Goal: Task Accomplishment & Management: Manage account settings

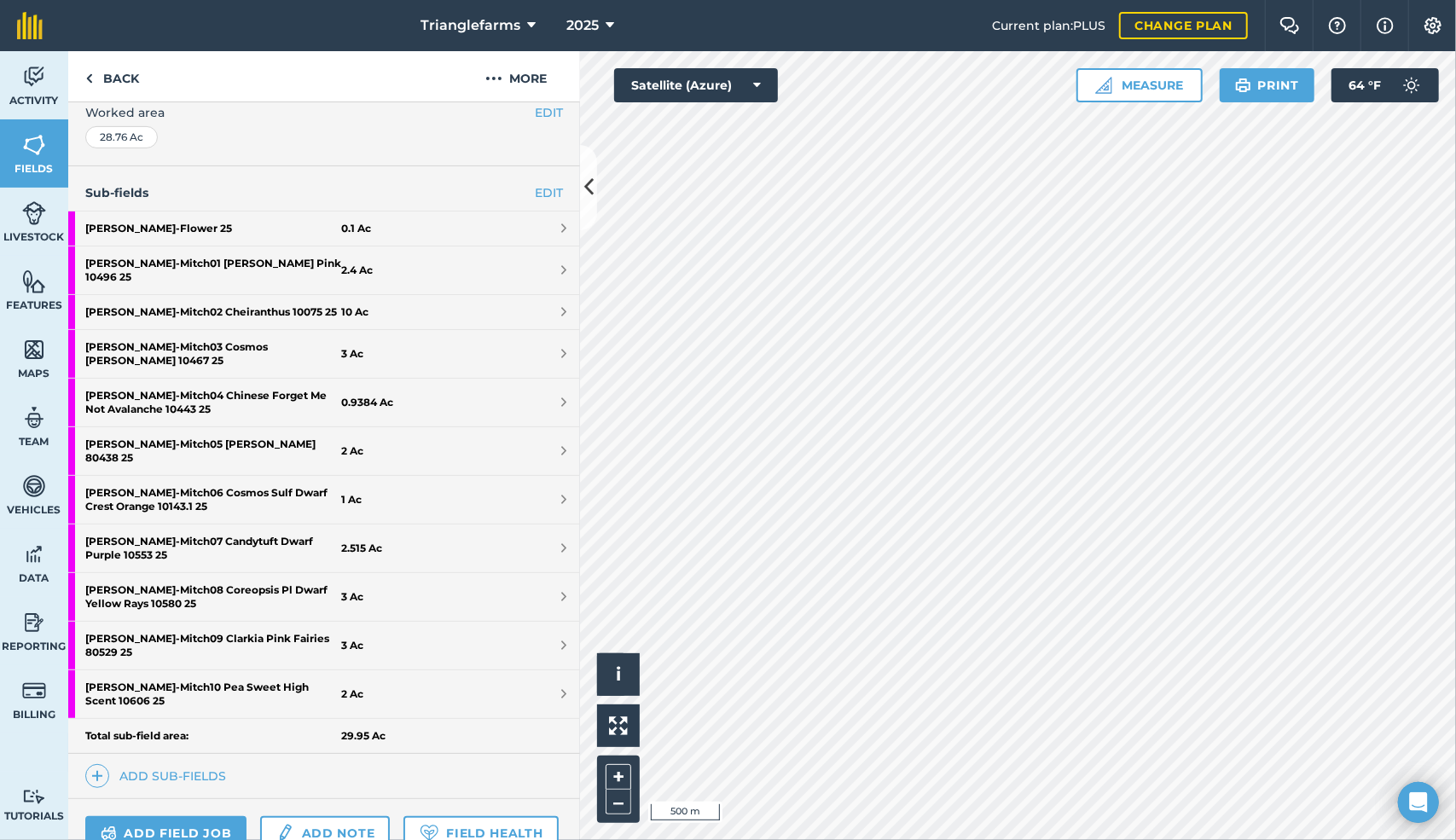
scroll to position [362, 0]
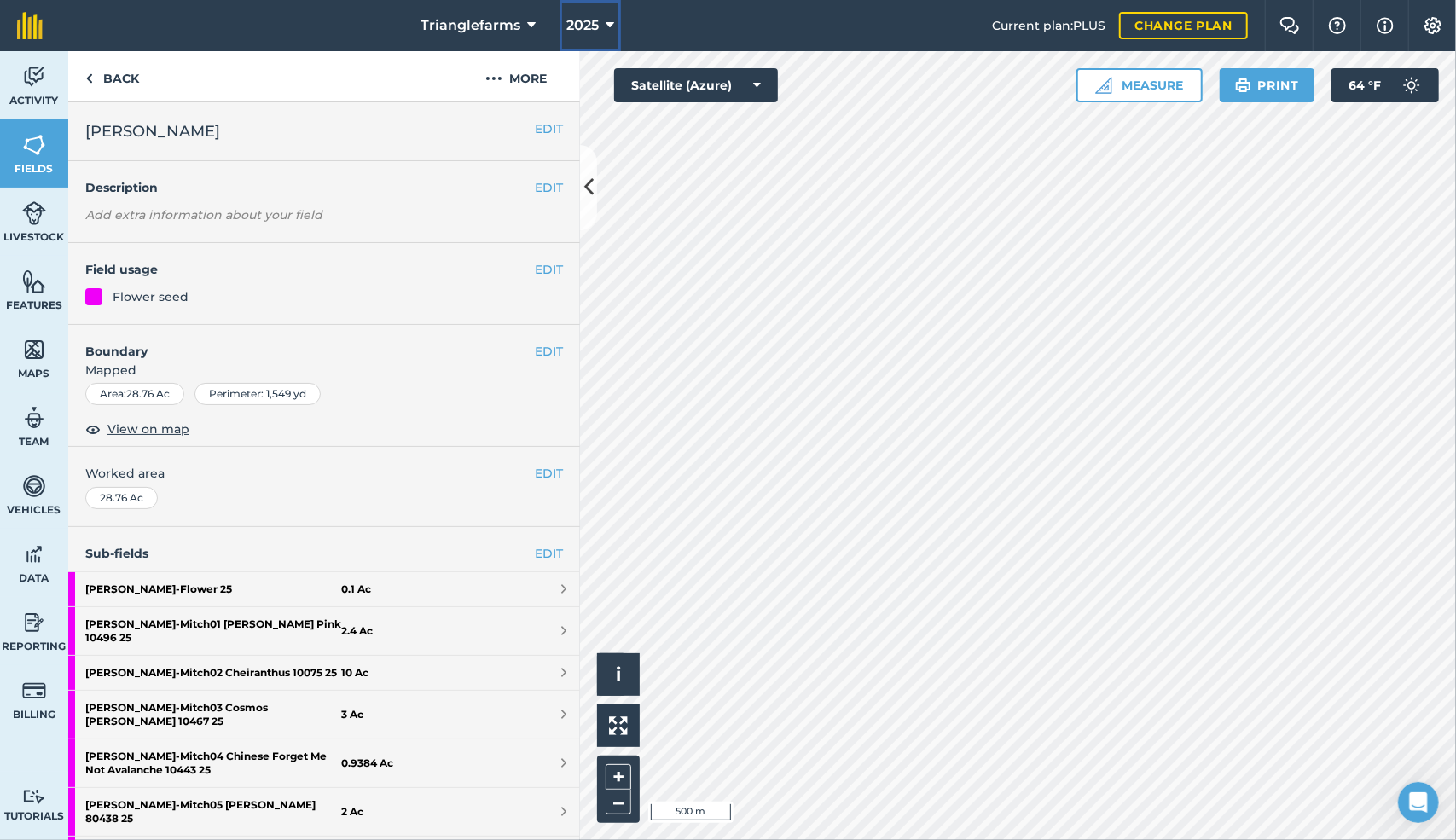
click at [587, 23] on span "2025" at bounding box center [583, 26] width 32 height 20
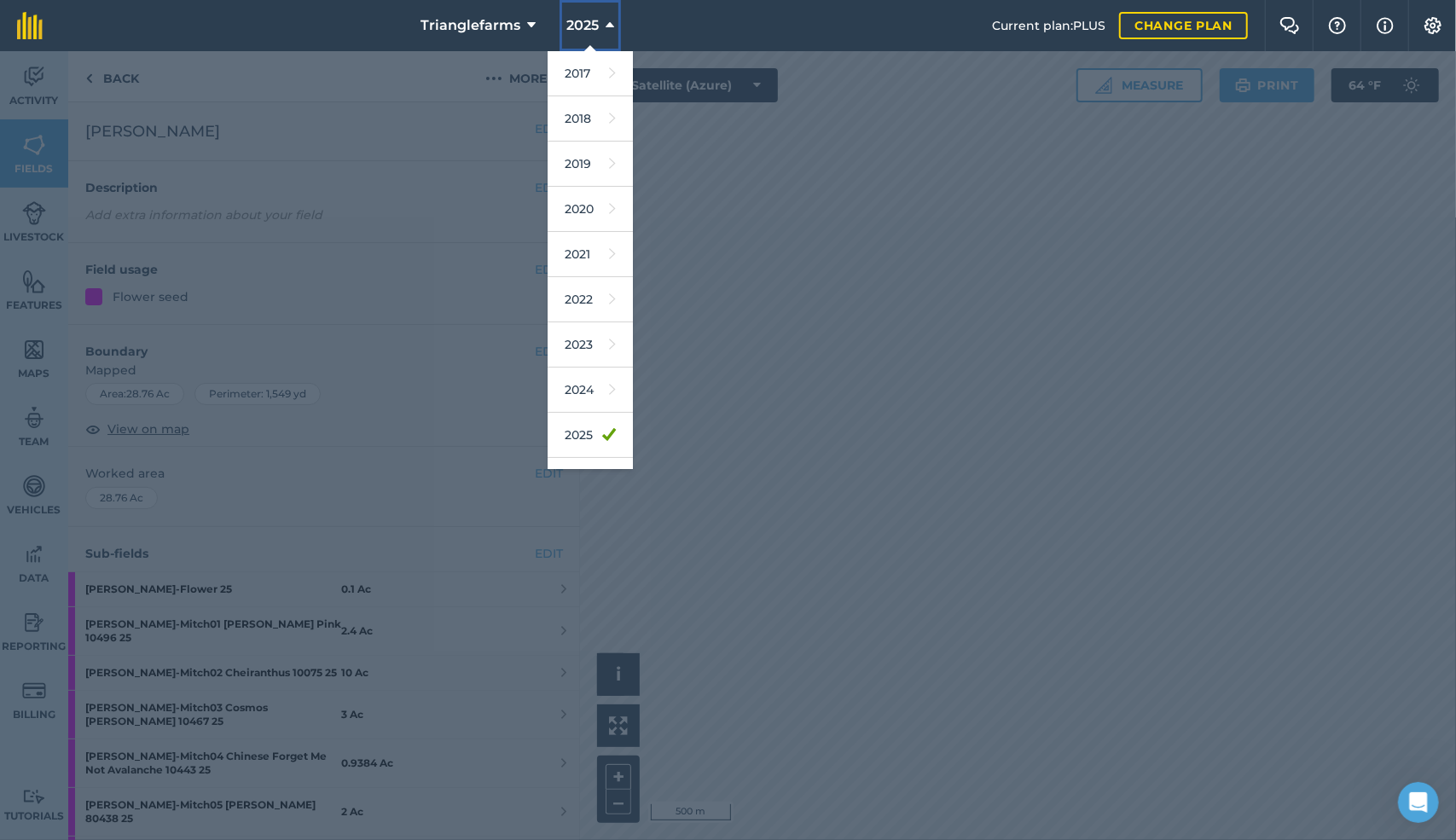
scroll to position [76, 0]
click at [582, 397] on link "2026" at bounding box center [590, 405] width 85 height 45
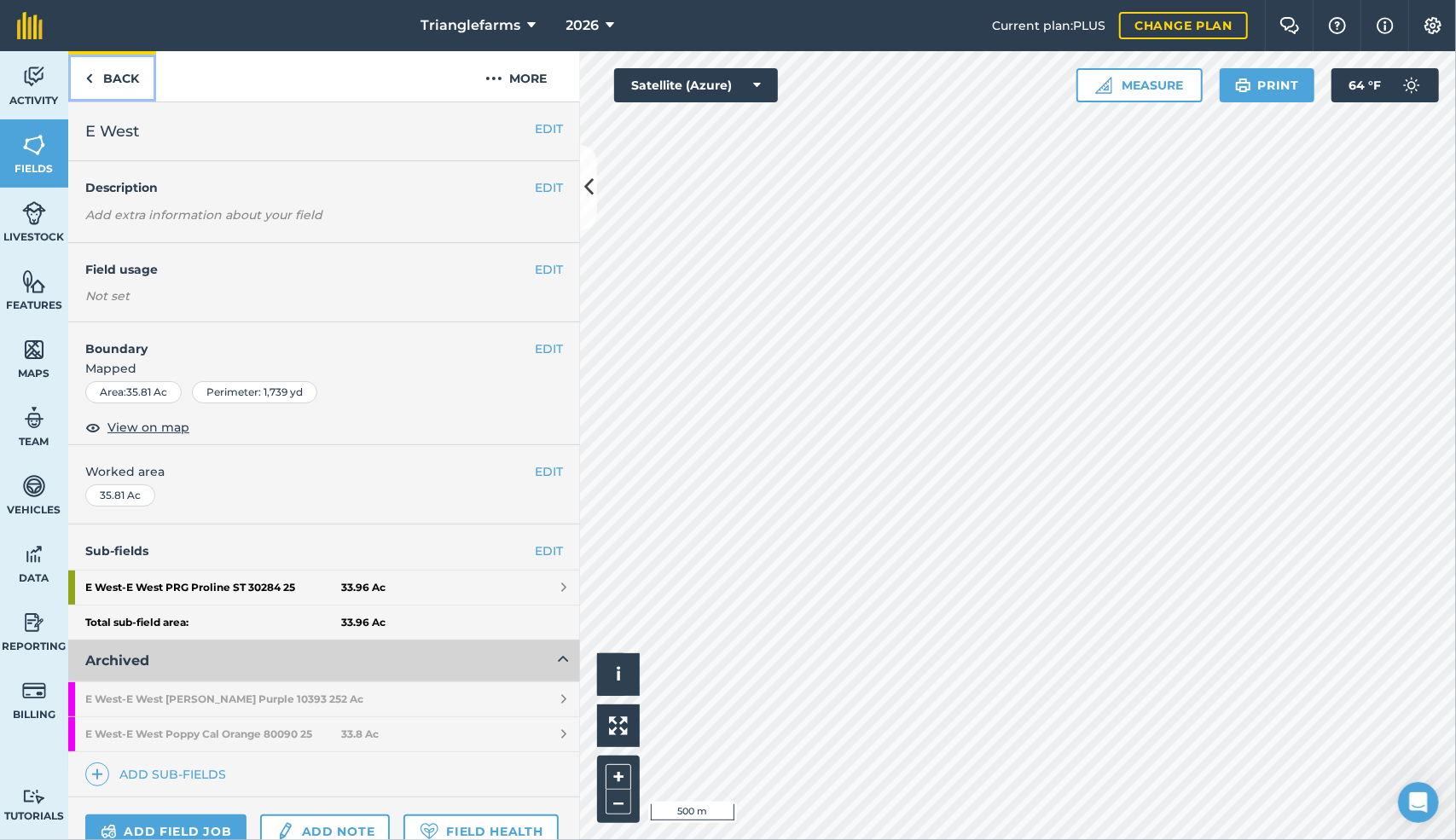
click at [87, 77] on img at bounding box center [89, 79] width 7 height 20
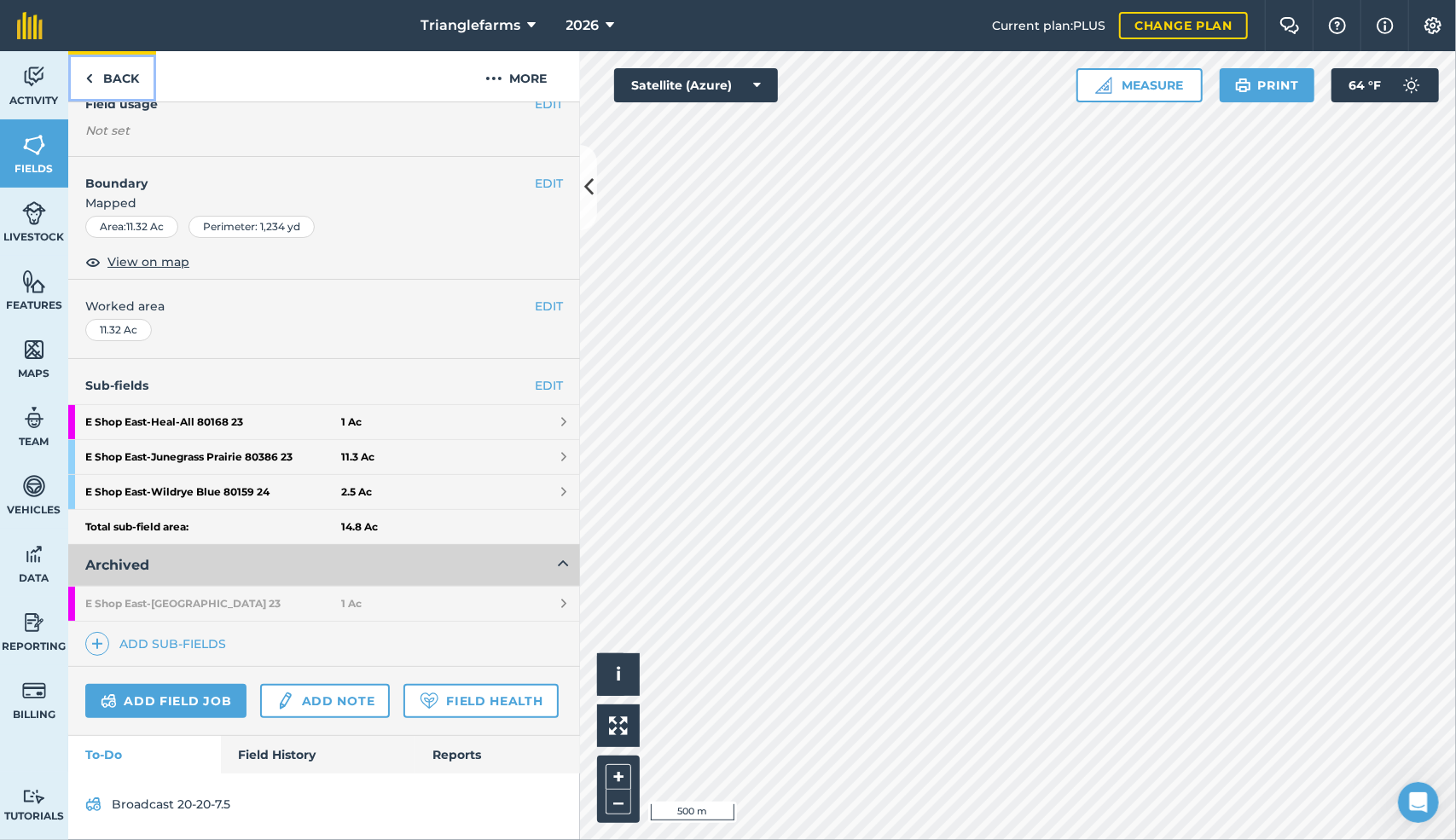
scroll to position [208, 0]
click at [25, 139] on img at bounding box center [34, 145] width 24 height 26
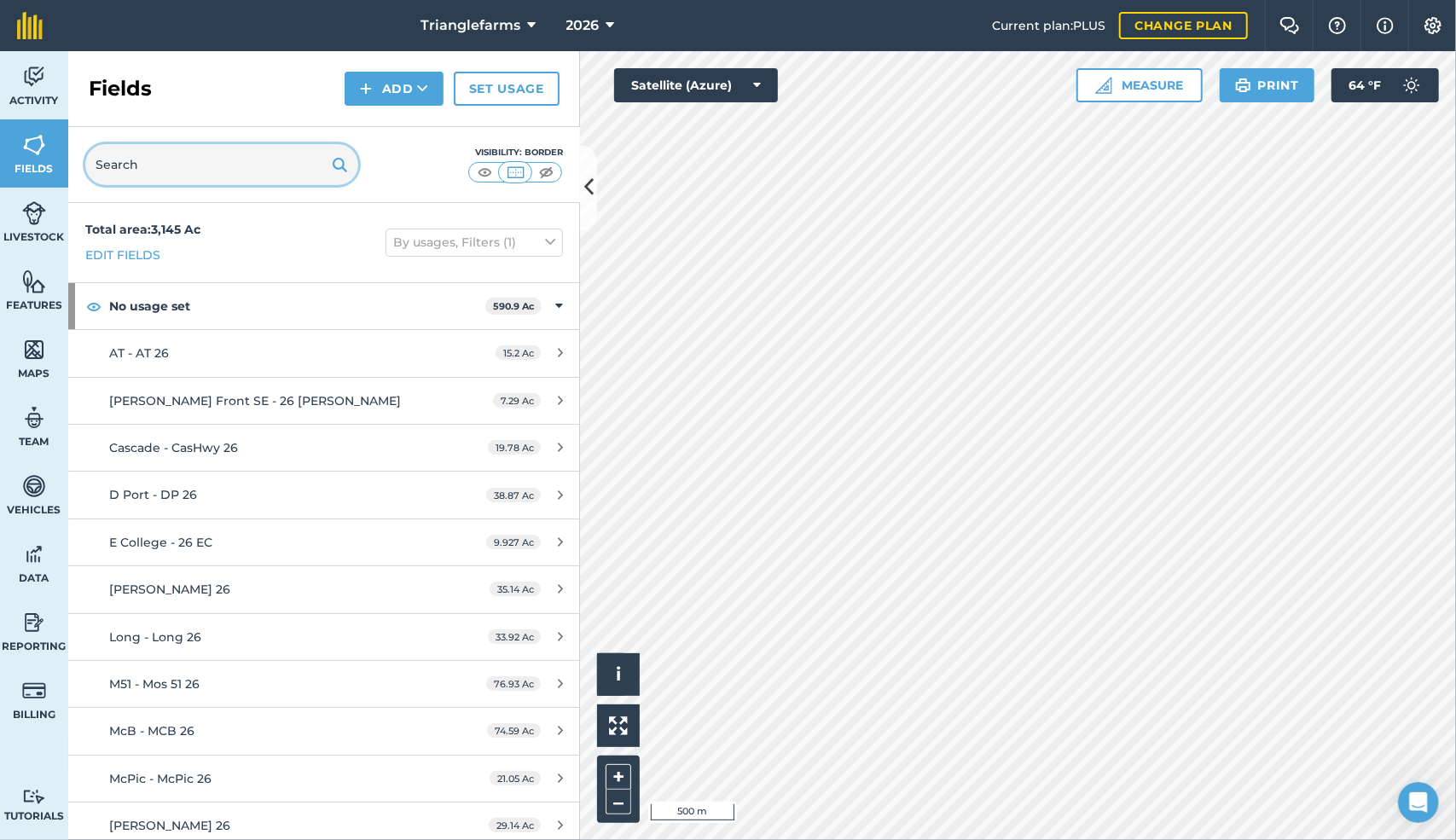
click at [130, 171] on input "text" at bounding box center [221, 165] width 273 height 41
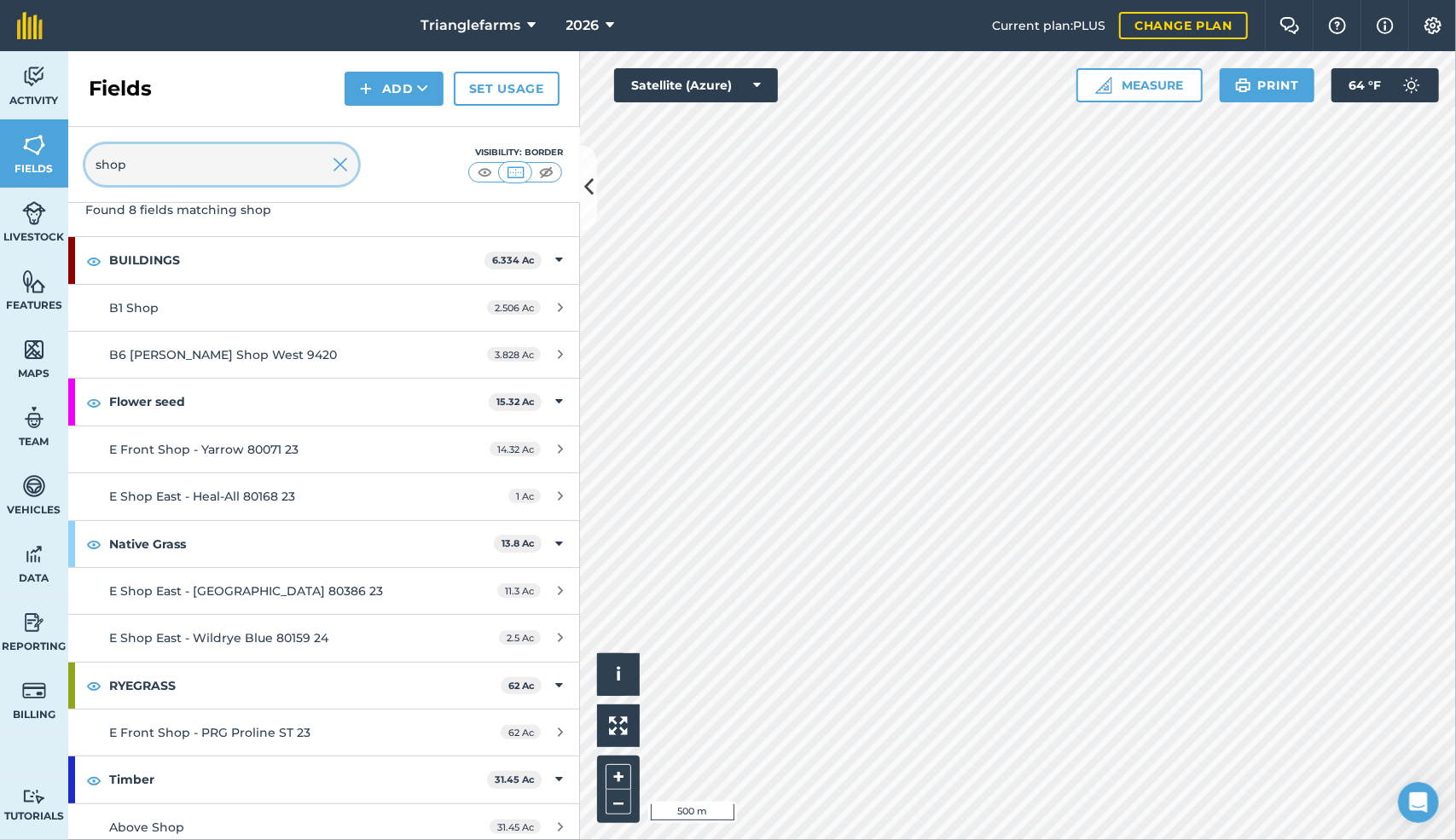
scroll to position [82, 0]
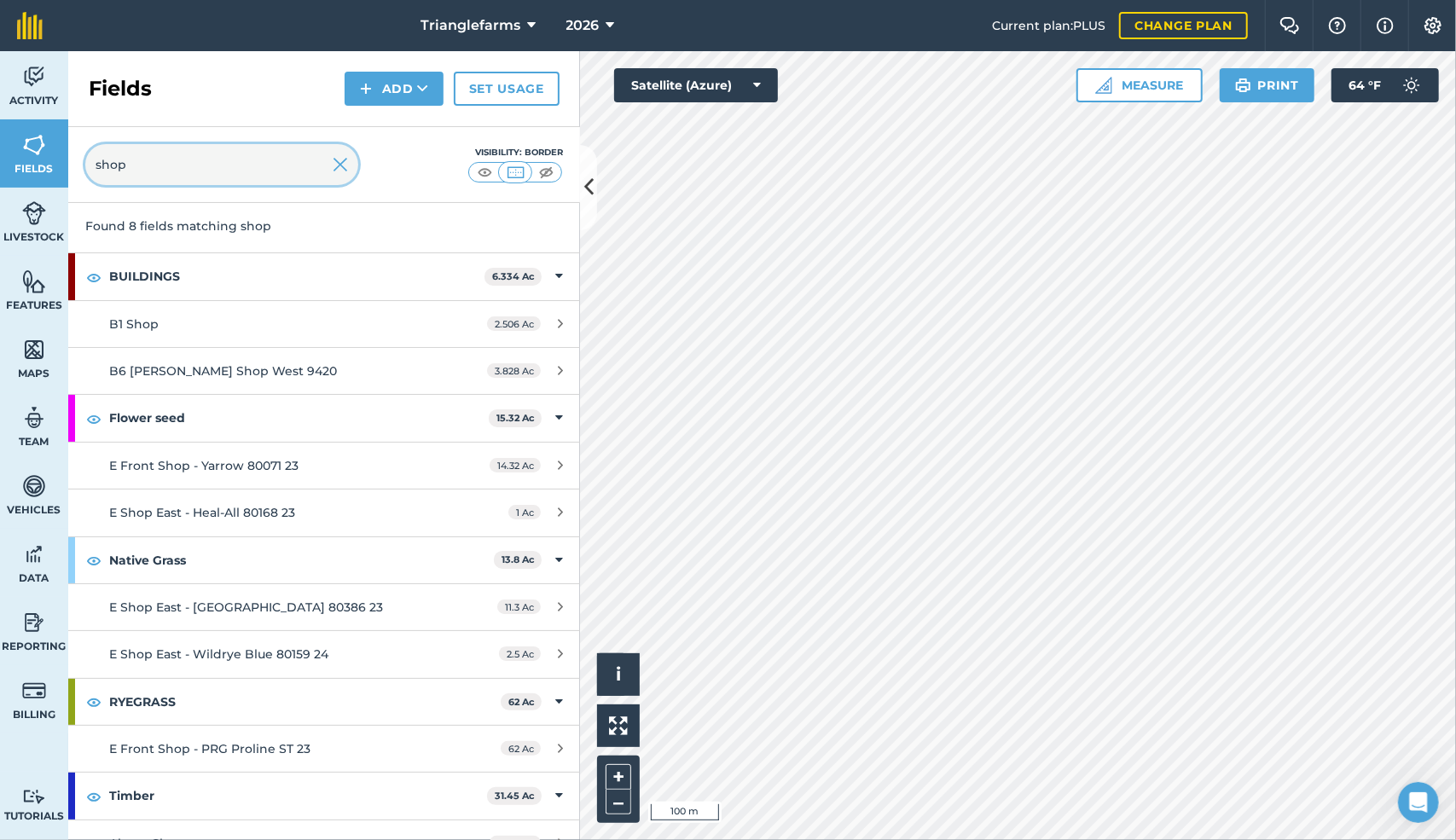
type input "shop"
click at [369, 84] on img at bounding box center [366, 89] width 12 height 20
click at [389, 124] on link "Draw" at bounding box center [394, 127] width 94 height 38
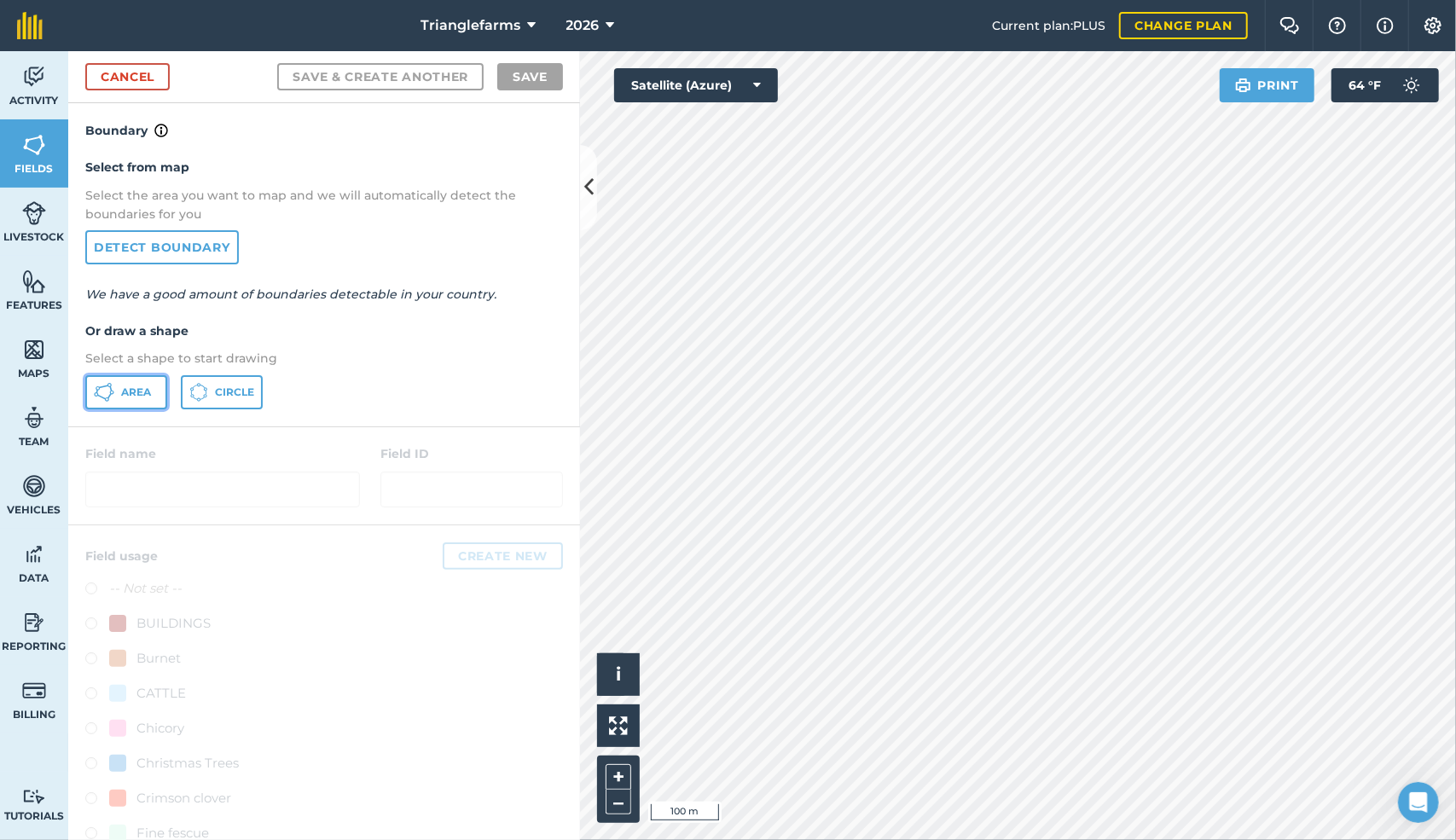
click at [128, 386] on span "Area" at bounding box center [136, 392] width 30 height 14
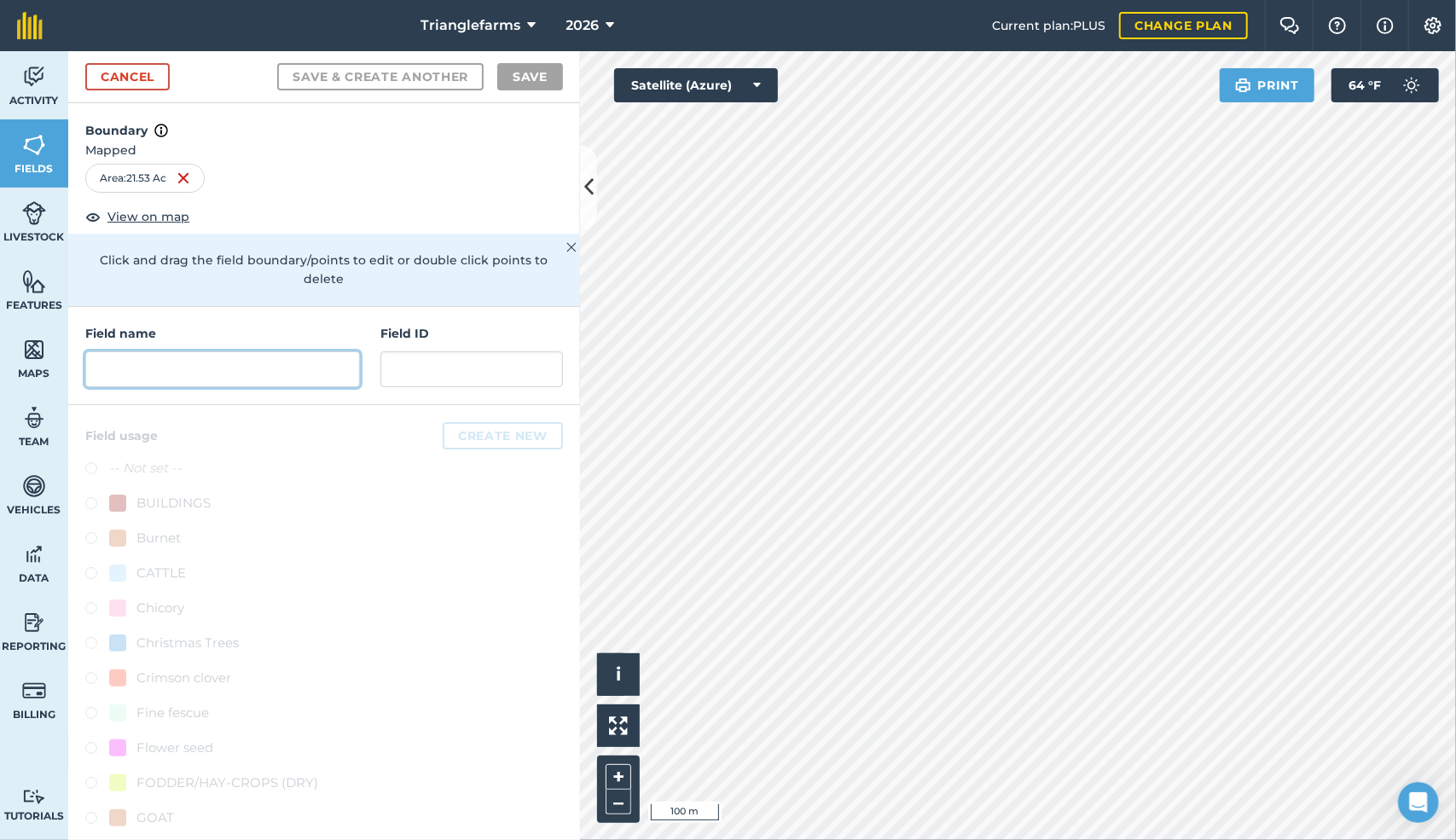
click at [118, 364] on input "text" at bounding box center [222, 370] width 275 height 36
click at [567, 243] on img at bounding box center [571, 247] width 10 height 20
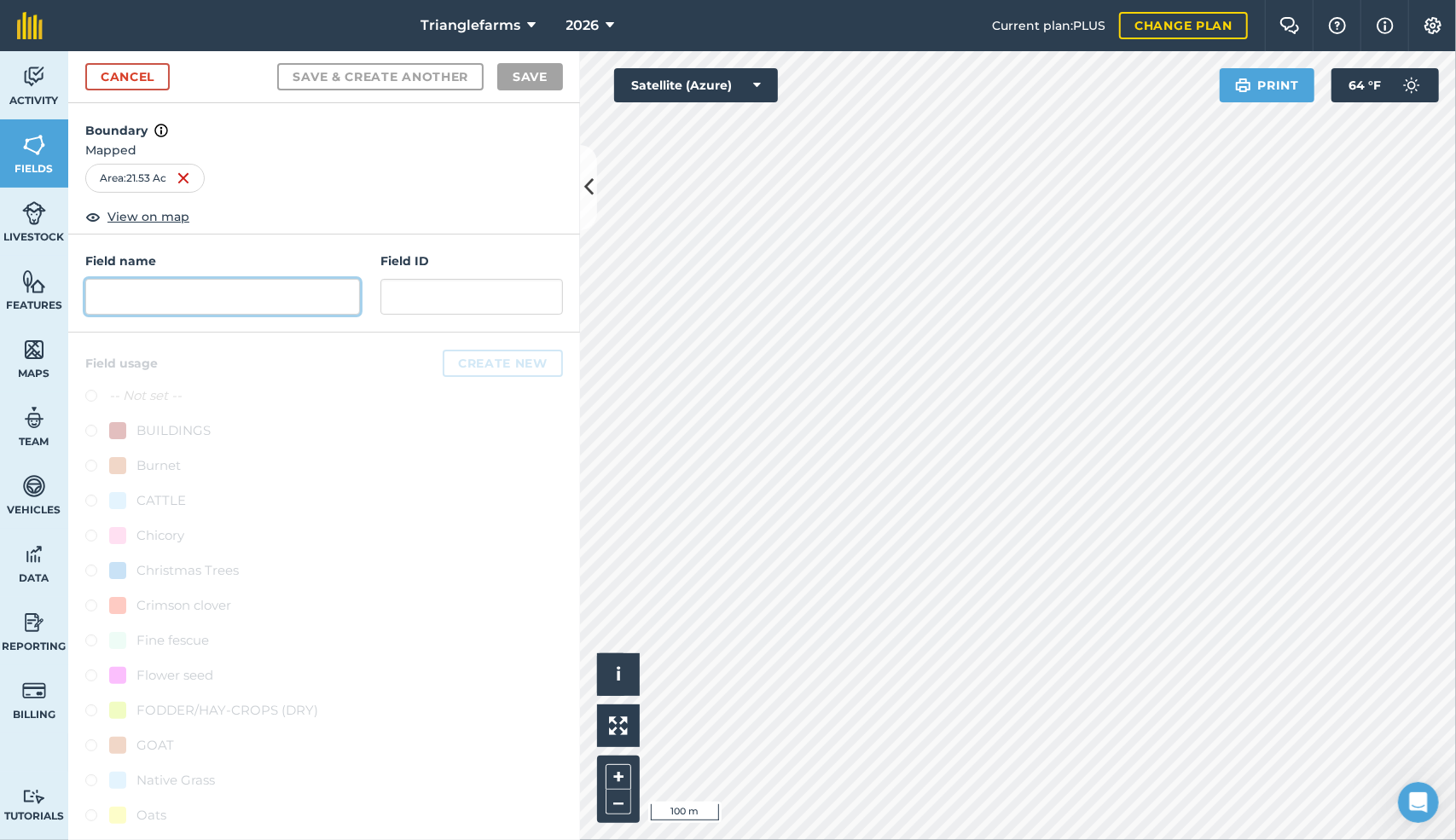
click at [124, 292] on input "text" at bounding box center [222, 296] width 275 height 36
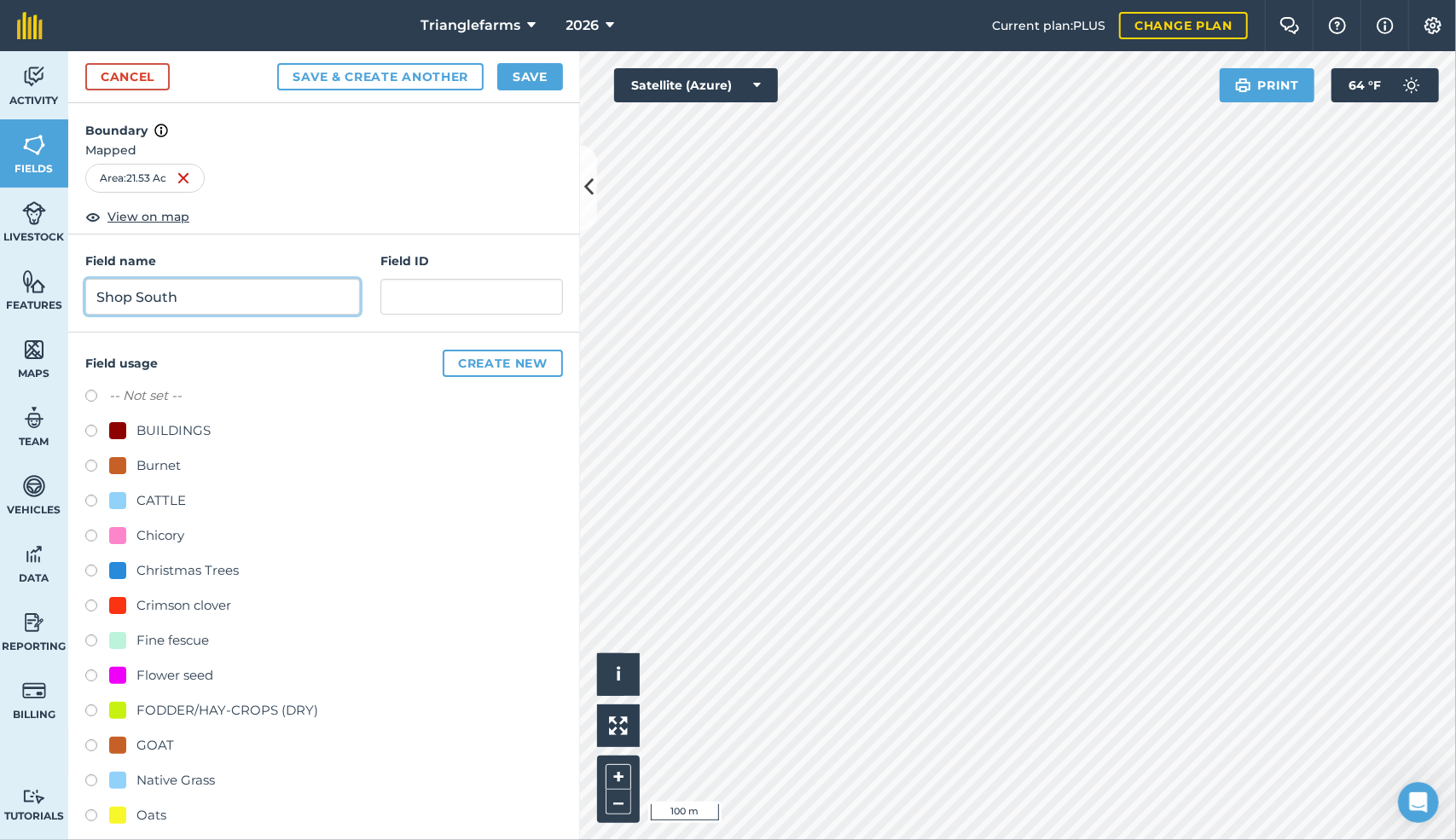
type input "Shop South"
click at [526, 69] on button "Save" at bounding box center [530, 76] width 66 height 27
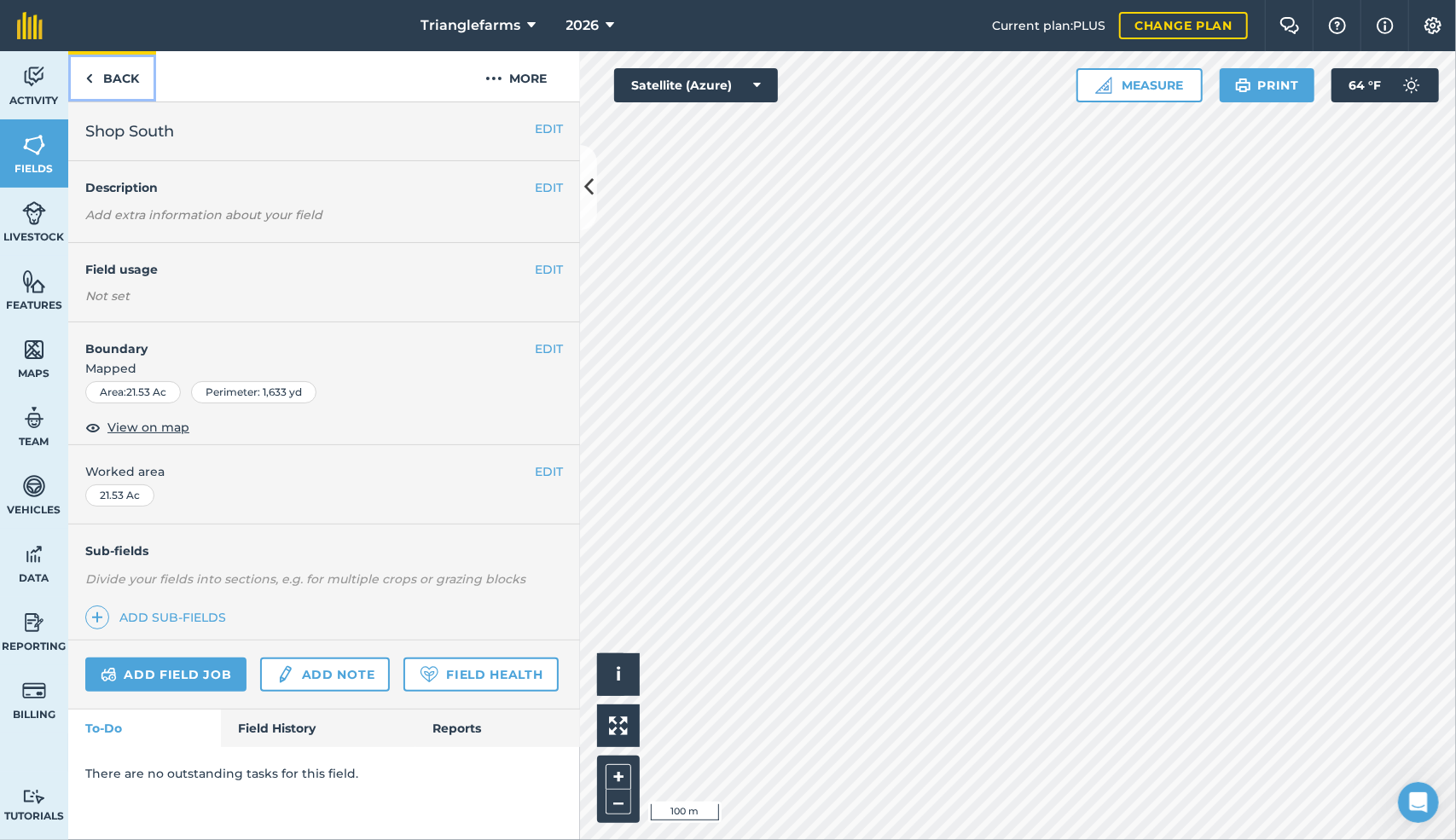
click at [106, 73] on link "Back" at bounding box center [112, 76] width 88 height 50
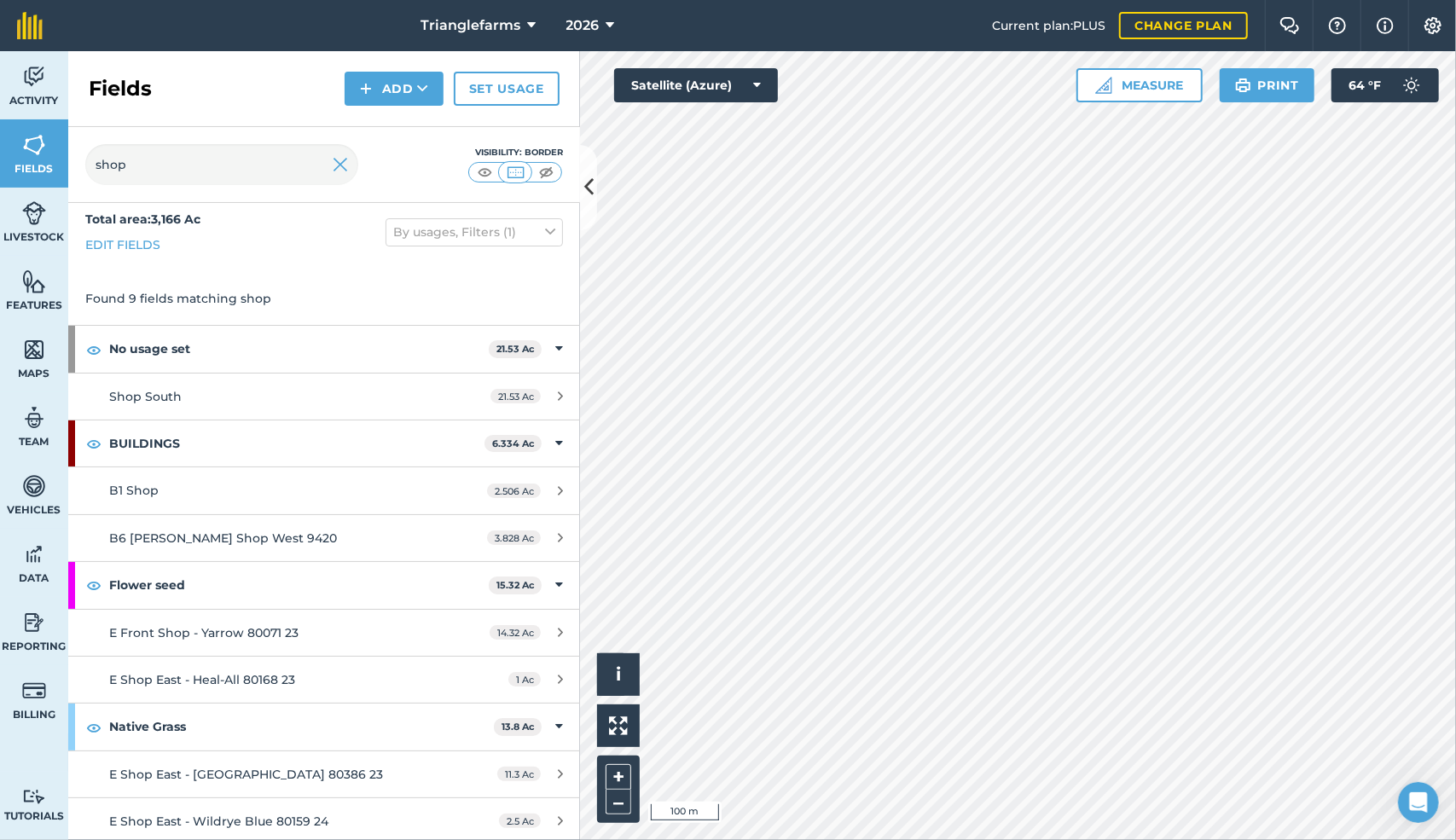
scroll to position [58, 0]
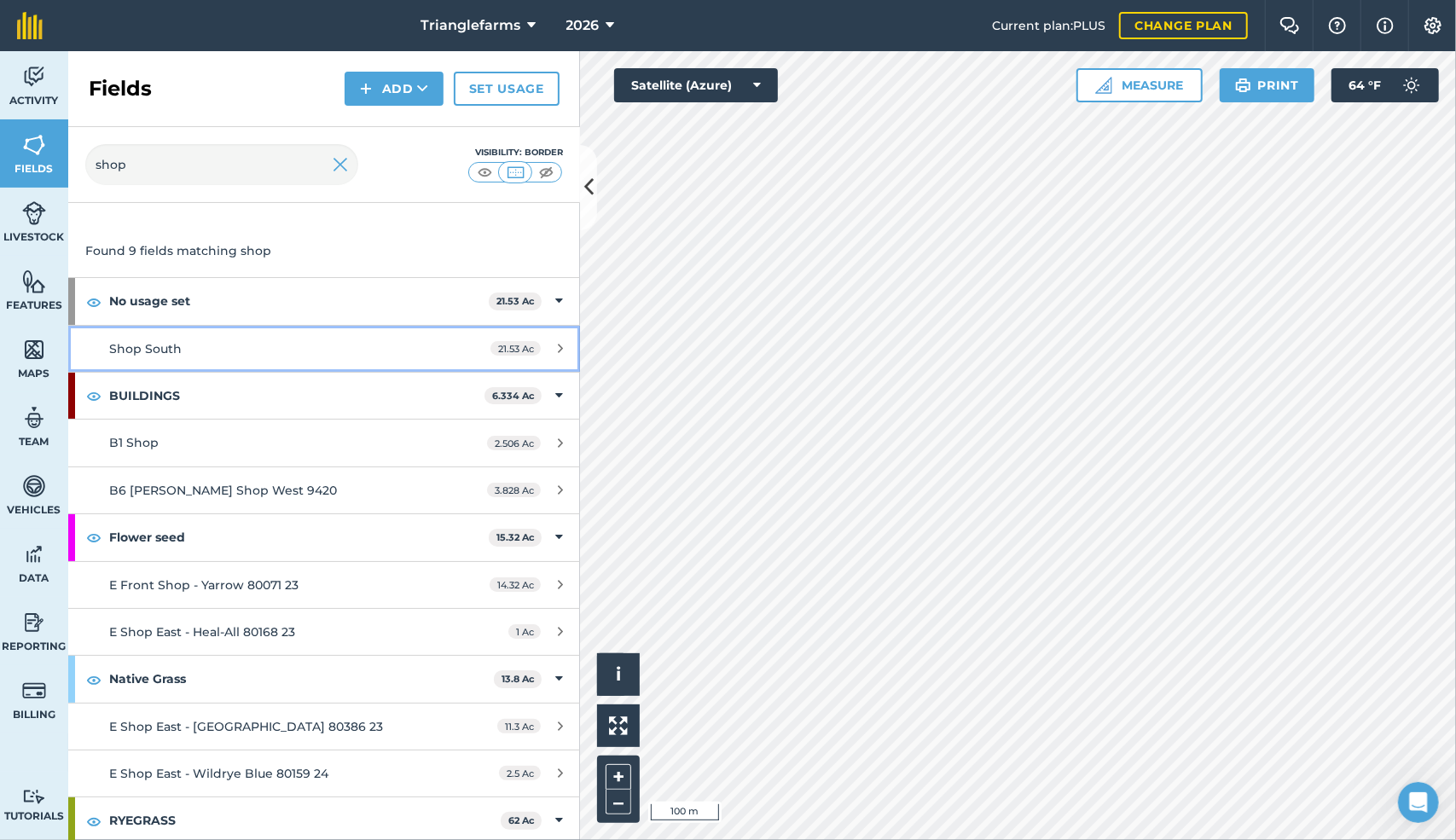
click at [146, 344] on span "Shop South" at bounding box center [145, 348] width 72 height 16
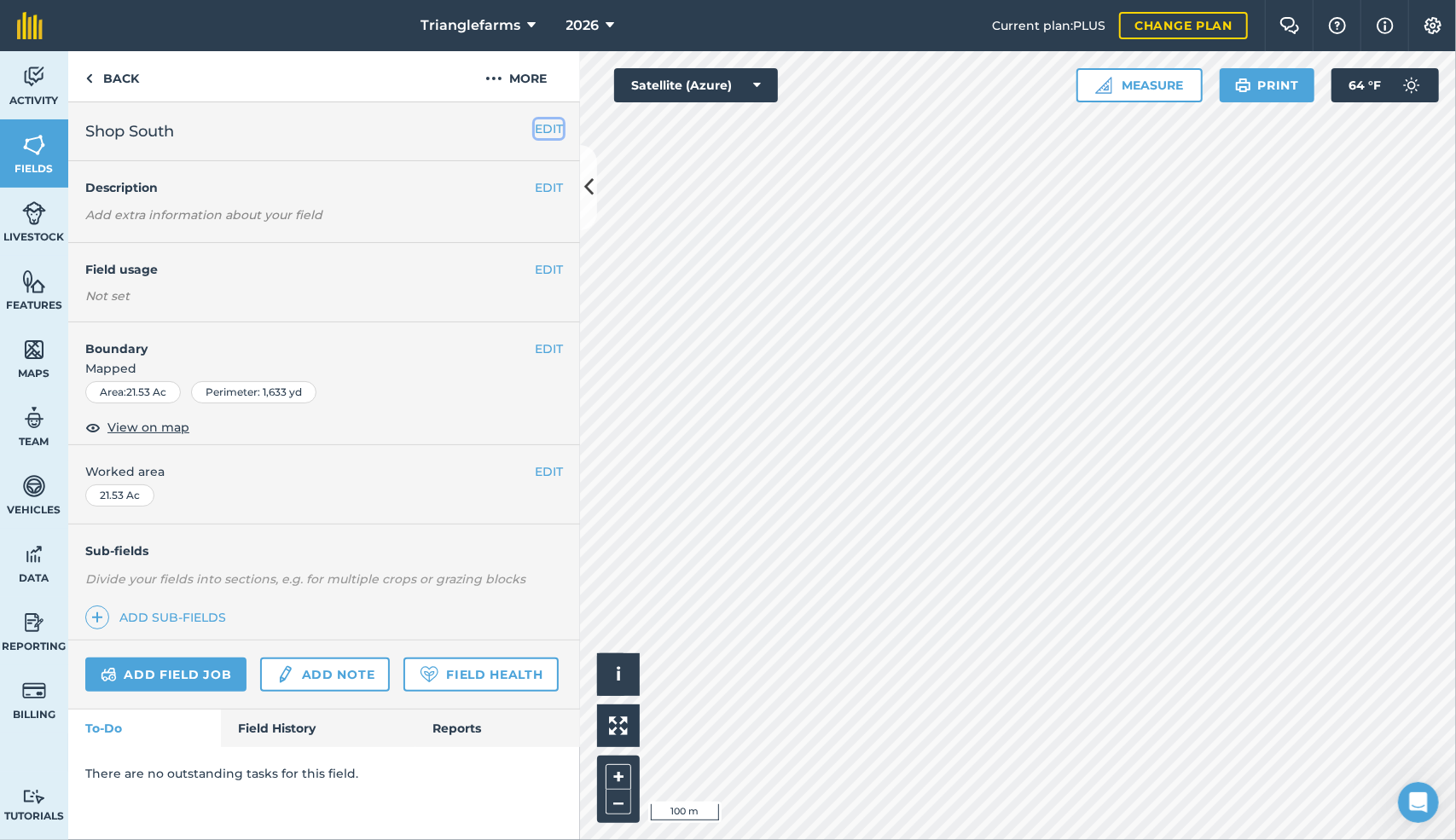
click at [550, 132] on button "EDIT" at bounding box center [549, 129] width 28 height 19
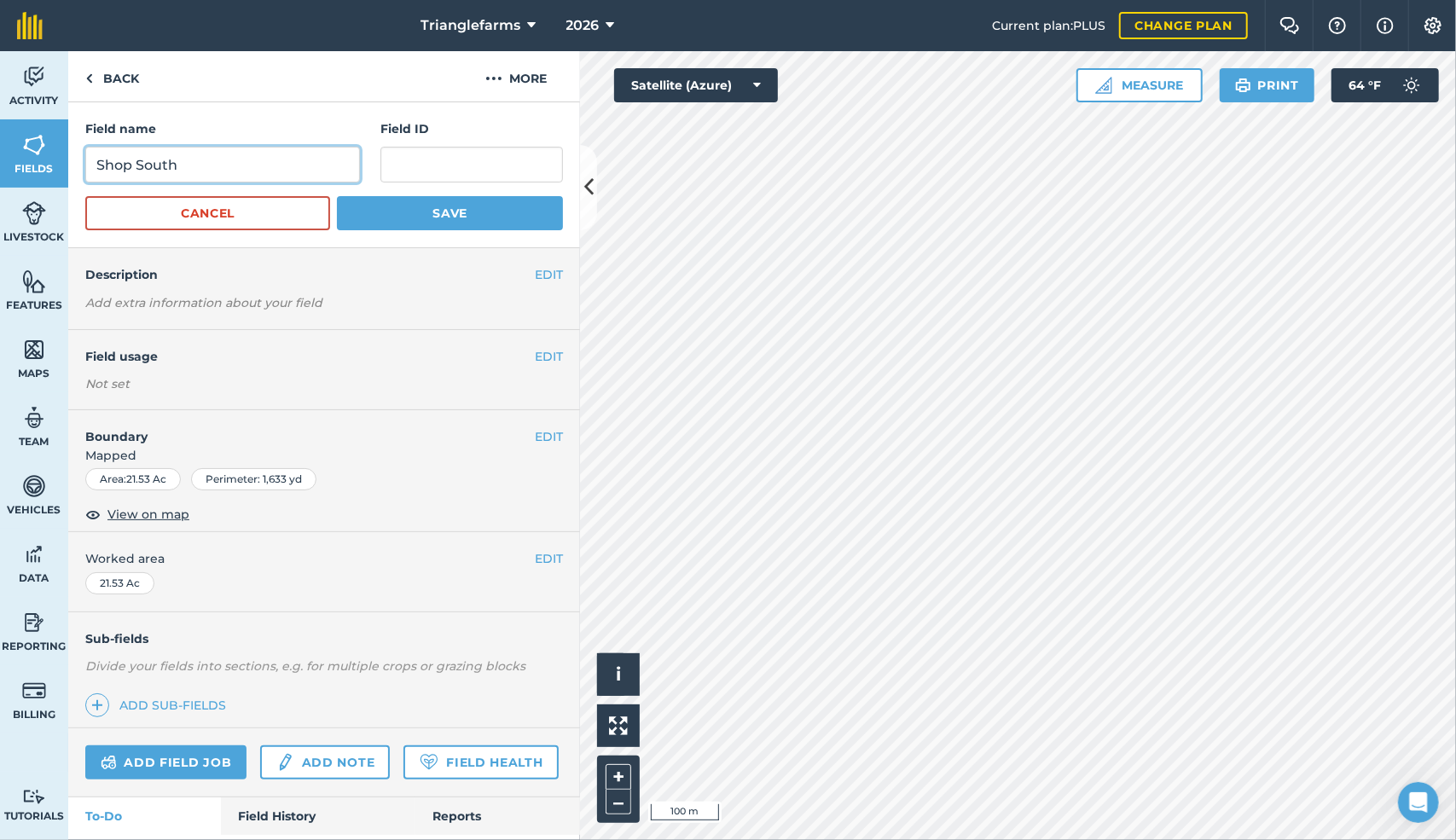
click at [94, 166] on input "Shop South" at bounding box center [222, 164] width 275 height 36
type input "E Shop South"
click at [407, 207] on button "Save" at bounding box center [450, 213] width 226 height 34
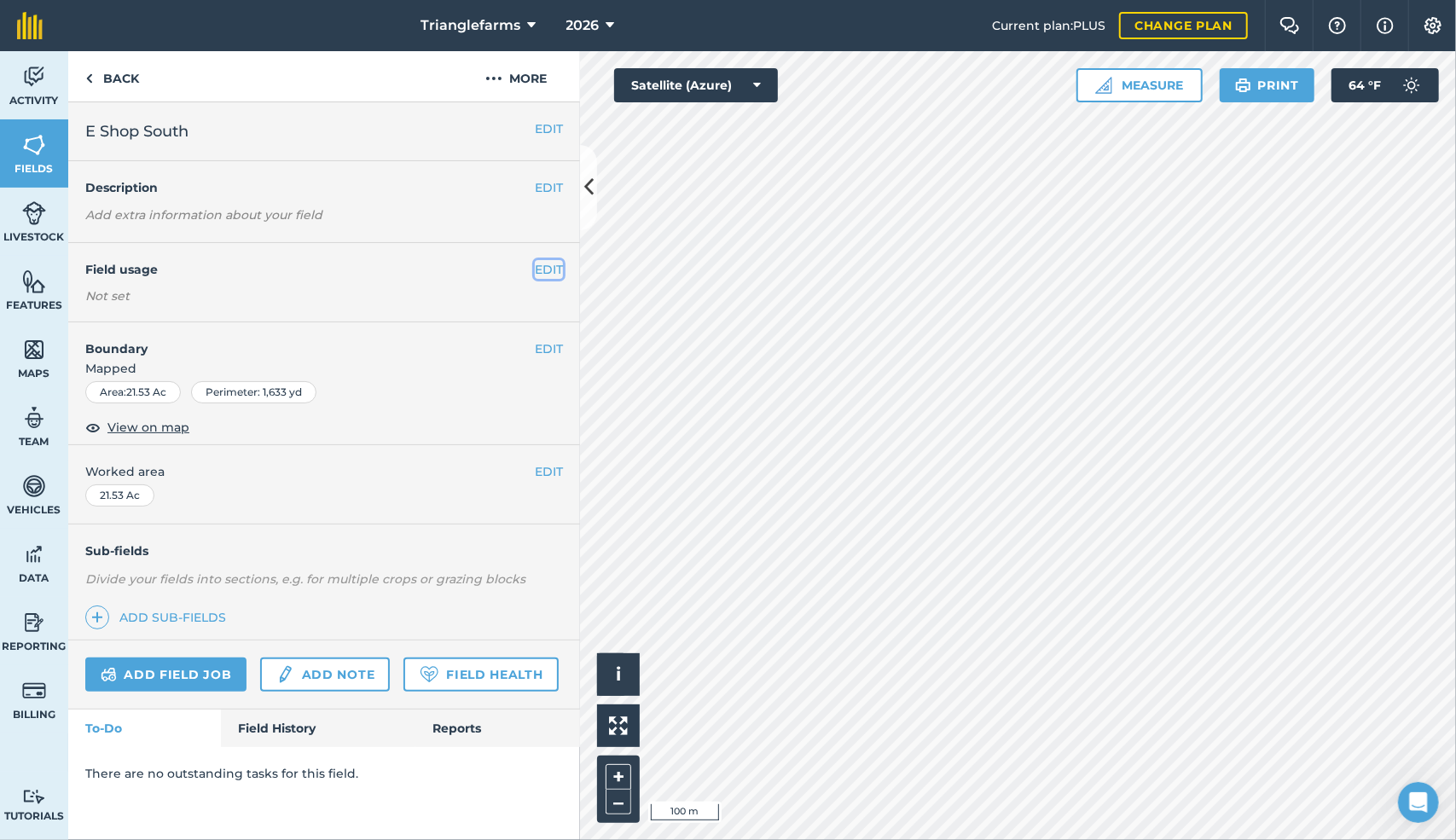
click at [551, 270] on button "EDIT" at bounding box center [549, 270] width 28 height 19
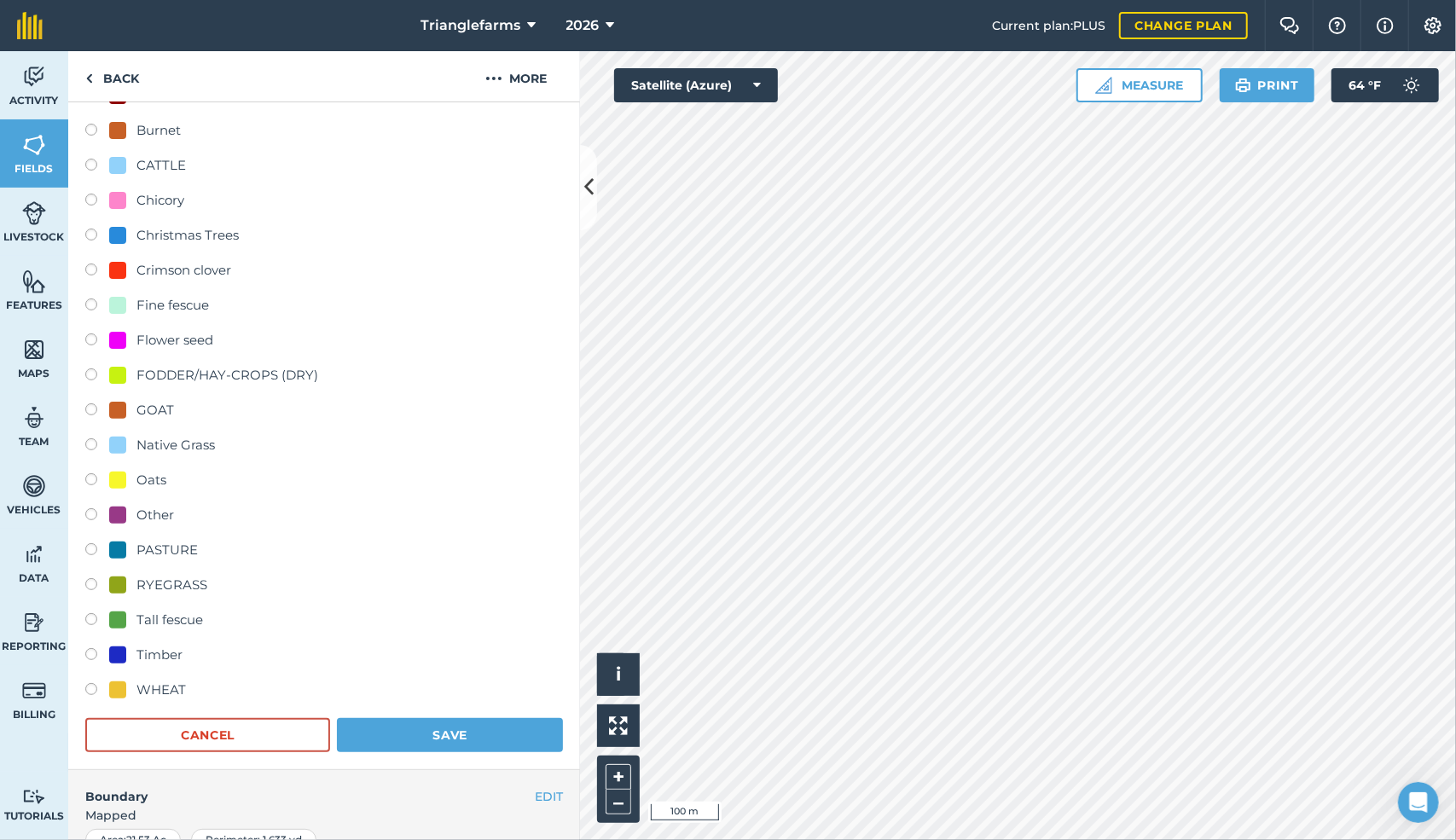
scroll to position [211, 0]
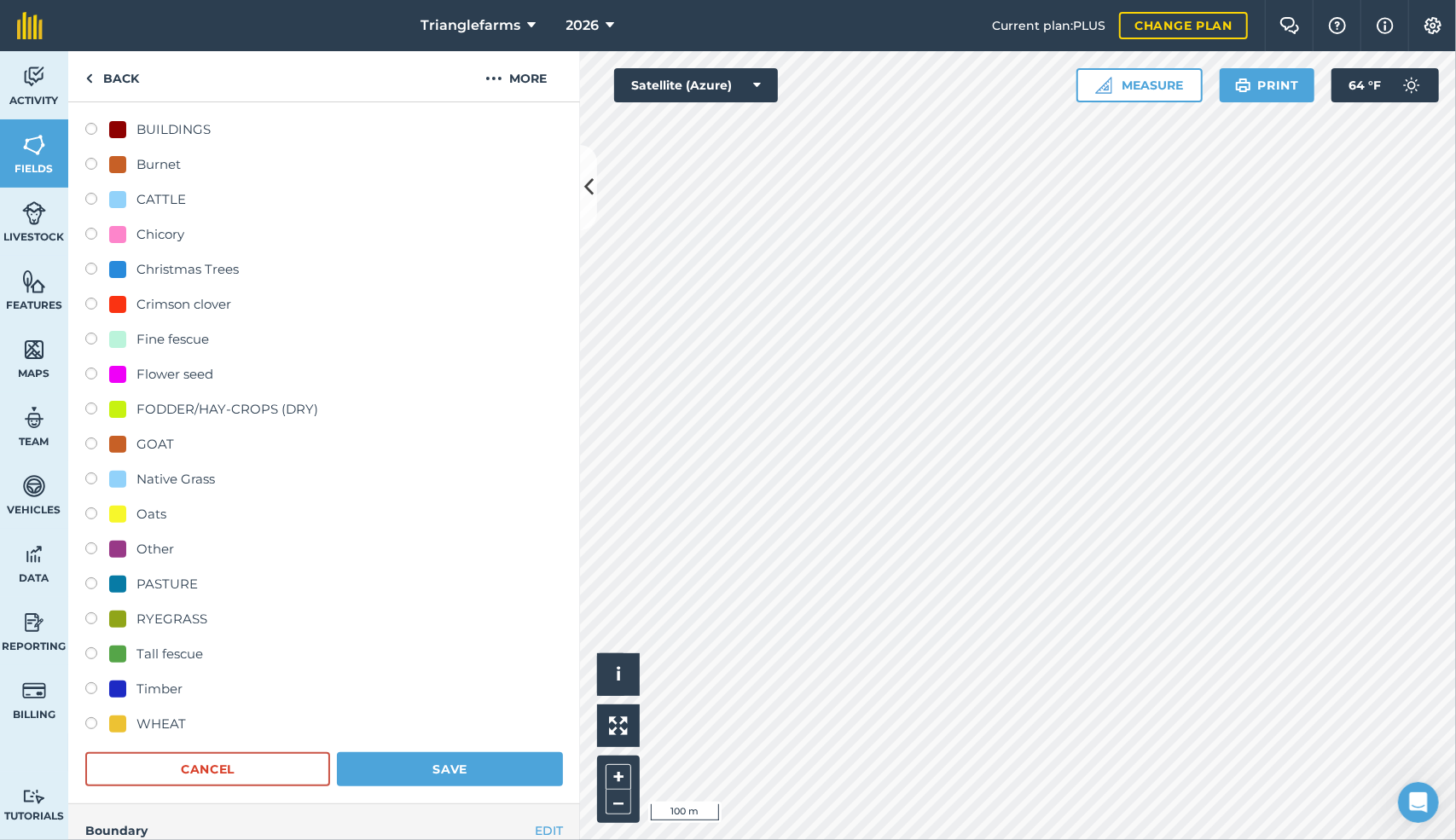
click at [91, 617] on label at bounding box center [97, 621] width 24 height 17
radio input "true"
radio input "false"
click at [449, 763] on button "Save" at bounding box center [450, 769] width 226 height 34
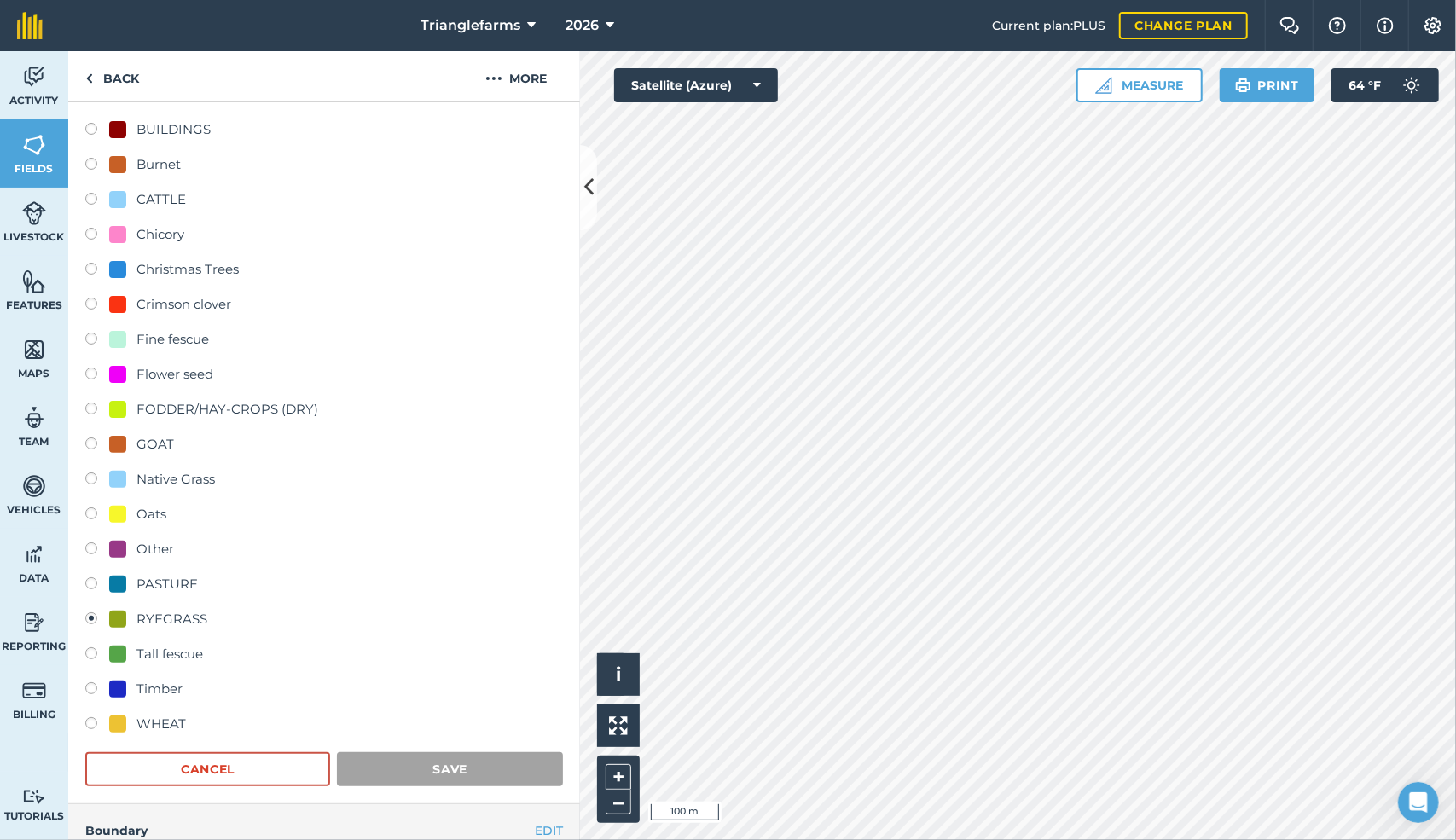
scroll to position [0, 0]
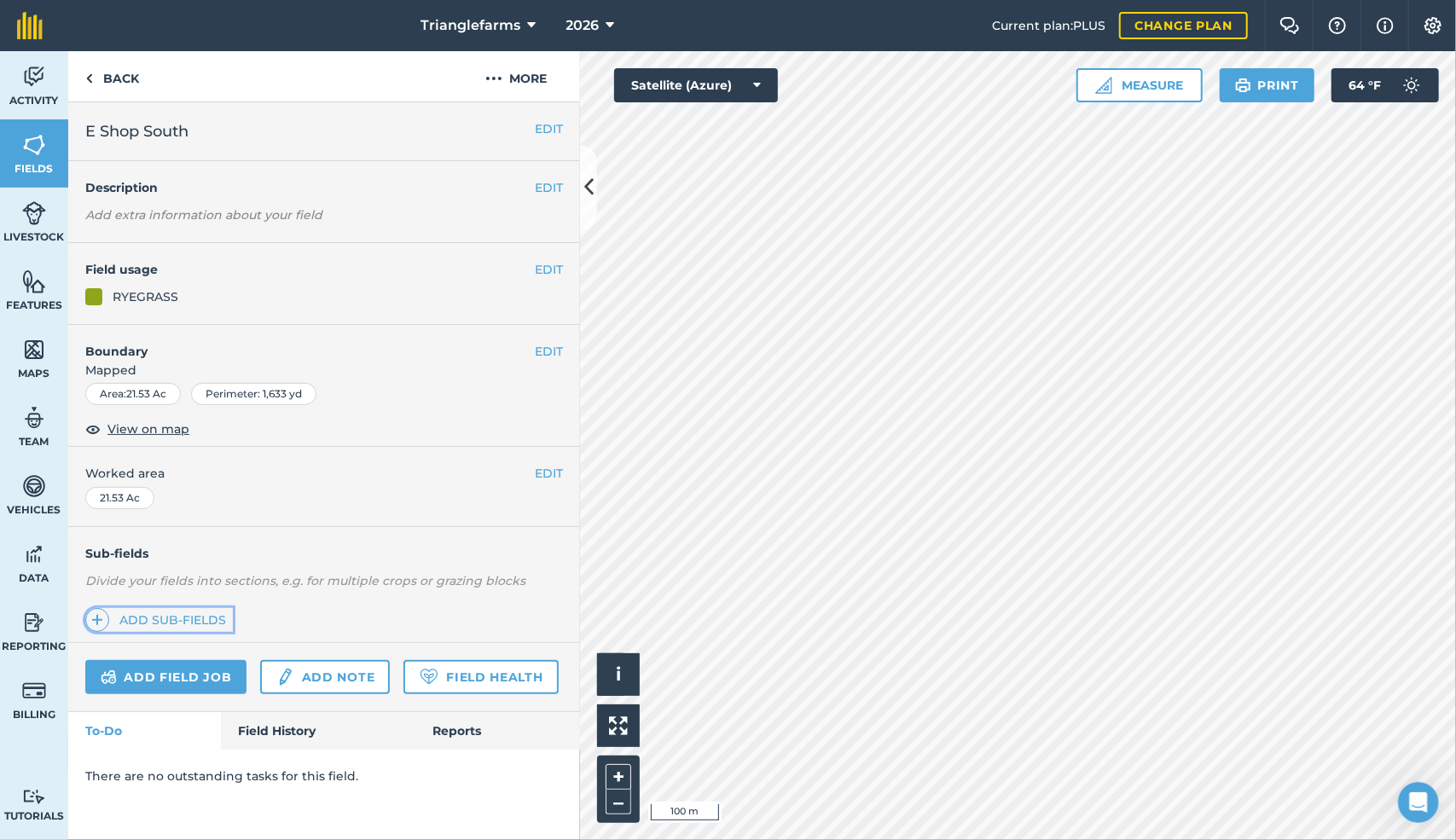
click at [90, 609] on span at bounding box center [97, 621] width 24 height 24
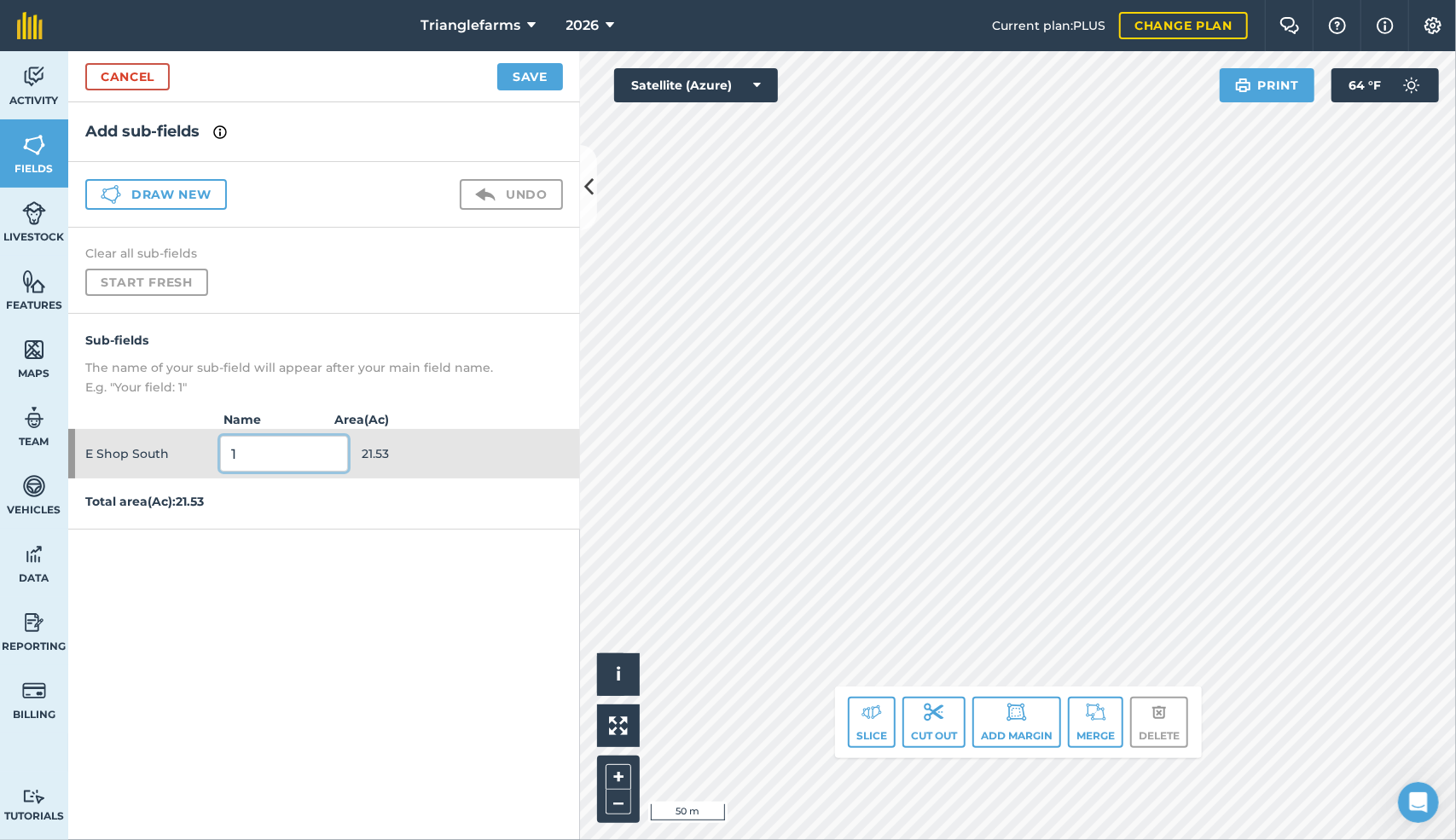
drag, startPoint x: 243, startPoint y: 449, endPoint x: 146, endPoint y: 445, distance: 97.1
click at [146, 445] on div "E Shop South 1 21.53" at bounding box center [324, 453] width 512 height 49
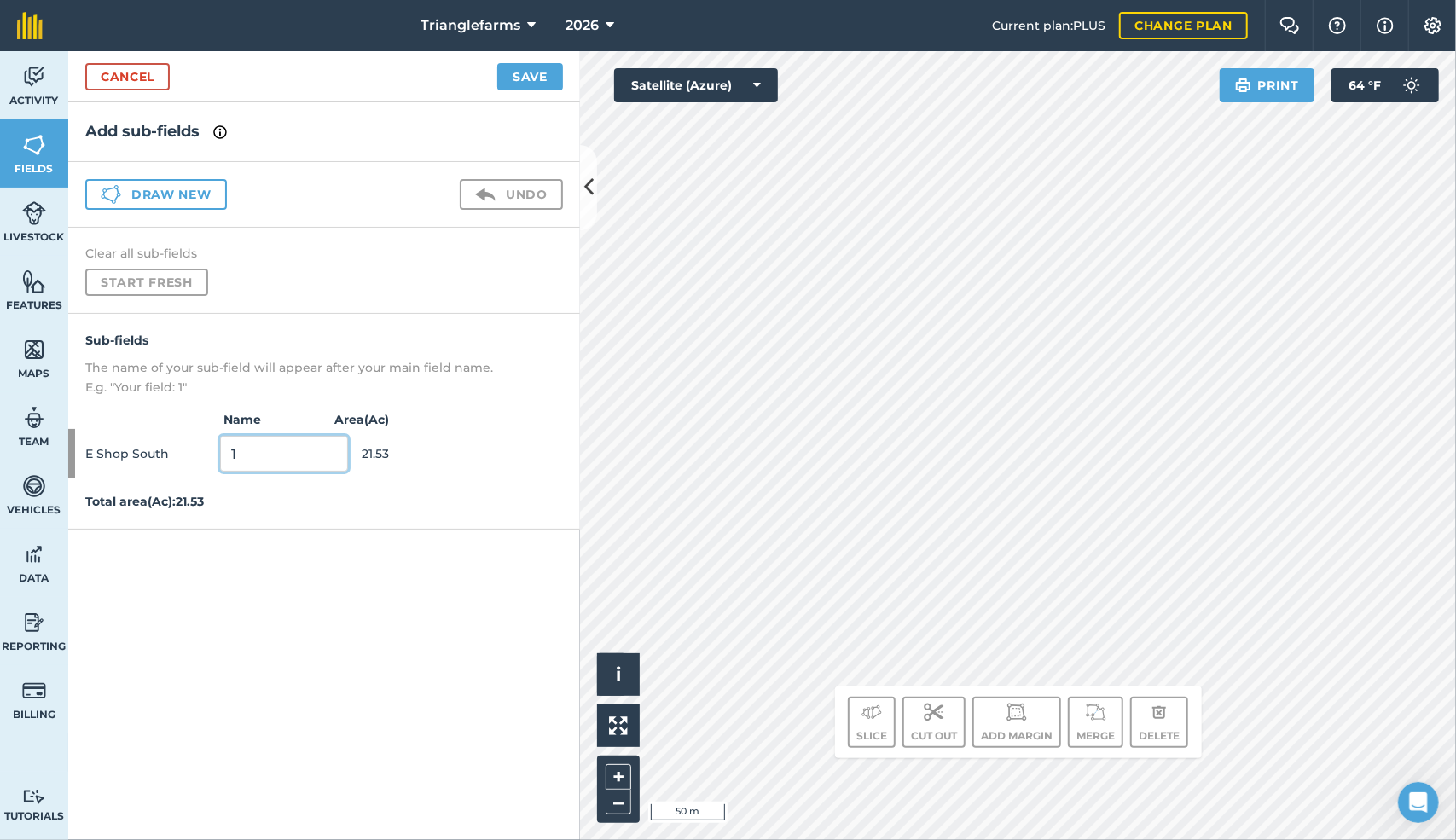
paste input "E Shop South PRG Proline ST 30284 25"
type input "E Shop South PRG Proline ST 30284 25"
click at [524, 72] on button "Save" at bounding box center [530, 76] width 66 height 27
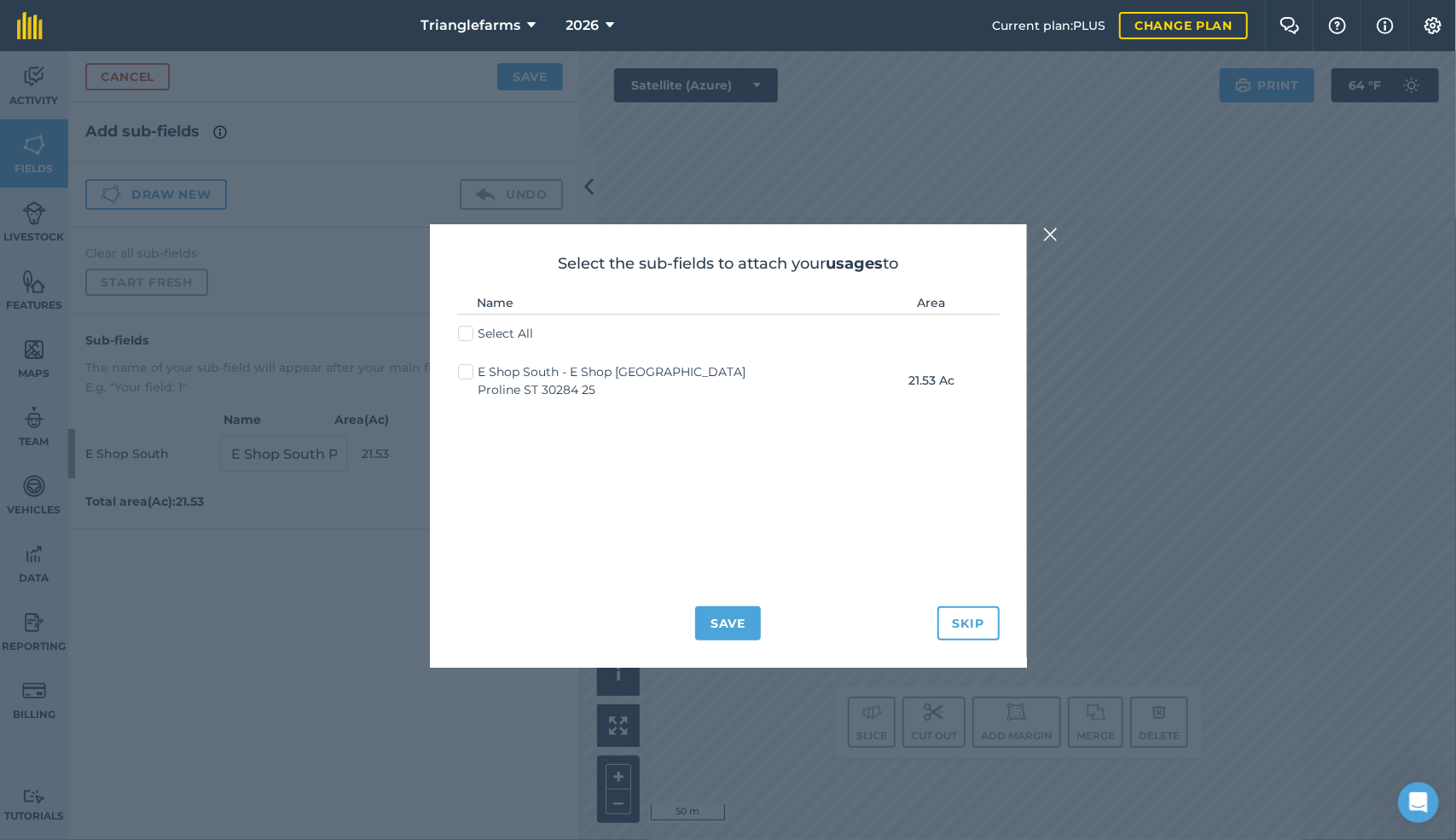
click at [460, 331] on label "Select All" at bounding box center [496, 333] width 76 height 18
click at [460, 331] on input "Select All" at bounding box center [464, 331] width 11 height 11
checkbox input "true"
click at [732, 618] on button "Save" at bounding box center [728, 623] width 66 height 34
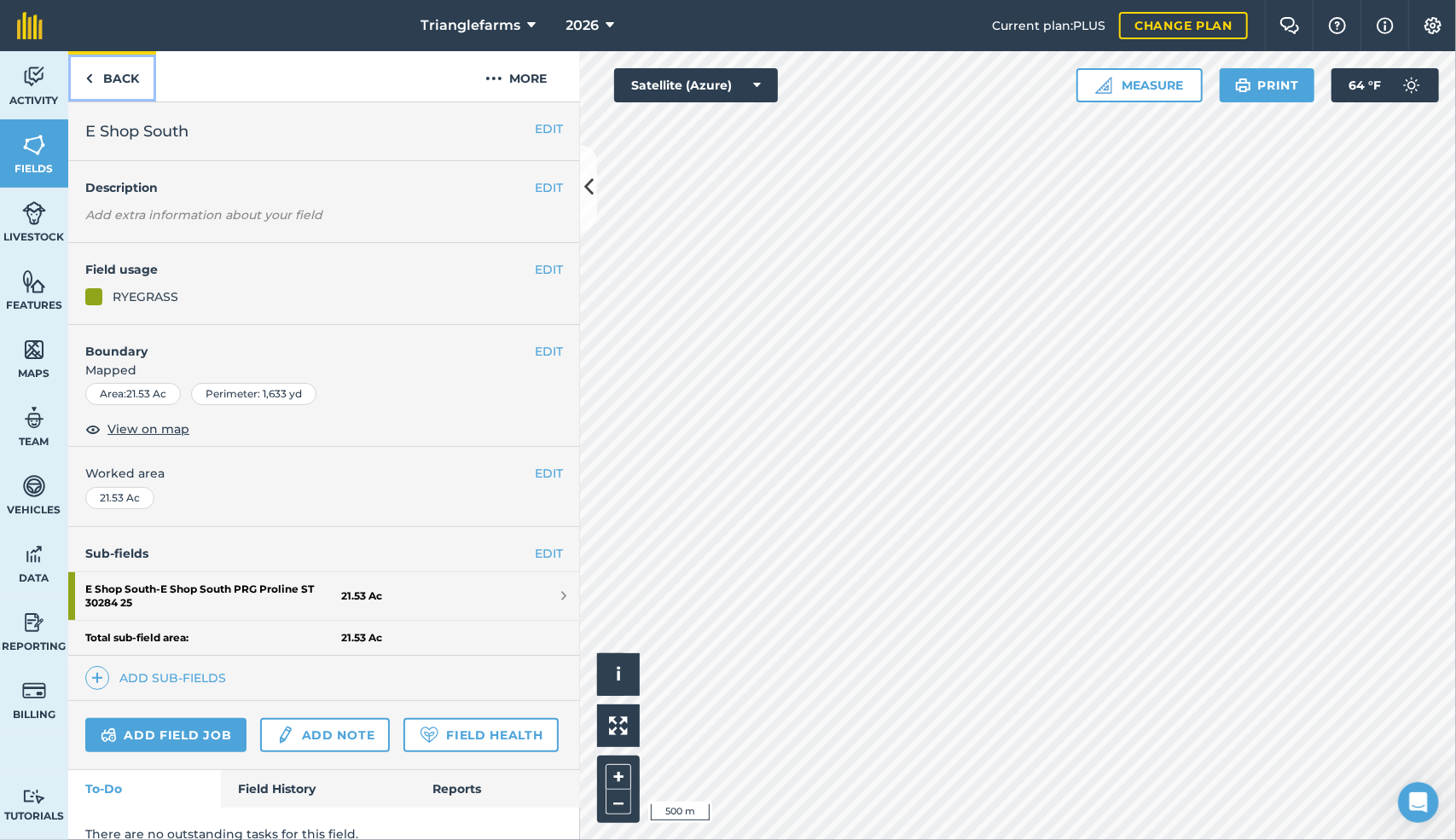
click at [91, 79] on img at bounding box center [89, 79] width 7 height 20
click at [97, 81] on link "Back" at bounding box center [112, 76] width 88 height 50
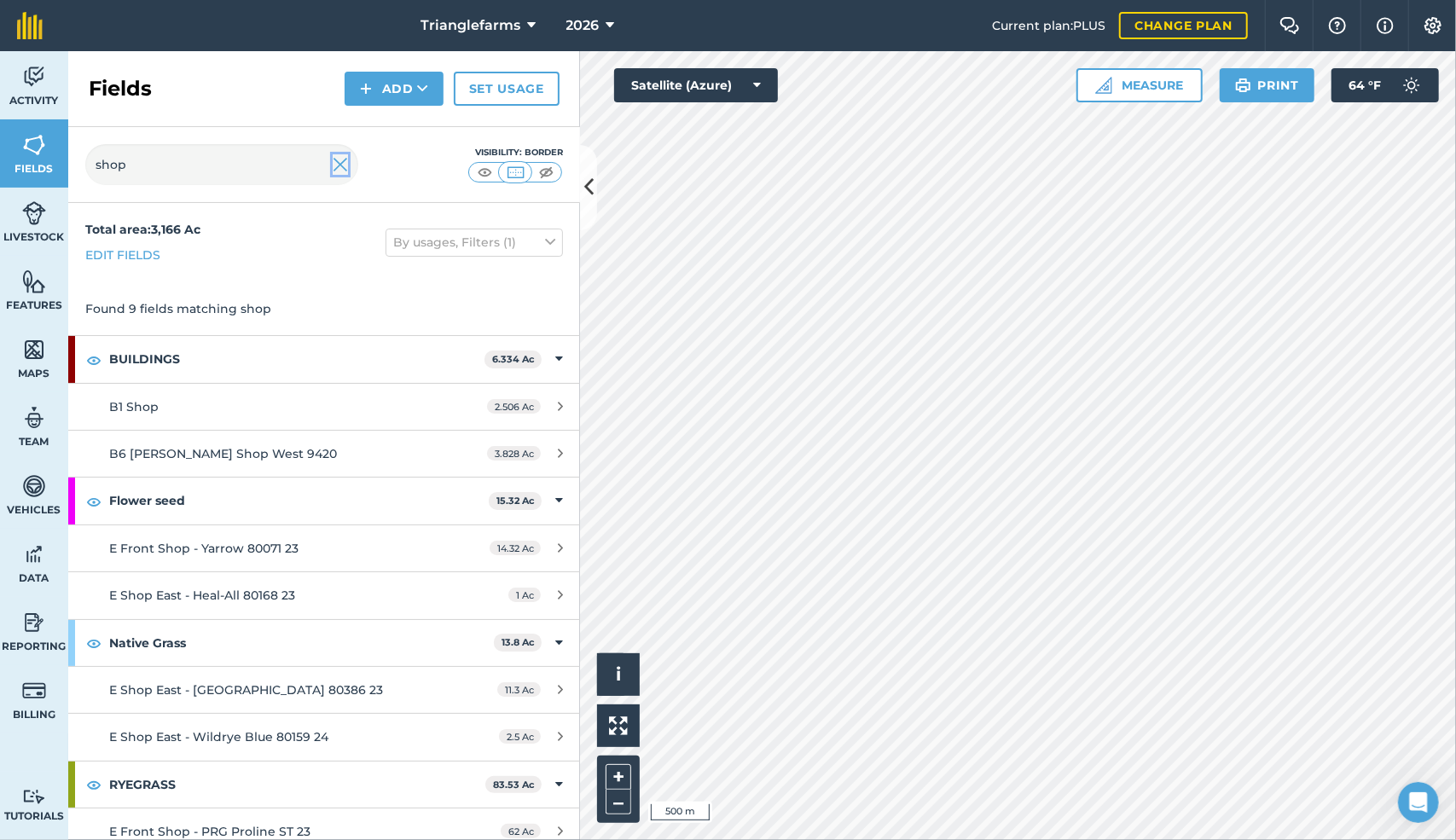
click at [341, 171] on img at bounding box center [340, 165] width 16 height 20
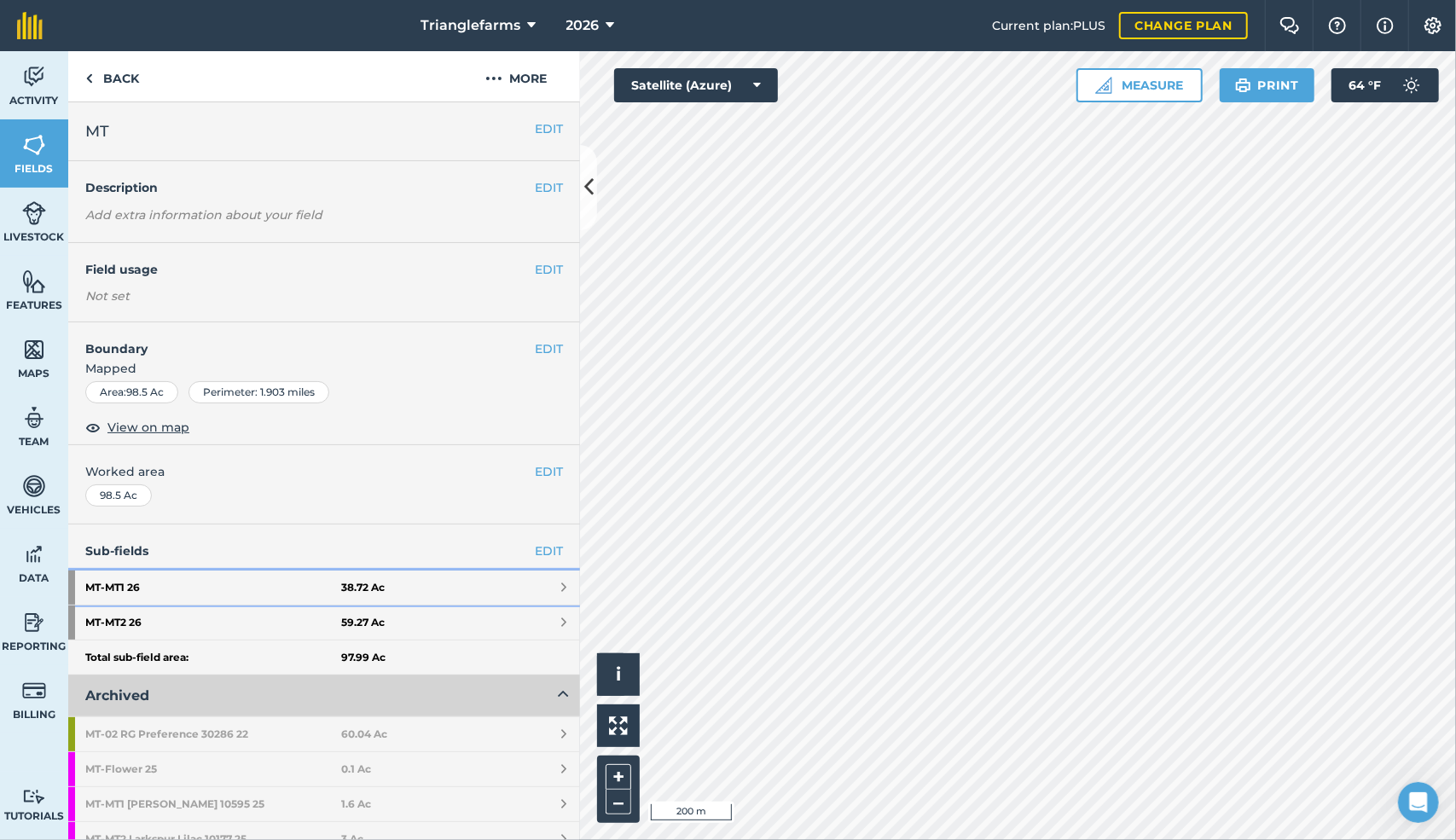
click at [135, 582] on strong "MT - MT1 26" at bounding box center [213, 587] width 256 height 34
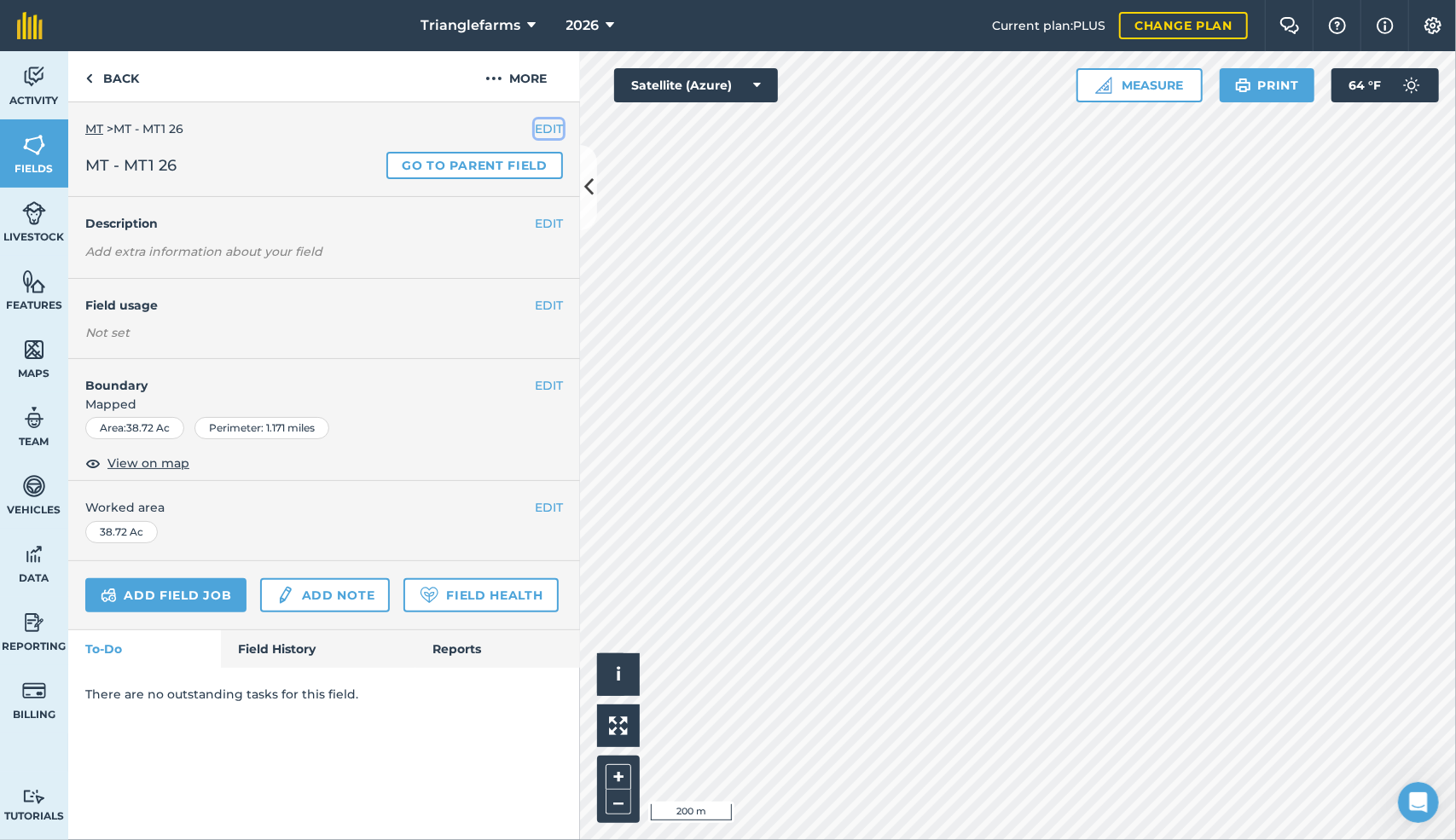
click at [550, 126] on button "EDIT" at bounding box center [549, 129] width 28 height 19
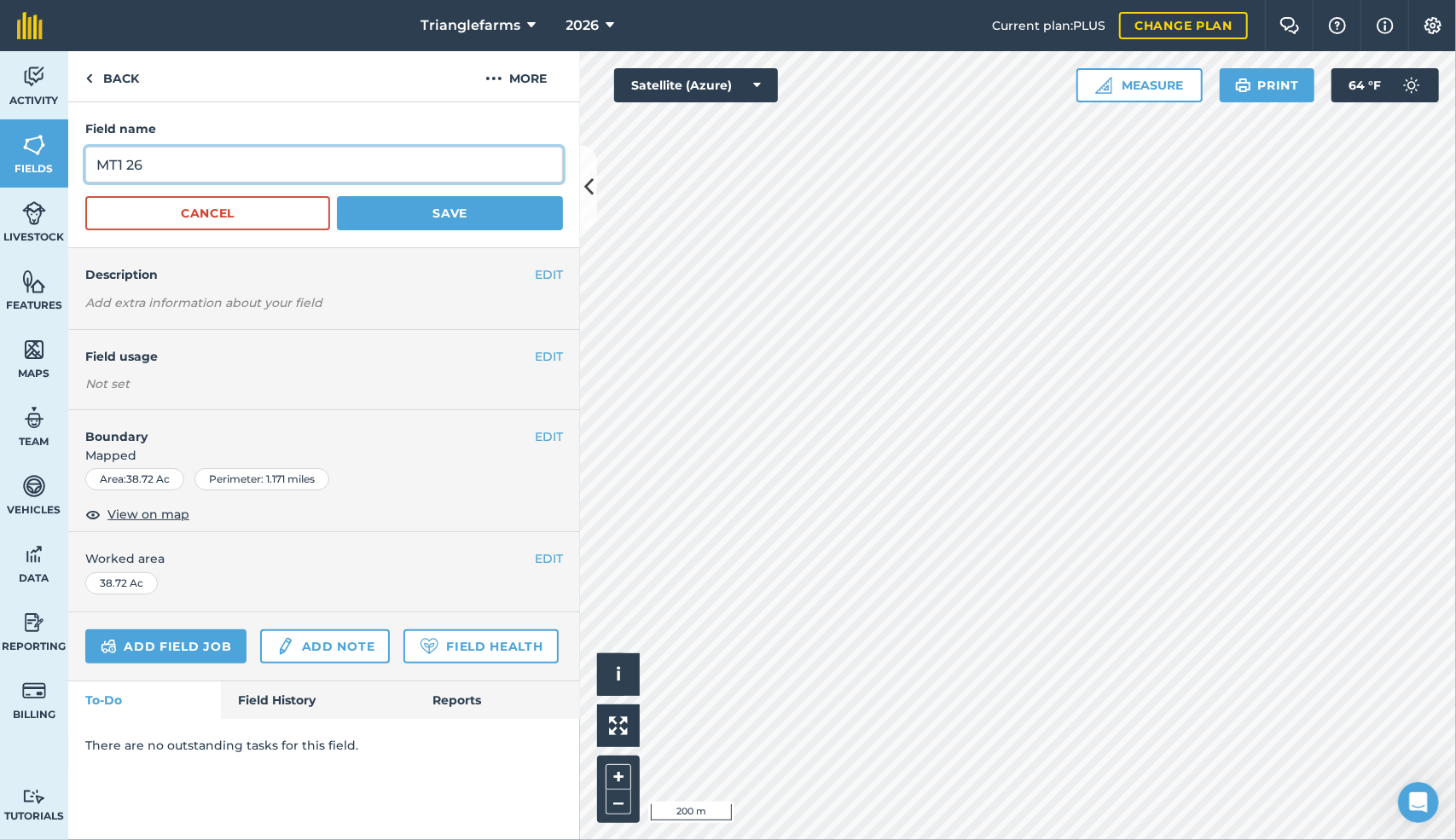
drag, startPoint x: 157, startPoint y: 170, endPoint x: 8, endPoint y: 161, distance: 149.3
click at [8, 161] on div "Activity Fields Livestock Features Maps Team Vehicles Data Reporting Billing Tu…" at bounding box center [728, 445] width 1456 height 789
paste input "PRG Proline ST 30284 25"
type input "MT1 PRG Proline ST 30284 25"
click at [398, 216] on button "Save" at bounding box center [450, 213] width 226 height 34
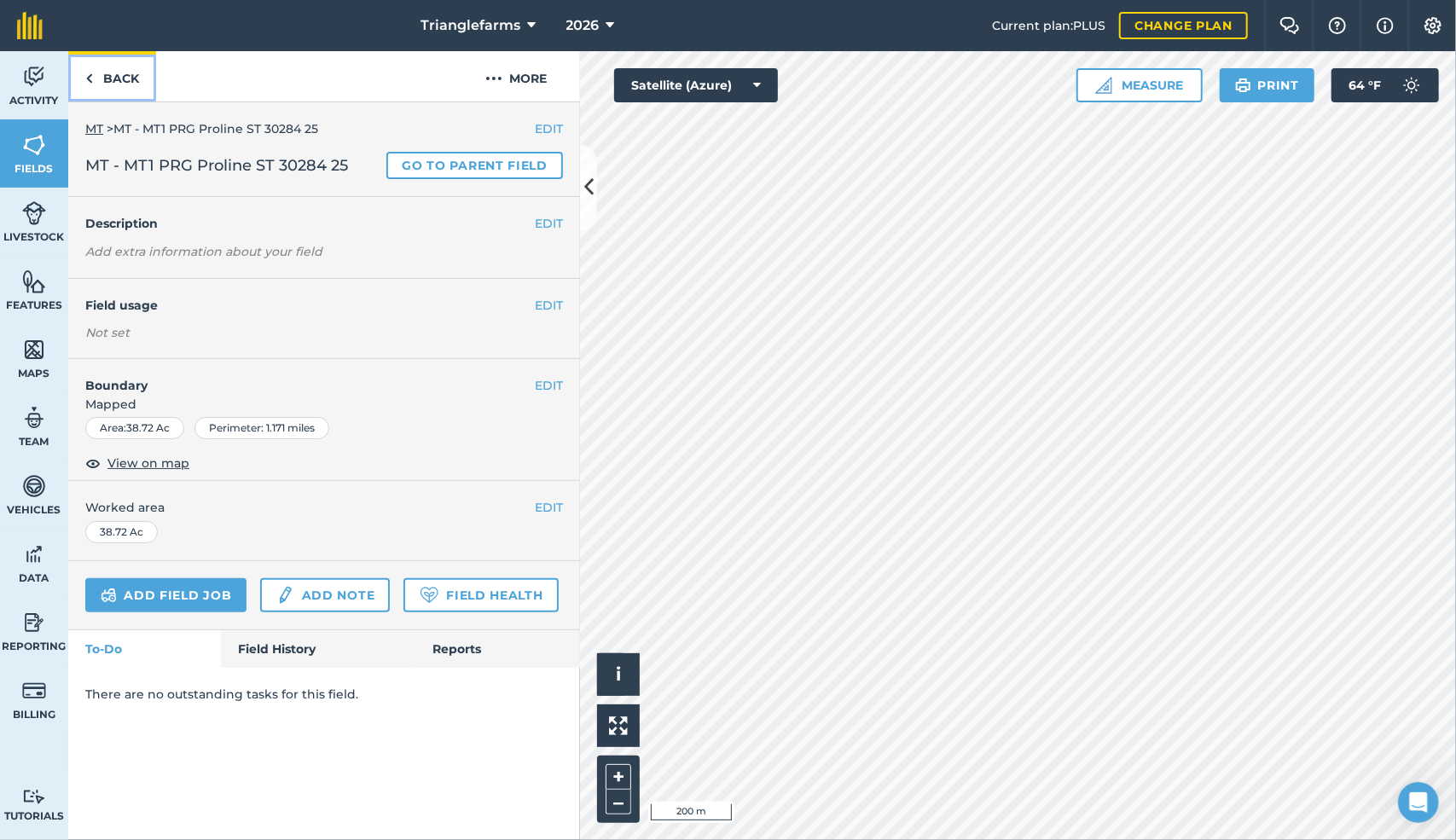
click at [90, 72] on img at bounding box center [89, 79] width 7 height 20
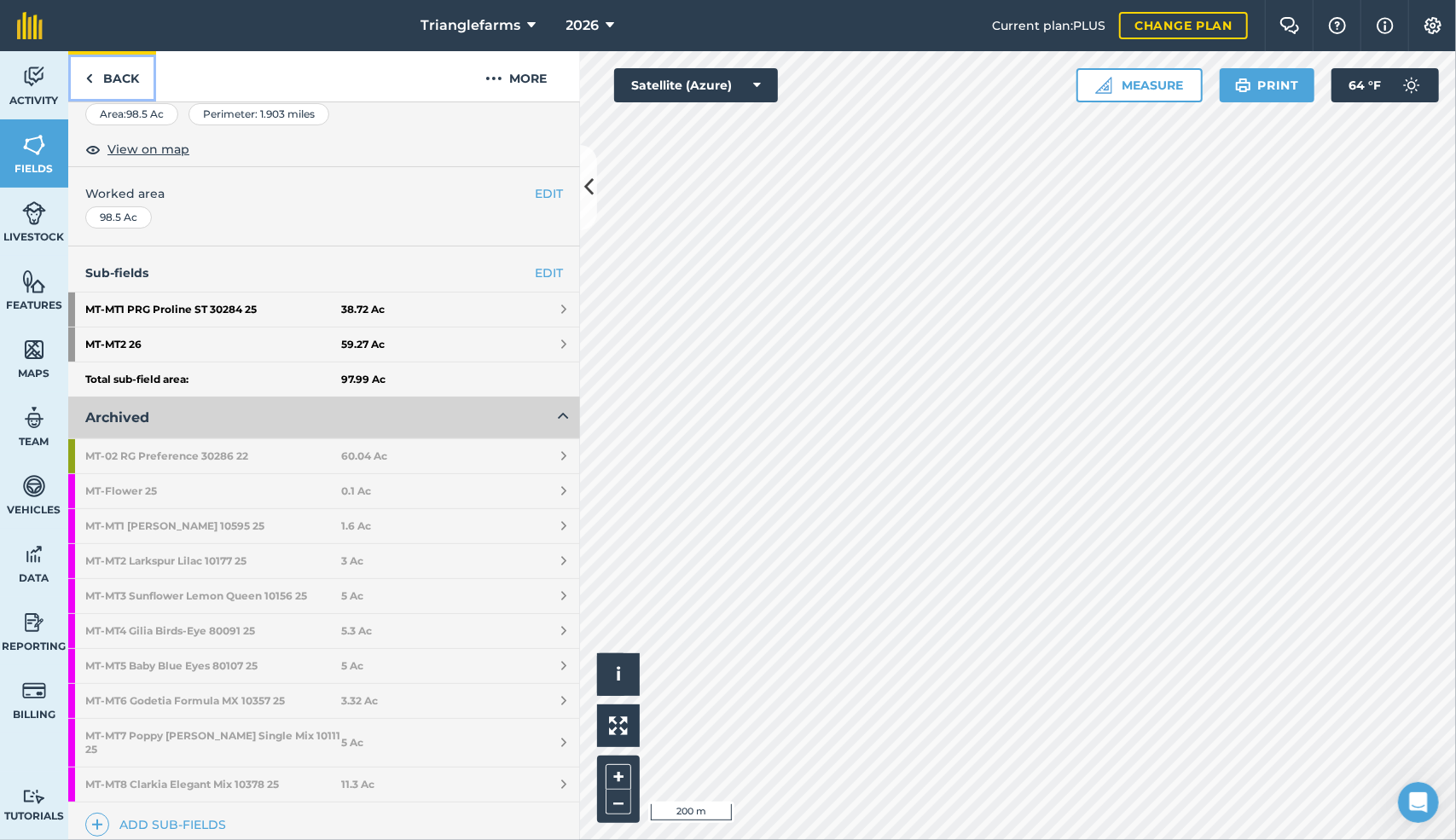
scroll to position [276, 0]
click at [150, 519] on strong "MT - MT1 Lupine Russell Carmine 10595 25" at bounding box center [213, 529] width 256 height 34
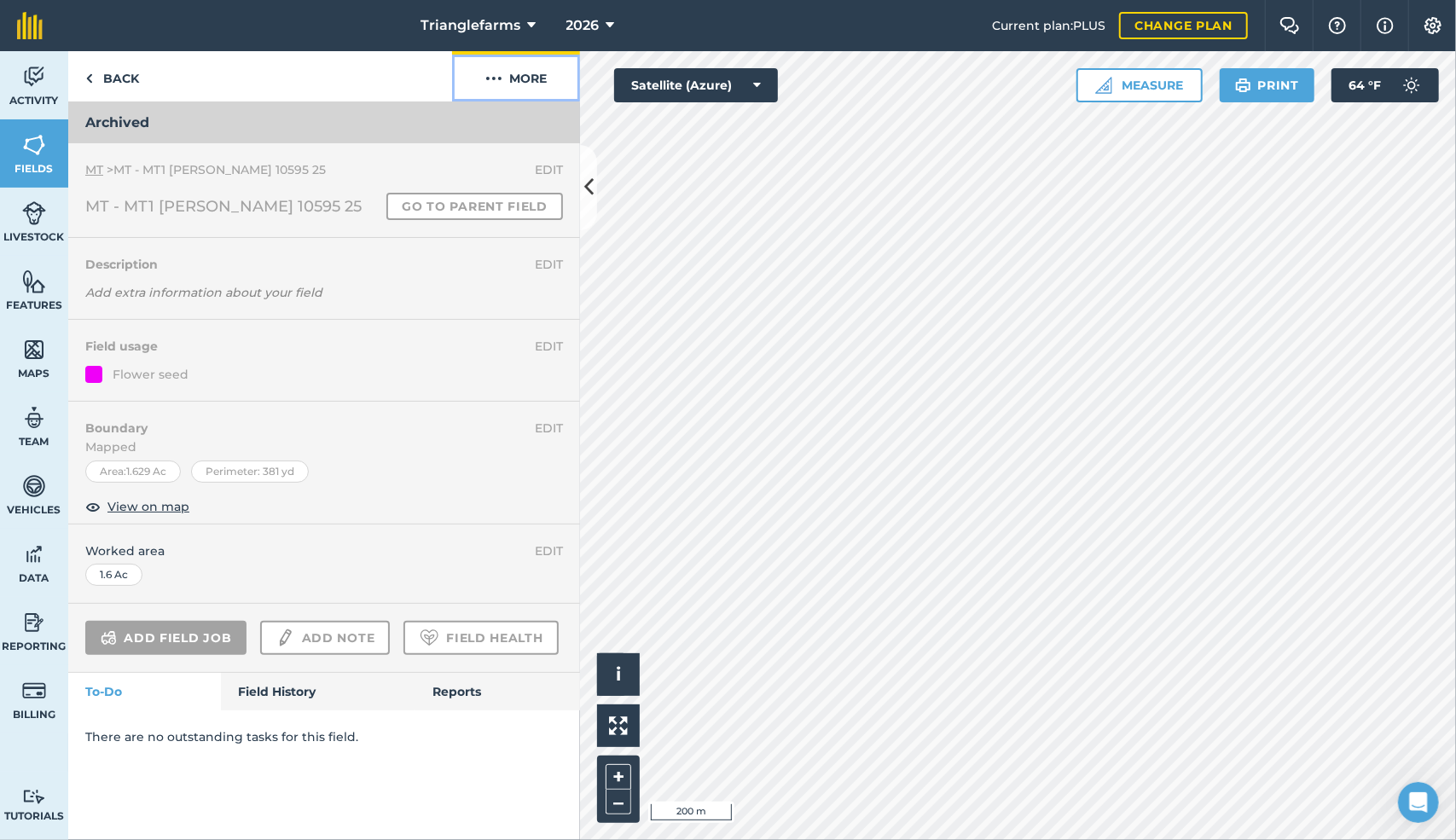
click at [495, 85] on img at bounding box center [494, 79] width 17 height 20
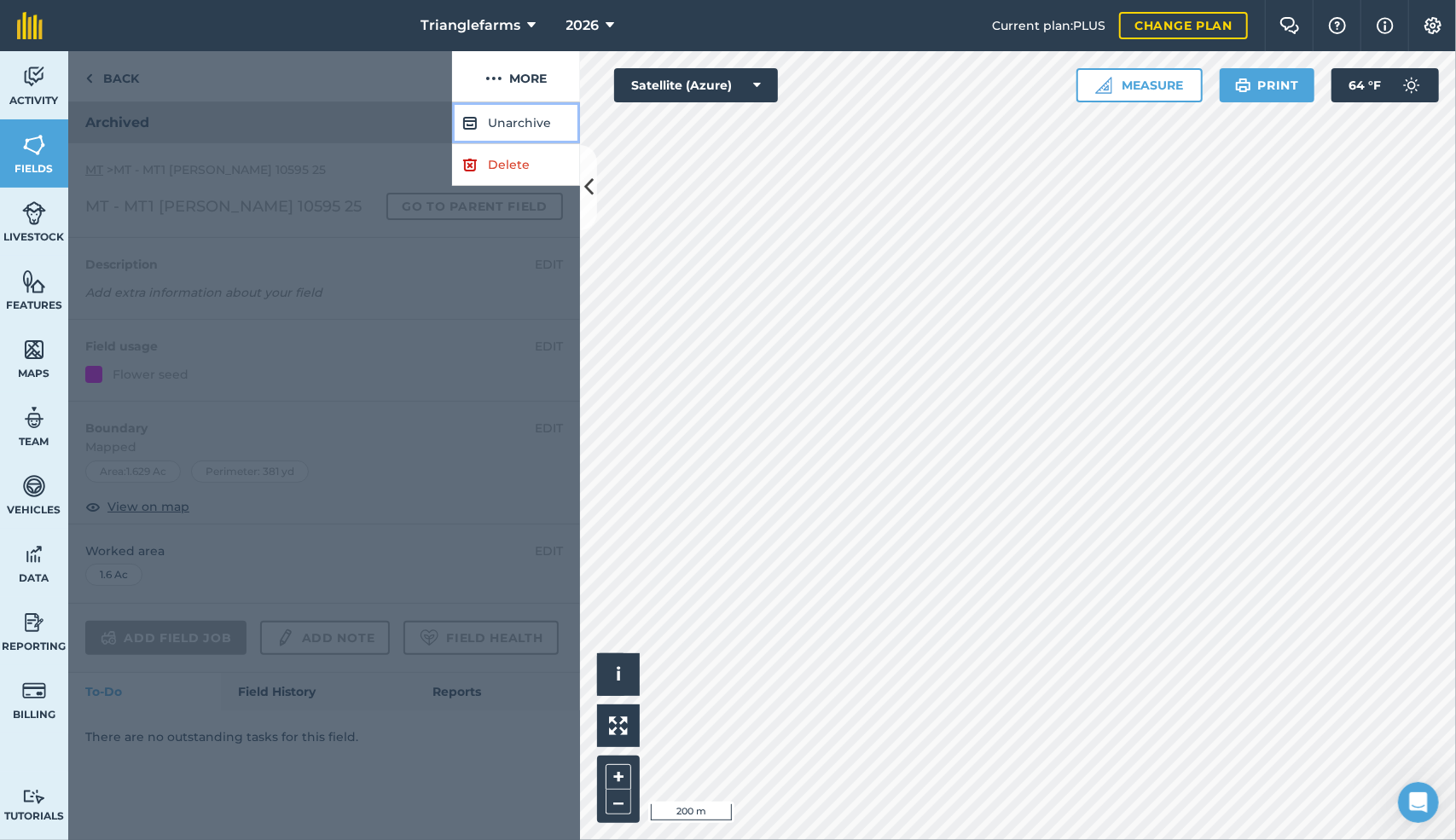
click at [522, 120] on button "Unarchive" at bounding box center [516, 123] width 128 height 42
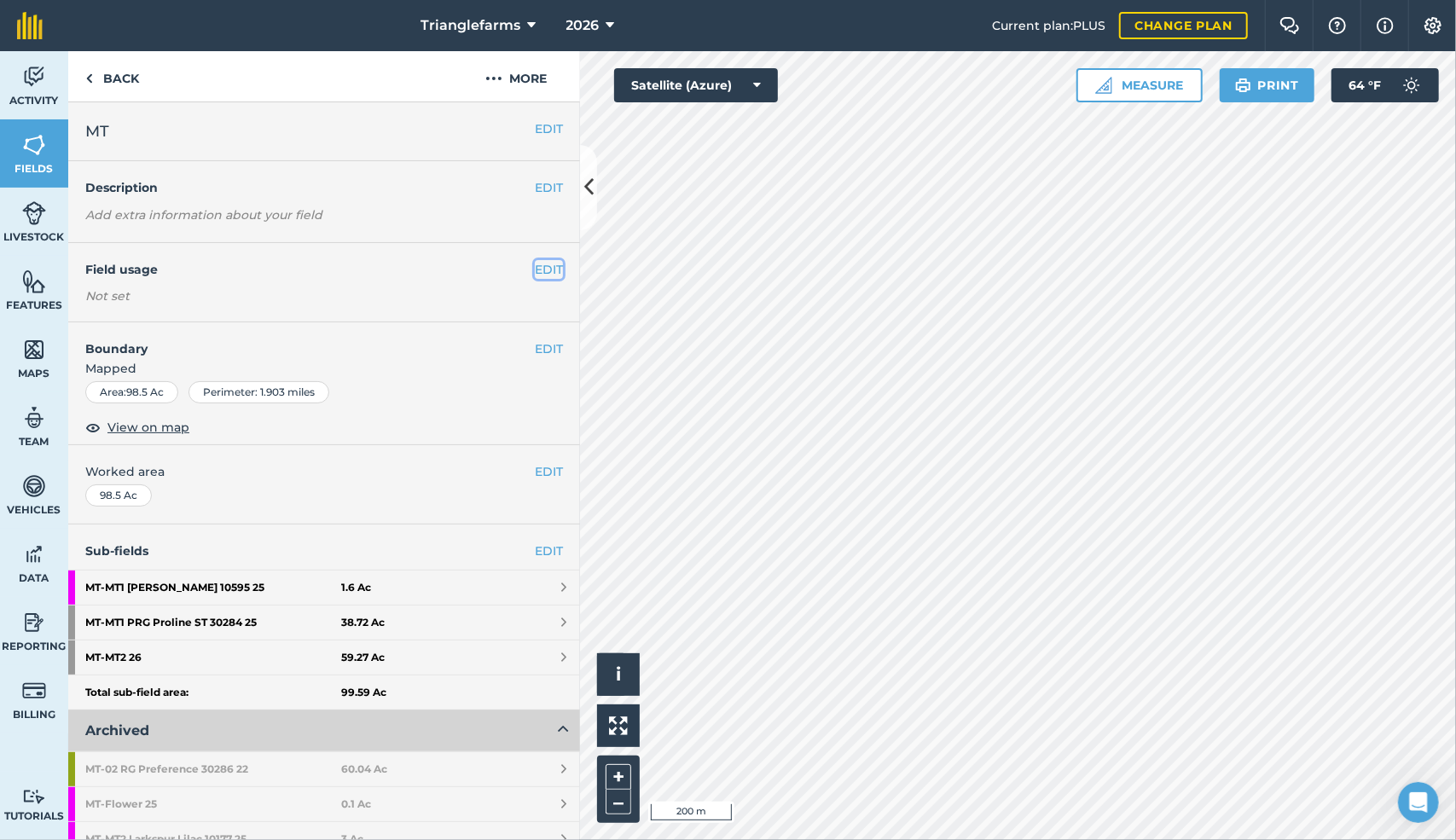
drag, startPoint x: 533, startPoint y: 267, endPoint x: 529, endPoint y: 258, distance: 9.8
click at [529, 258] on div "EDIT Field usage Not set" at bounding box center [324, 283] width 512 height 80
click at [535, 263] on button "EDIT" at bounding box center [549, 270] width 28 height 19
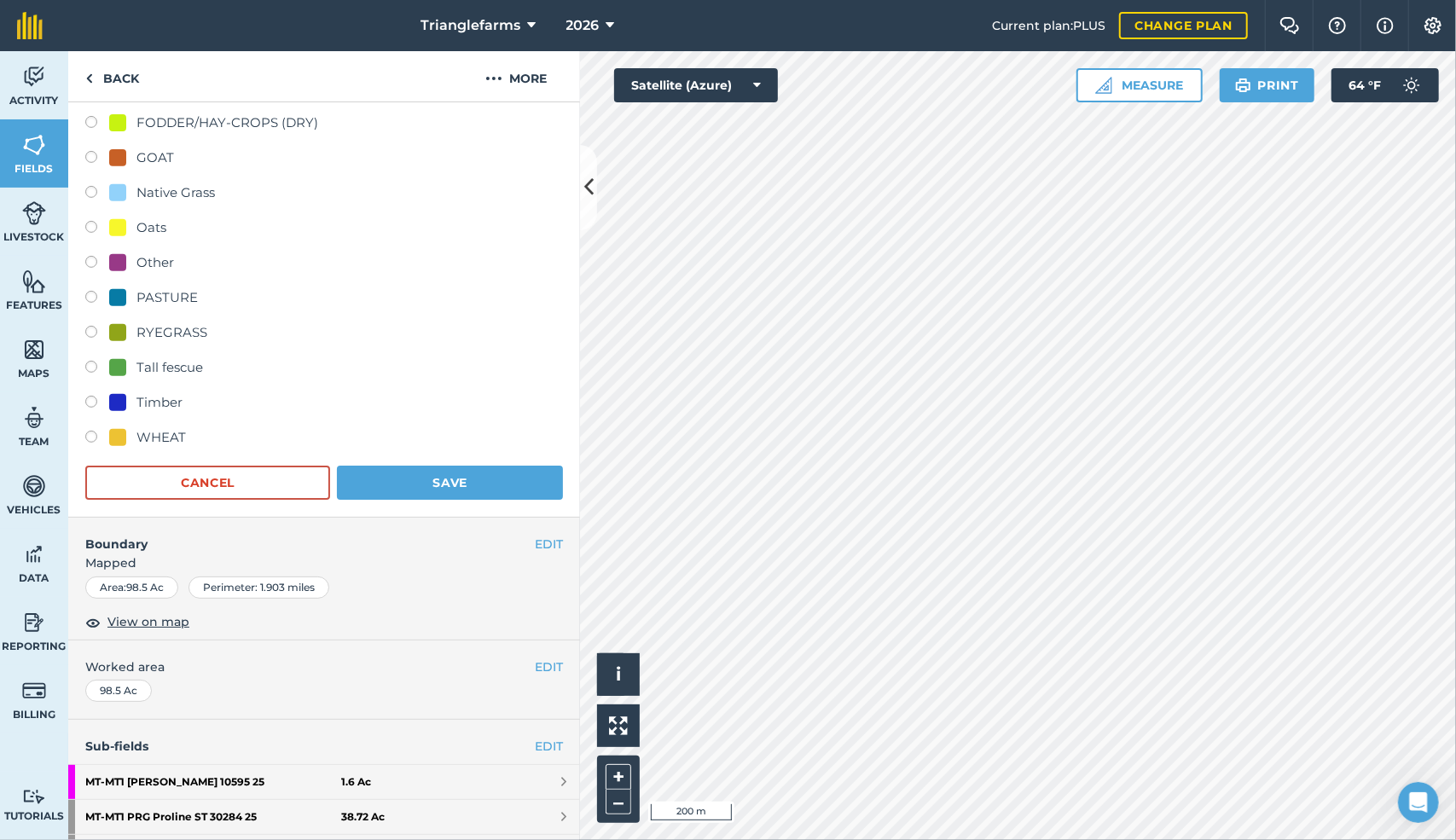
scroll to position [594, 0]
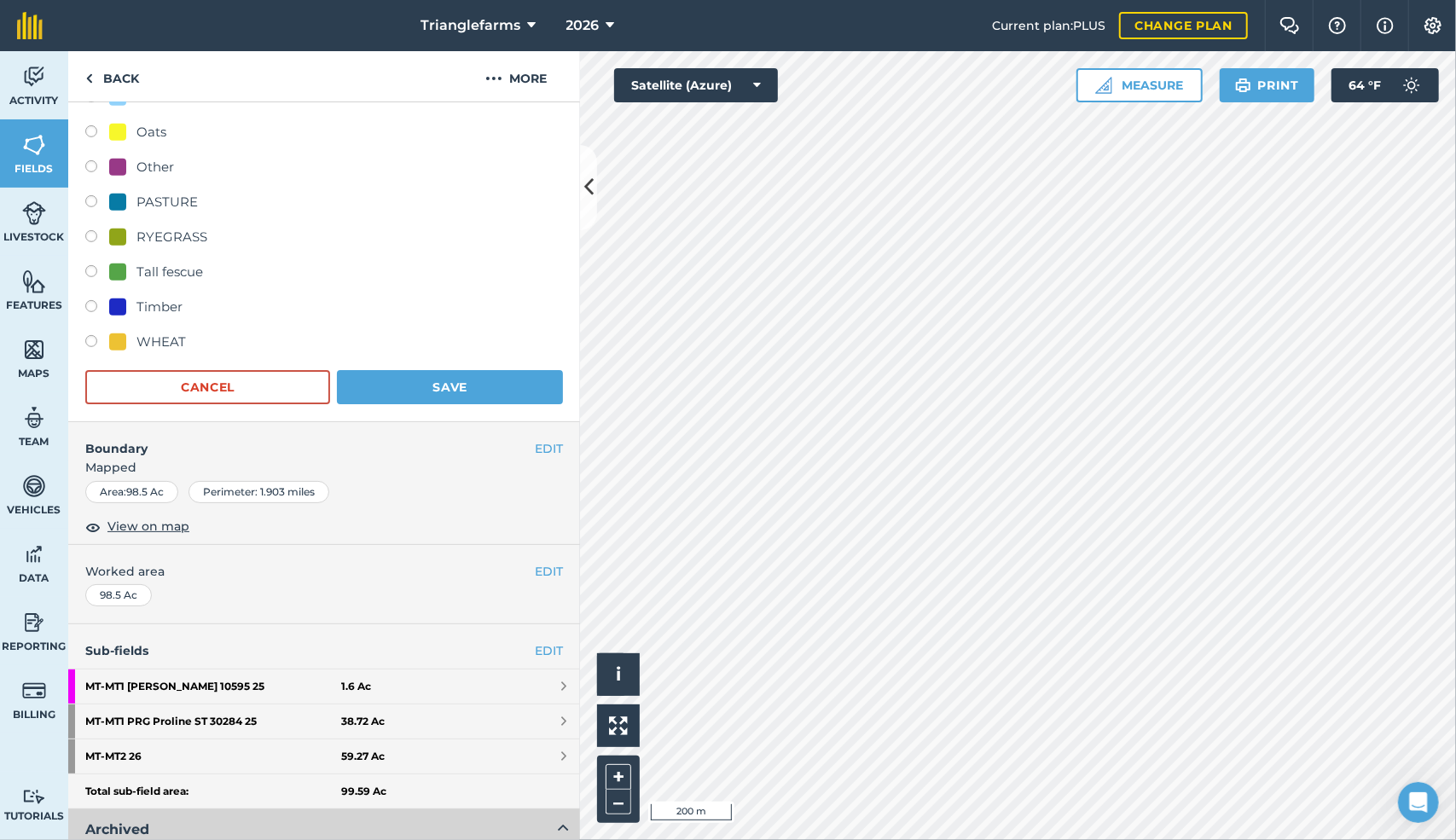
click at [91, 231] on label at bounding box center [97, 239] width 24 height 17
radio input "true"
radio input "false"
click at [425, 383] on button "Save" at bounding box center [450, 387] width 226 height 34
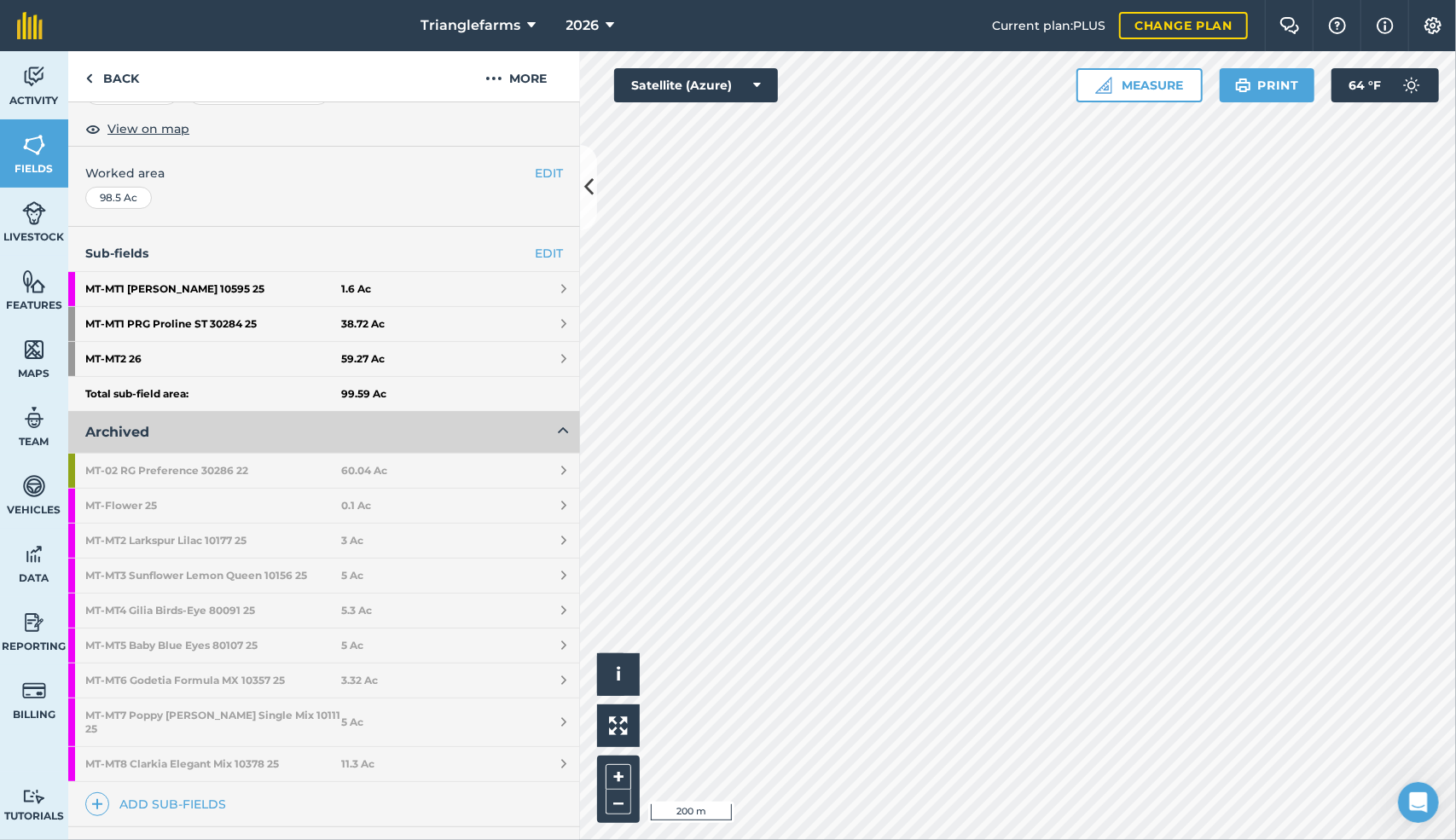
scroll to position [277, 0]
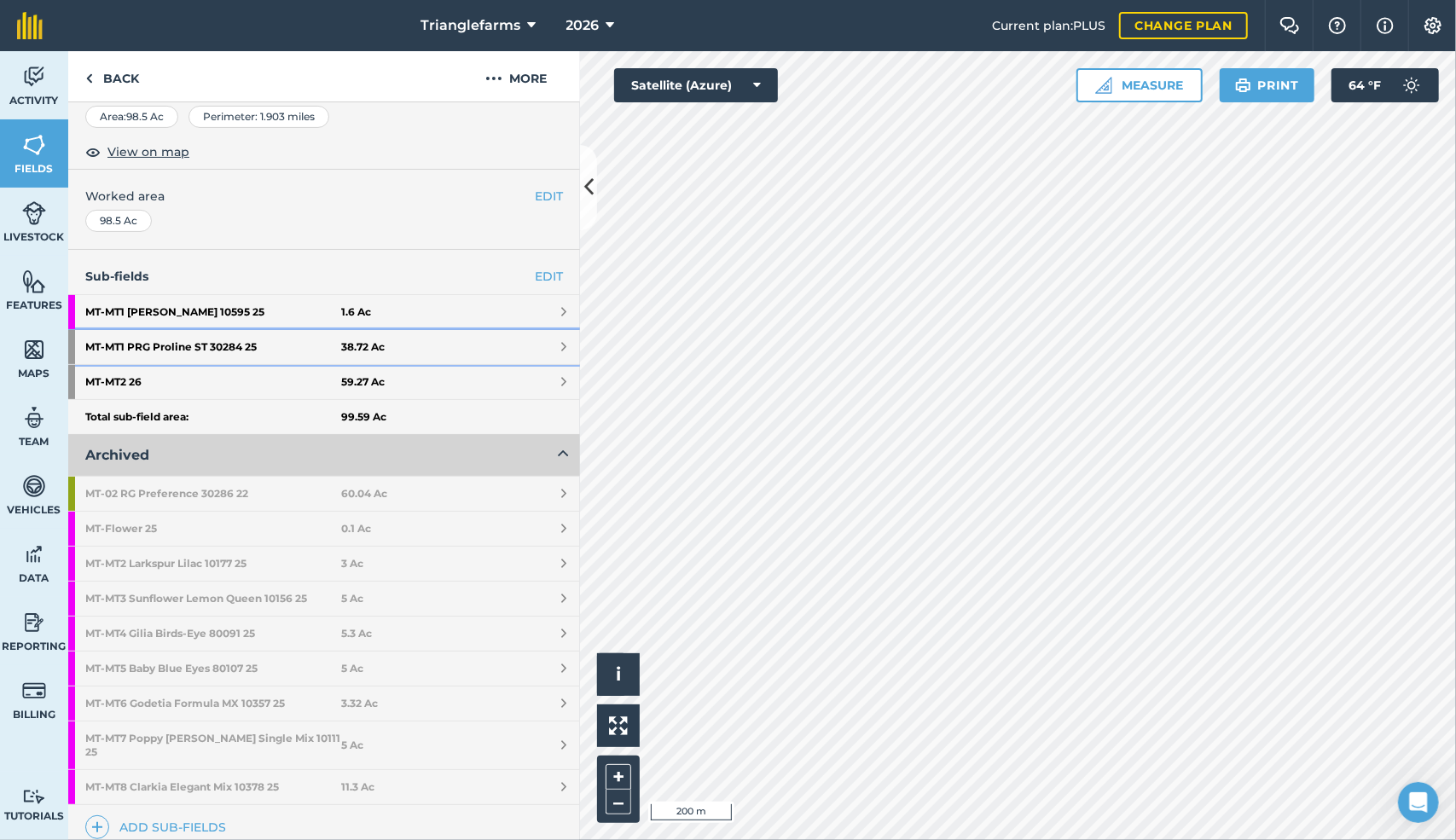
click at [210, 338] on strong "MT - MT1 PRG Proline ST 30284 25" at bounding box center [213, 346] width 256 height 34
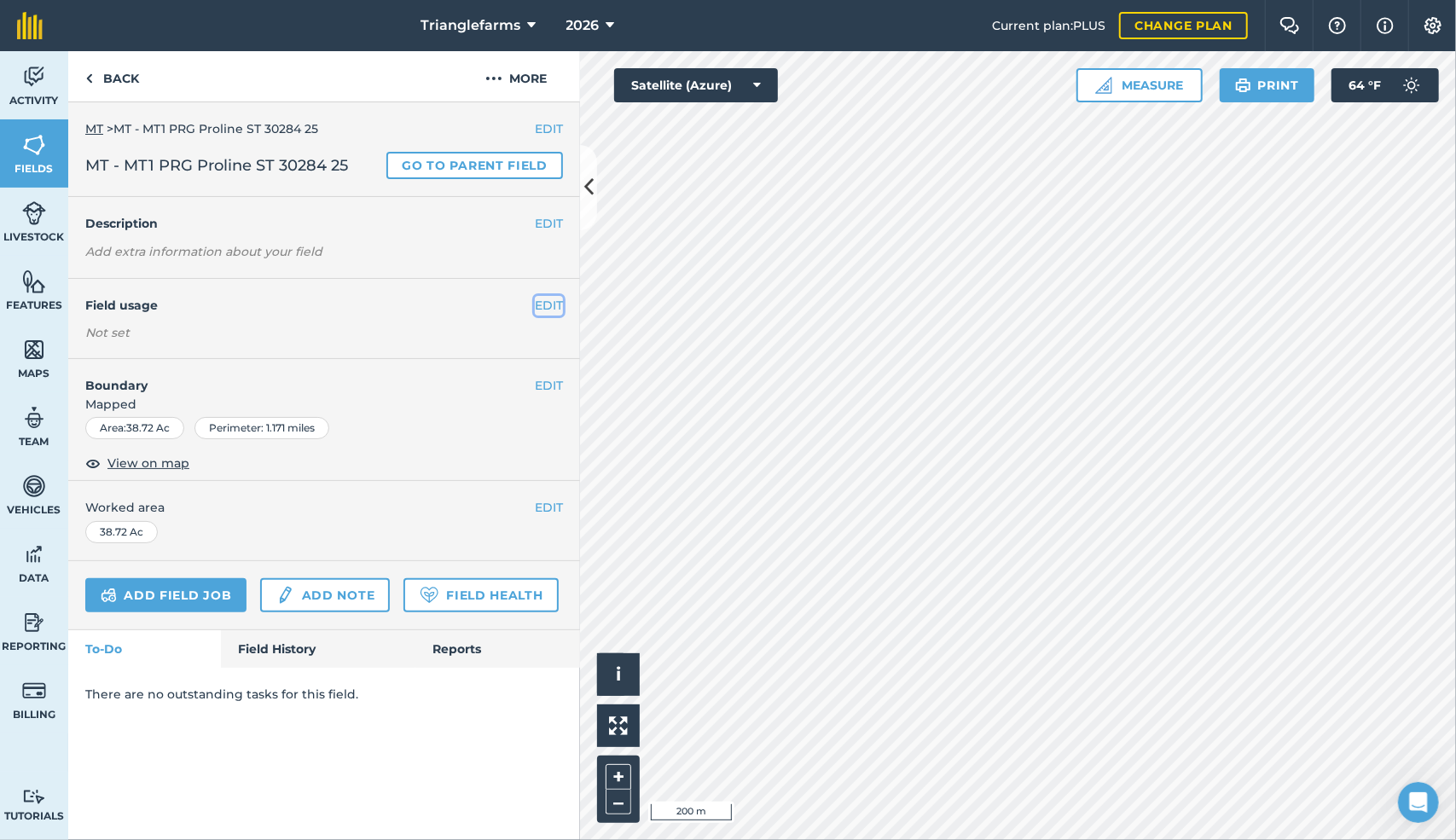
click at [546, 303] on button "EDIT" at bounding box center [549, 306] width 28 height 19
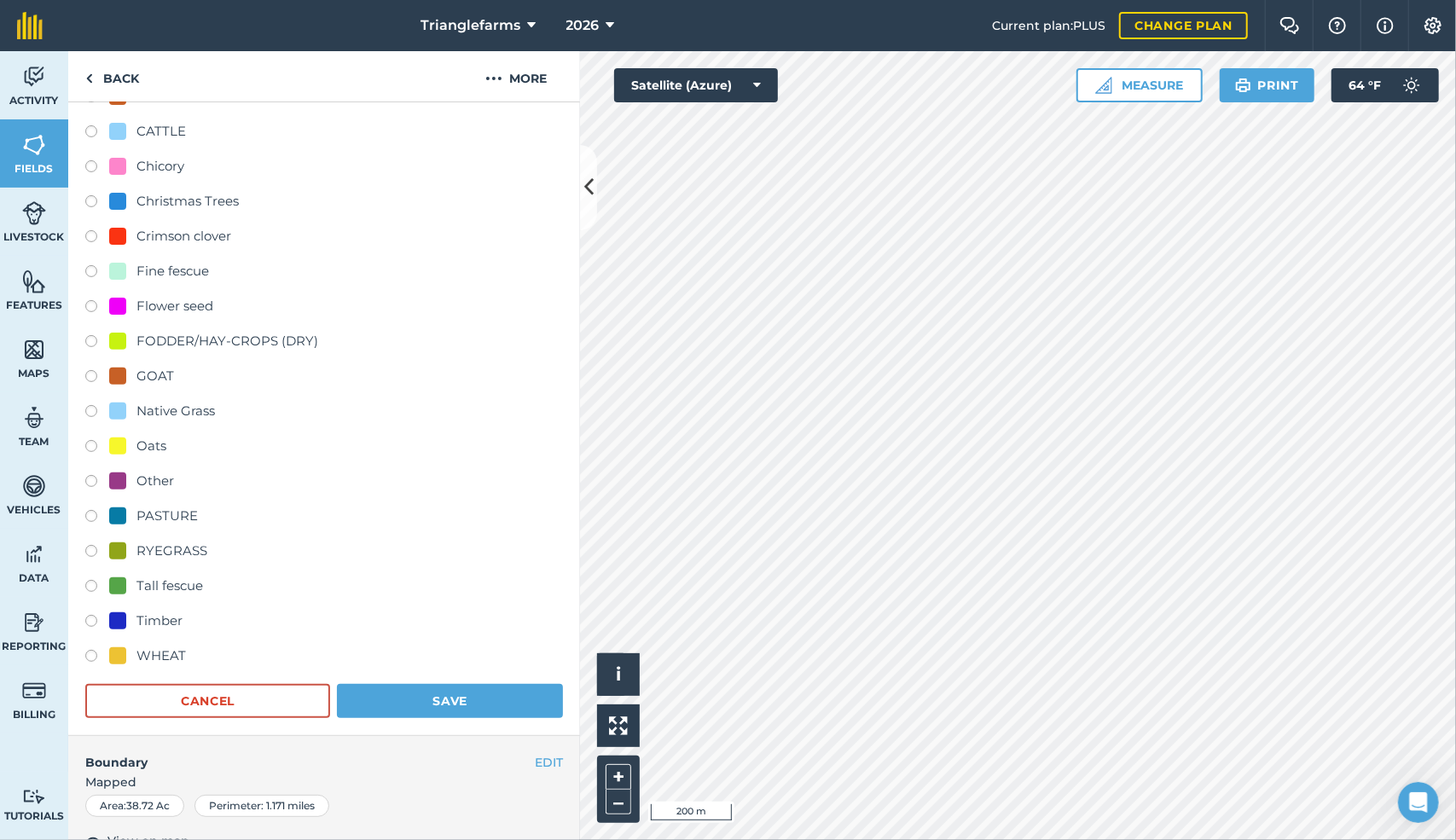
scroll to position [321, 0]
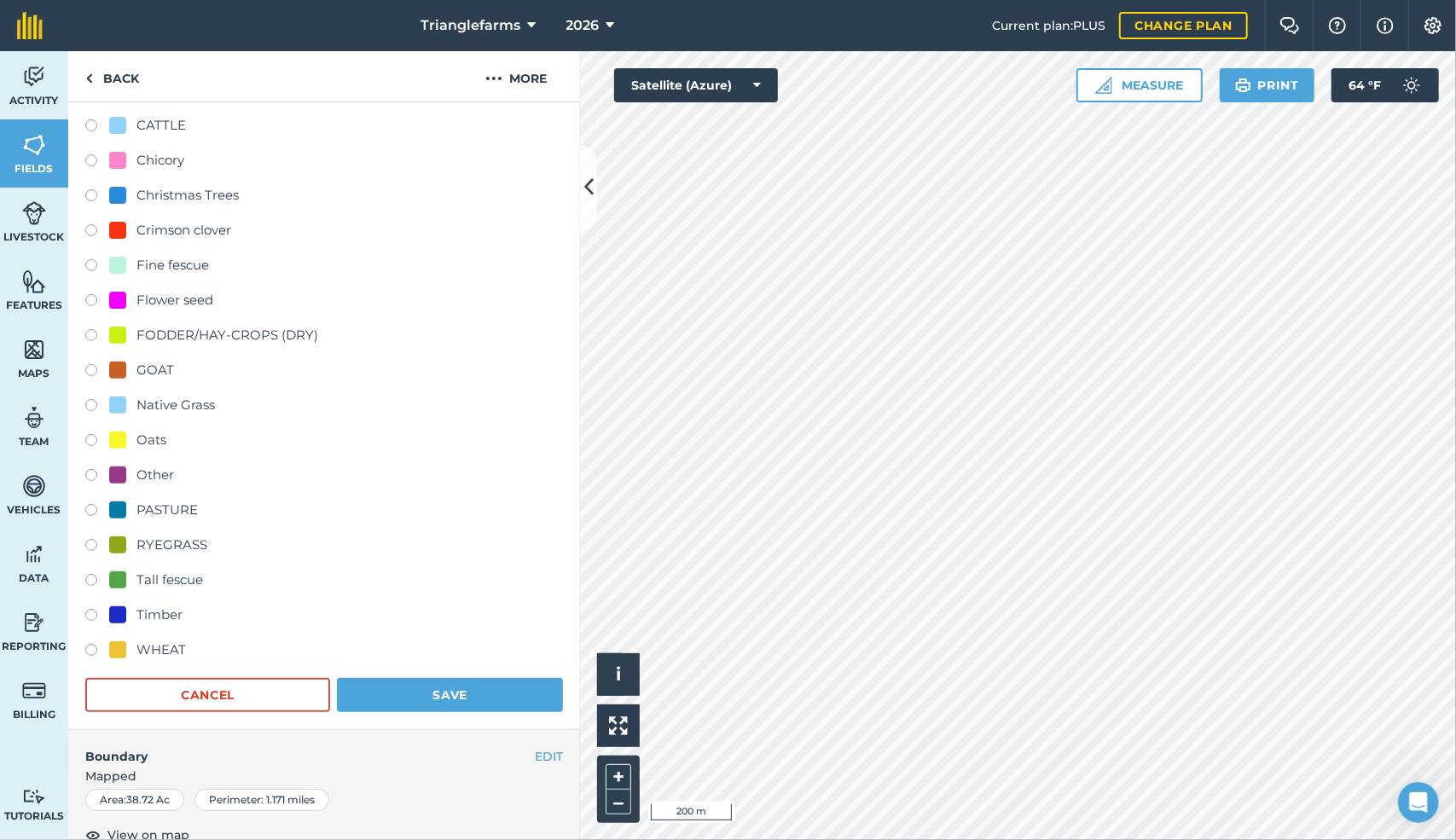
click at [89, 535] on div "RYEGRASS" at bounding box center [324, 547] width 478 height 25
click at [90, 539] on label at bounding box center [97, 547] width 24 height 17
radio input "true"
radio input "false"
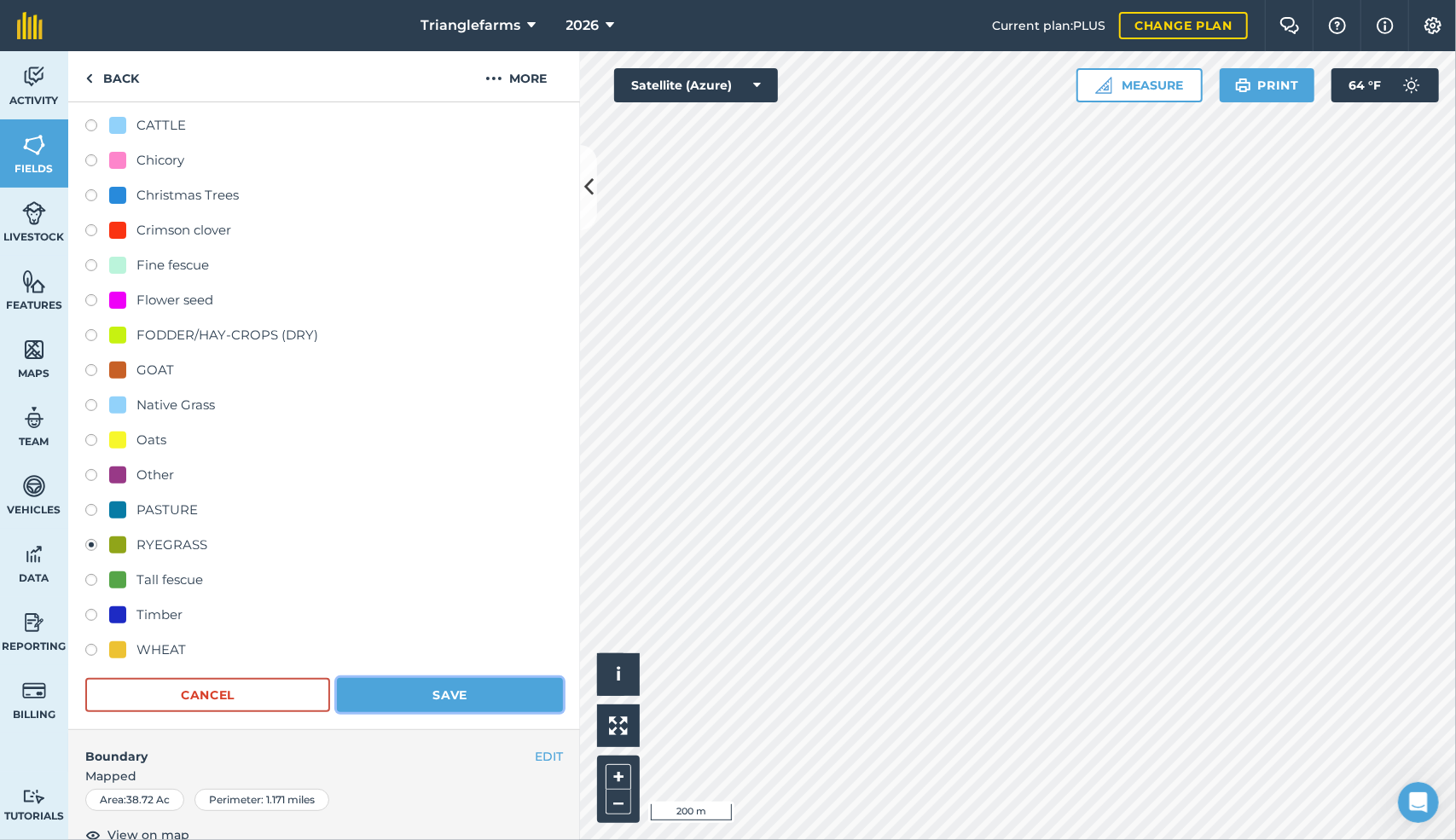
click at [441, 685] on button "Save" at bounding box center [450, 695] width 226 height 34
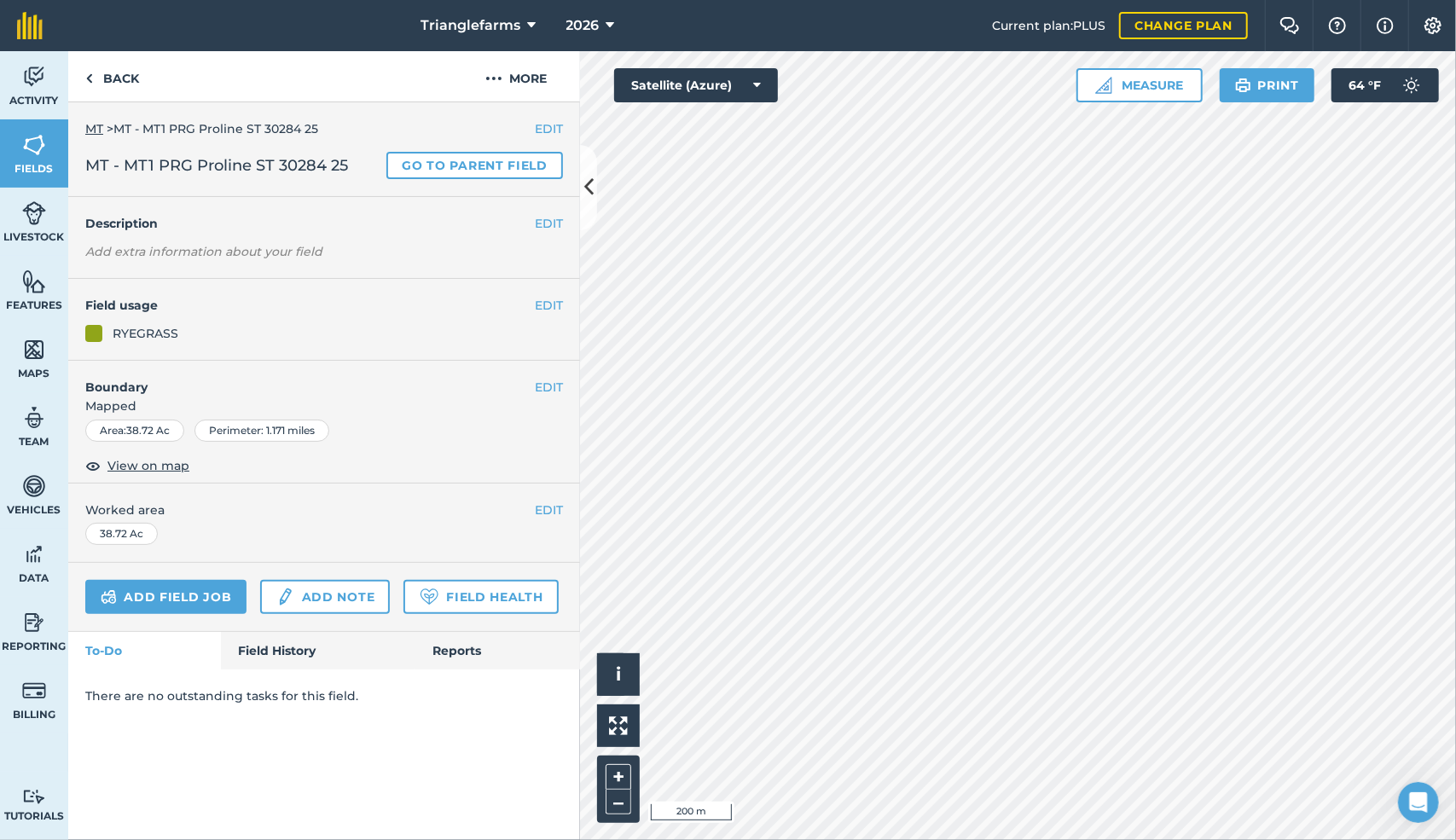
scroll to position [0, 0]
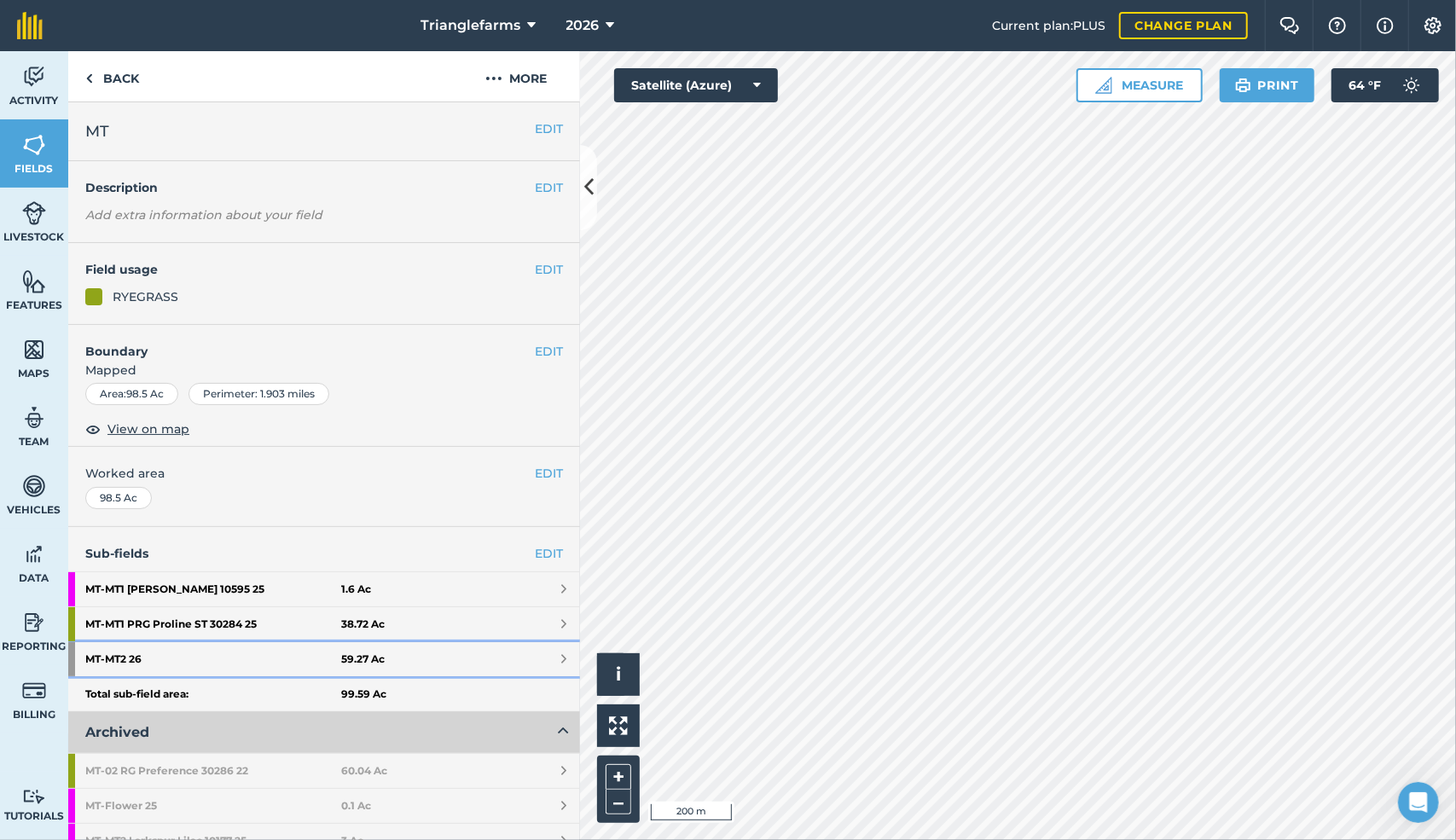
click at [135, 651] on strong "MT - MT2 26" at bounding box center [213, 659] width 256 height 34
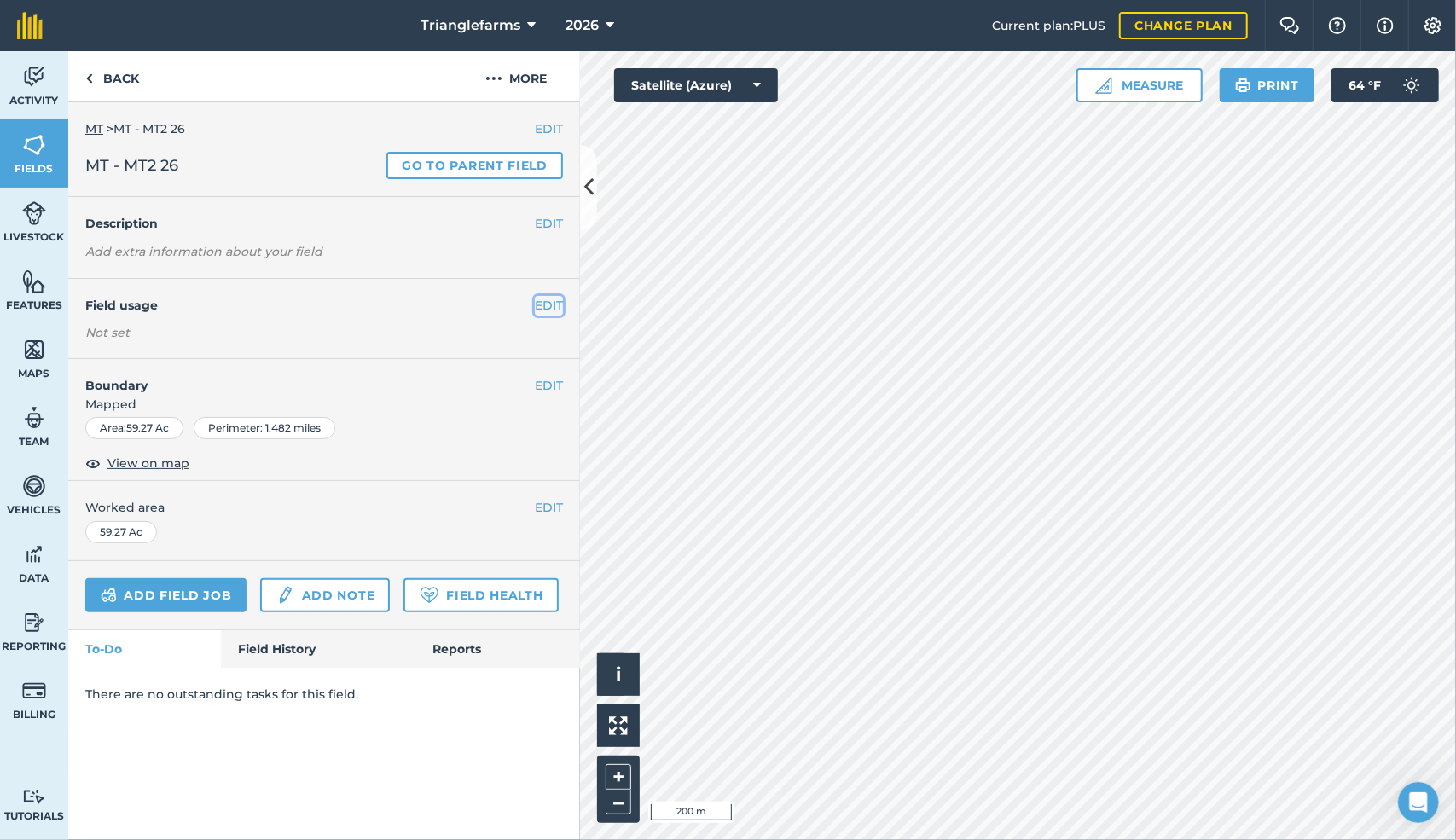
click at [546, 305] on button "EDIT" at bounding box center [549, 306] width 28 height 19
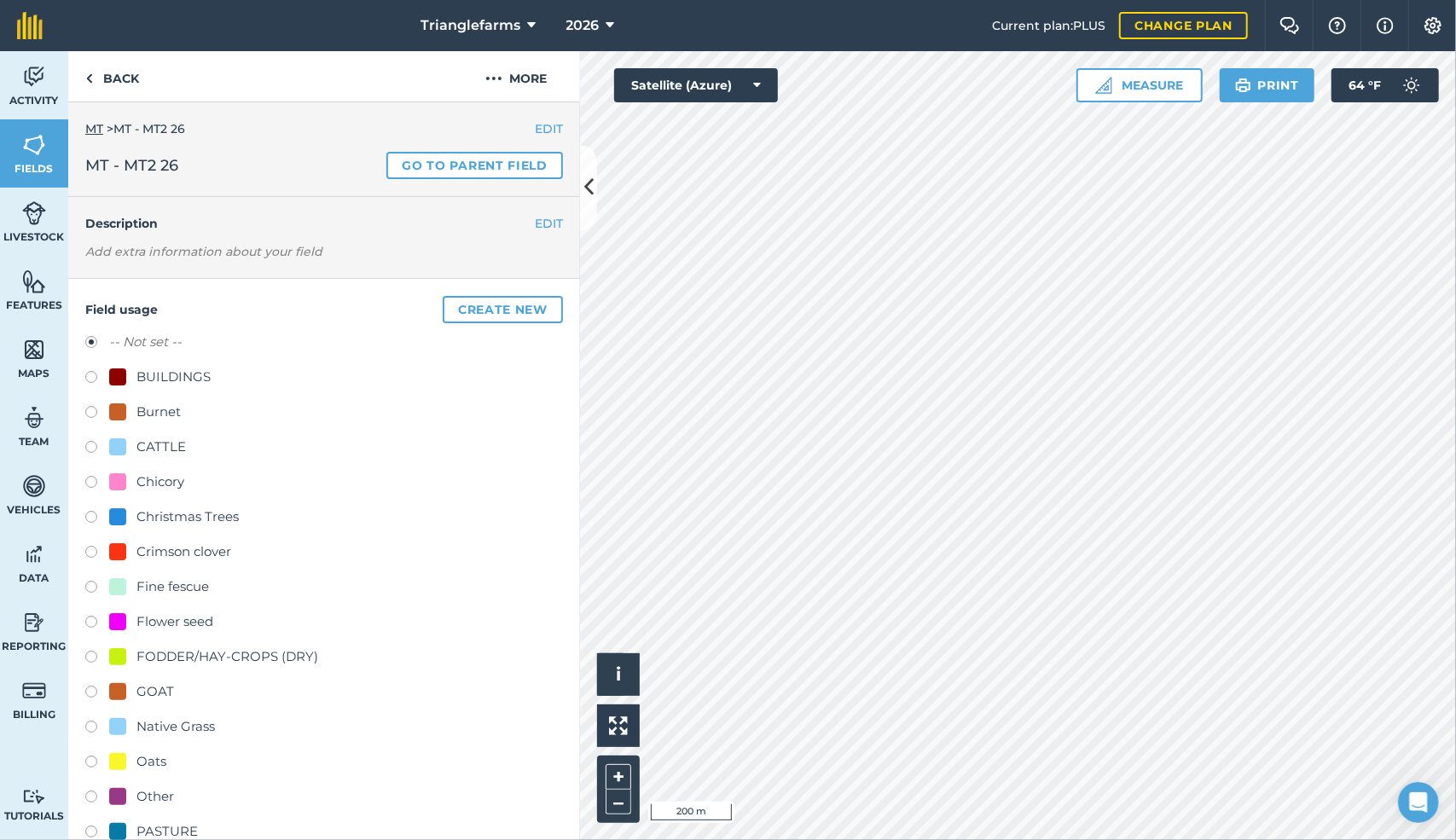
click at [91, 616] on label at bounding box center [97, 624] width 24 height 17
radio input "true"
radio input "false"
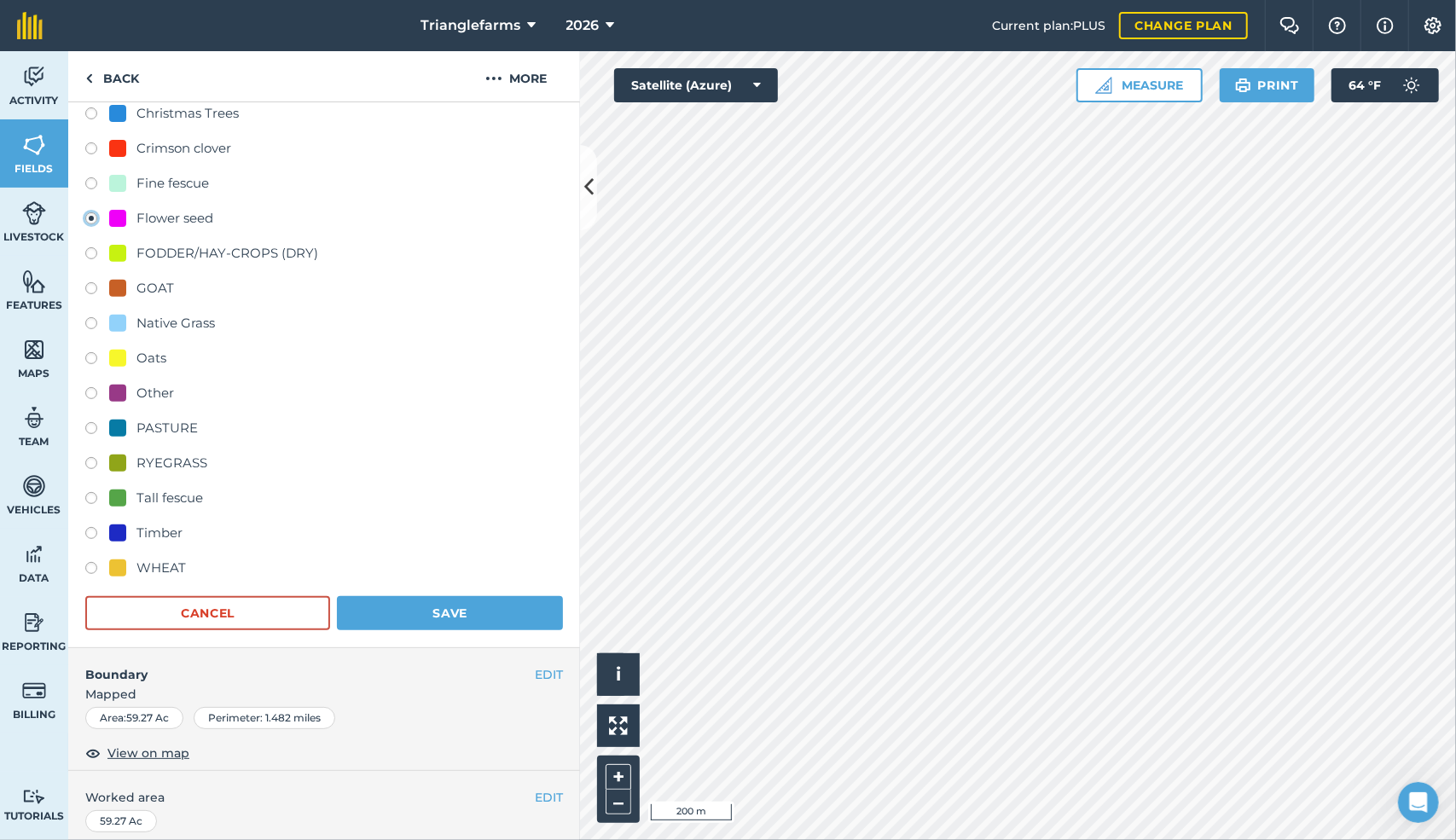
scroll to position [409, 0]
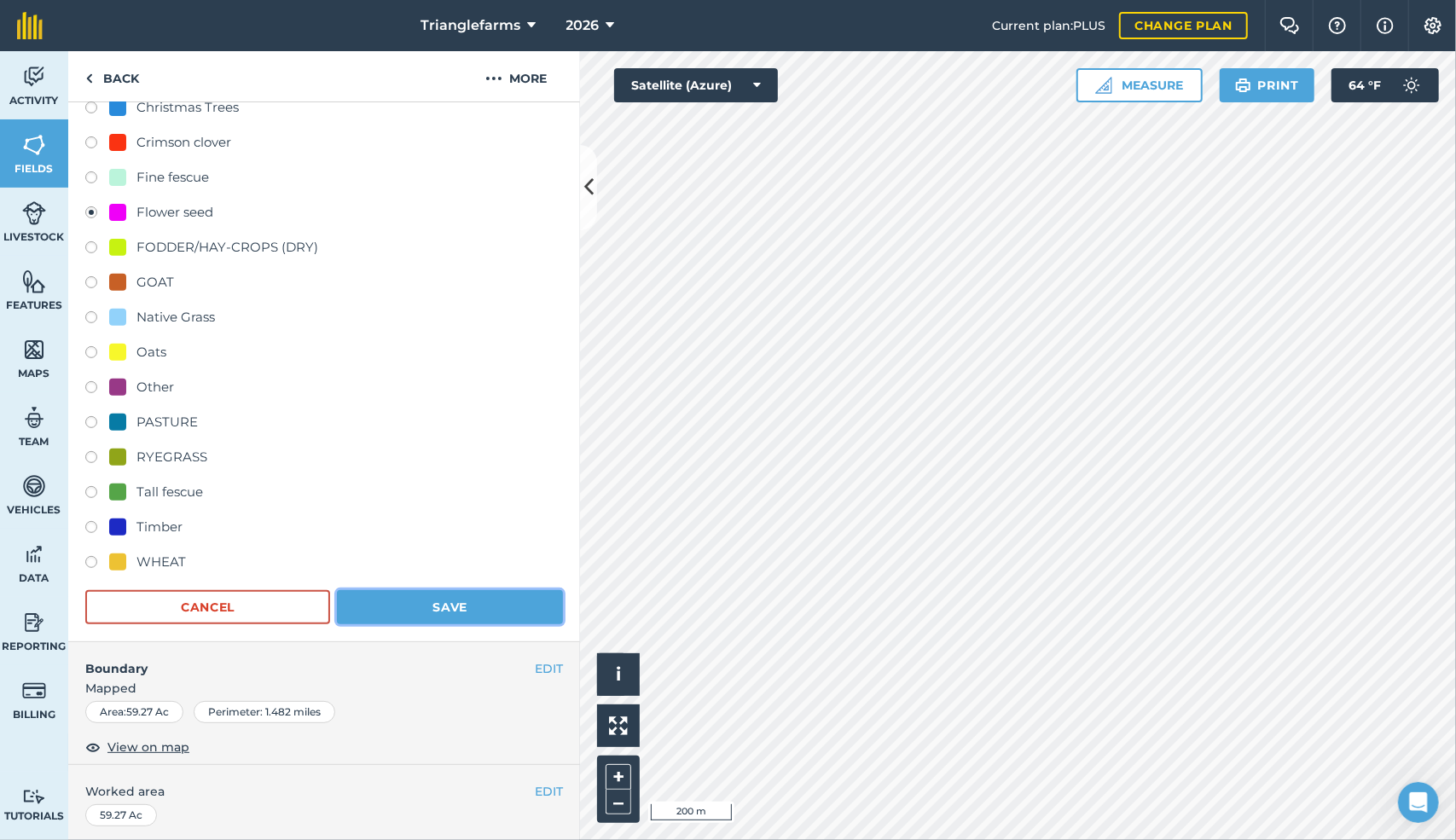
click at [409, 603] on button "Save" at bounding box center [450, 607] width 226 height 34
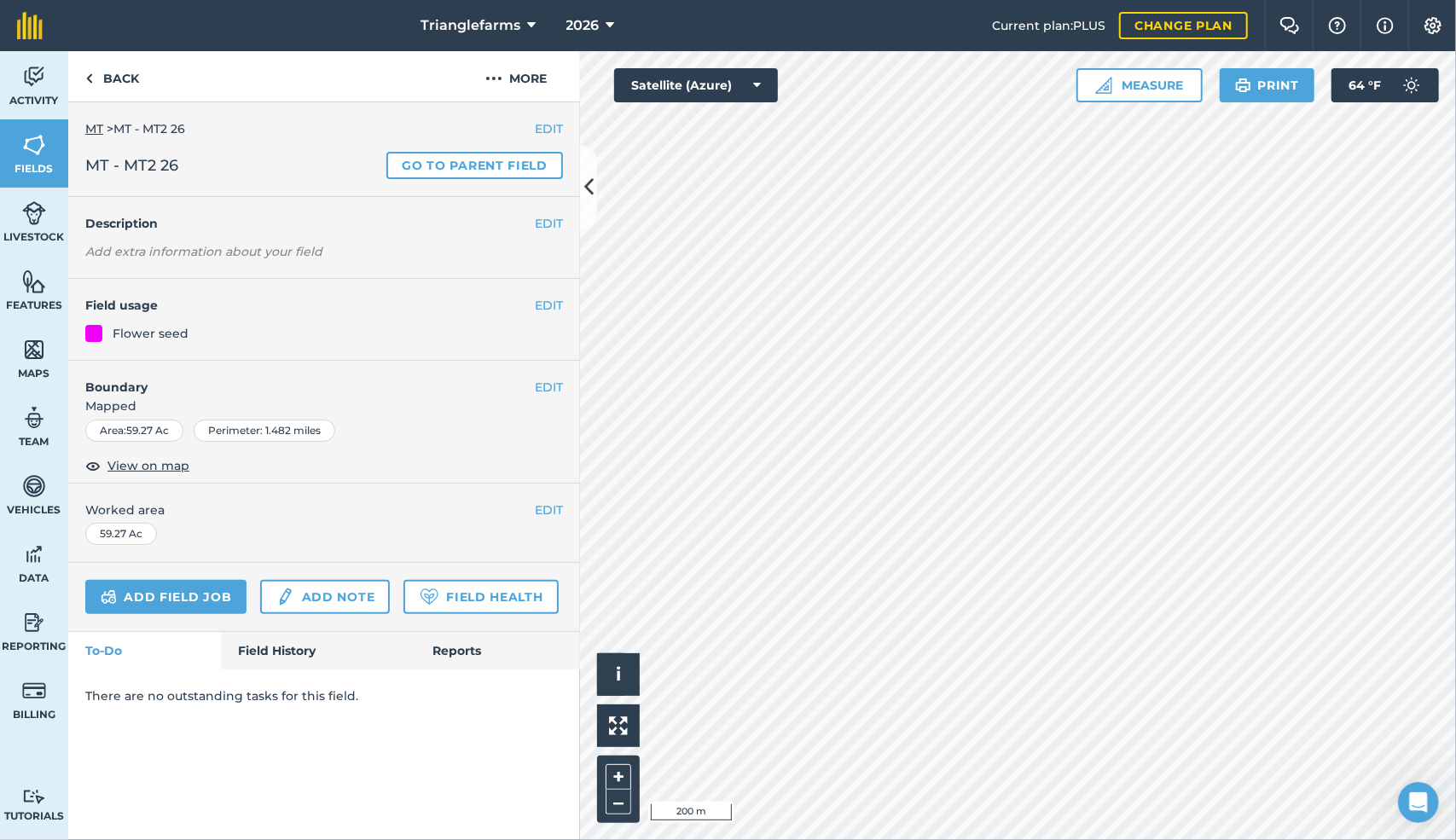
scroll to position [0, 0]
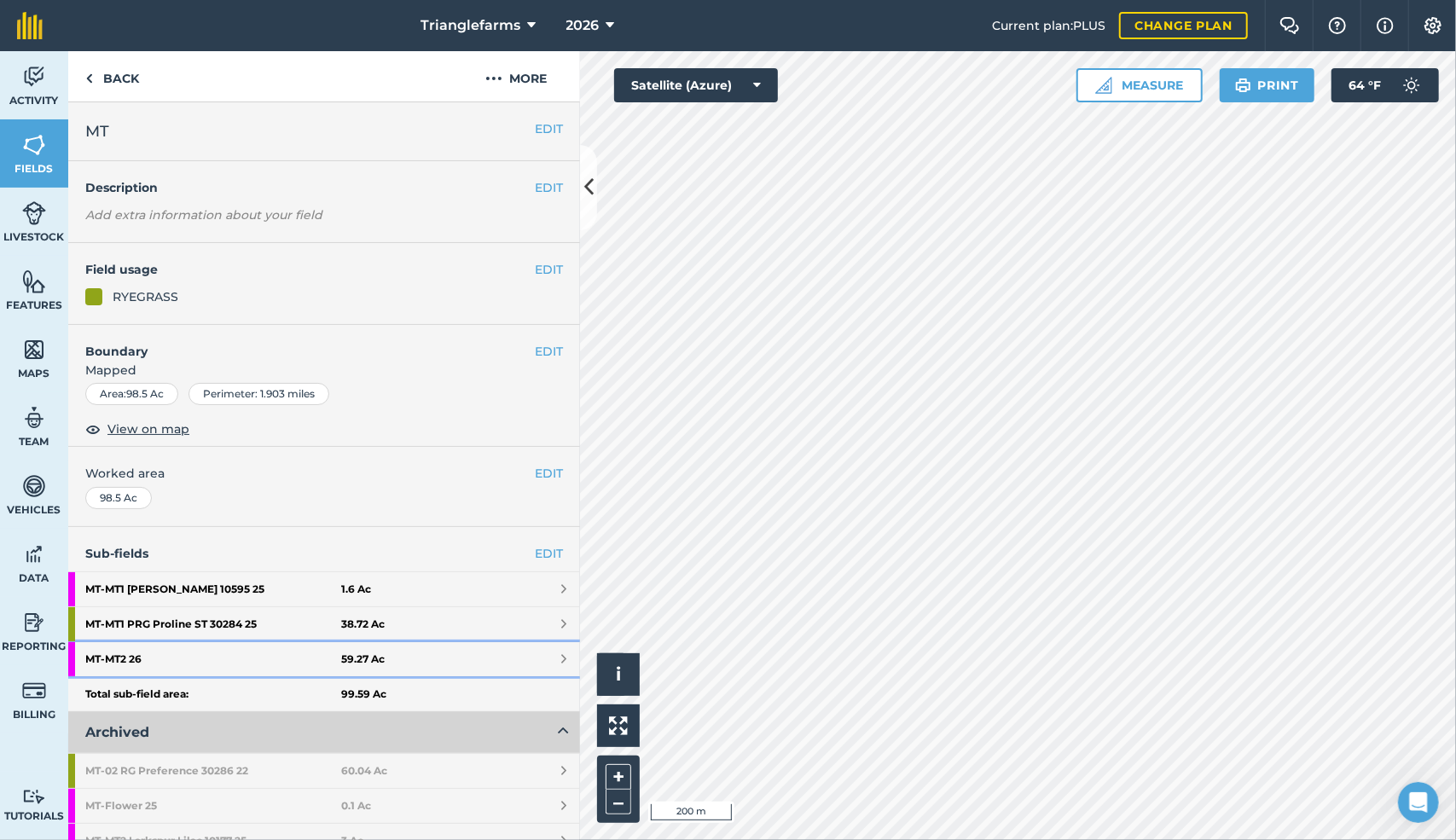
click at [173, 654] on strong "MT - MT2 26" at bounding box center [213, 659] width 256 height 34
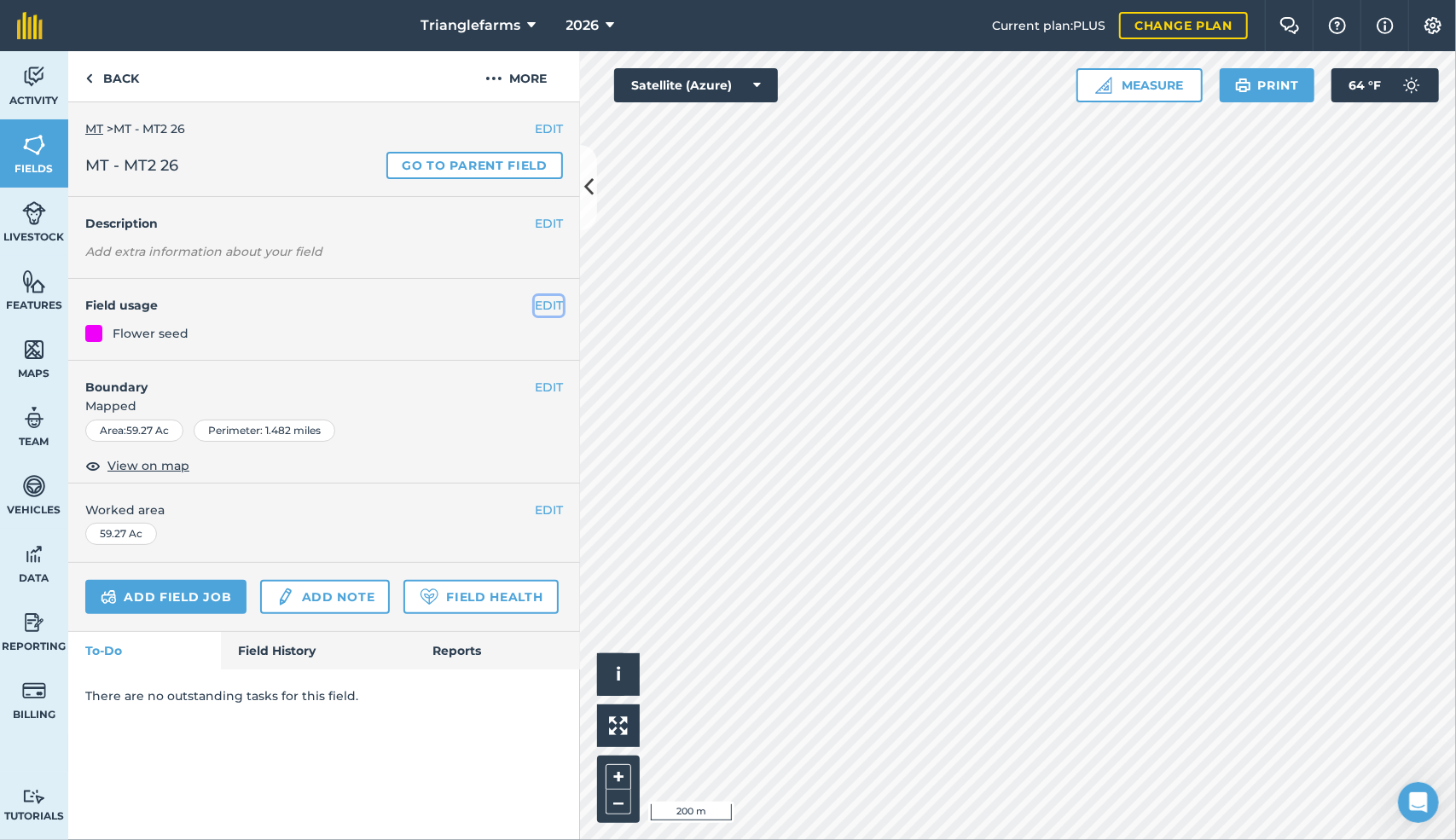
click at [541, 308] on button "EDIT" at bounding box center [549, 306] width 28 height 19
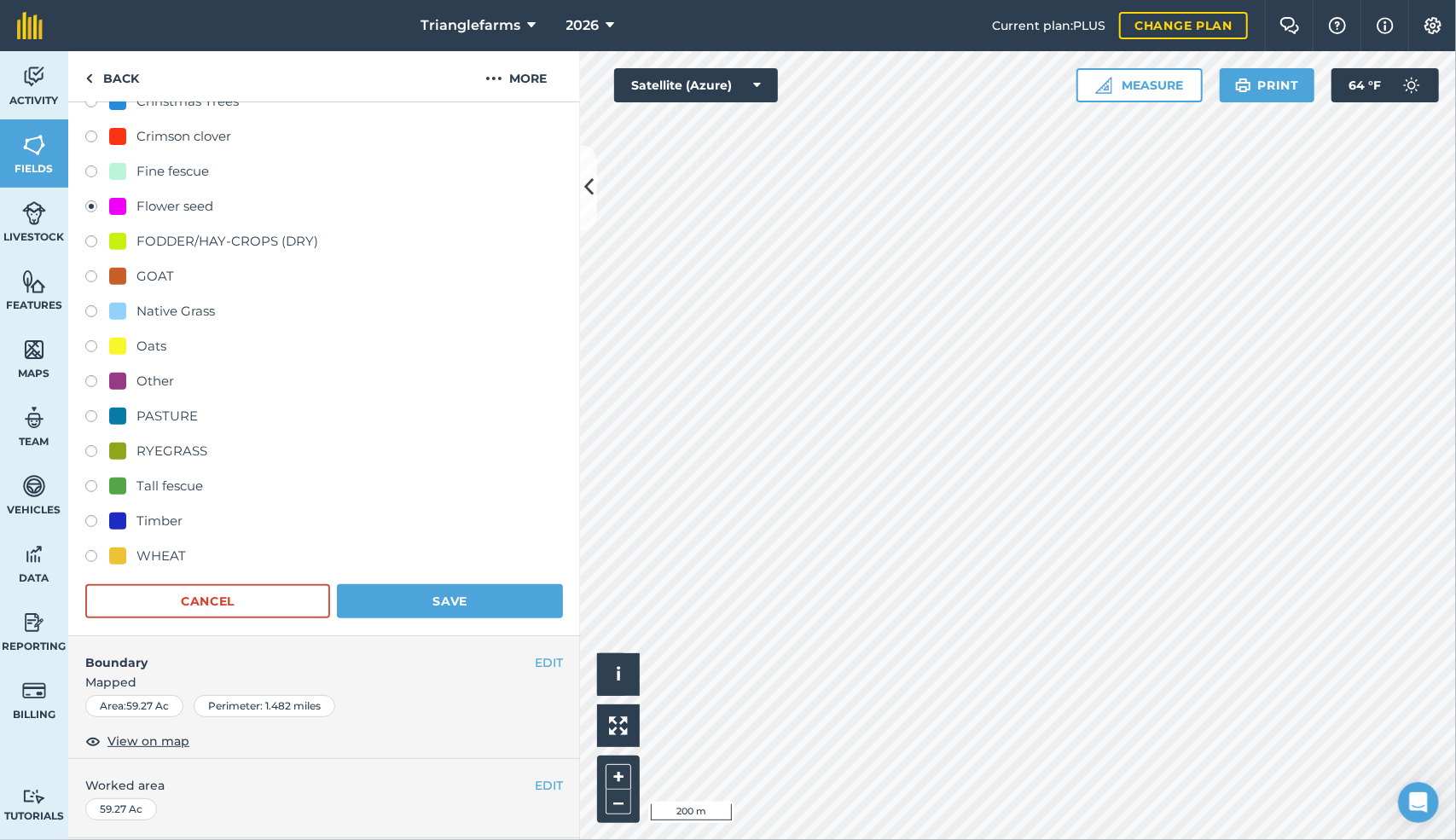
scroll to position [421, 0]
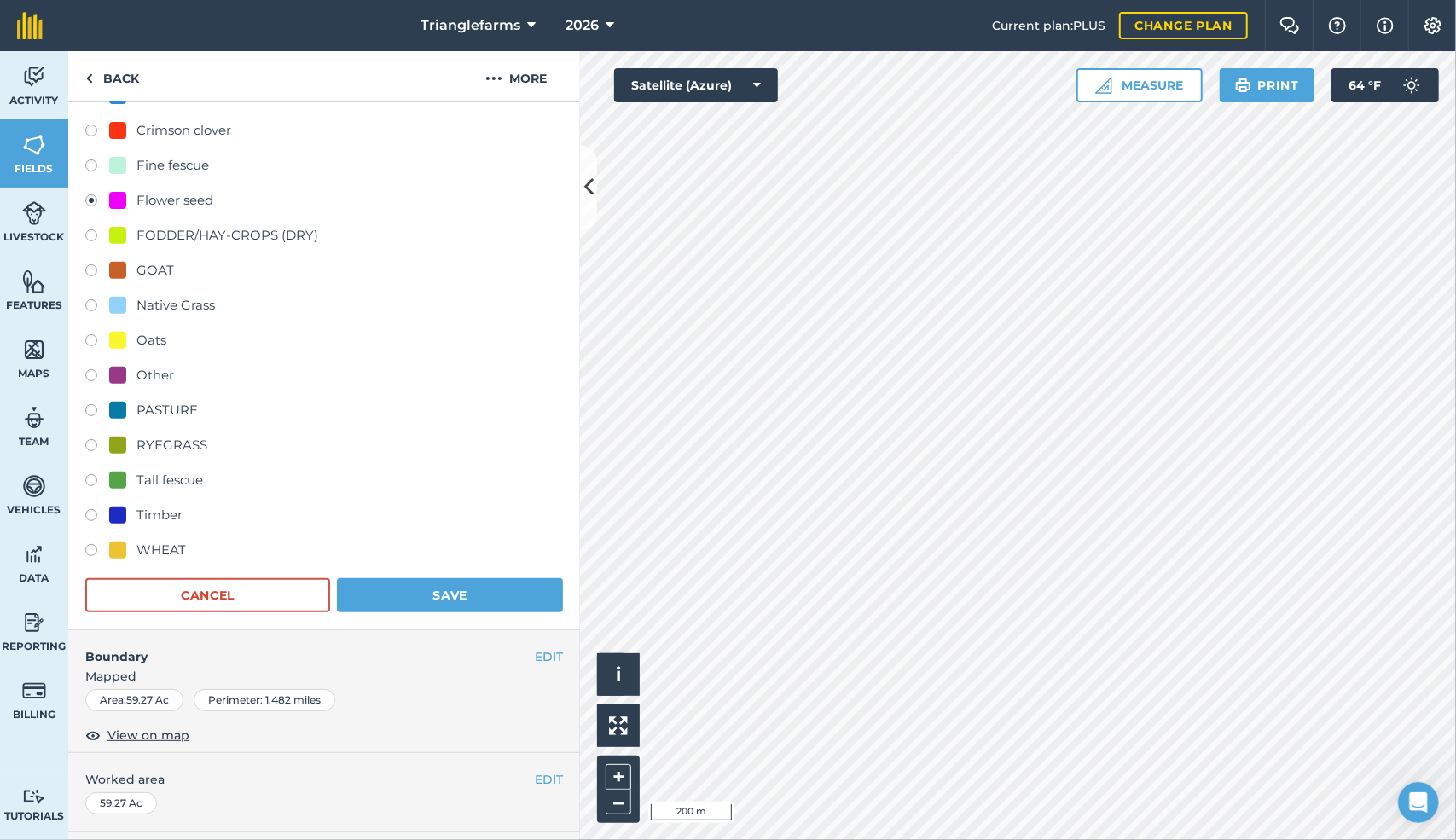
click at [91, 199] on label at bounding box center [97, 203] width 24 height 17
click at [91, 198] on label at bounding box center [97, 203] width 24 height 17
click at [86, 194] on label at bounding box center [97, 203] width 24 height 17
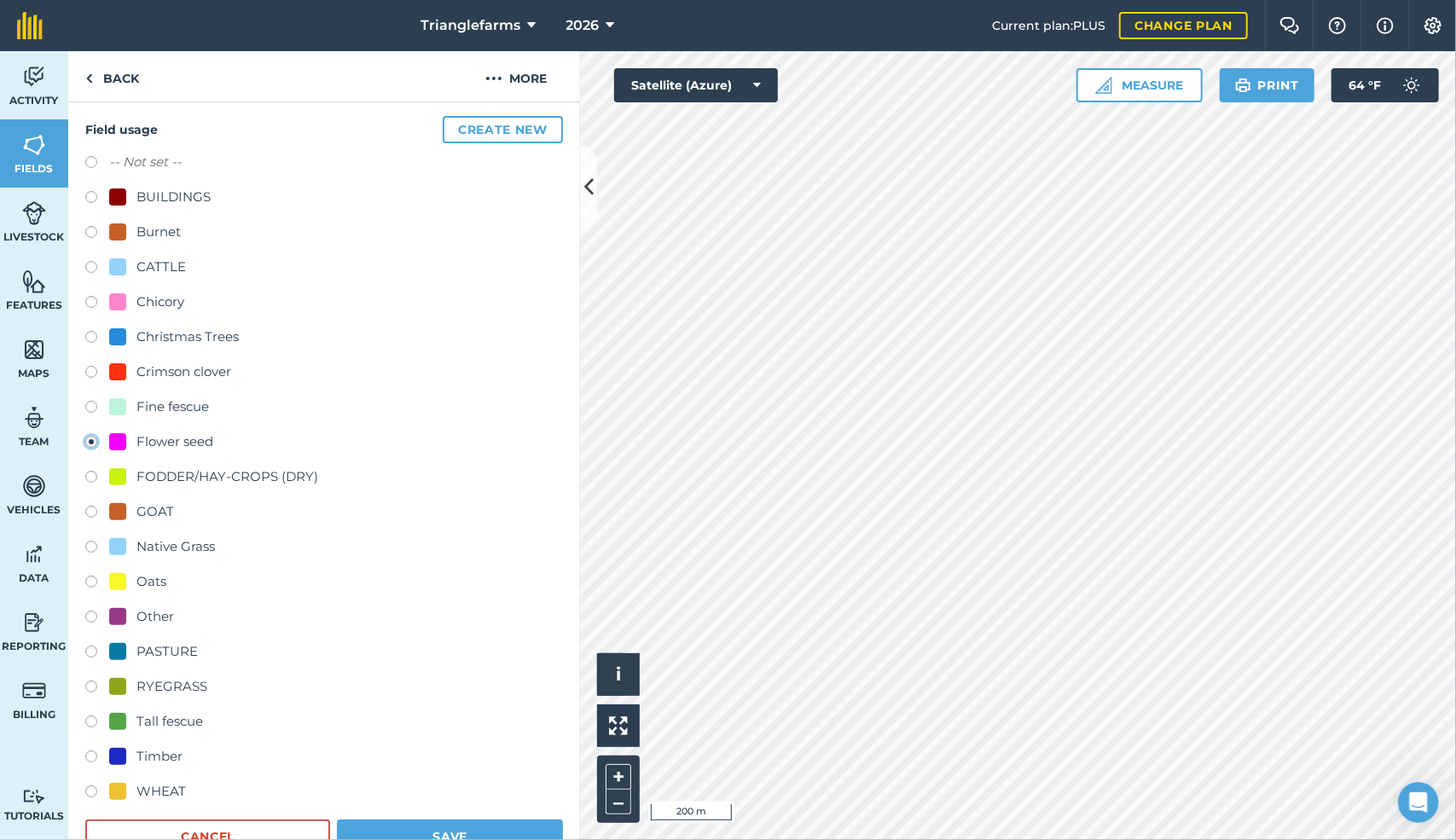
scroll to position [179, 0]
click at [88, 158] on label at bounding box center [97, 165] width 24 height 17
radio input "true"
radio input "false"
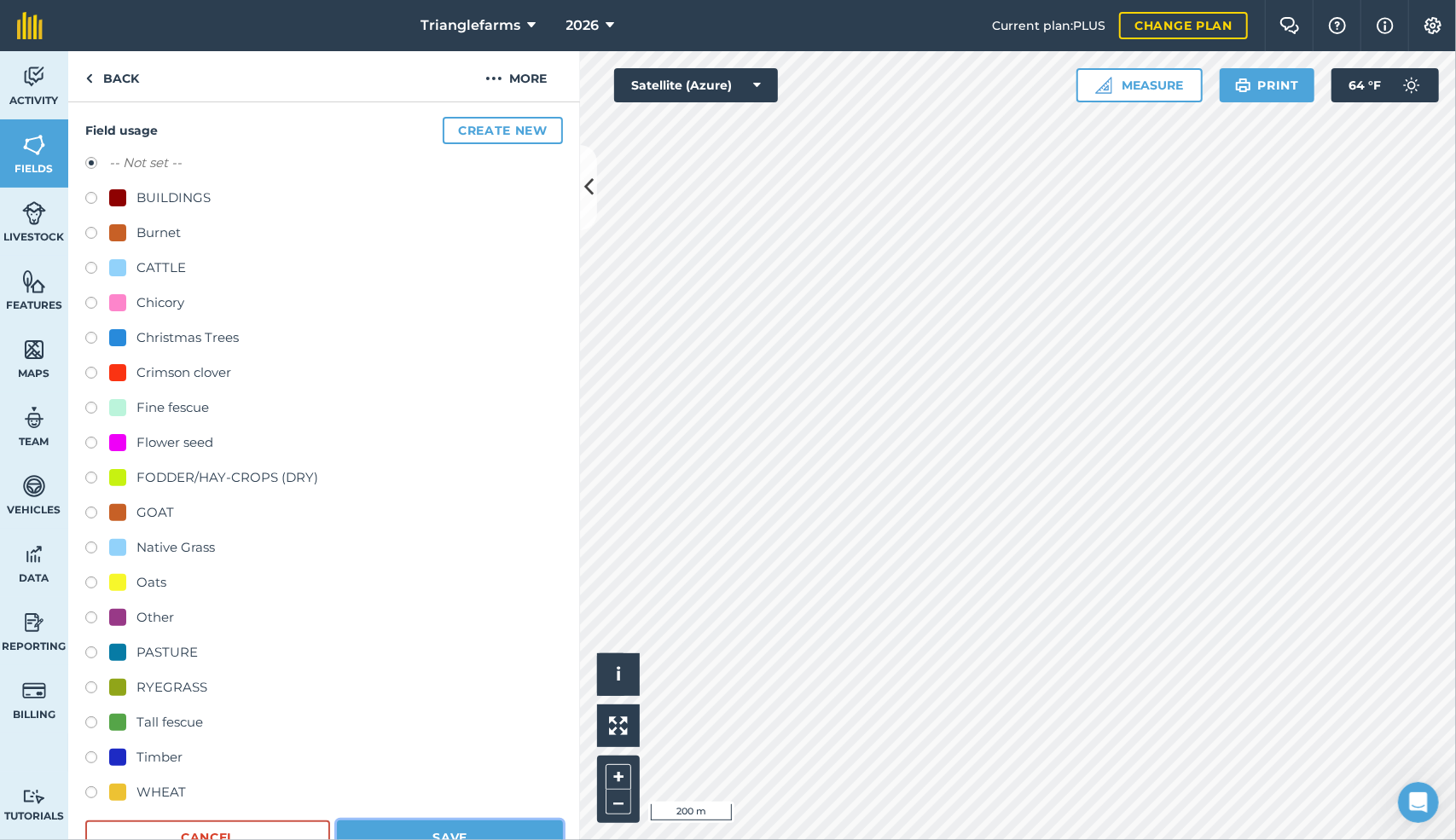
click at [438, 825] on button "Save" at bounding box center [450, 837] width 226 height 34
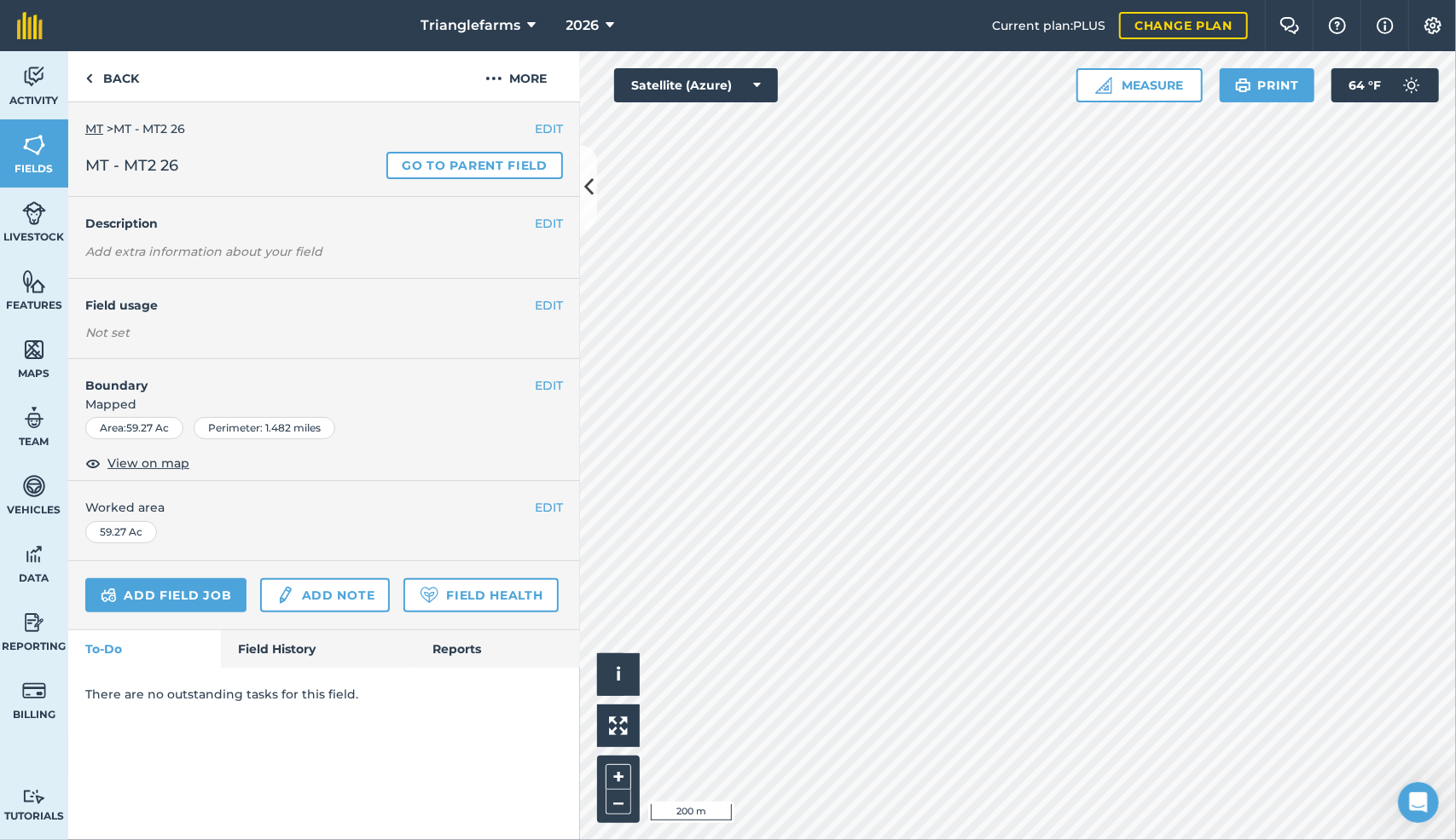
scroll to position [0, 0]
click at [91, 77] on img at bounding box center [89, 79] width 7 height 20
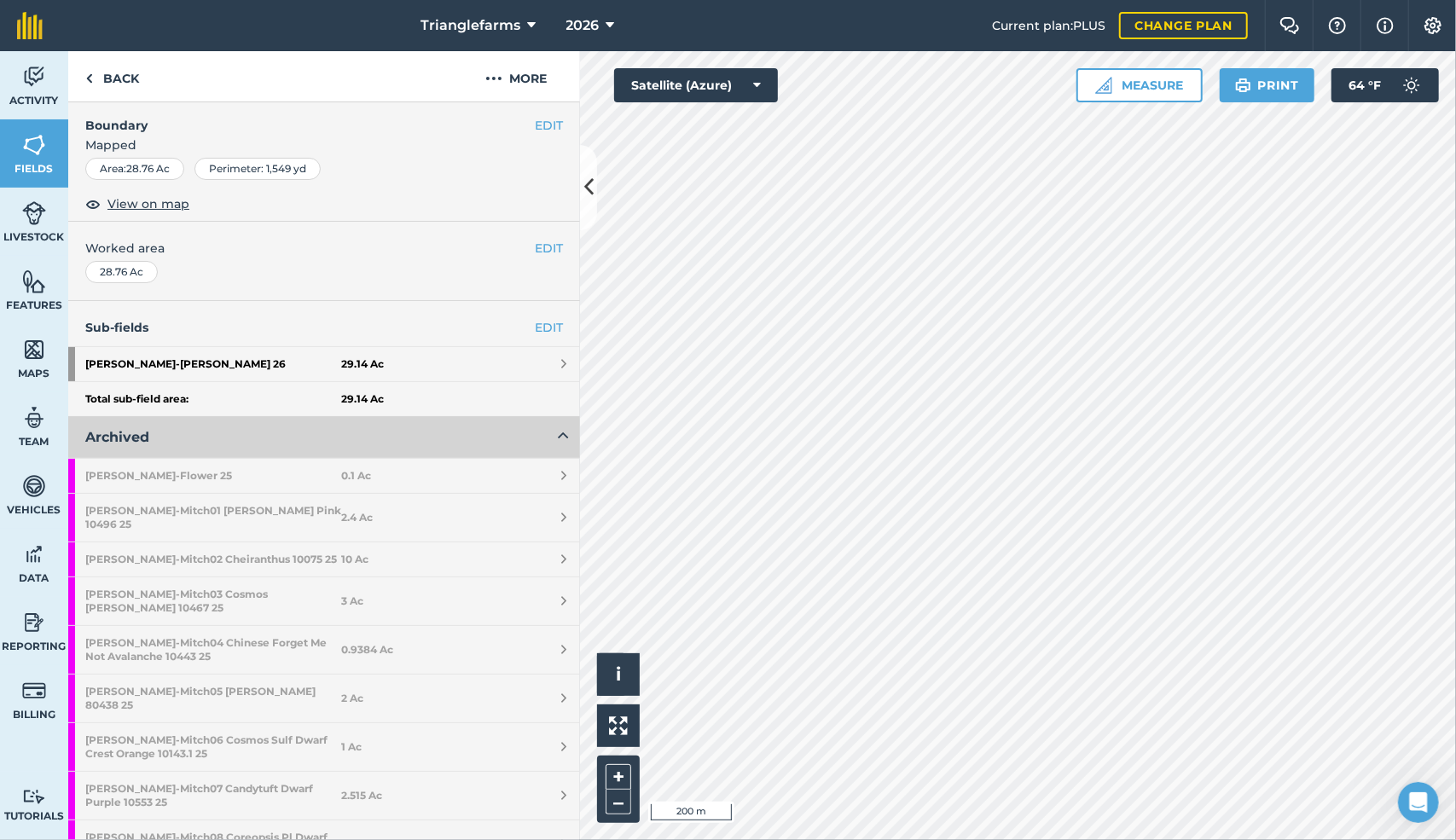
scroll to position [226, 0]
click at [288, 495] on strong "Mitch - Mitch01 Lupine Russell Pink 10496 25" at bounding box center [213, 516] width 256 height 48
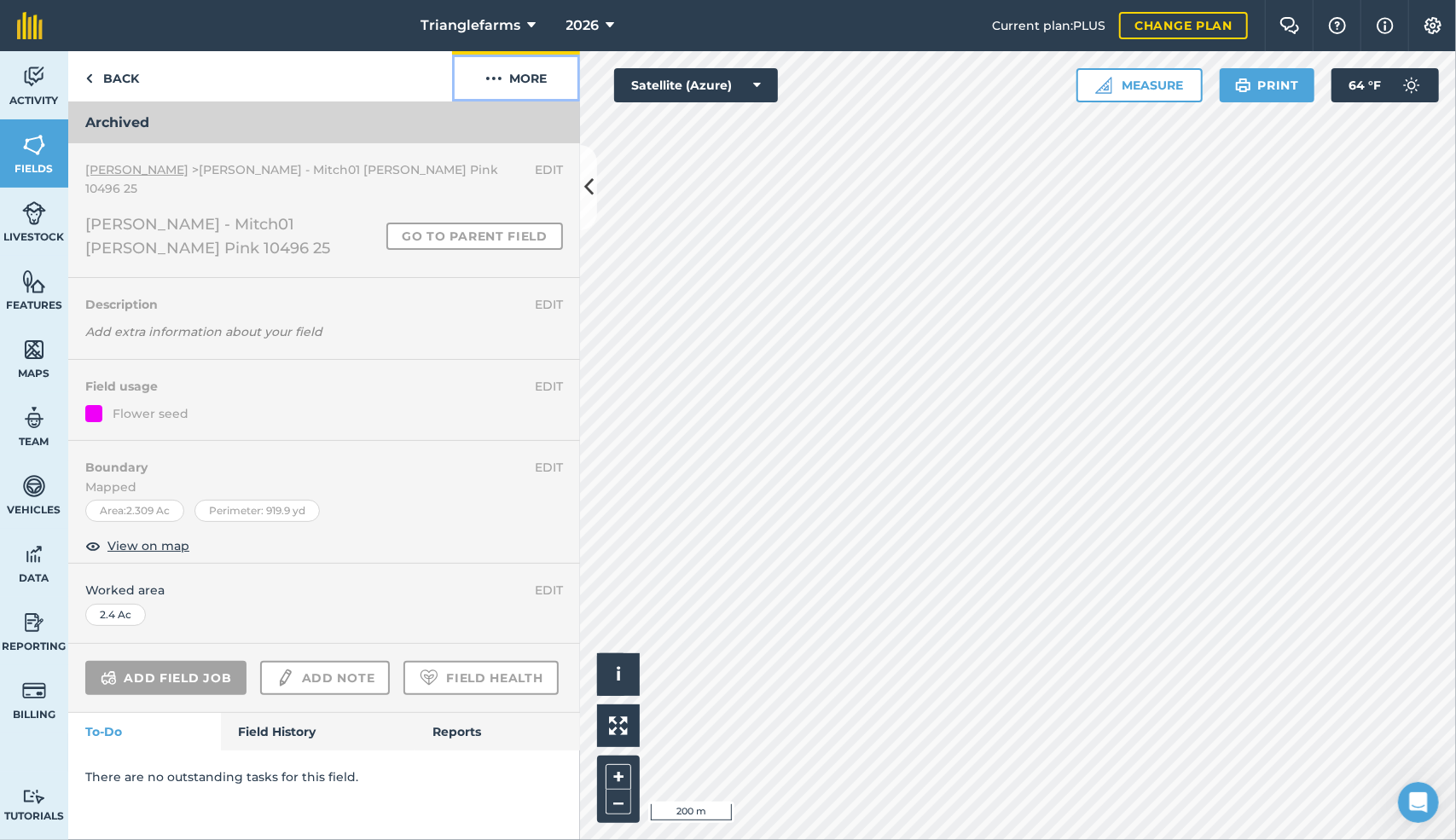
click at [500, 75] on img at bounding box center [494, 79] width 17 height 20
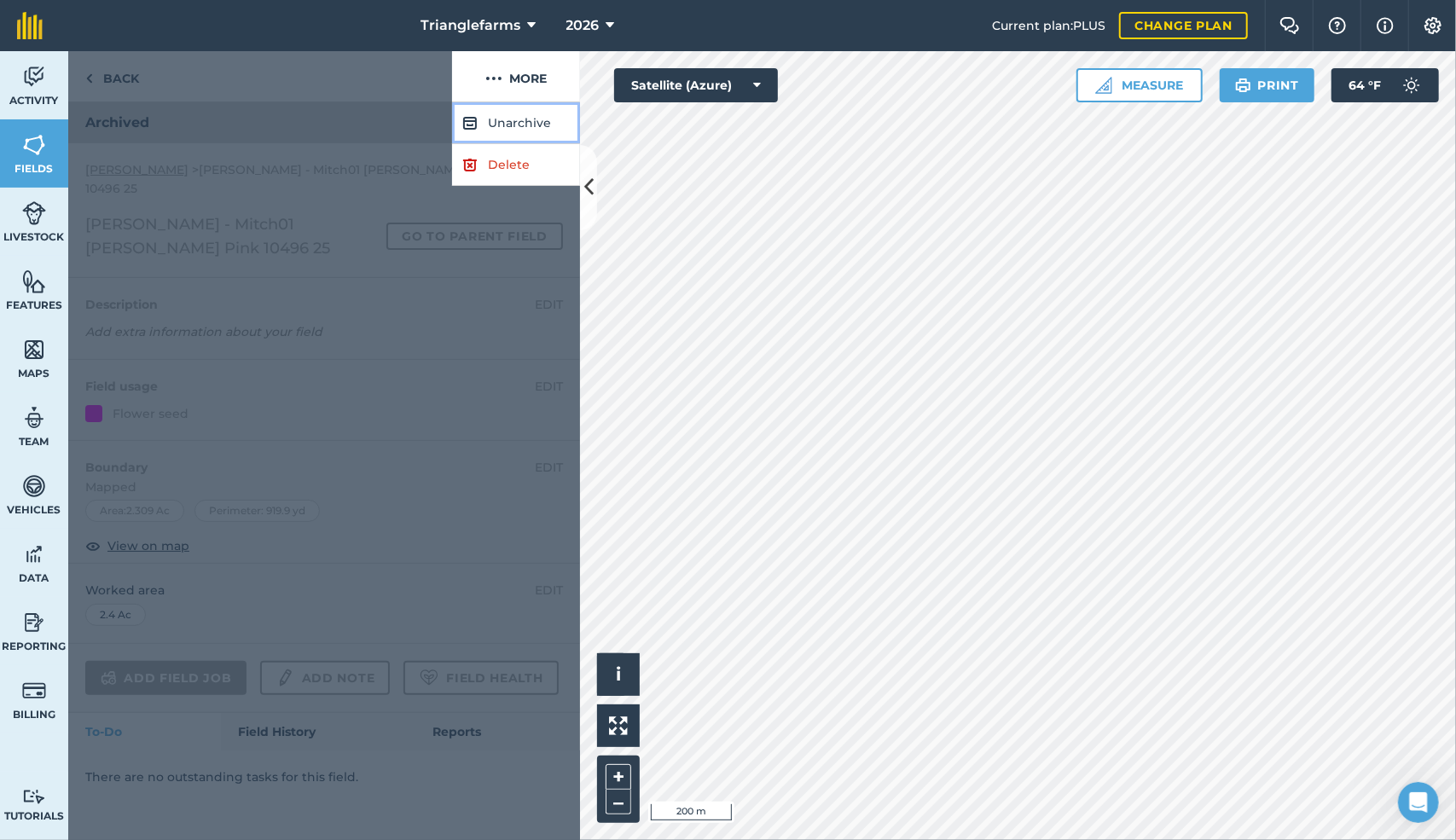
drag, startPoint x: 525, startPoint y: 121, endPoint x: 537, endPoint y: 97, distance: 26.8
click at [521, 111] on button "Unarchive" at bounding box center [516, 123] width 128 height 42
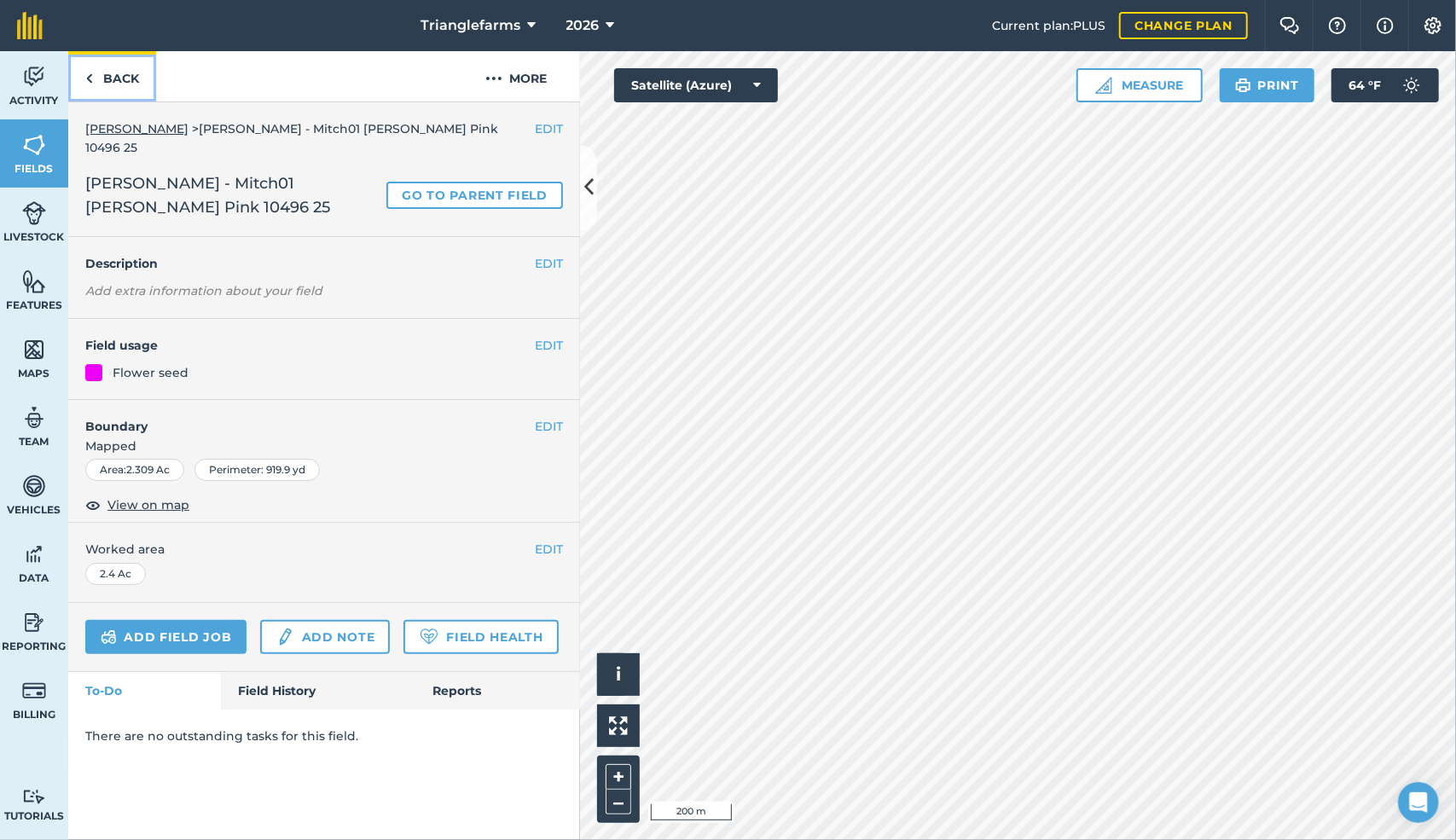
click at [91, 72] on img at bounding box center [89, 79] width 7 height 20
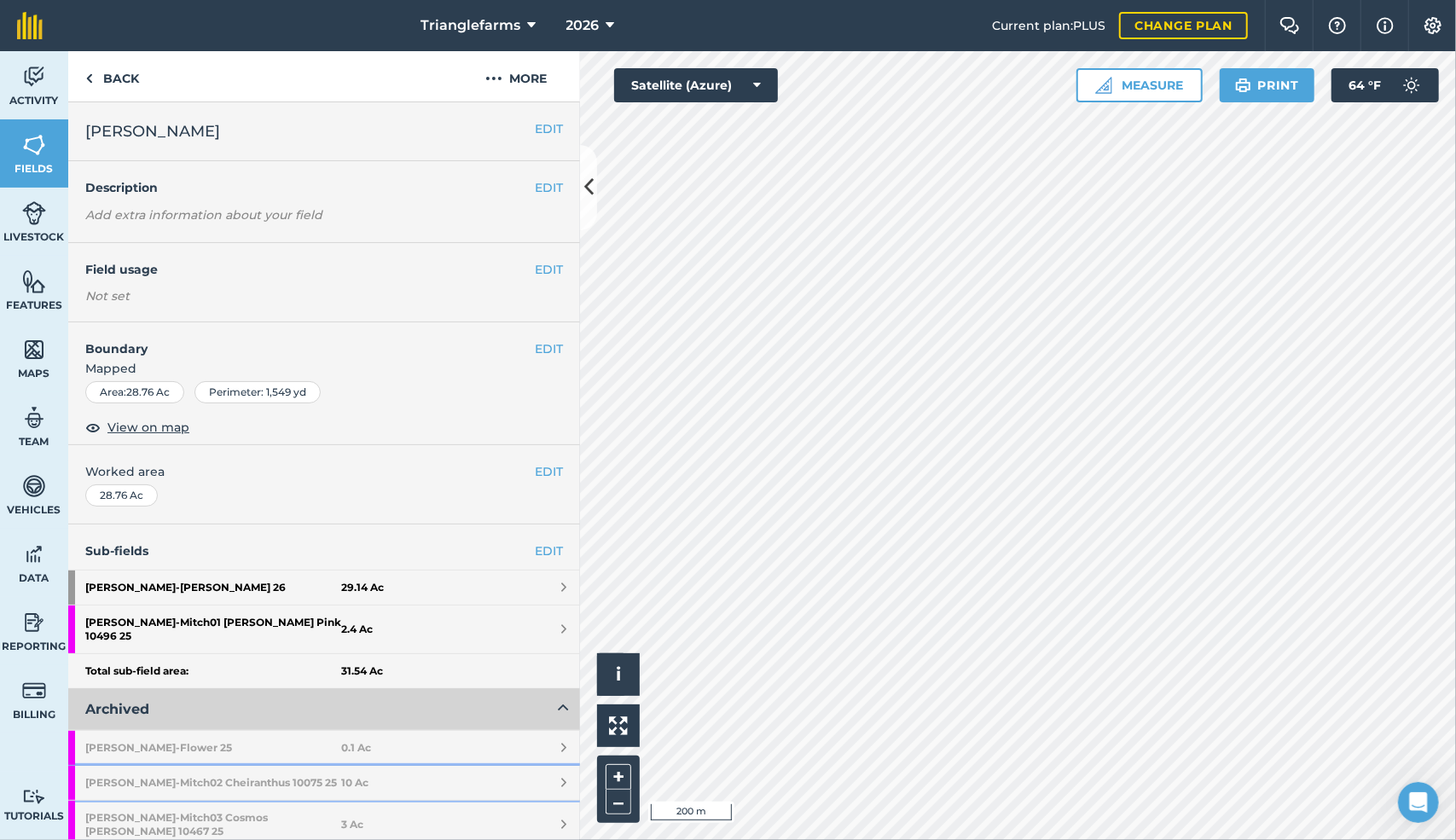
click at [208, 766] on strong "Mitch - Mitch02 Cheiranthus 10075 25" at bounding box center [213, 783] width 256 height 34
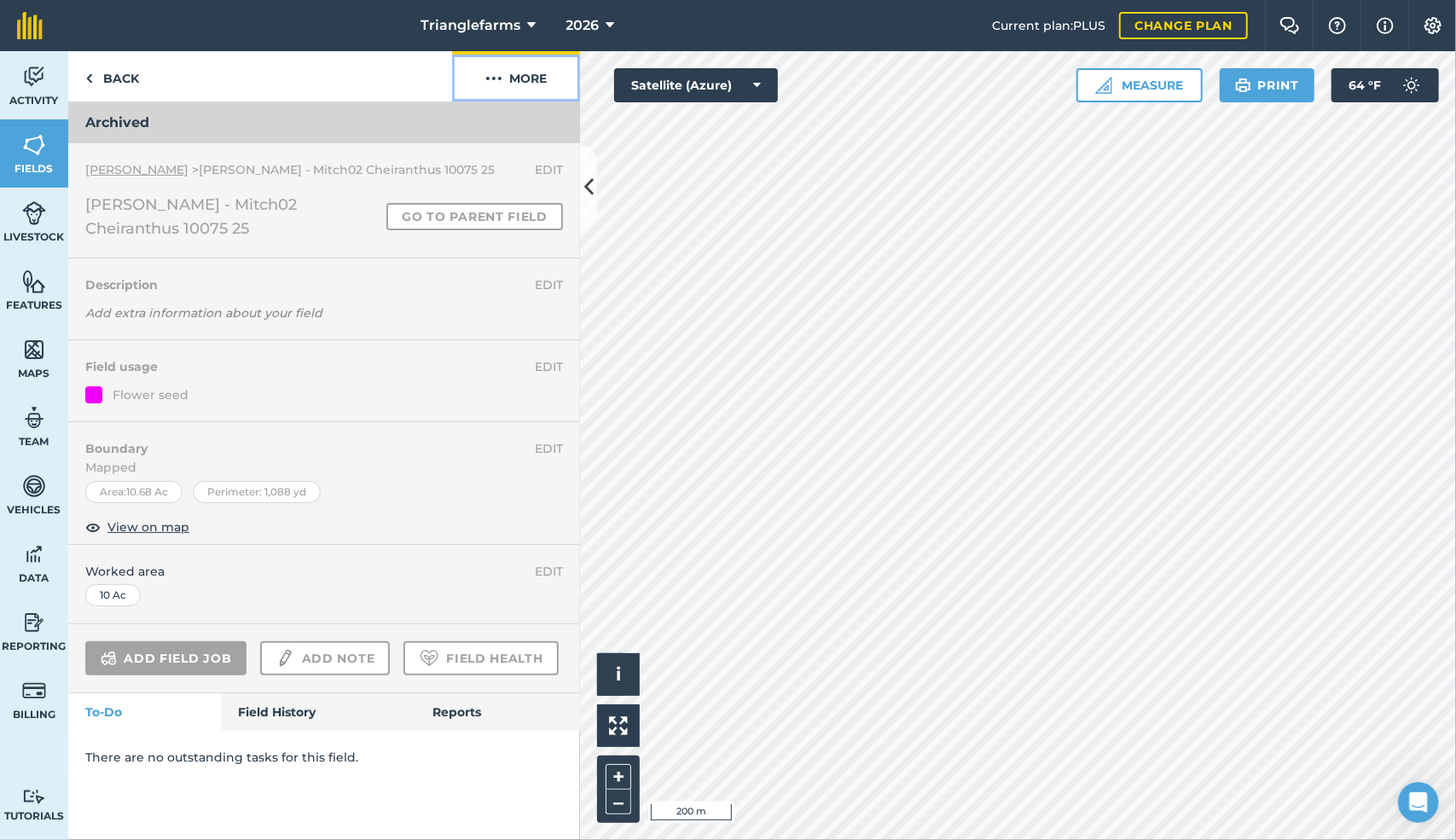
click at [502, 70] on img at bounding box center [494, 79] width 17 height 20
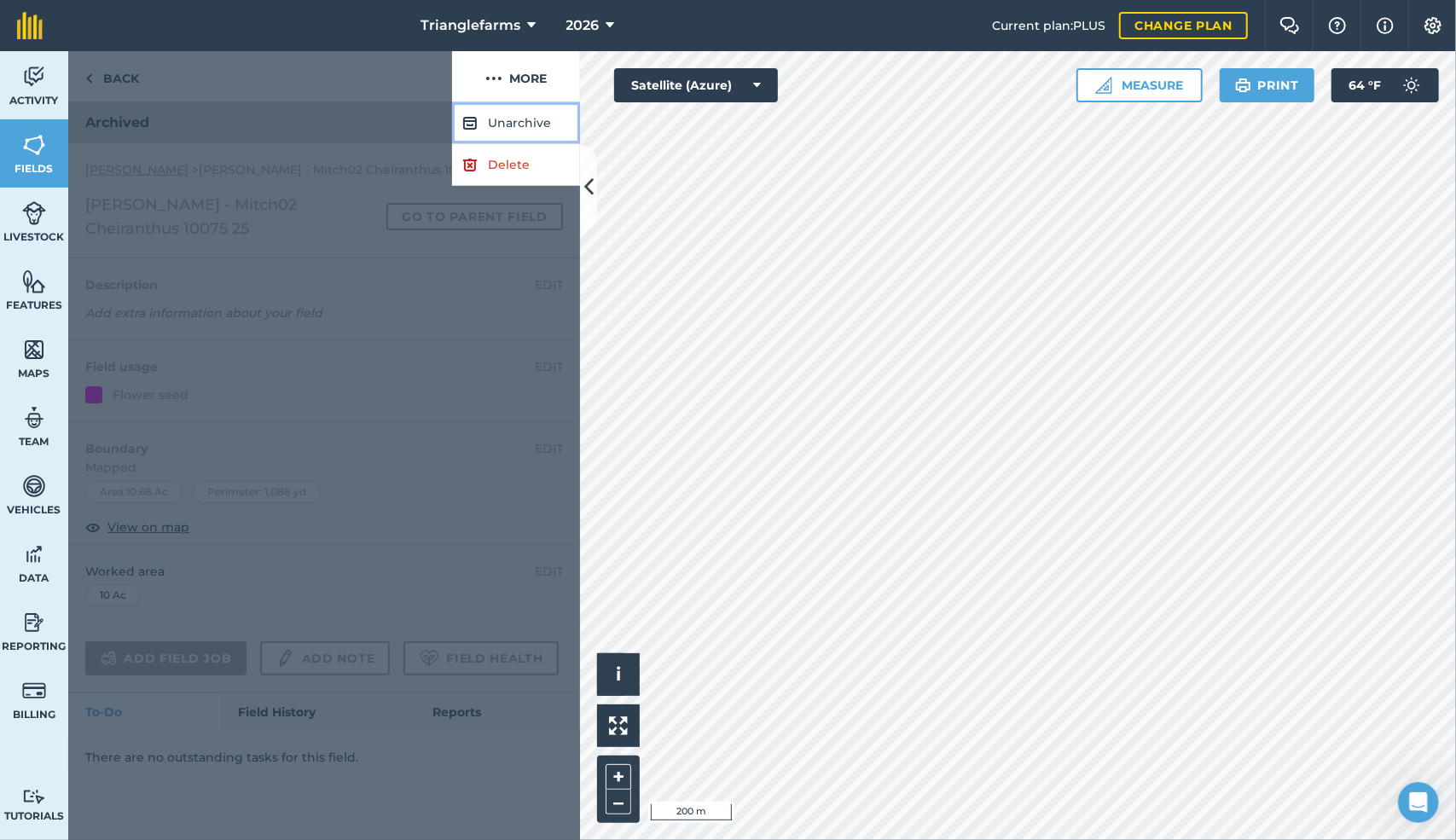
click at [508, 123] on button "Unarchive" at bounding box center [516, 123] width 128 height 42
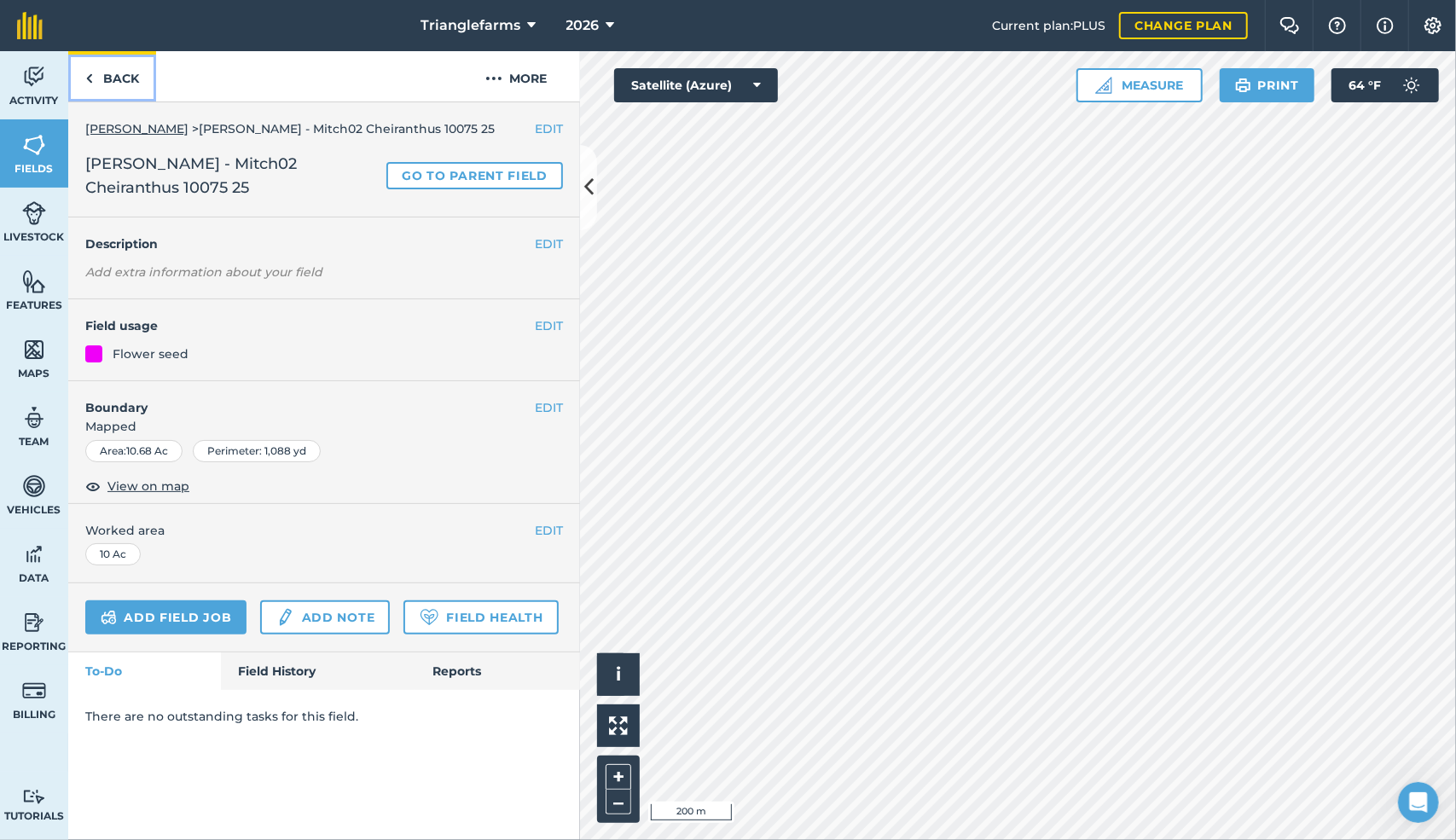
click at [97, 73] on link "Back" at bounding box center [112, 76] width 88 height 50
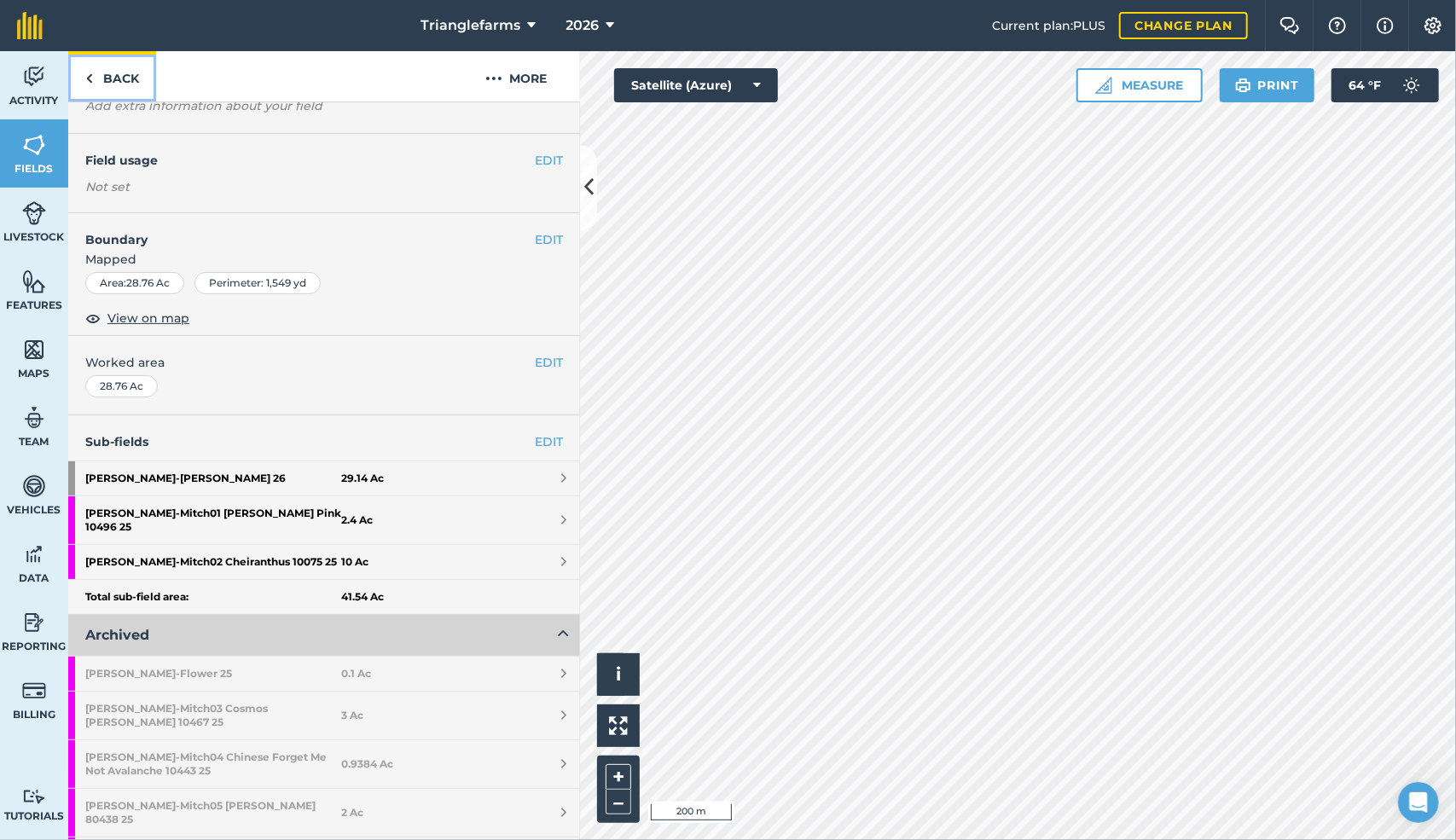
scroll to position [107, 0]
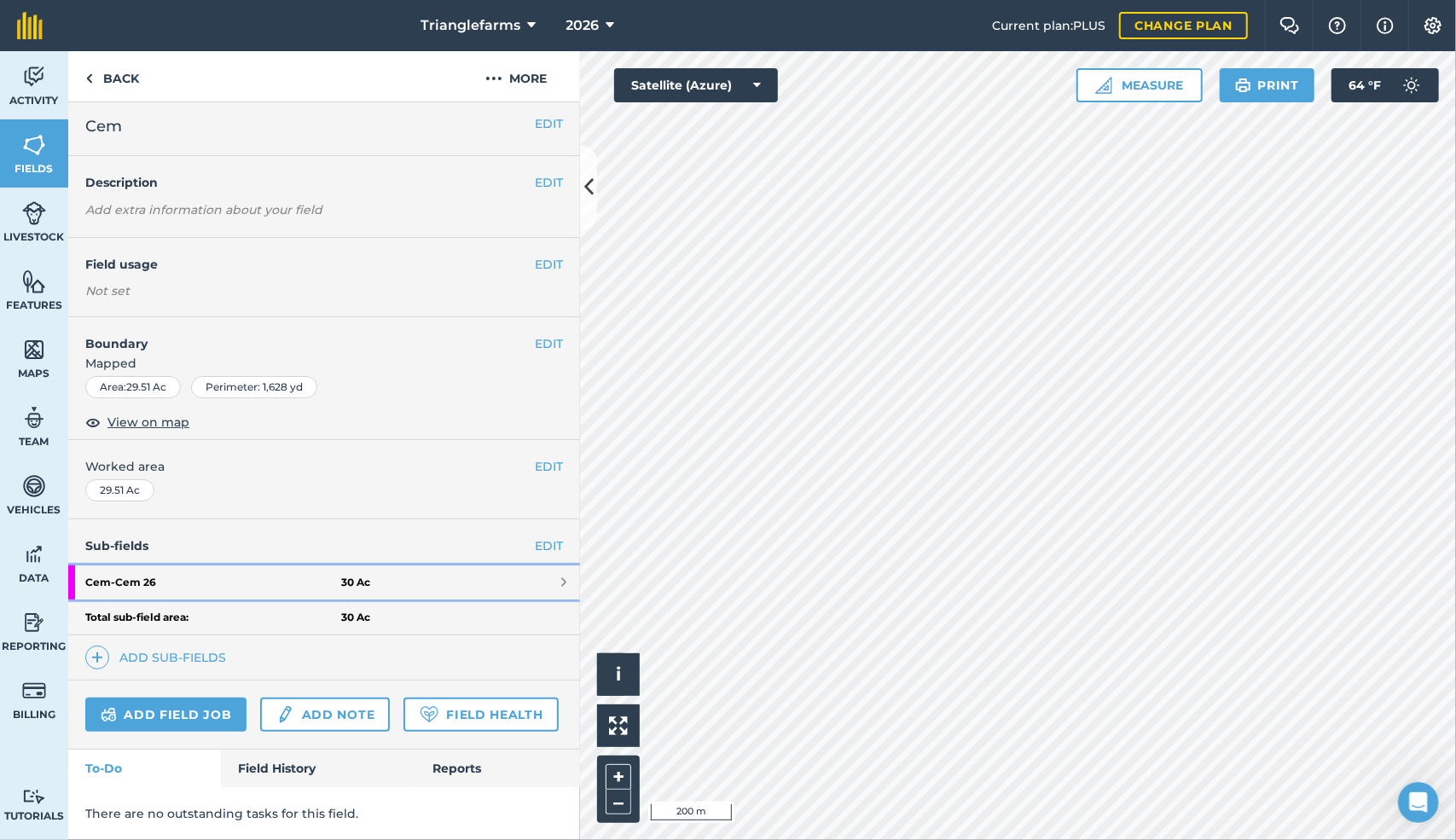
click at [186, 566] on strong "Cem - Cem 26" at bounding box center [213, 583] width 256 height 34
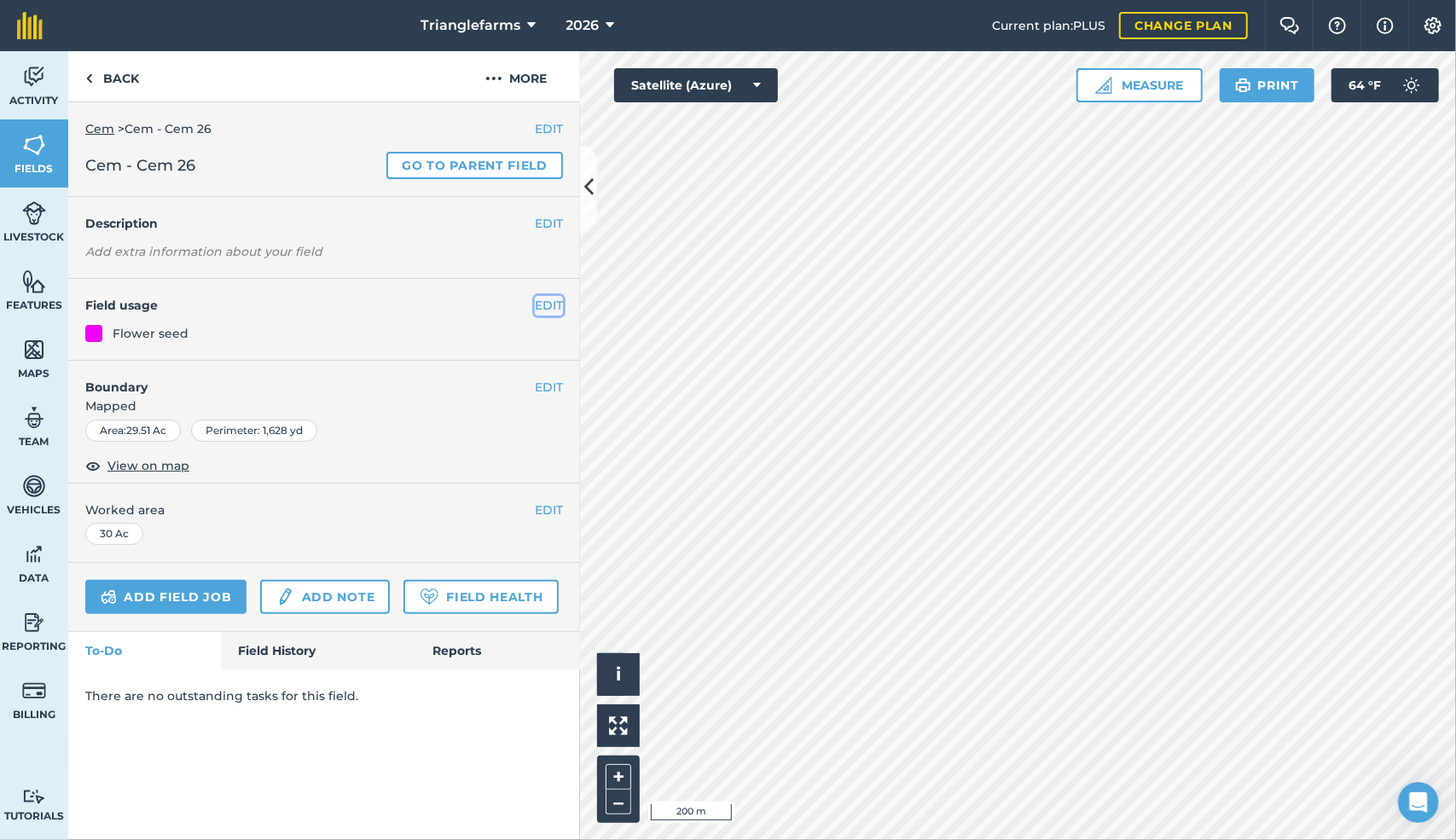
click at [551, 301] on button "EDIT" at bounding box center [549, 306] width 28 height 19
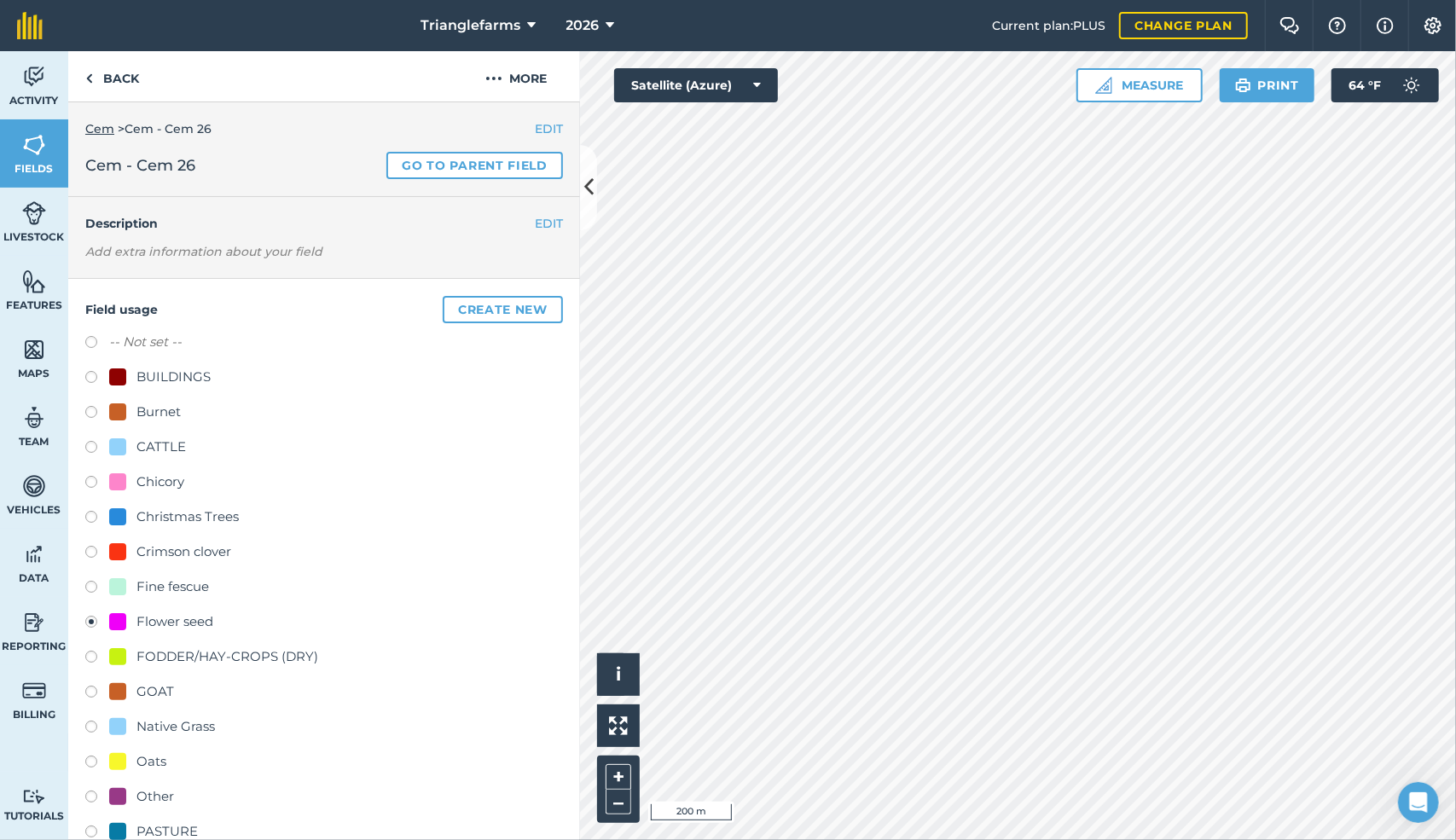
click at [91, 341] on label at bounding box center [97, 345] width 24 height 17
radio input "true"
radio input "false"
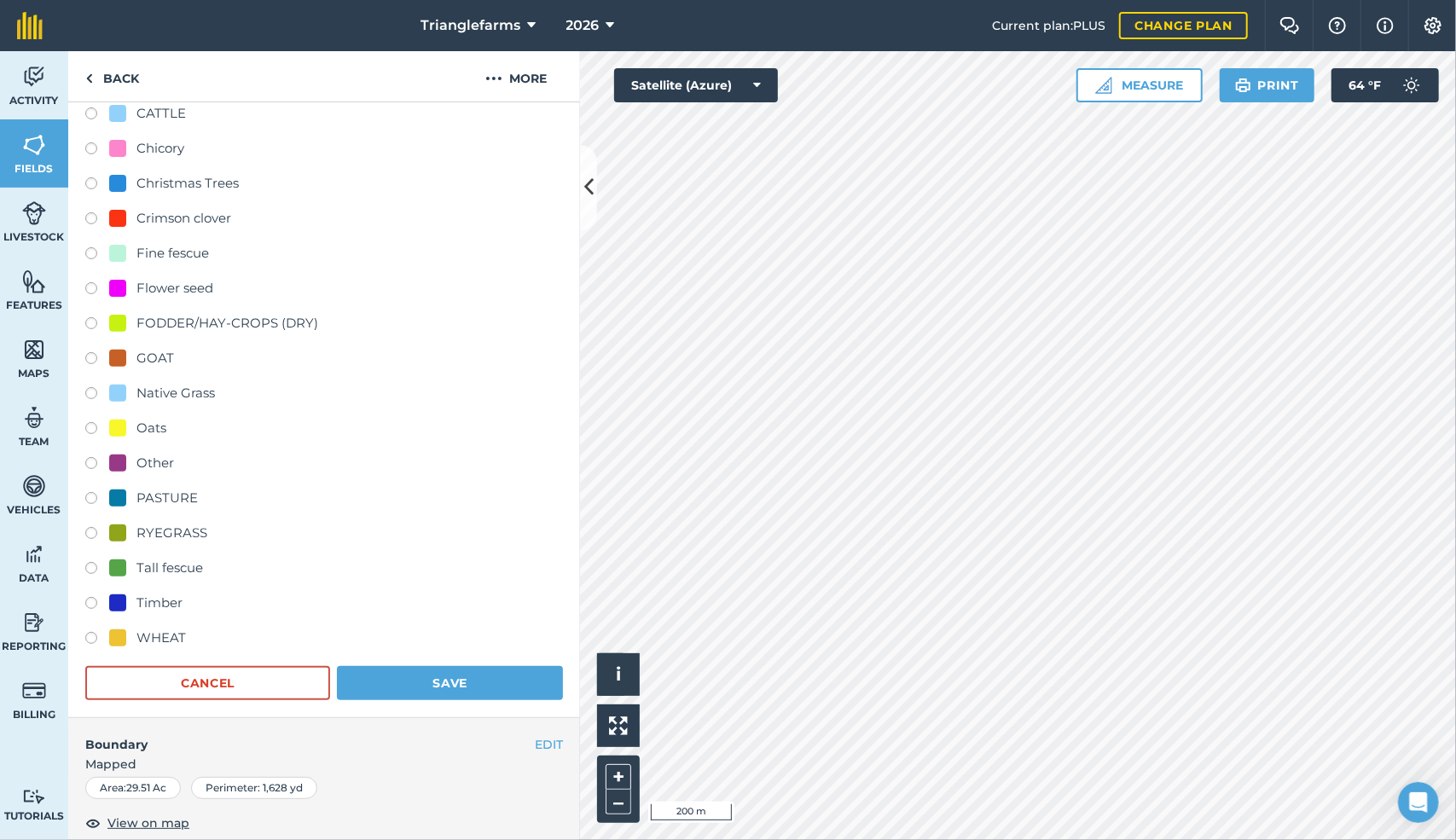
scroll to position [343, 0]
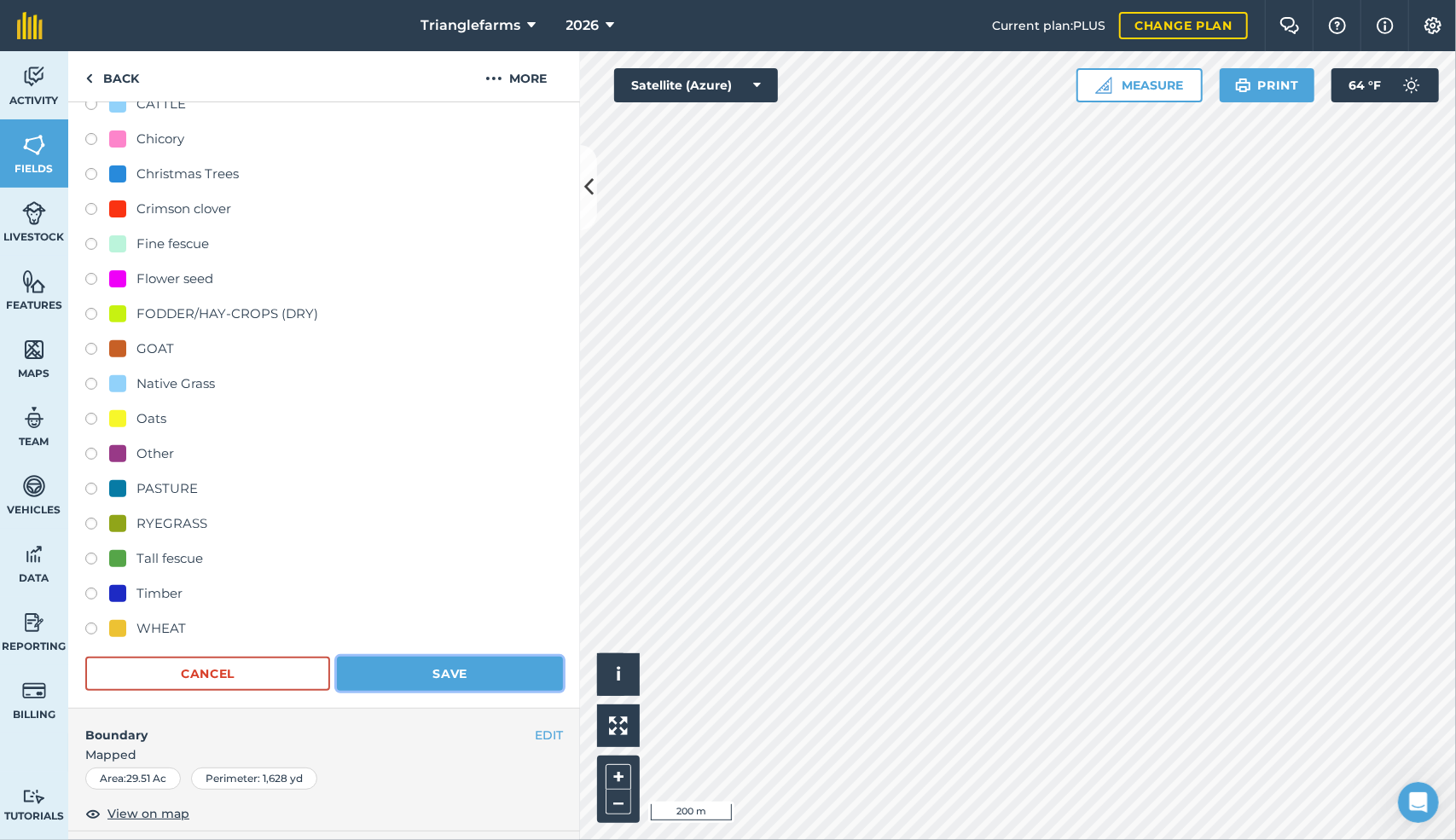
click at [433, 671] on button "Save" at bounding box center [450, 673] width 226 height 34
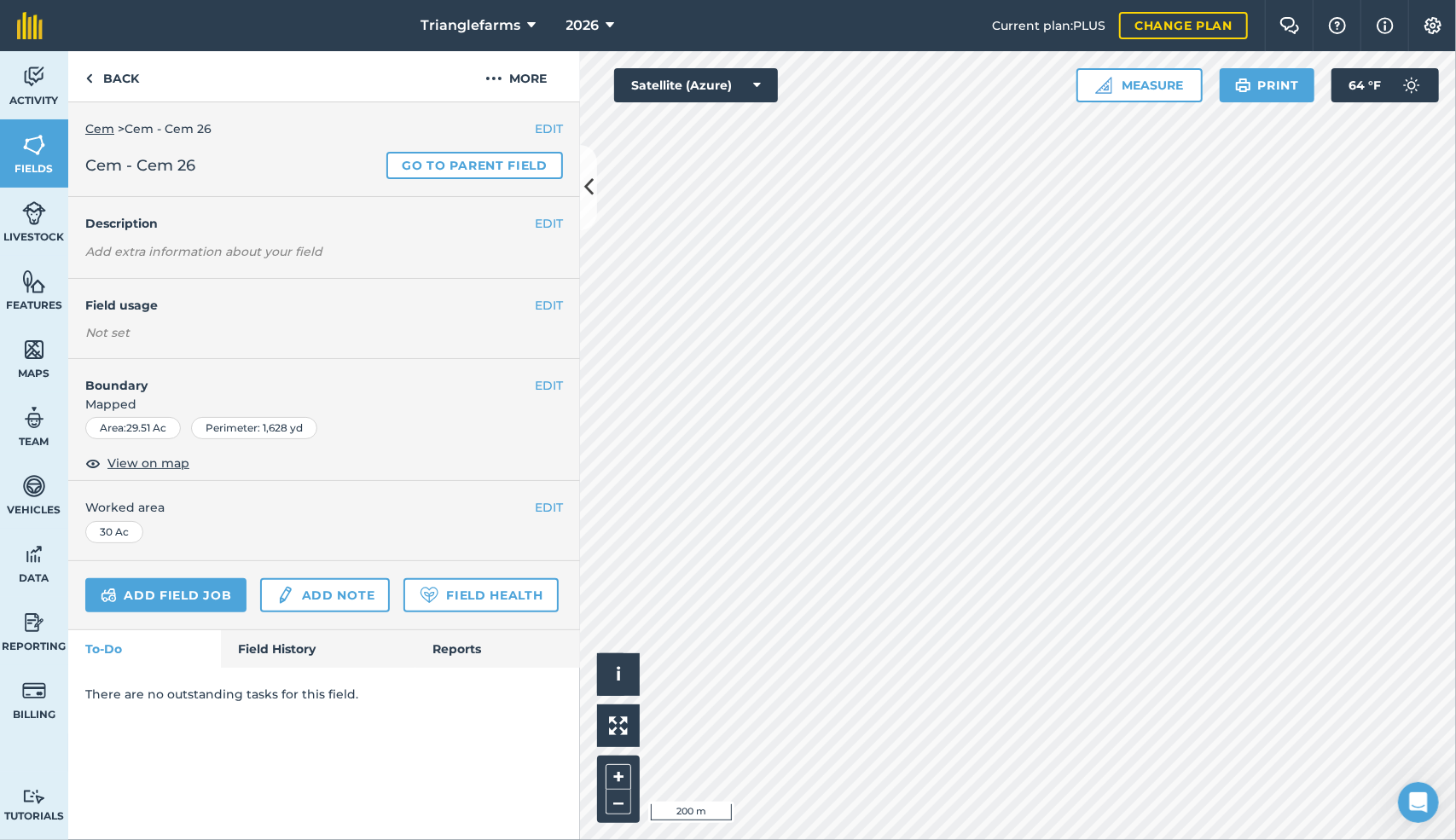
scroll to position [0, 0]
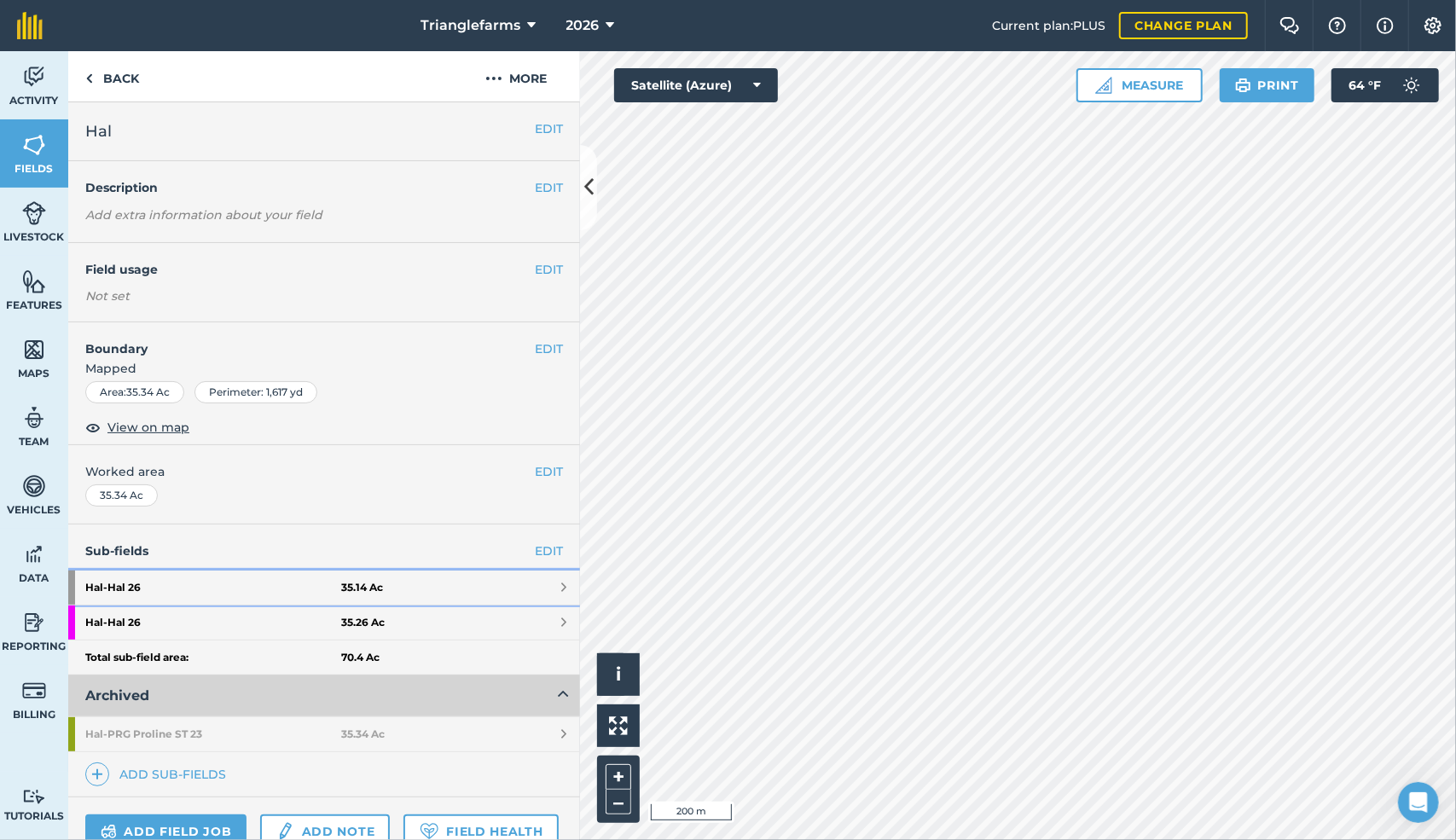
click at [237, 577] on strong "Hal - Hal 26" at bounding box center [213, 587] width 256 height 34
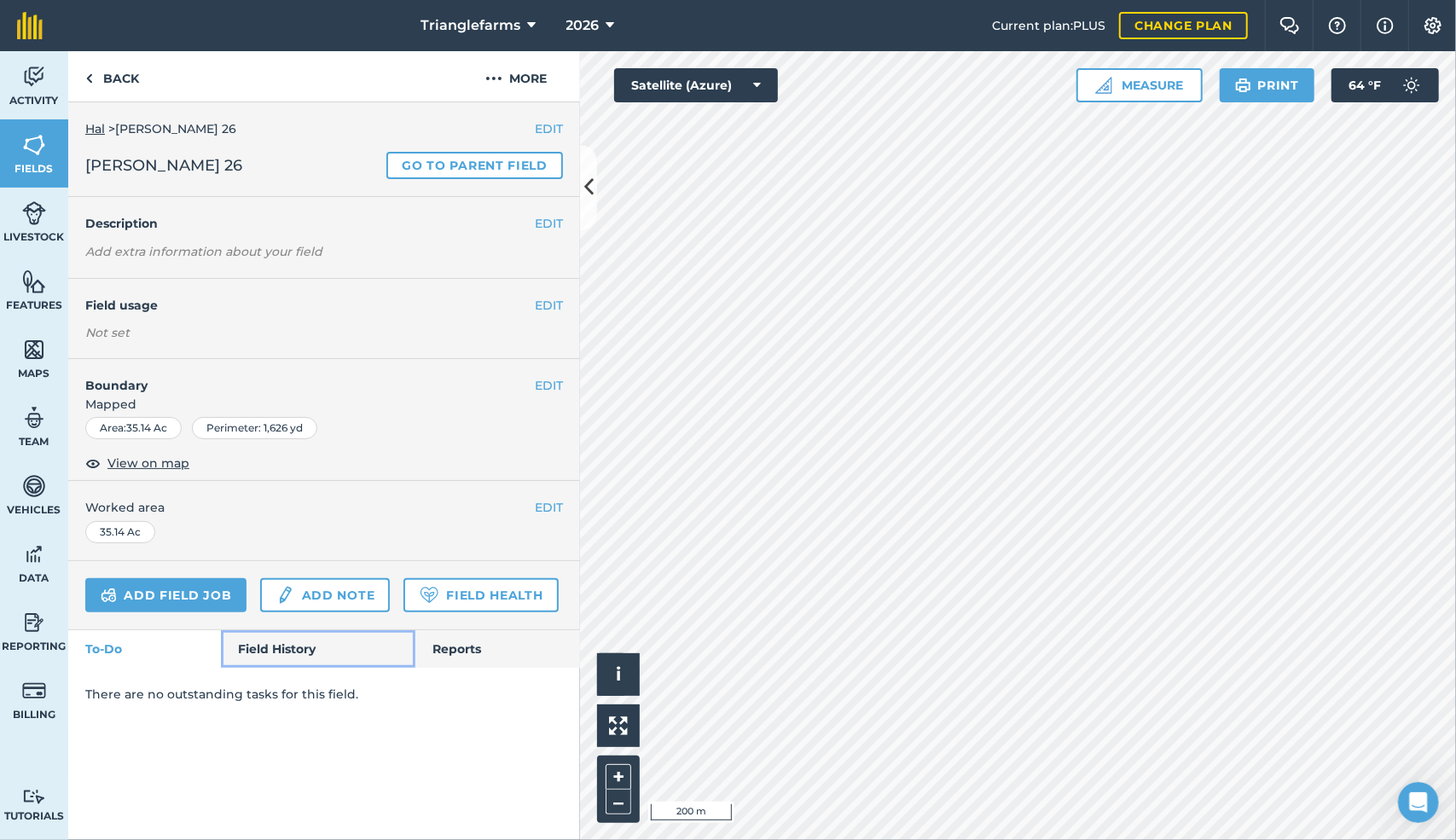
click at [273, 646] on link "Field History" at bounding box center [318, 649] width 194 height 38
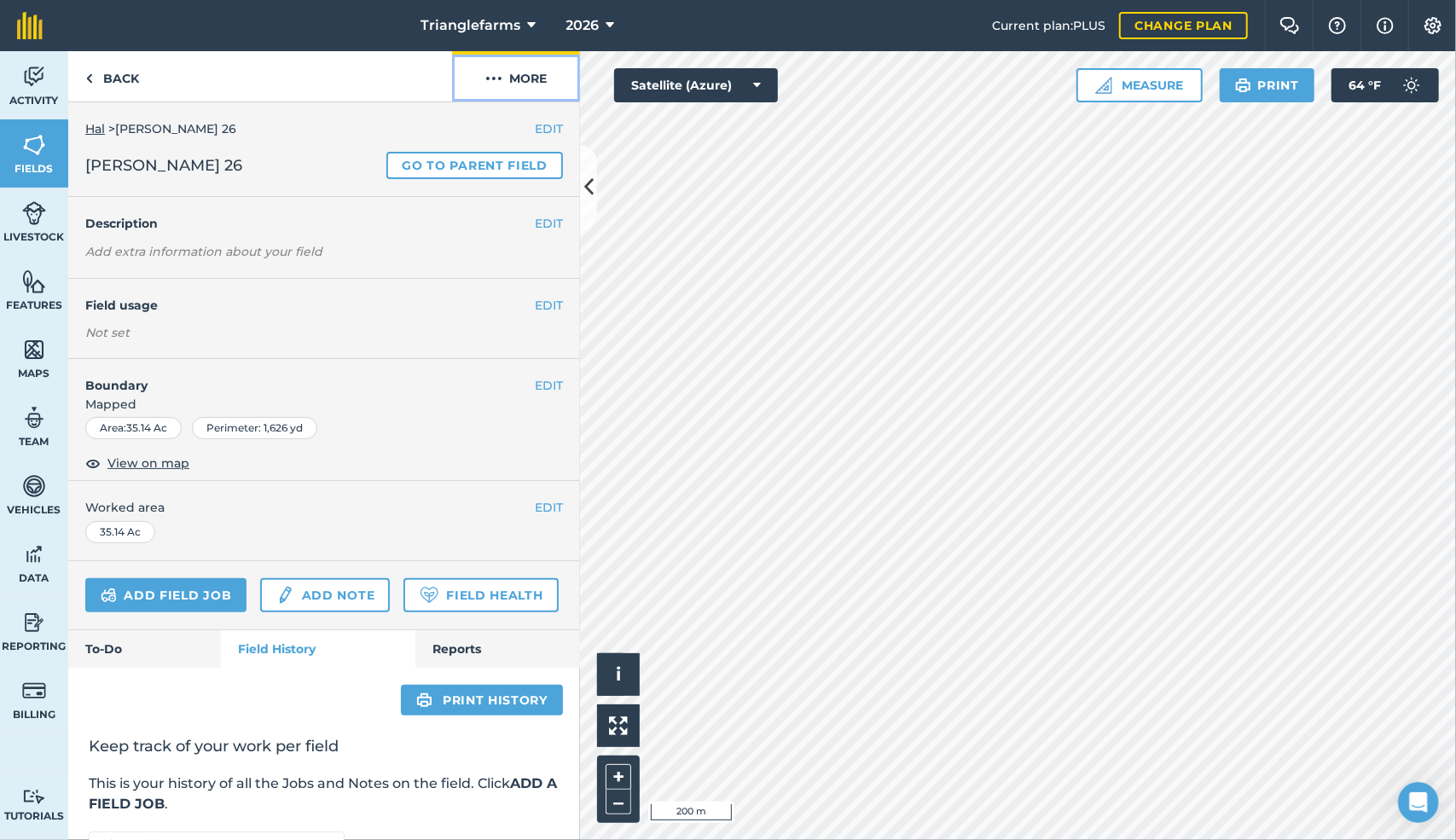
click at [496, 78] on img at bounding box center [494, 79] width 17 height 20
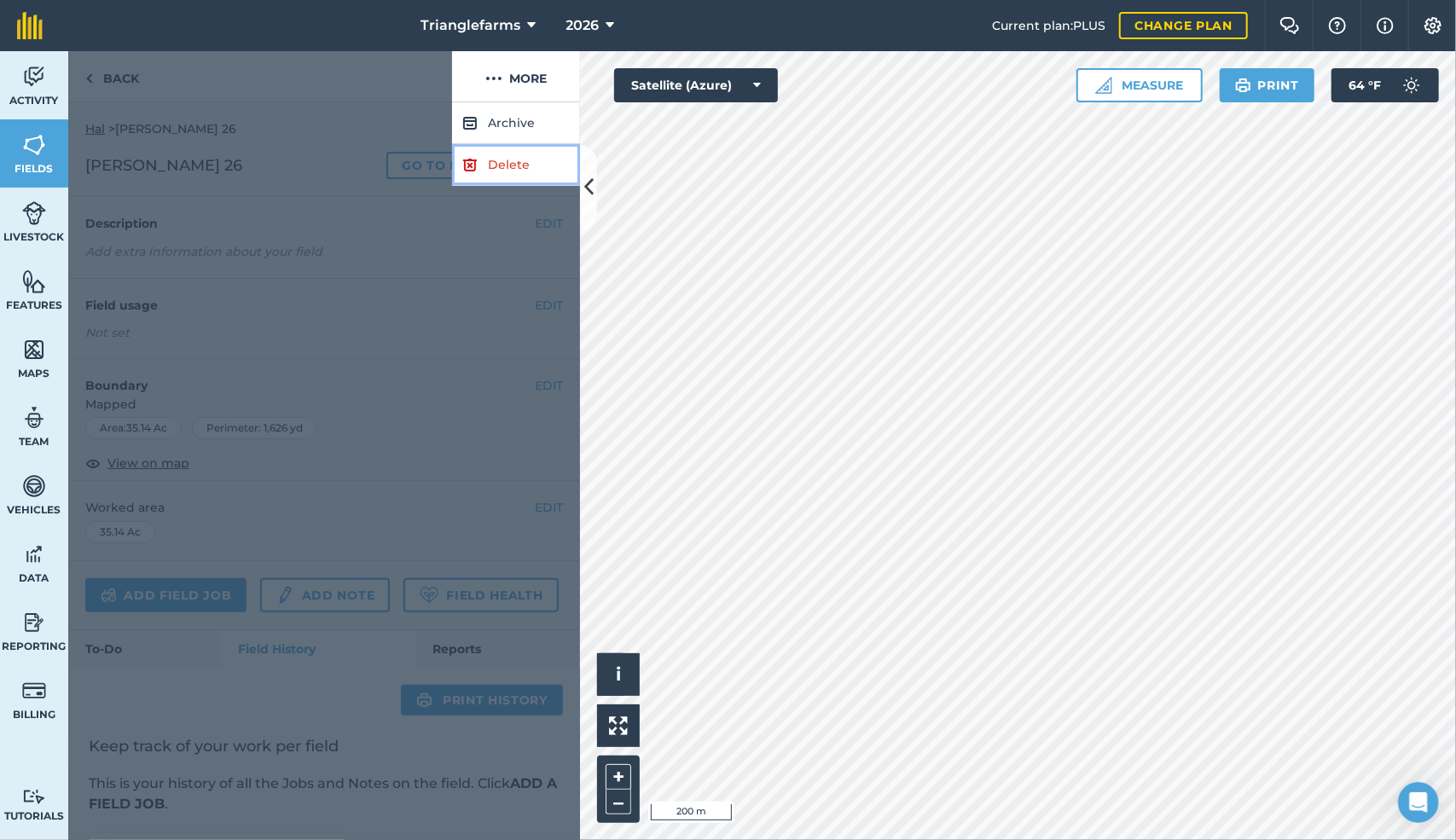
click at [493, 165] on link "Delete" at bounding box center [516, 165] width 128 height 42
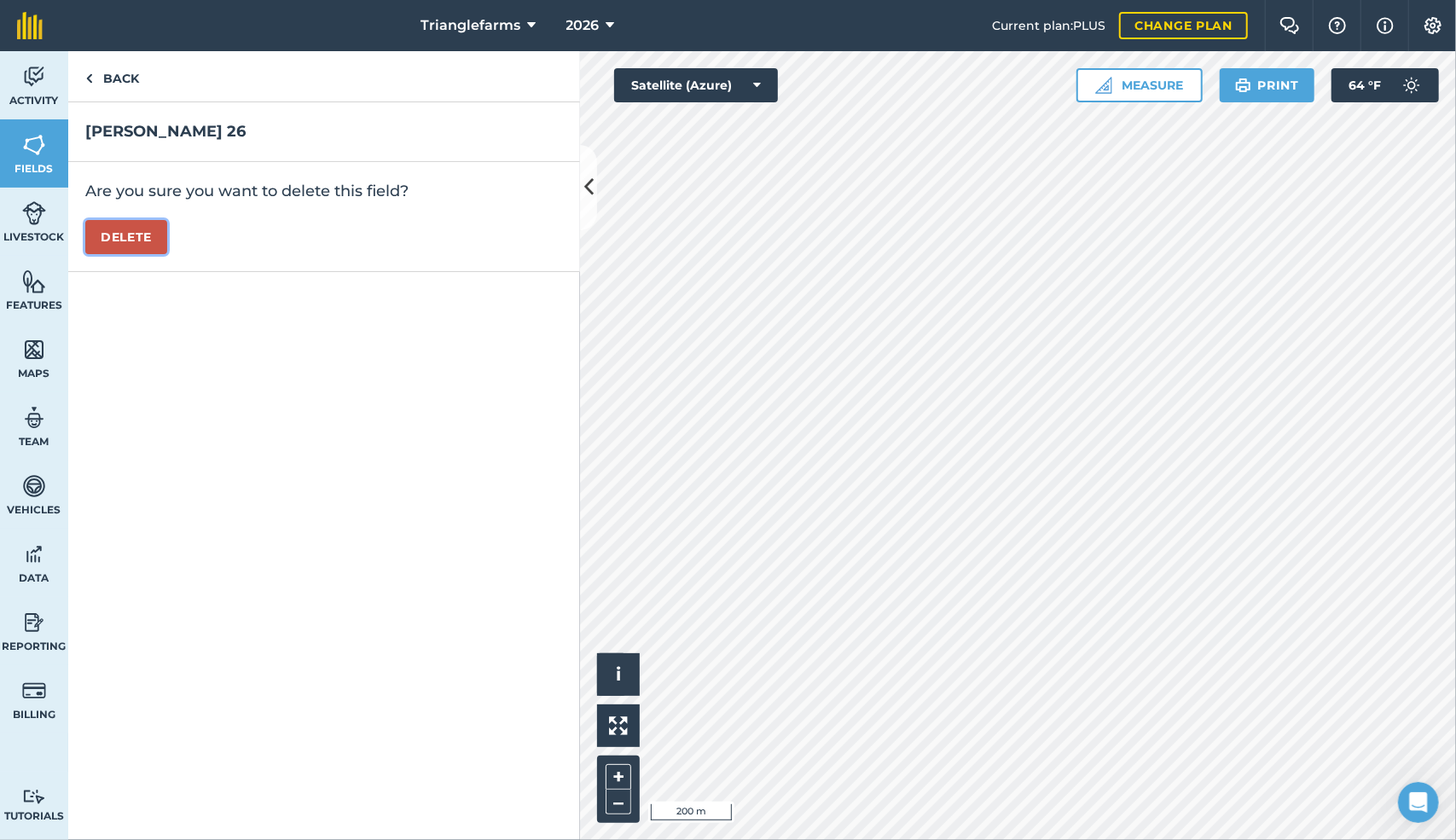
click at [108, 232] on button "Delete" at bounding box center [126, 237] width 82 height 34
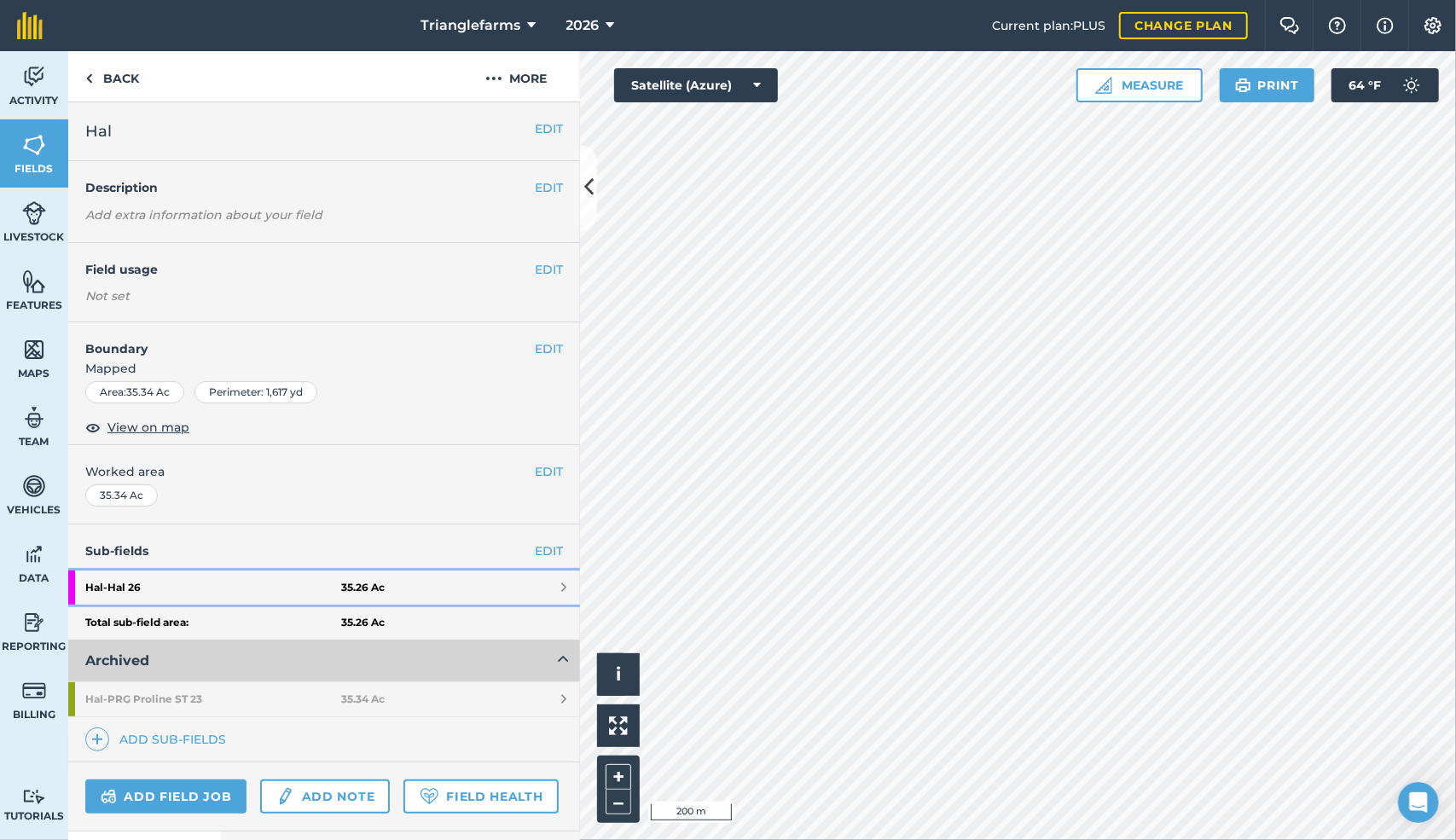
click at [226, 582] on strong "Hal - Hal 26" at bounding box center [213, 587] width 256 height 34
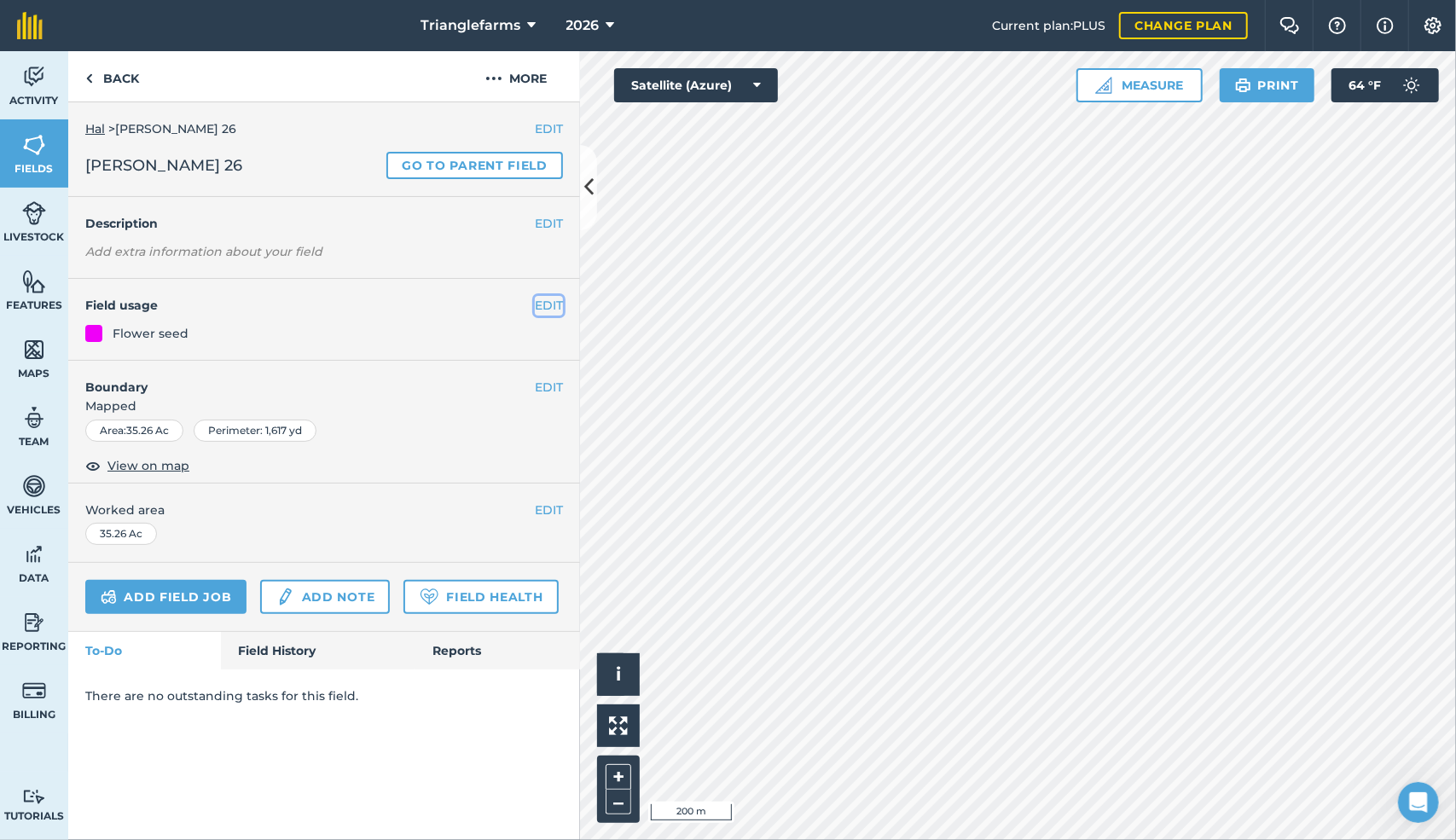
click at [543, 303] on button "EDIT" at bounding box center [549, 306] width 28 height 19
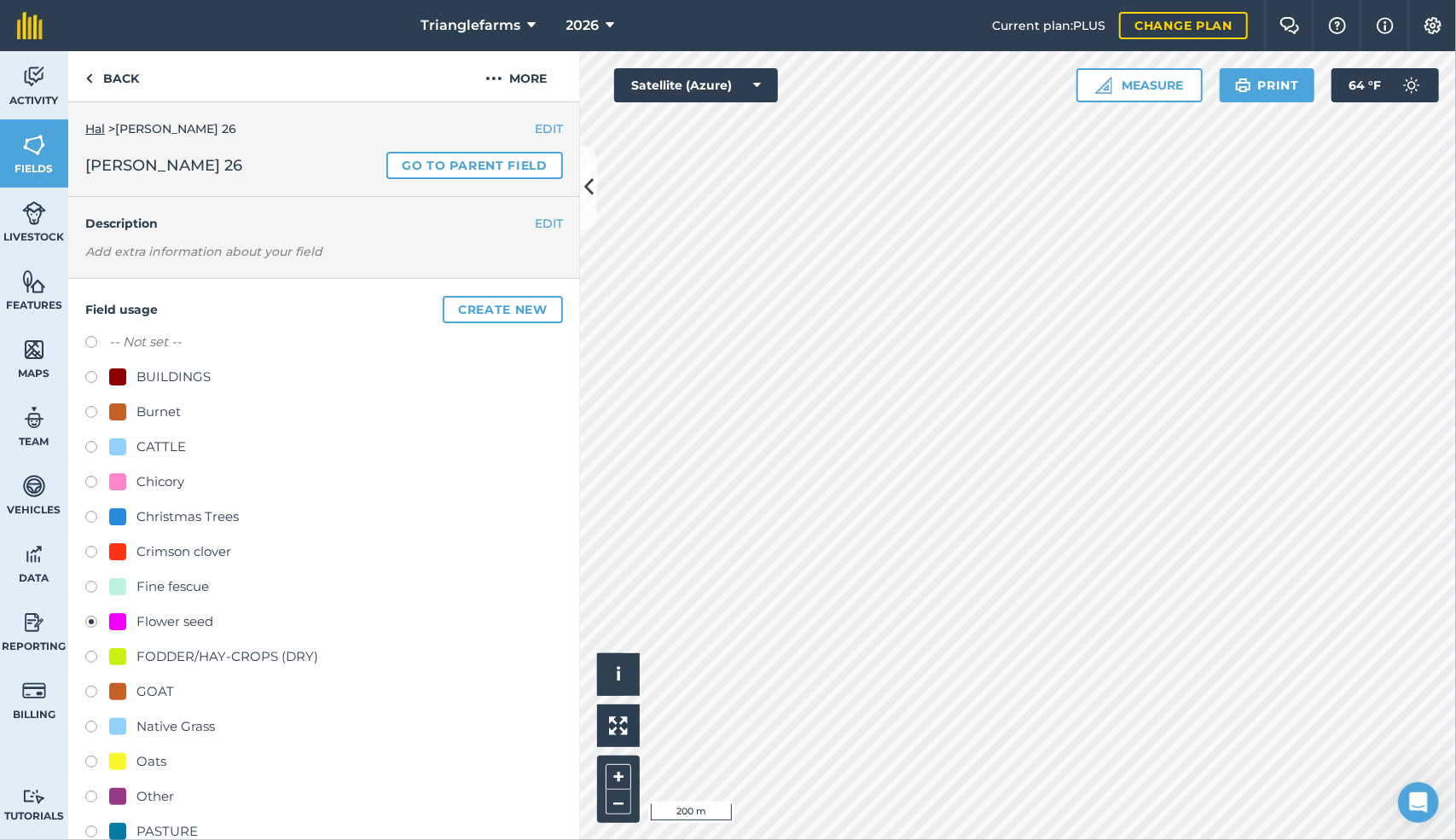
click at [87, 341] on label at bounding box center [97, 345] width 24 height 17
radio input "true"
radio input "false"
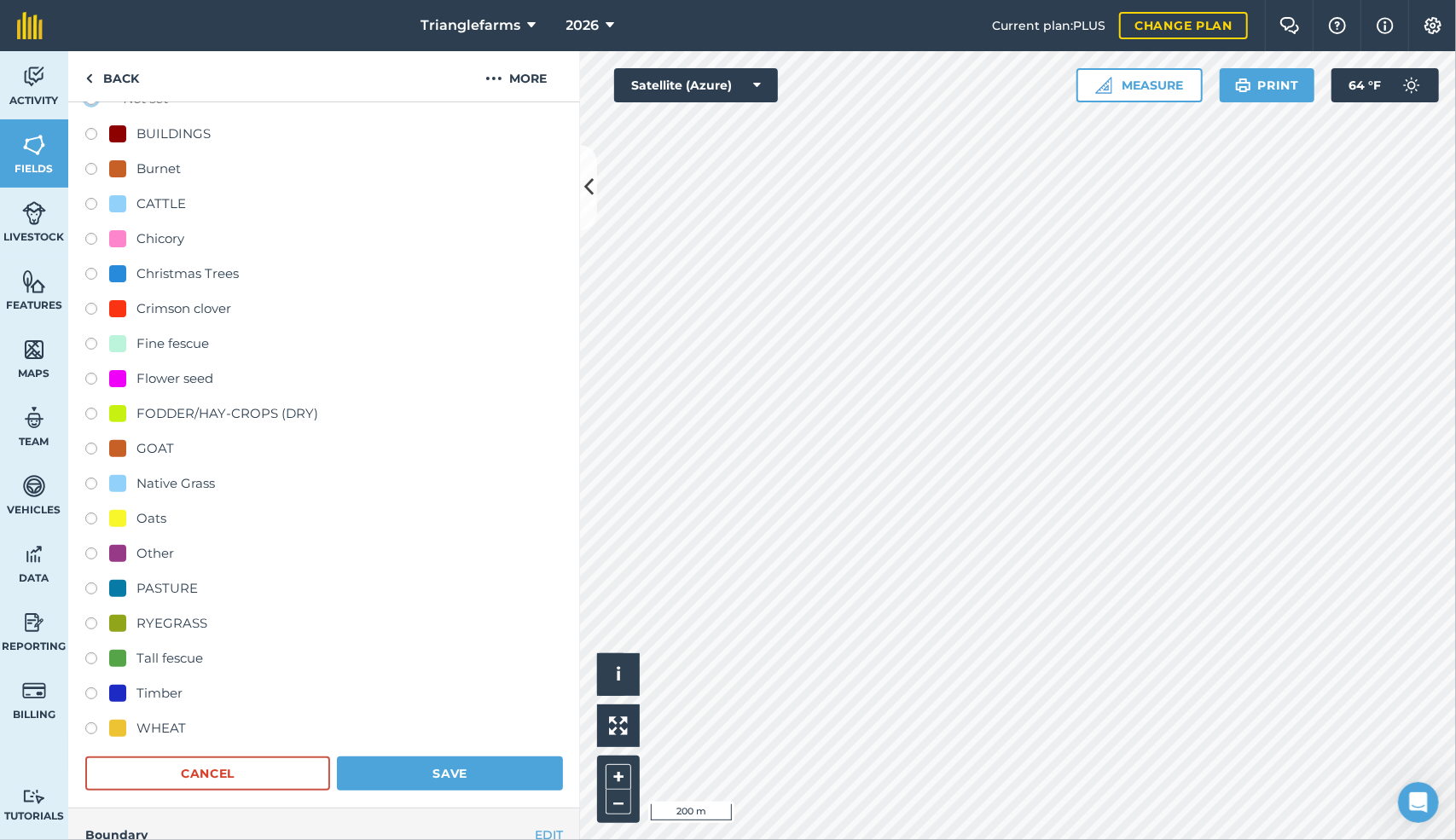
scroll to position [379, 0]
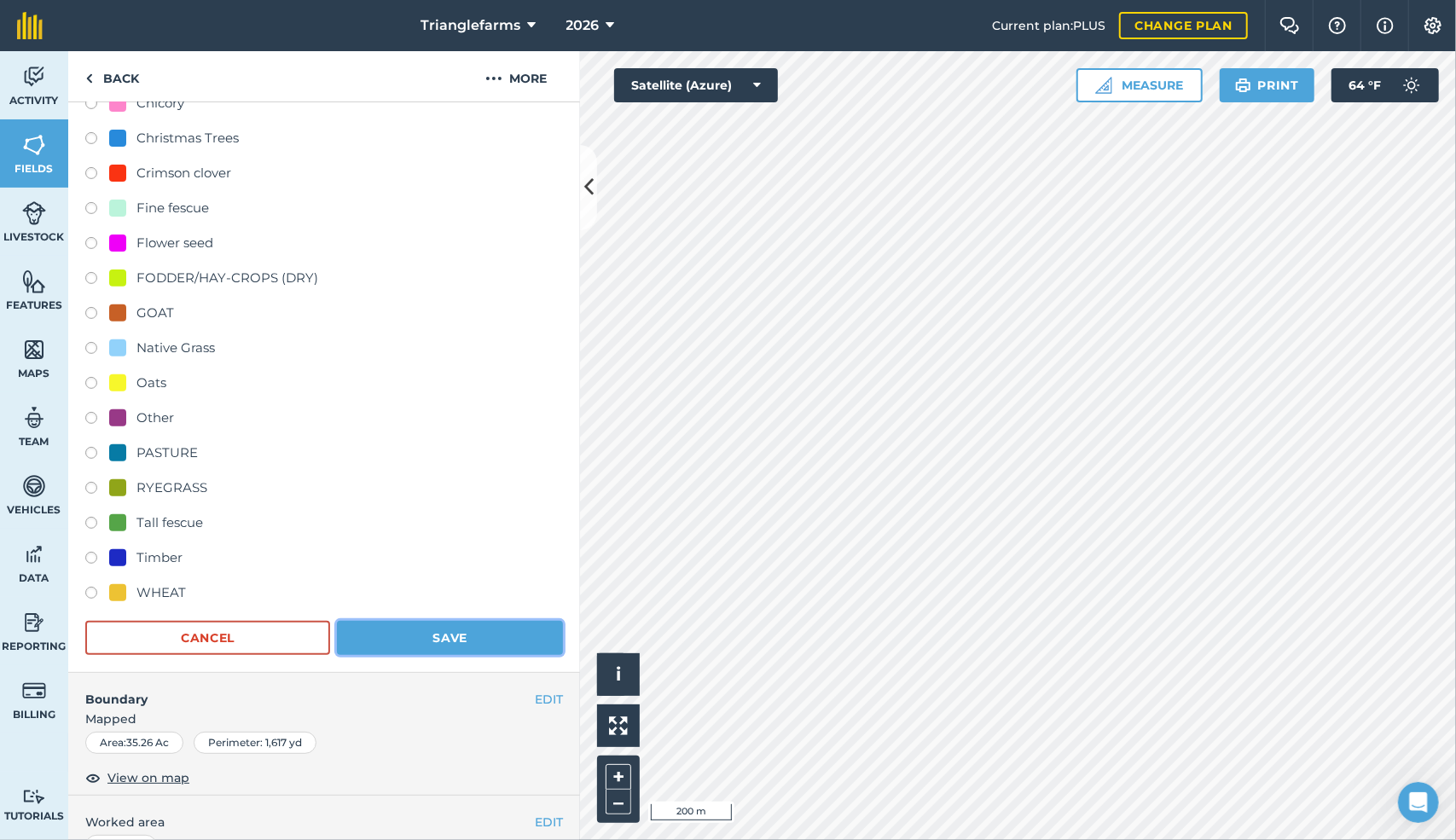
click at [436, 628] on button "Save" at bounding box center [450, 638] width 226 height 34
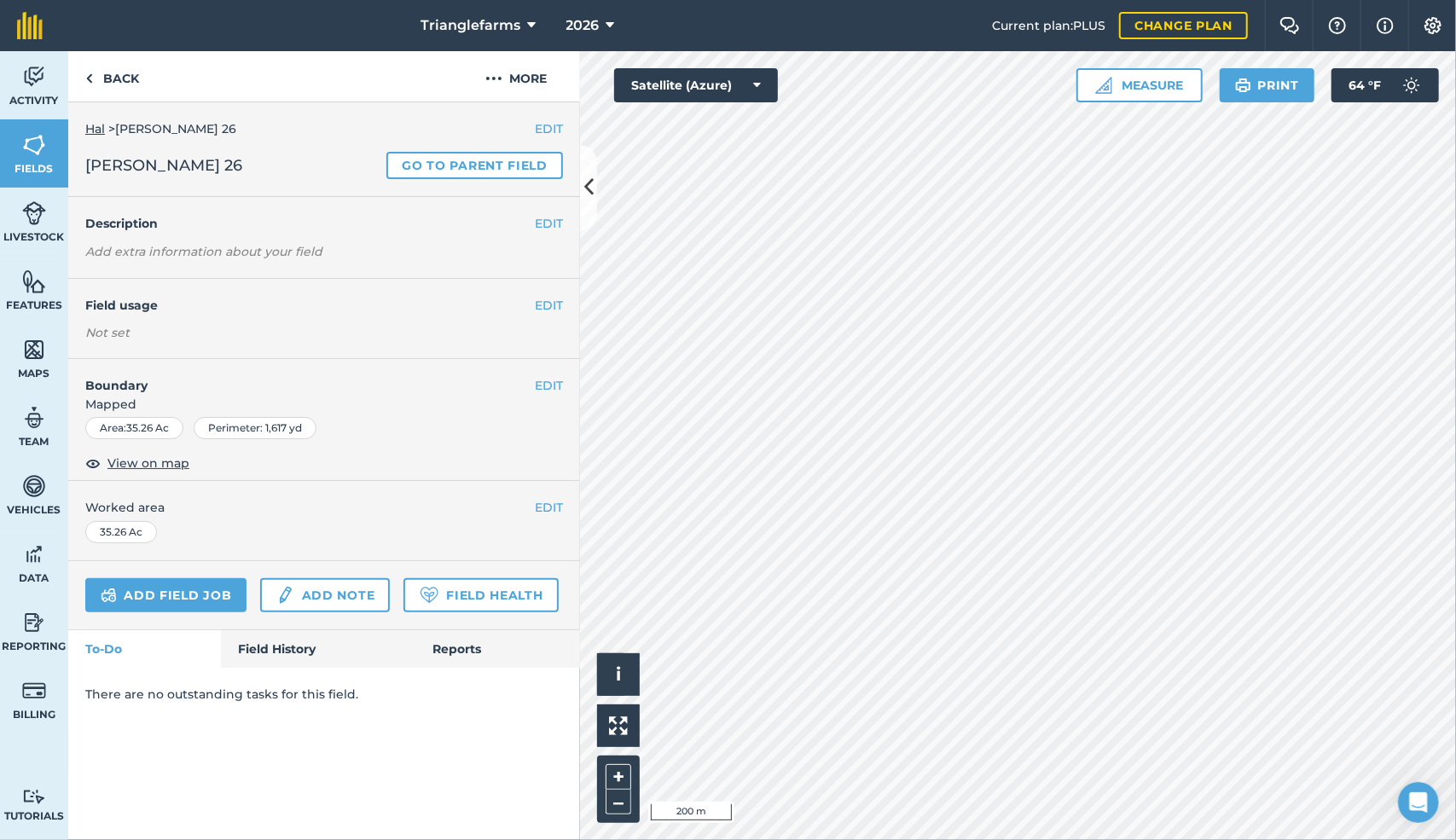
scroll to position [0, 0]
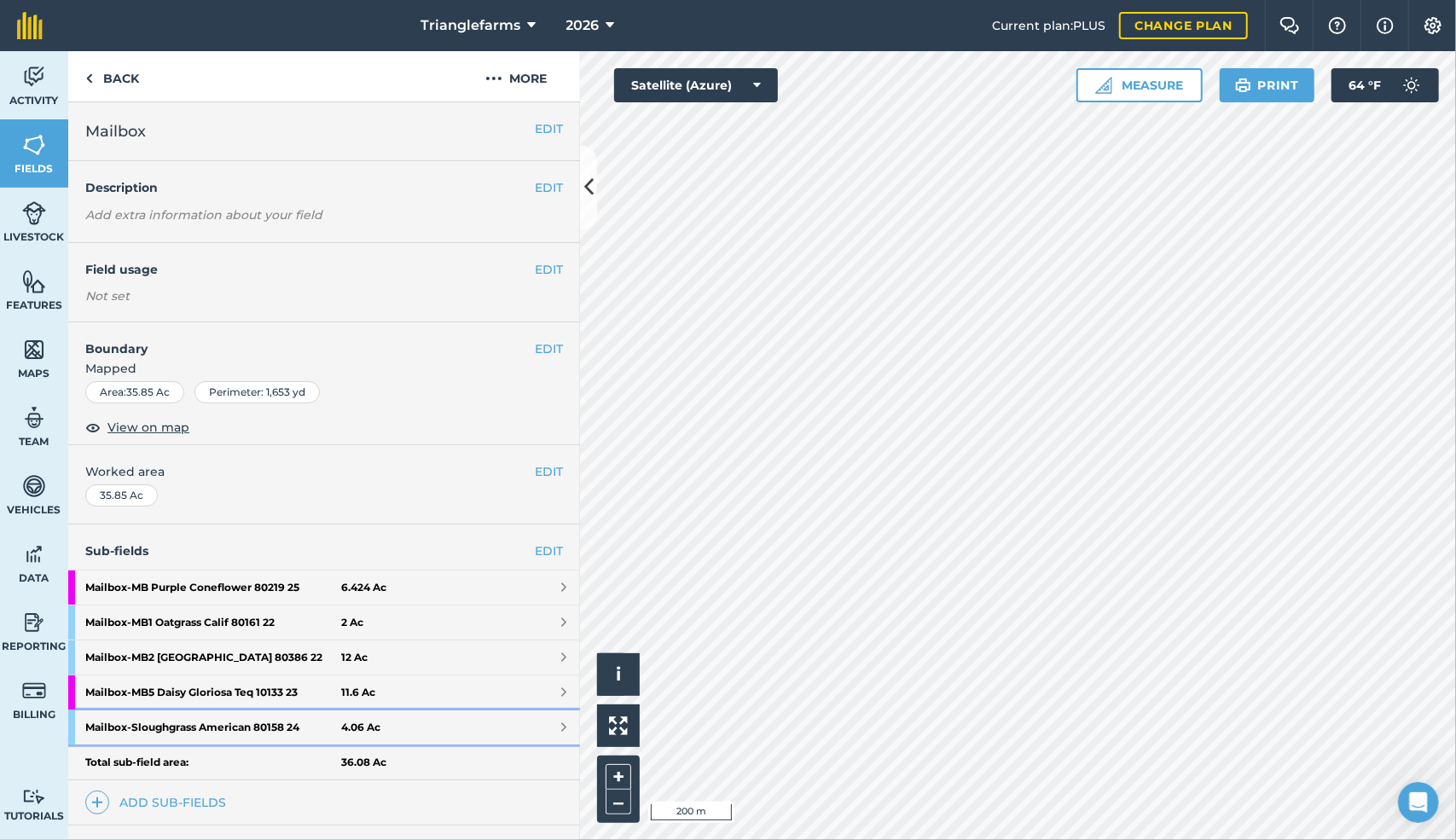
click at [220, 721] on strong "Mailbox - Sloughgrass American 80158 24" at bounding box center [213, 727] width 256 height 34
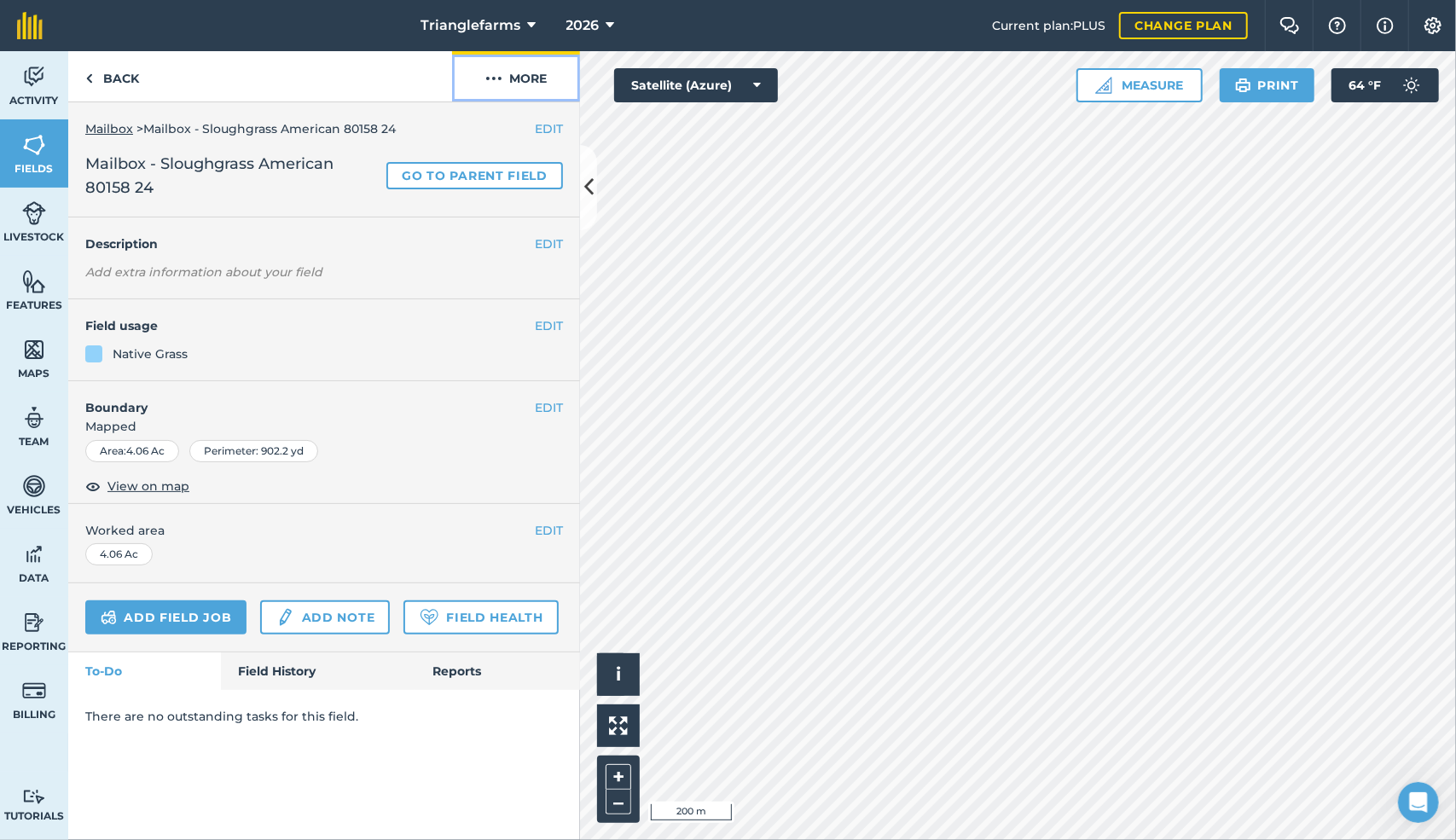
click at [492, 77] on img at bounding box center [494, 79] width 17 height 20
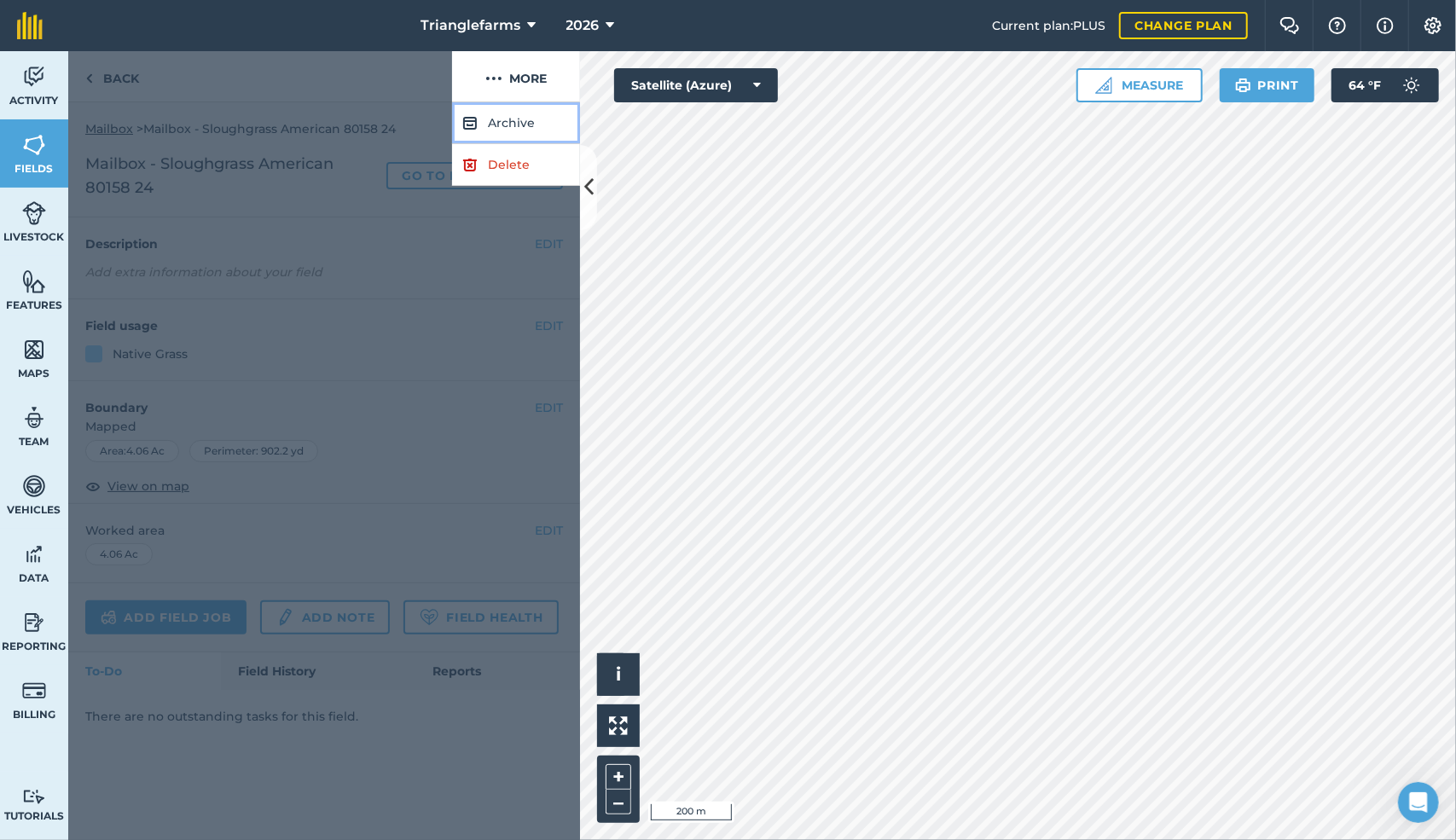
click at [508, 122] on button "Archive" at bounding box center [516, 123] width 128 height 42
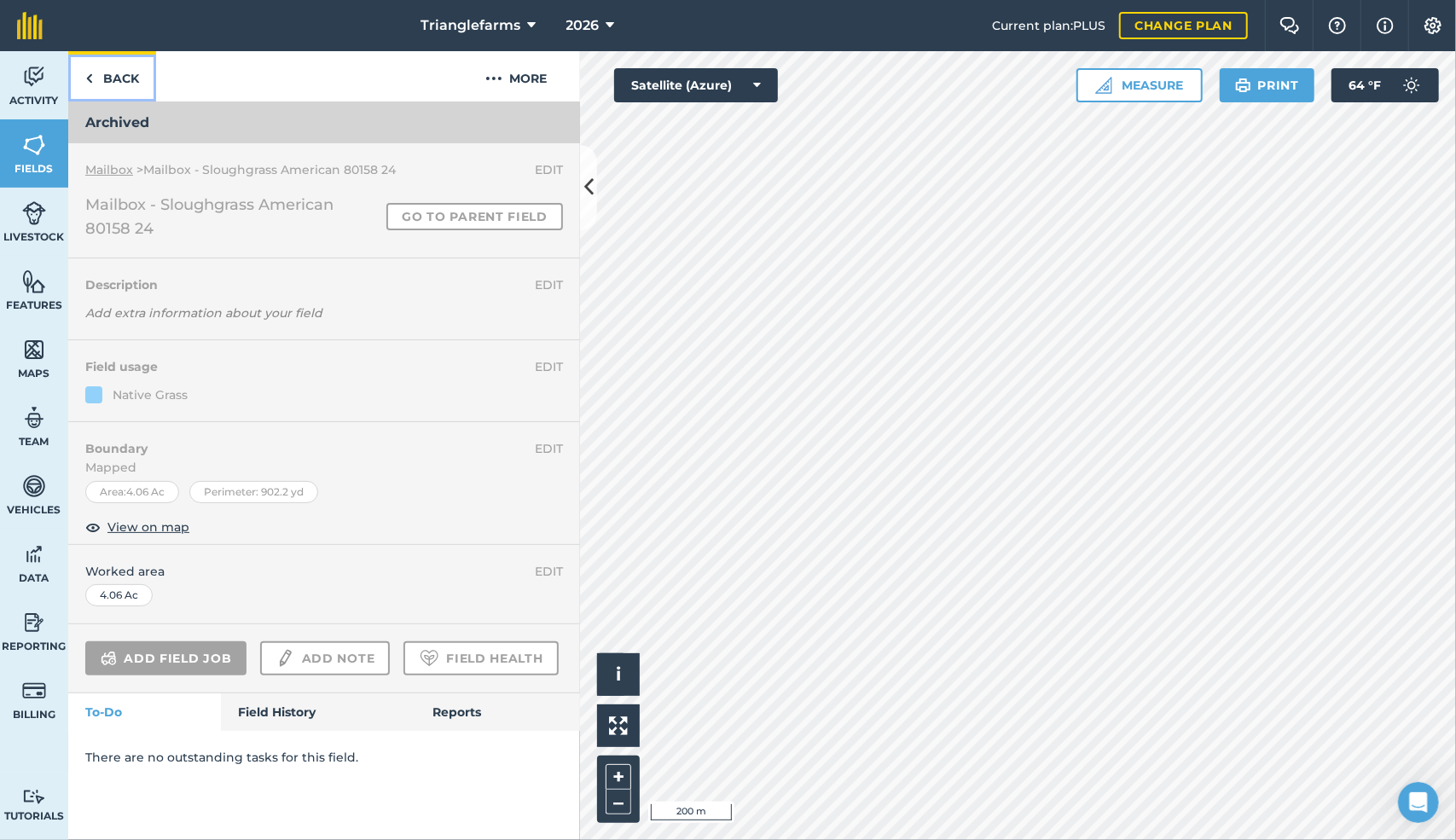
click at [87, 74] on img at bounding box center [89, 79] width 7 height 20
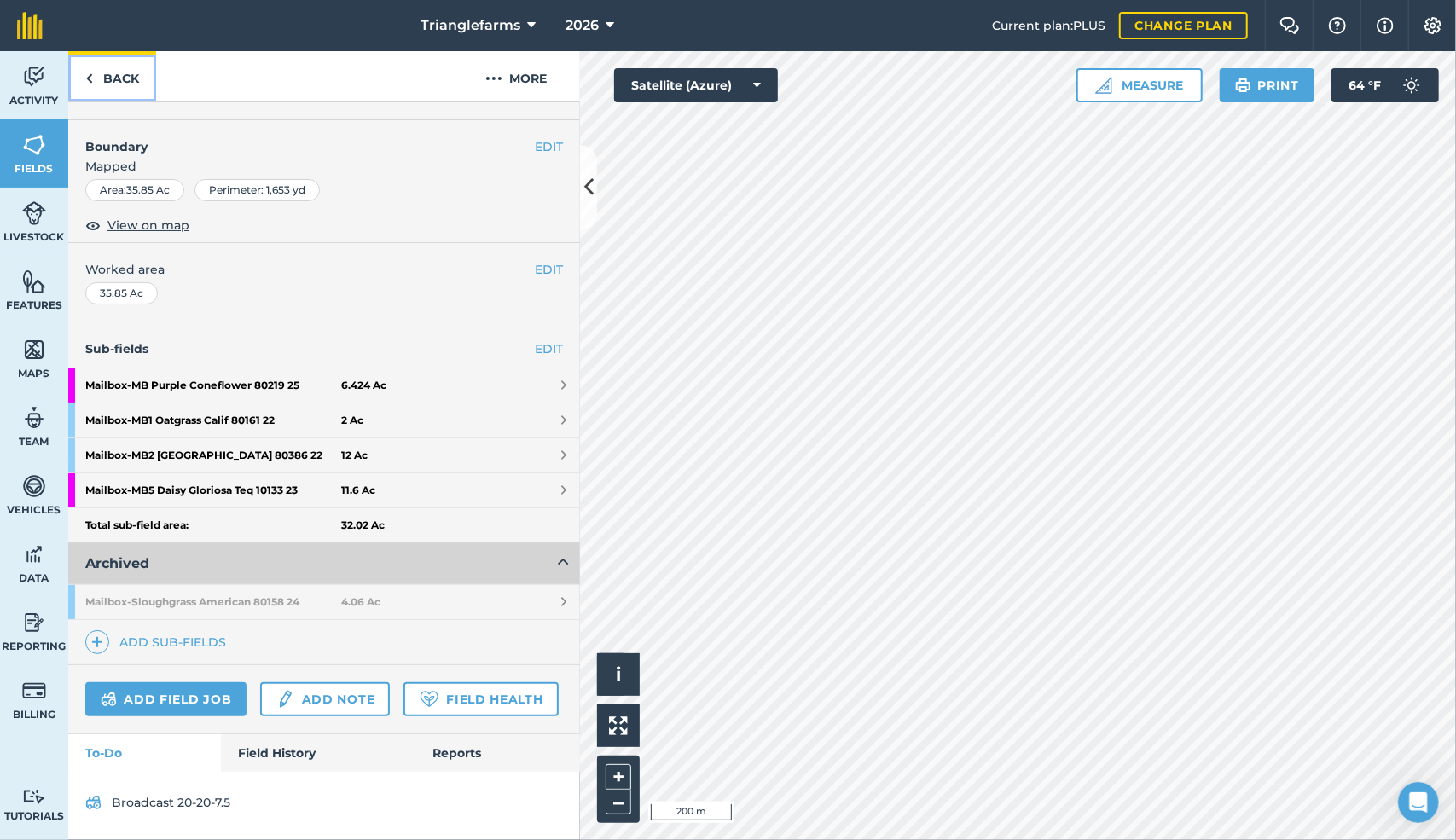
scroll to position [244, 0]
click at [99, 633] on img at bounding box center [97, 643] width 12 height 20
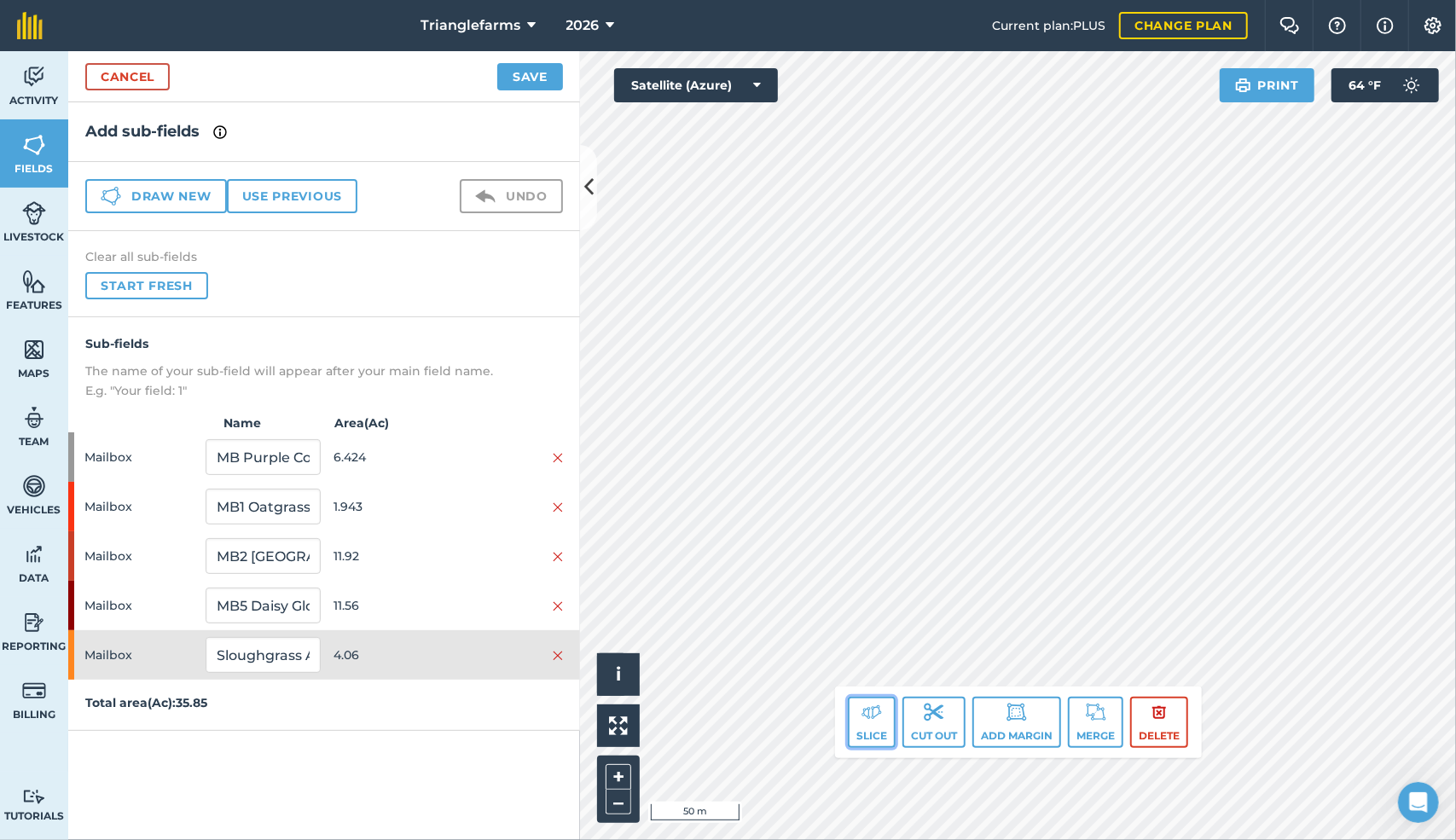
click at [861, 707] on img at bounding box center [872, 712] width 20 height 20
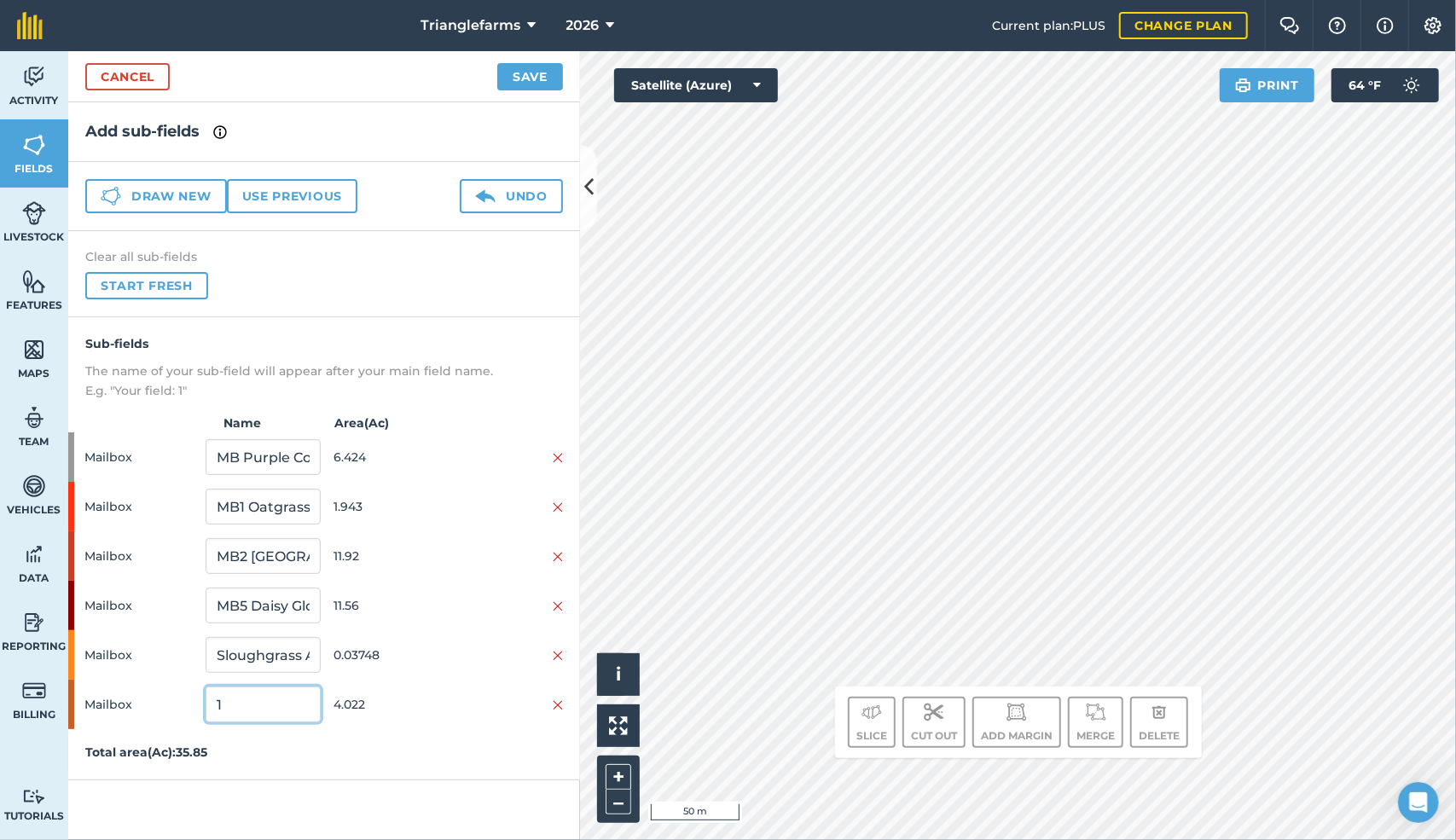
drag, startPoint x: 235, startPoint y: 701, endPoint x: 114, endPoint y: 687, distance: 121.8
click at [114, 687] on div "Mailbox 1 4.022" at bounding box center [324, 704] width 512 height 49
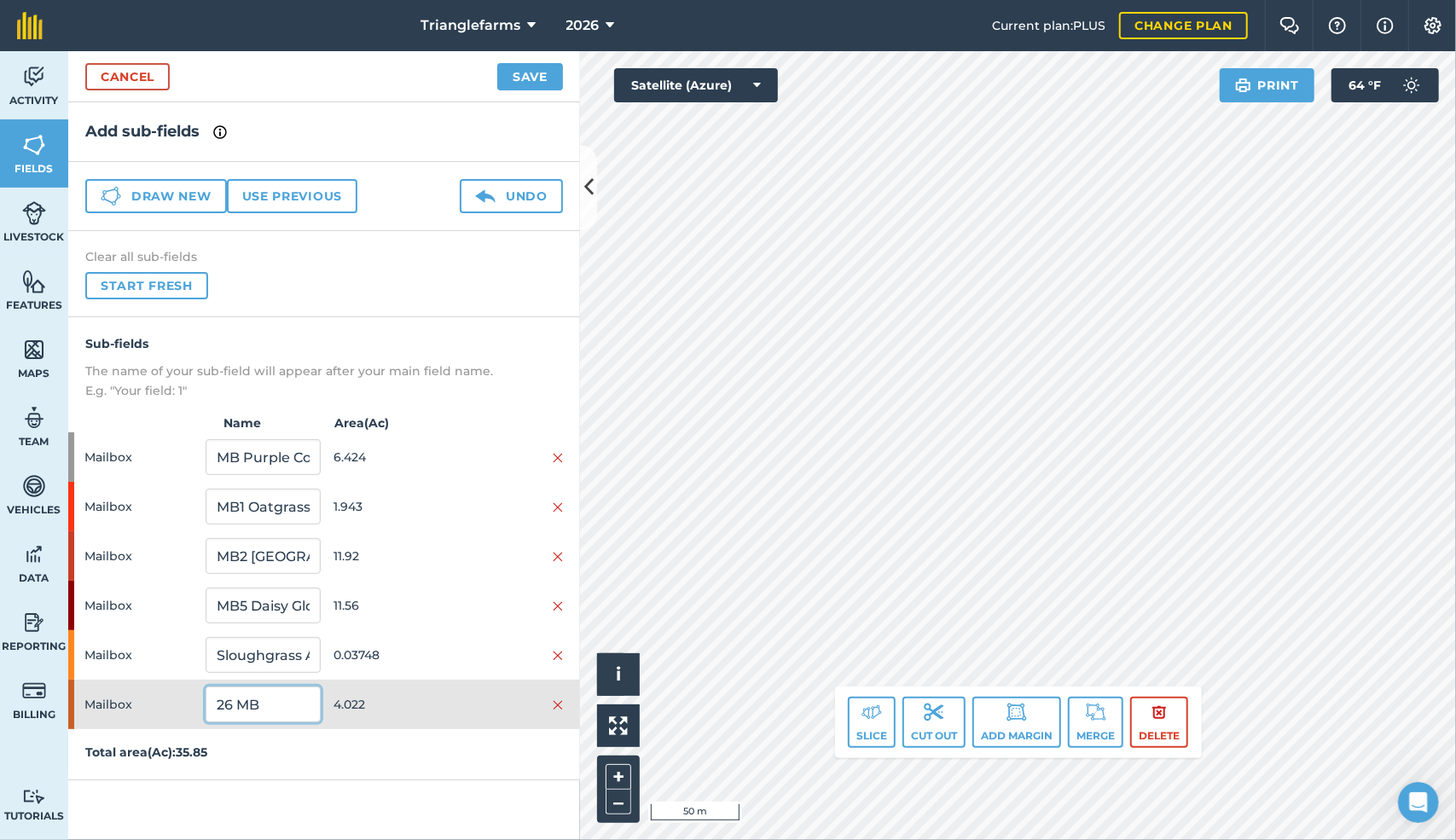
type input "26 MB"
click at [533, 69] on button "Save" at bounding box center [530, 76] width 66 height 27
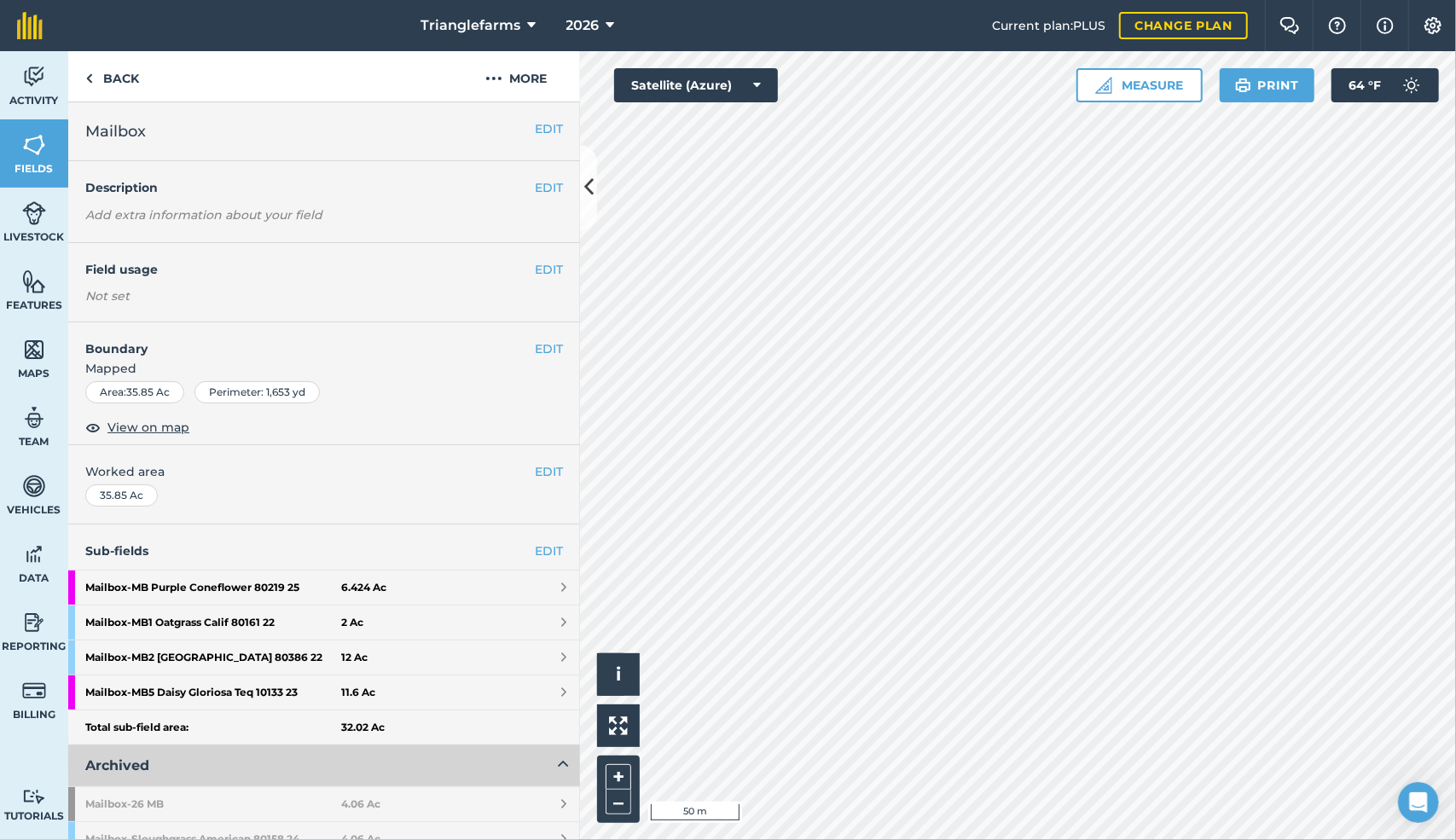
scroll to position [121, 0]
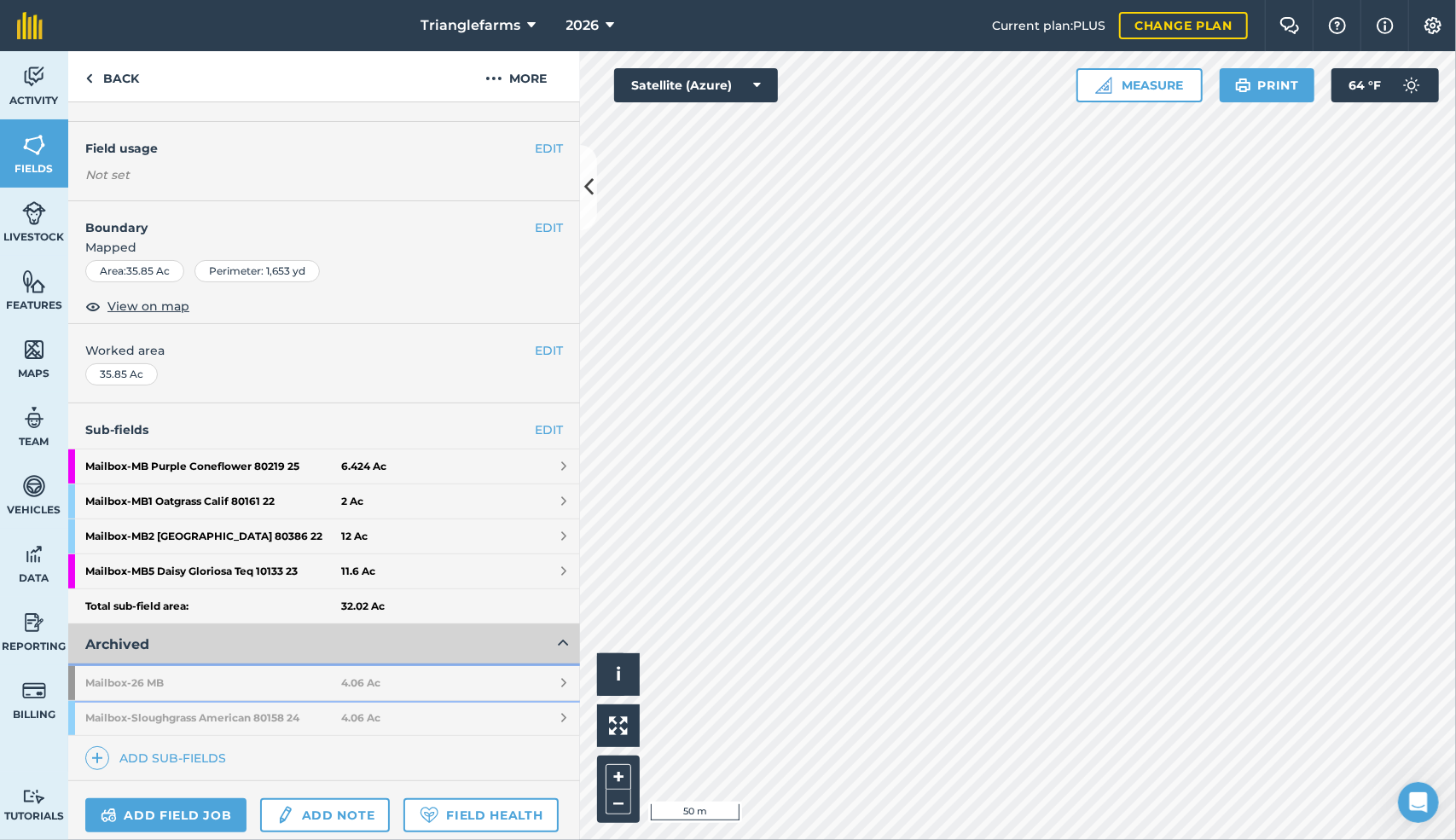
click at [158, 671] on strong "Mailbox - 26 MB" at bounding box center [213, 683] width 256 height 34
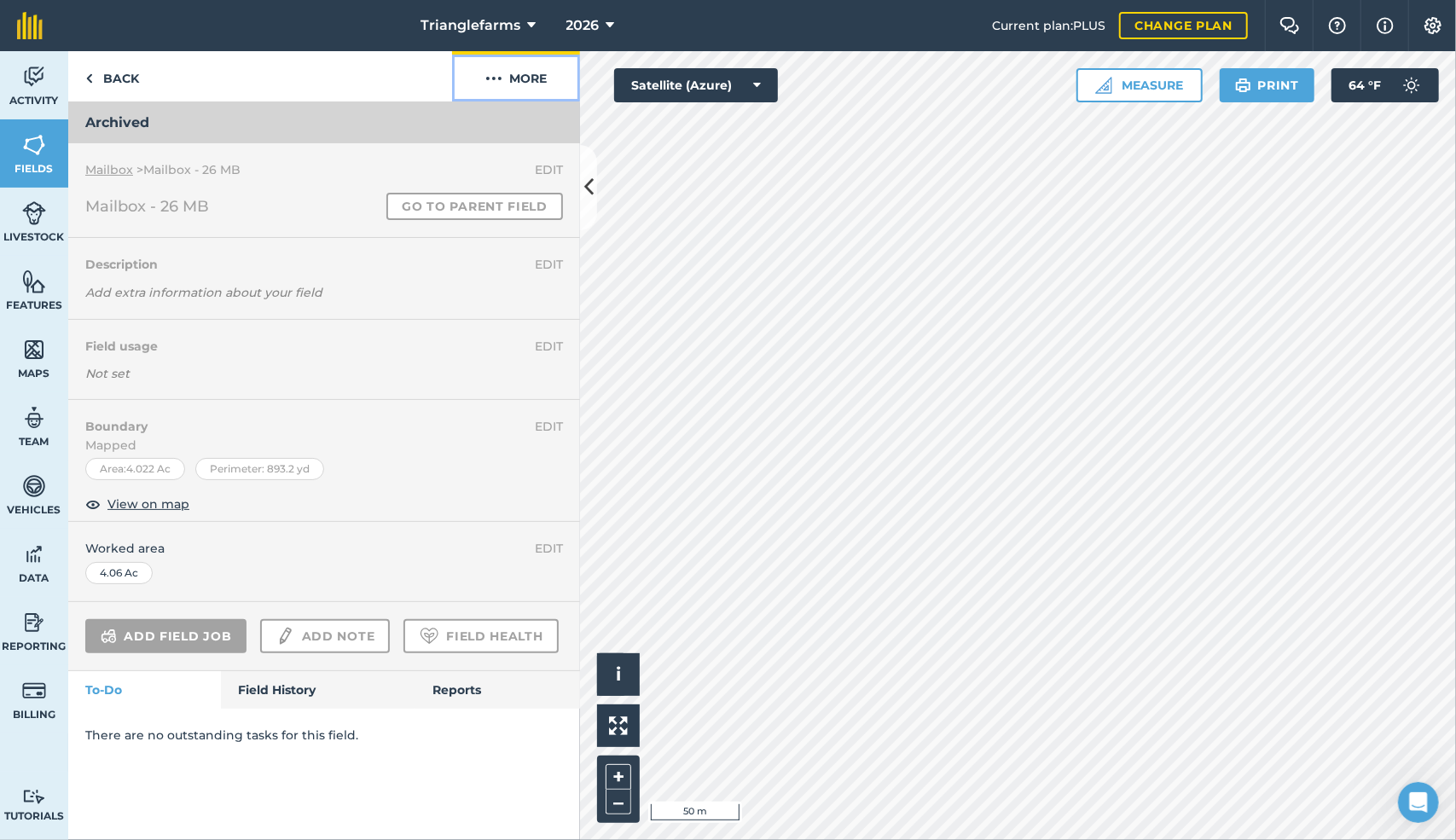
click at [500, 81] on img at bounding box center [494, 79] width 17 height 20
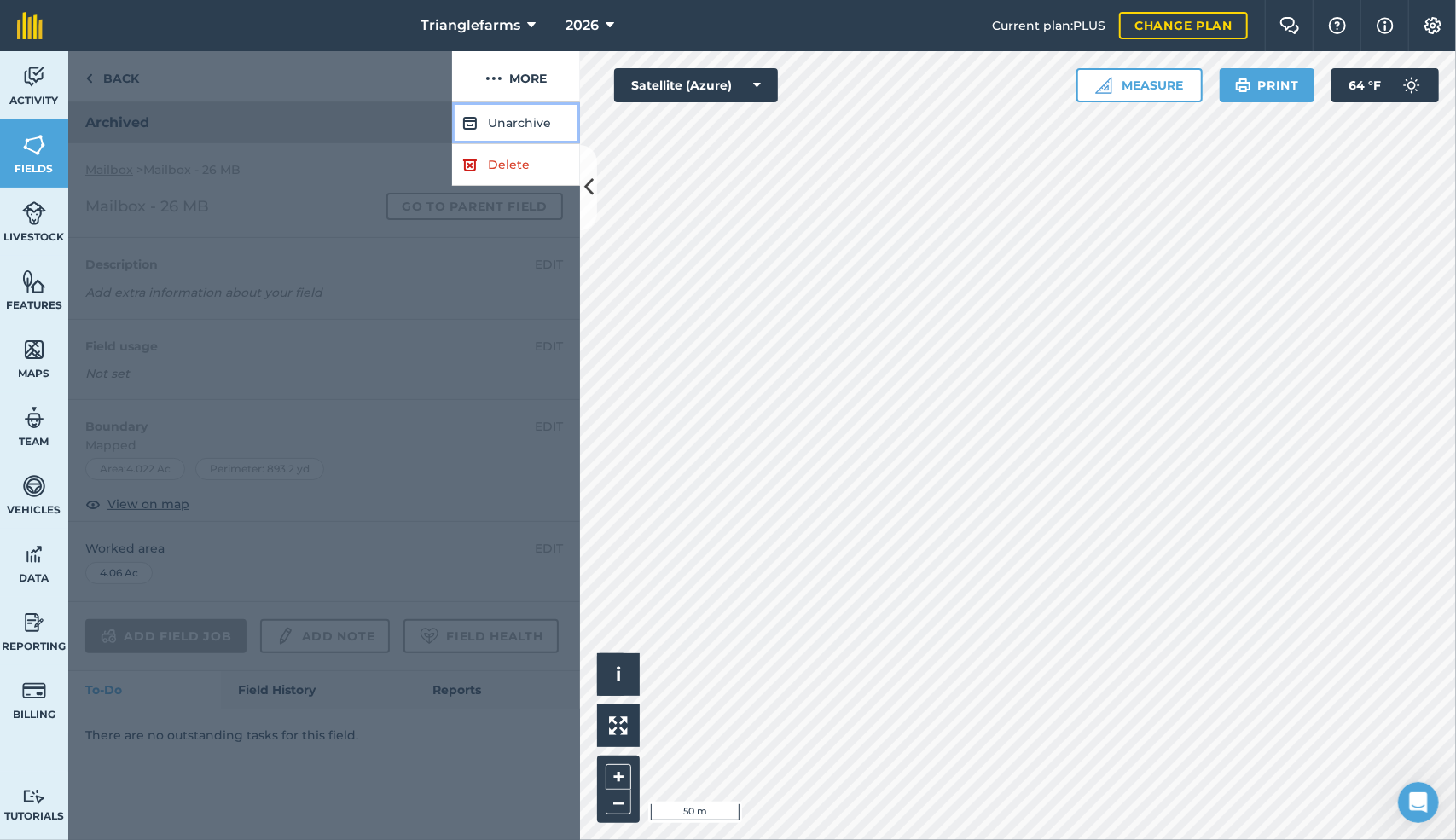
click at [525, 114] on button "Unarchive" at bounding box center [516, 123] width 128 height 42
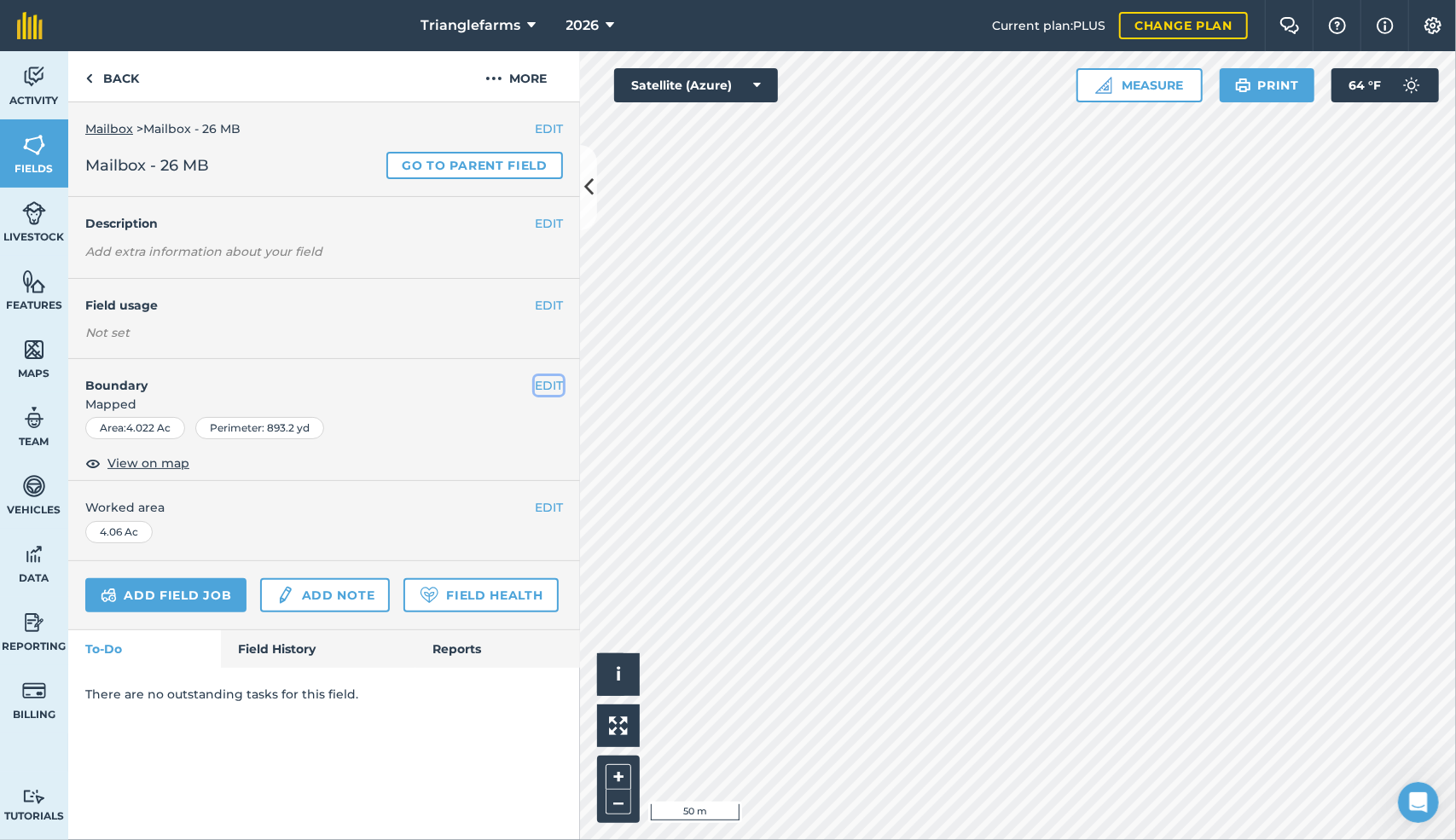
click at [541, 385] on button "EDIT" at bounding box center [549, 385] width 28 height 19
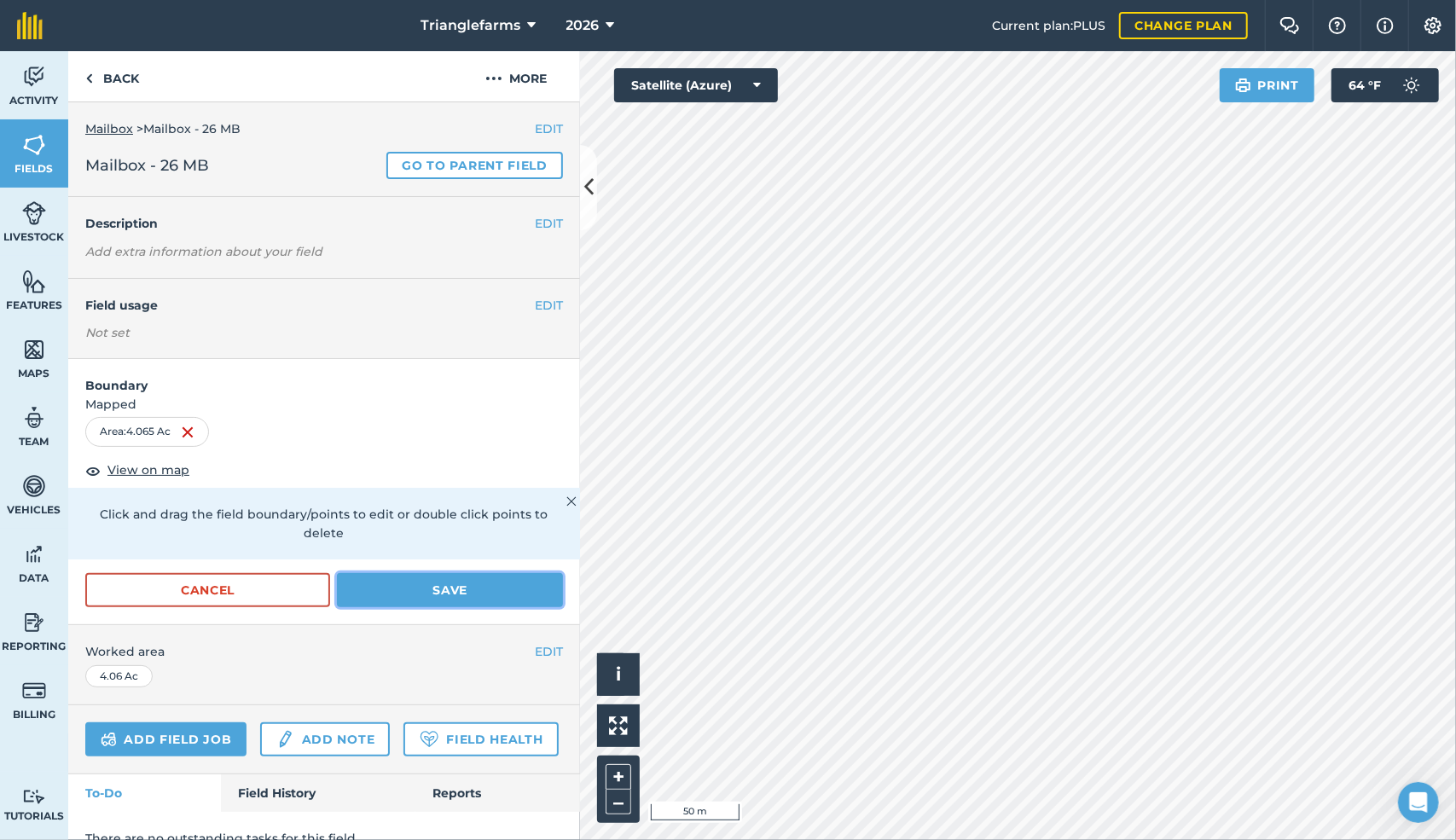
click at [483, 585] on button "Save" at bounding box center [450, 590] width 226 height 34
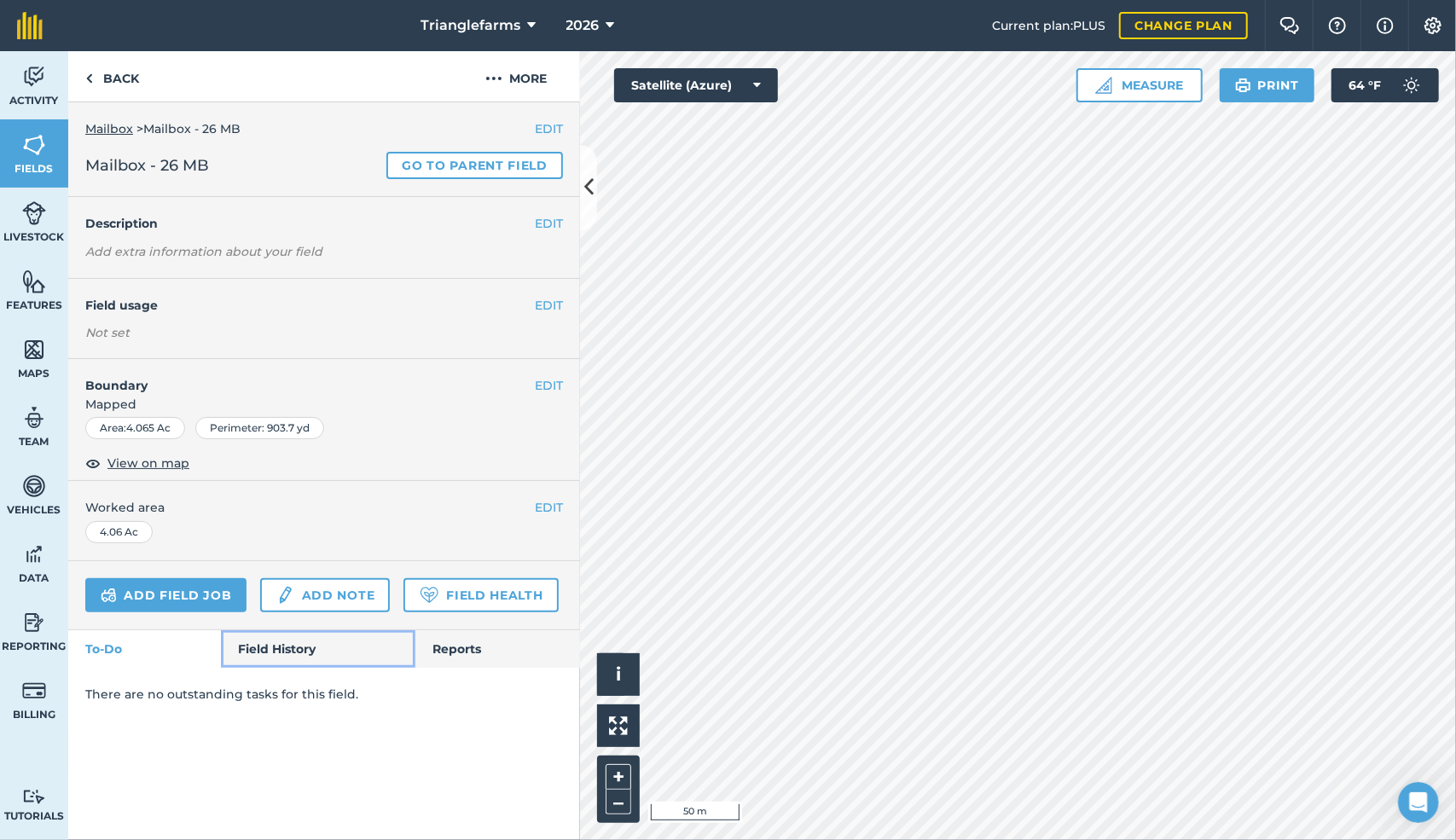
click at [288, 636] on link "Field History" at bounding box center [318, 649] width 194 height 38
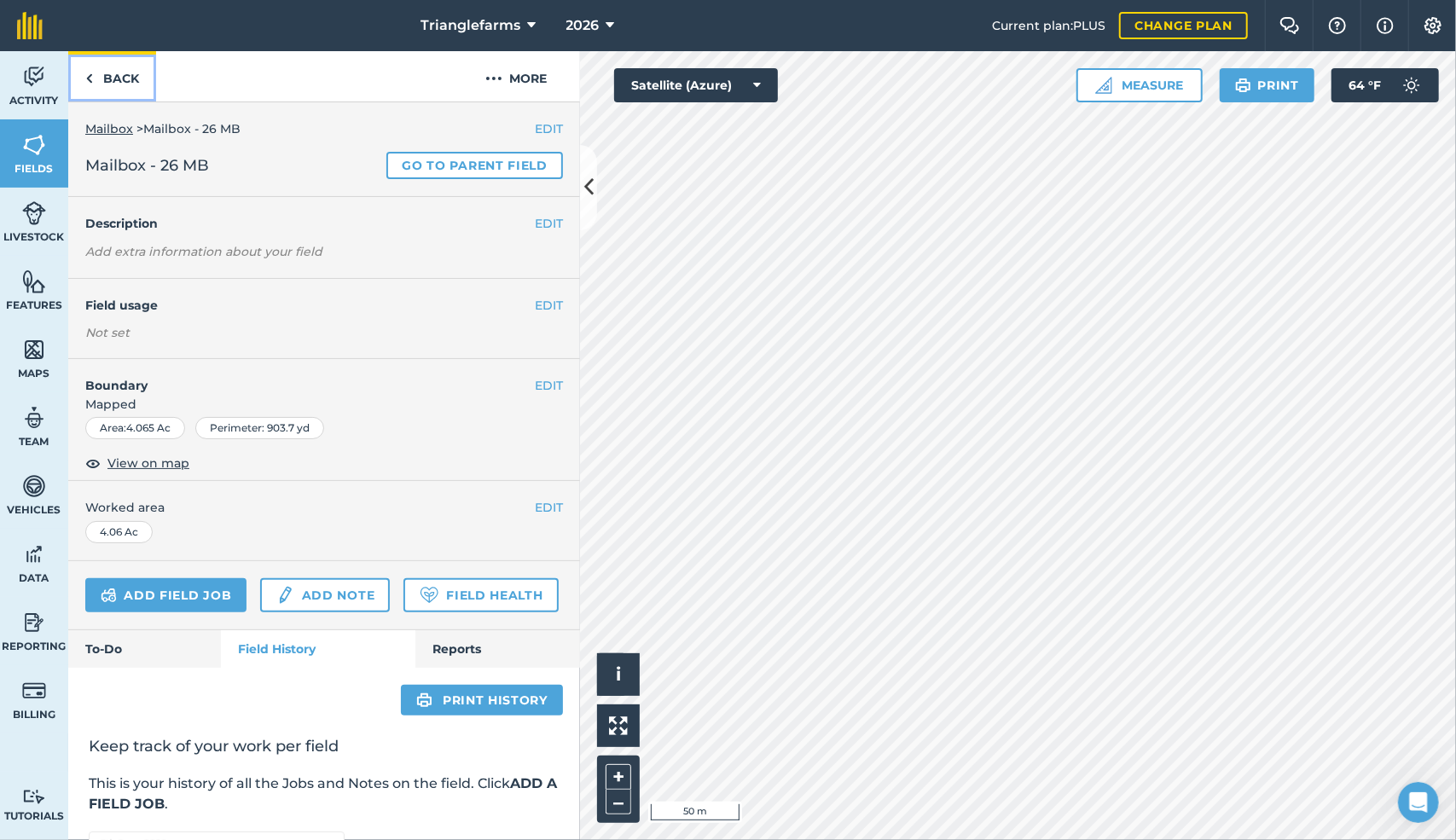
click at [95, 74] on link "Back" at bounding box center [112, 76] width 88 height 50
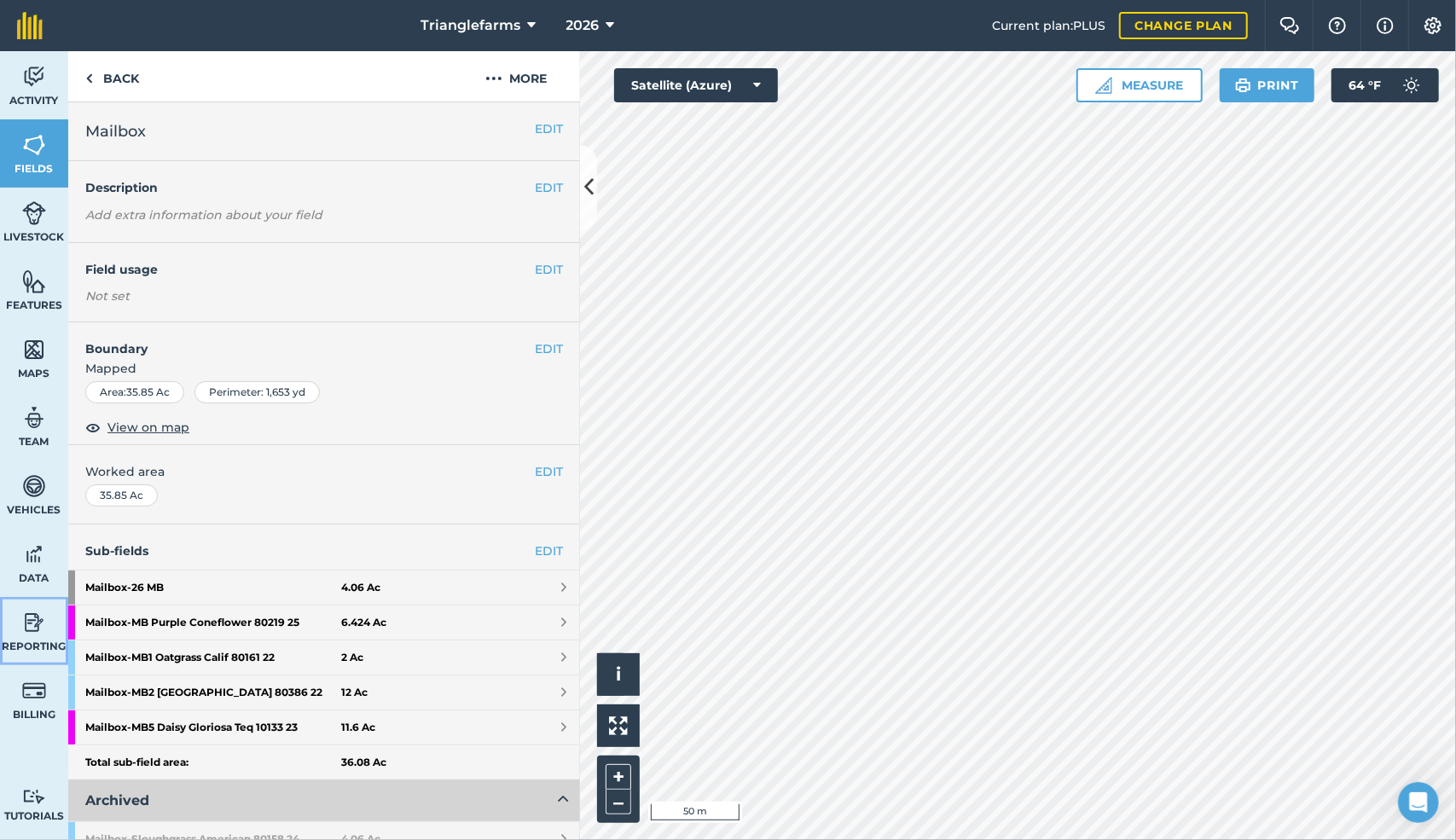
click at [27, 624] on img at bounding box center [34, 623] width 24 height 26
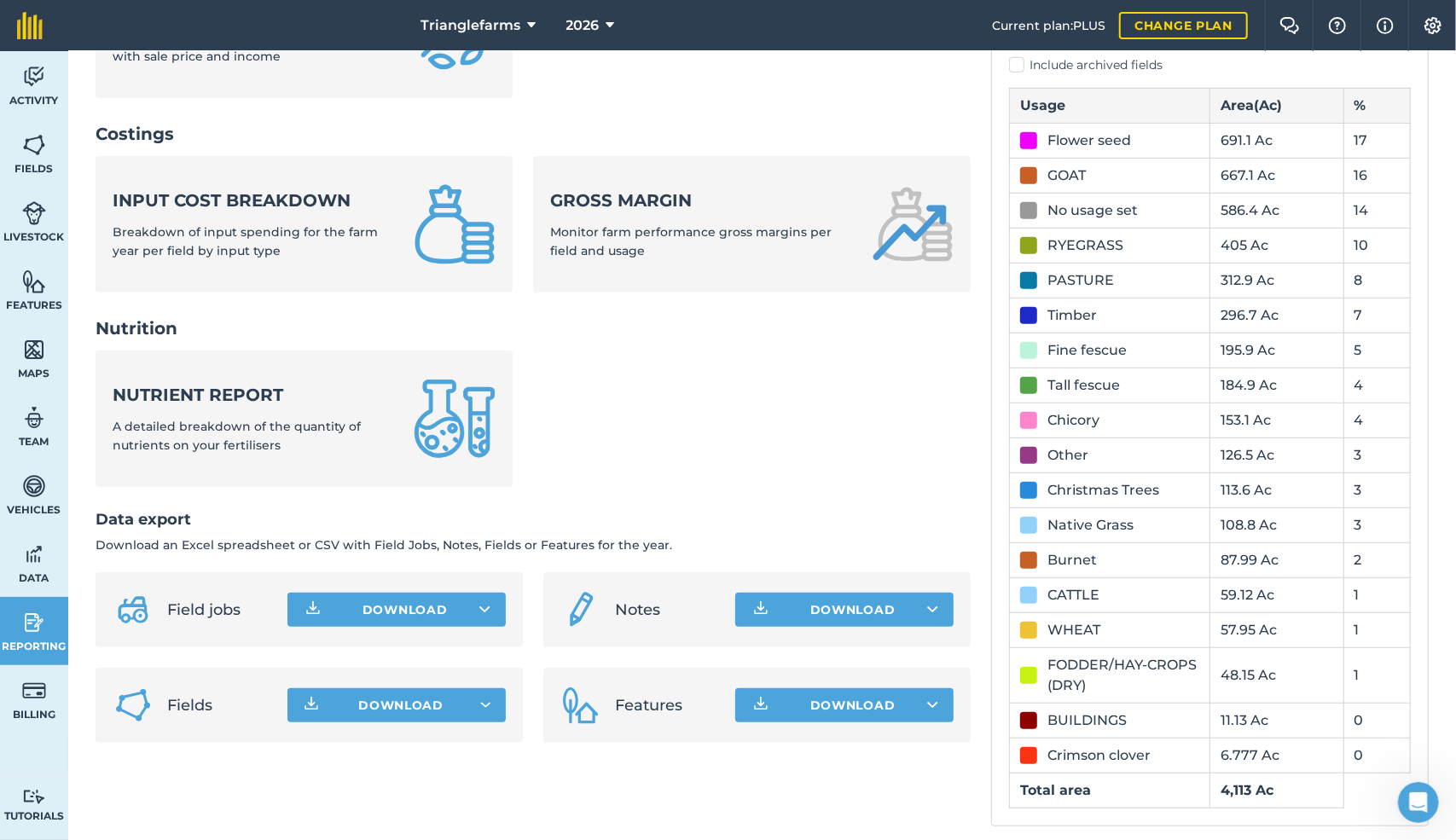
scroll to position [569, 0]
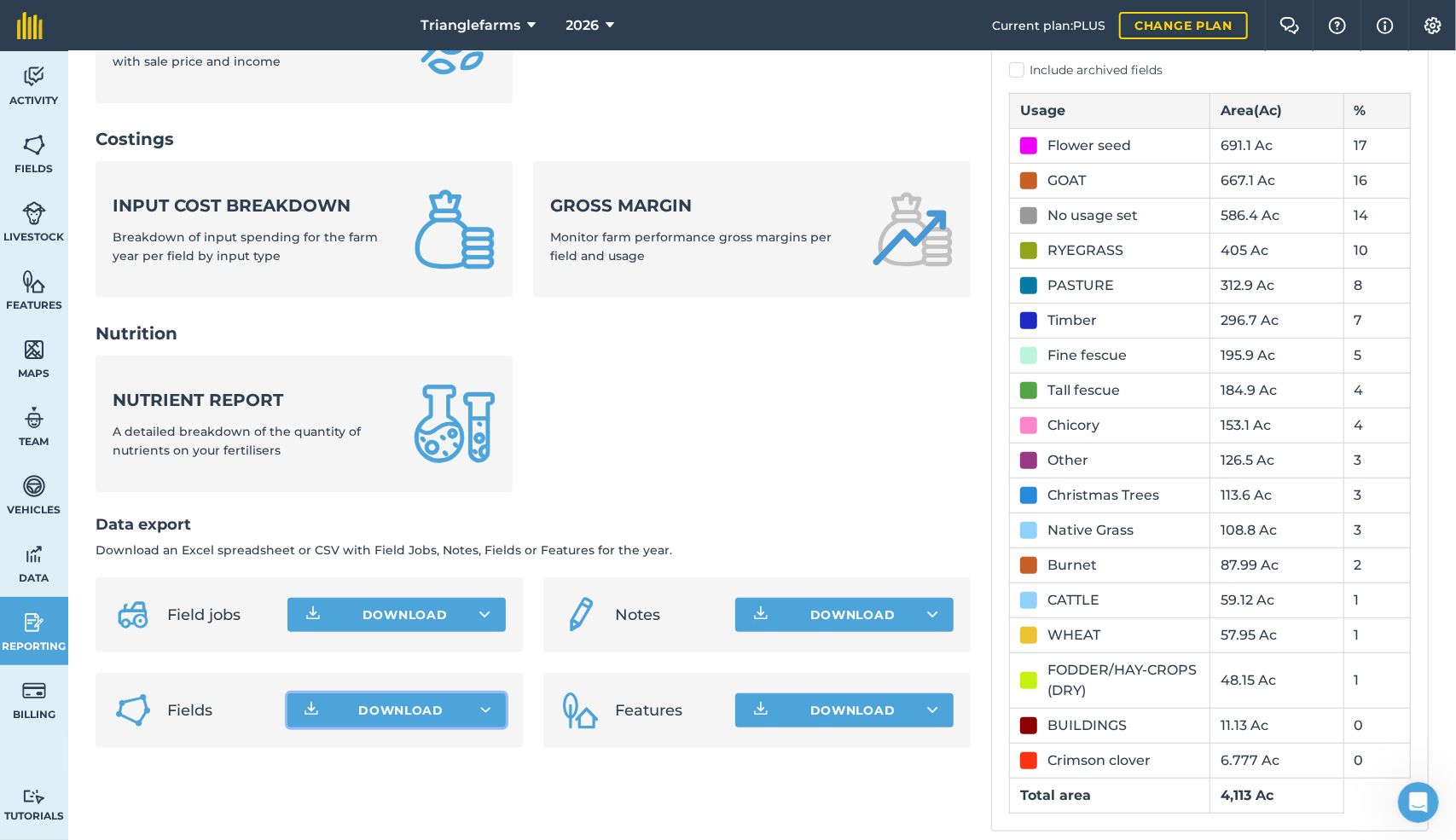
click at [462, 703] on button "Download" at bounding box center [396, 710] width 219 height 34
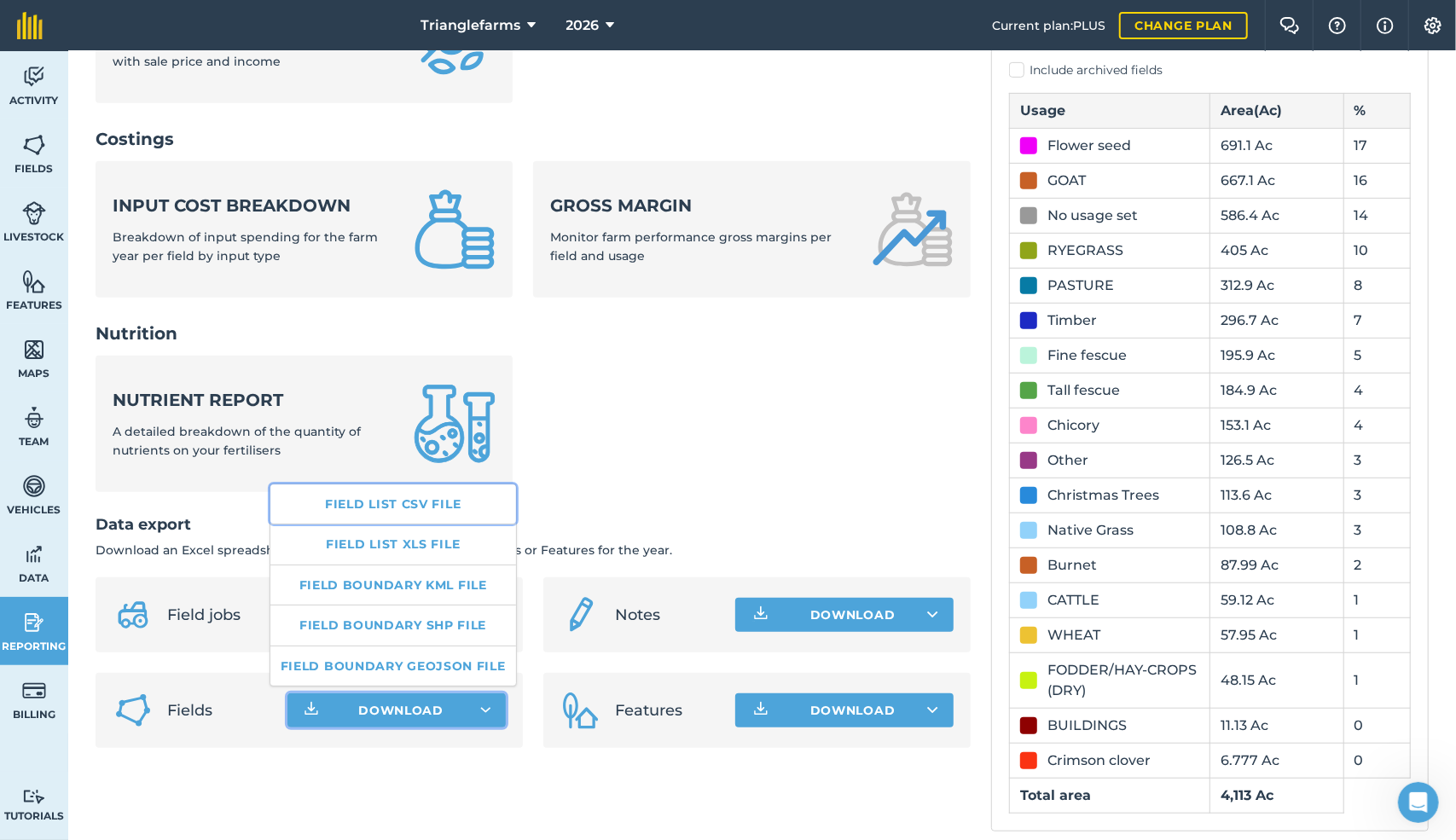
click at [429, 504] on link "Field list CSV file" at bounding box center [393, 504] width 245 height 39
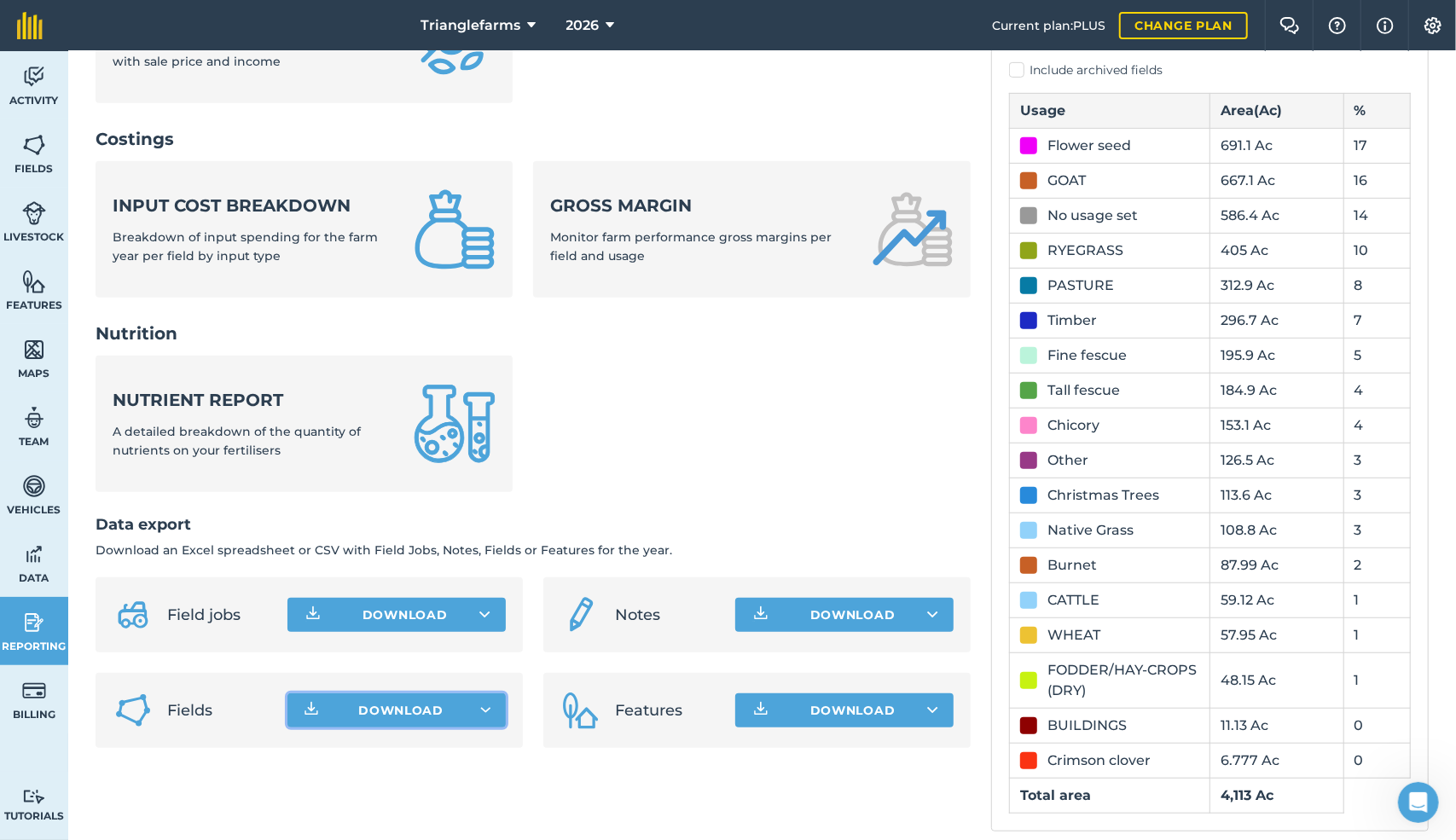
drag, startPoint x: 866, startPoint y: 405, endPoint x: 856, endPoint y: 414, distance: 13.5
click at [856, 414] on ul "Nutrient report A detailed breakdown of the quantity of nutrients on your ferti…" at bounding box center [533, 433] width 875 height 157
click at [838, 613] on button "Download" at bounding box center [845, 615] width 219 height 34
click at [854, 649] on link "Notes CSV file" at bounding box center [845, 653] width 213 height 38
click at [782, 449] on ul "Nutrient report A detailed breakdown of the quantity of nutrients on your ferti…" at bounding box center [533, 433] width 875 height 157
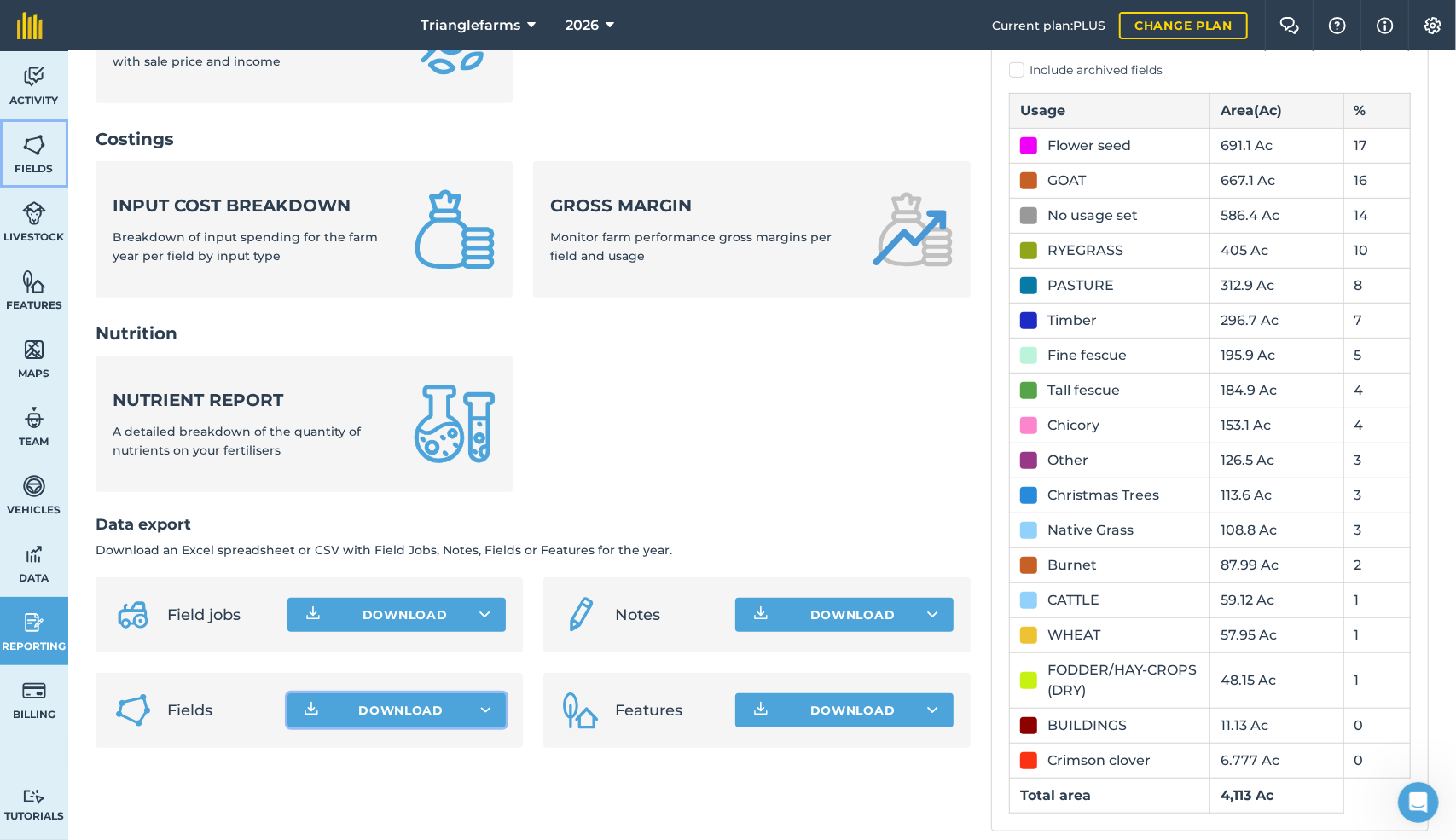
click at [33, 140] on img at bounding box center [34, 145] width 24 height 26
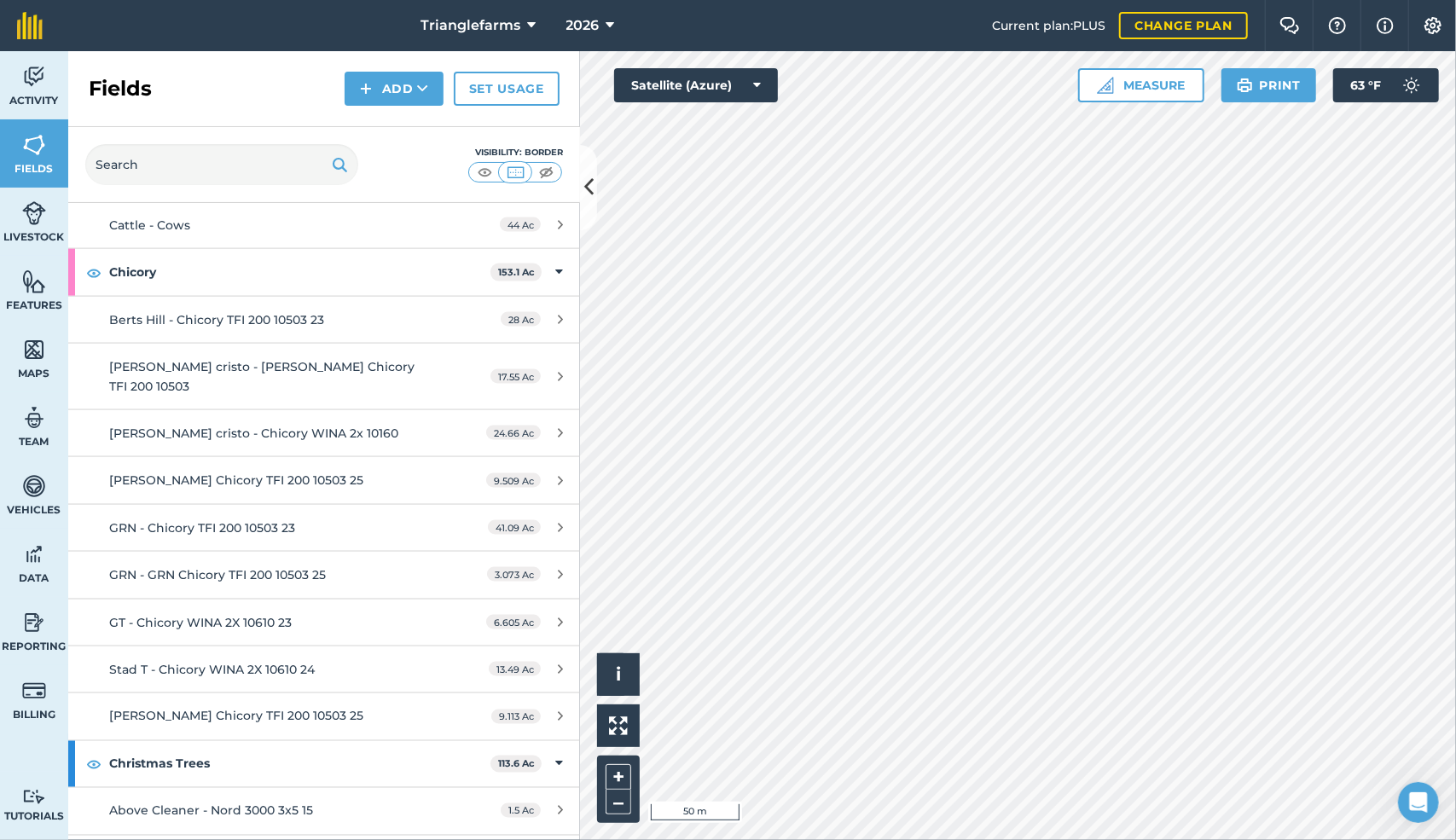
scroll to position [1716, 0]
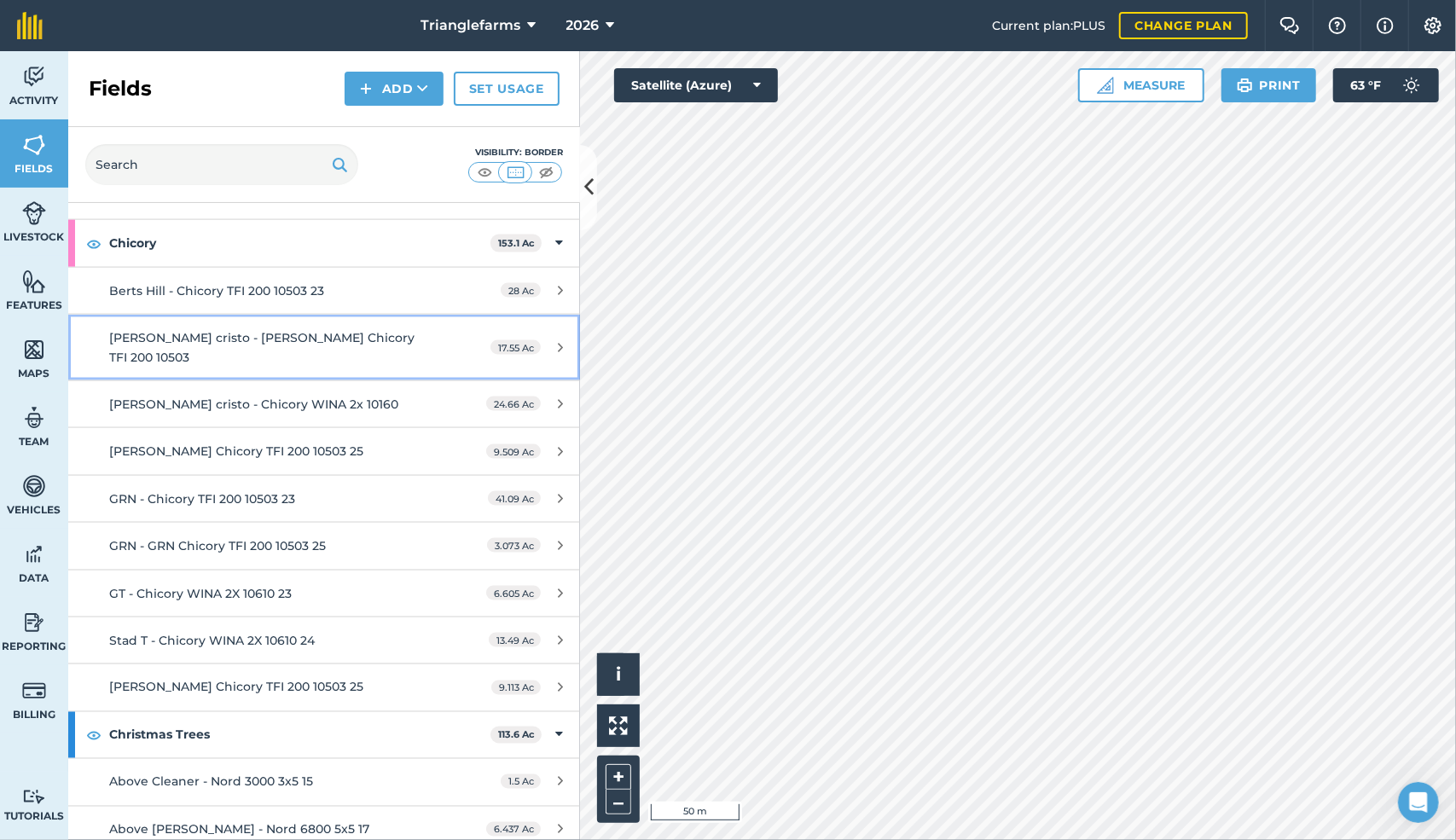
click at [330, 330] on span "Bucholz monte cristo - Bucholz Monte Chicory TFI 200 10503" at bounding box center [262, 346] width 306 height 34
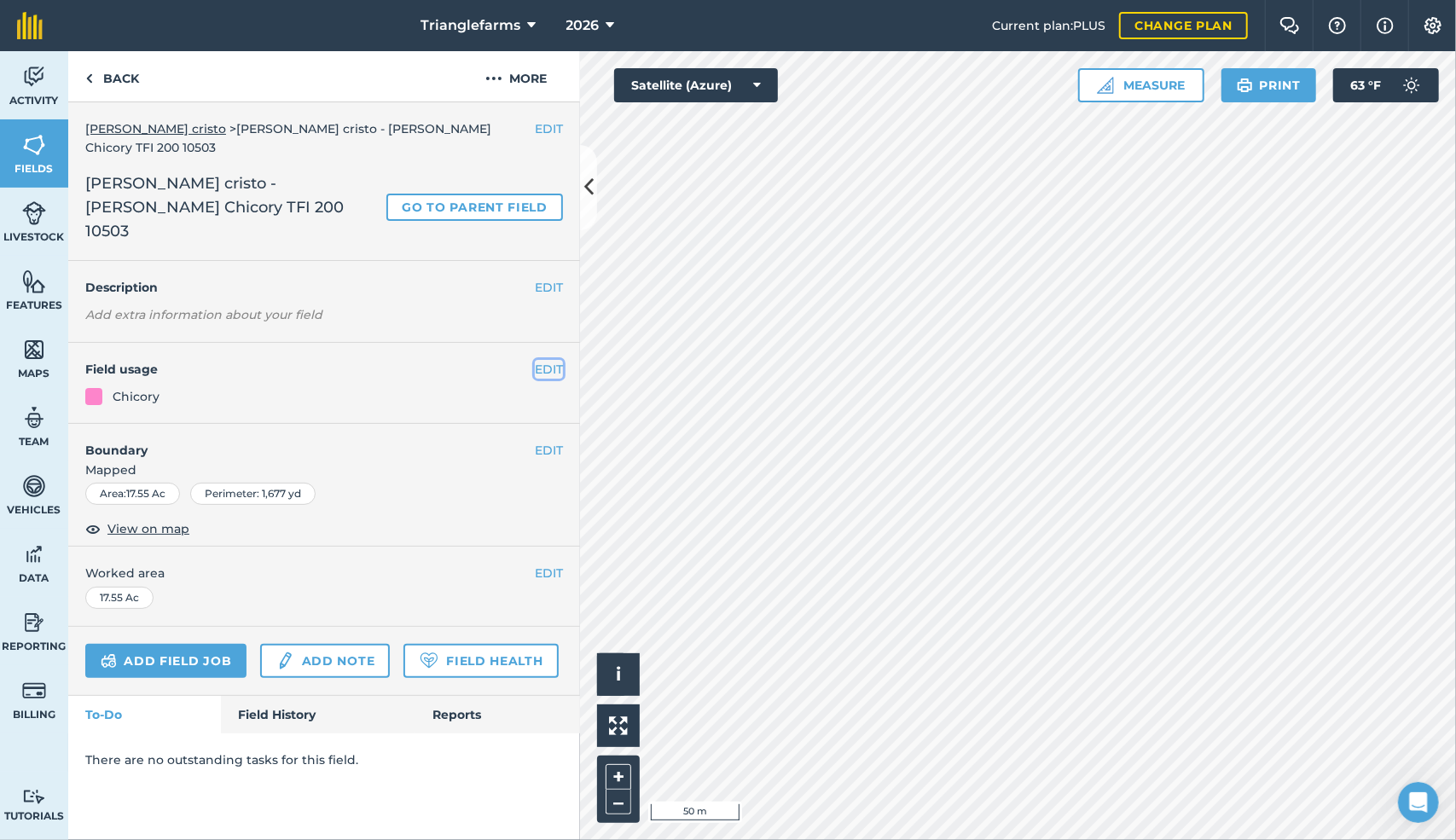
click at [552, 360] on button "EDIT" at bounding box center [549, 370] width 28 height 19
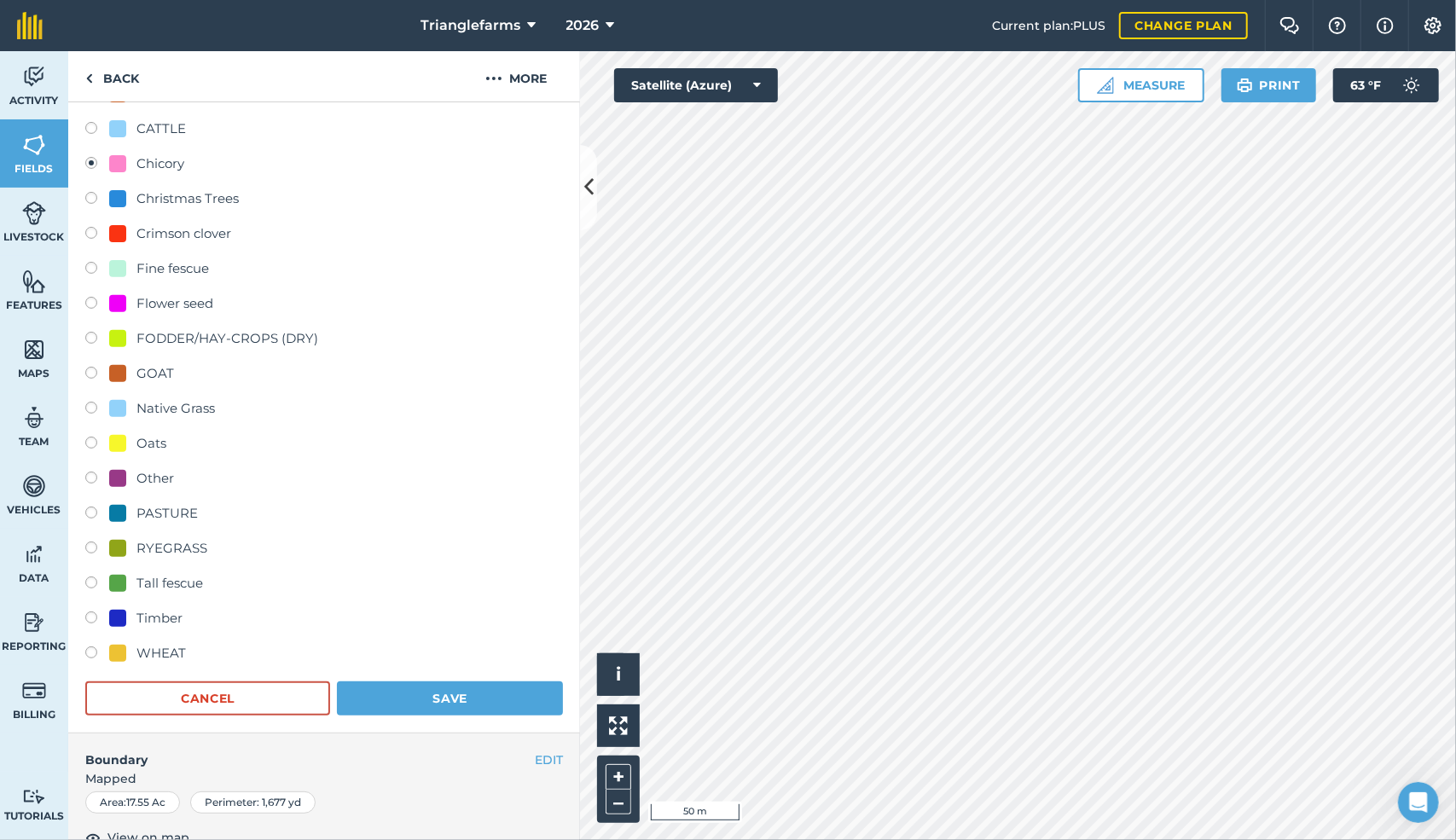
scroll to position [323, 0]
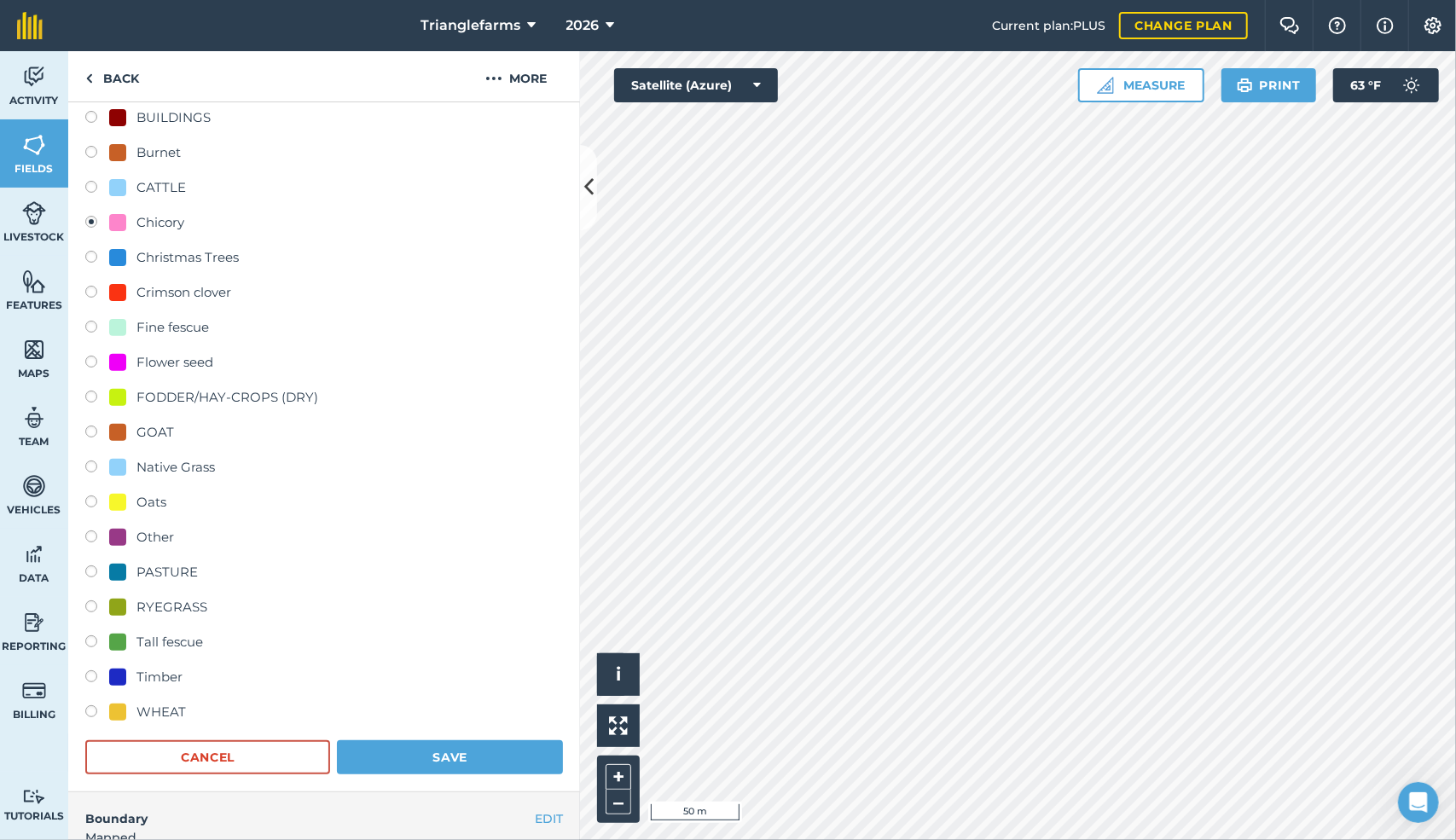
click at [89, 531] on label at bounding box center [97, 539] width 24 height 17
radio input "true"
radio input "false"
click at [437, 741] on button "Save" at bounding box center [450, 758] width 226 height 34
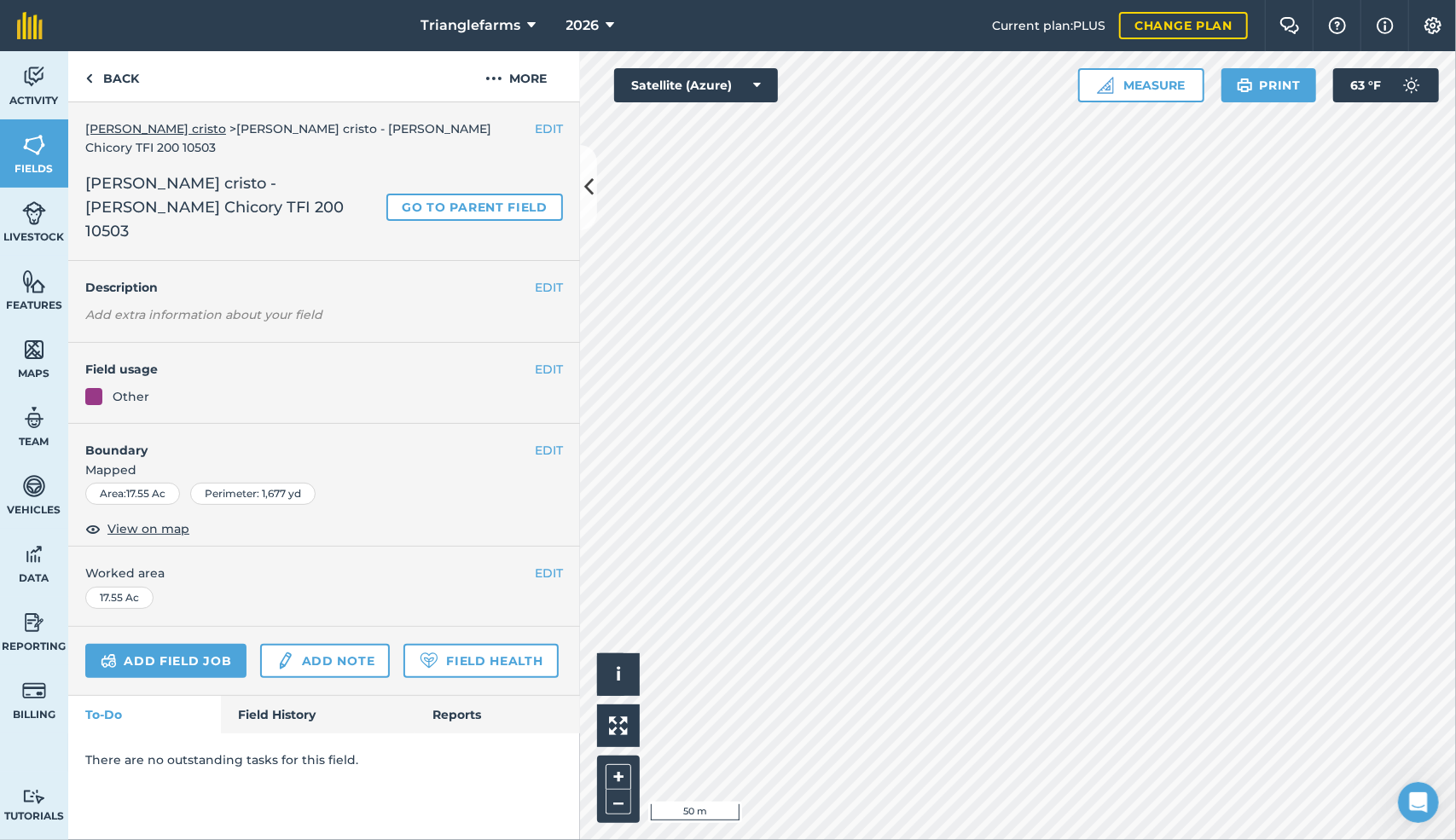
scroll to position [0, 0]
click at [97, 81] on link "Back" at bounding box center [112, 76] width 88 height 50
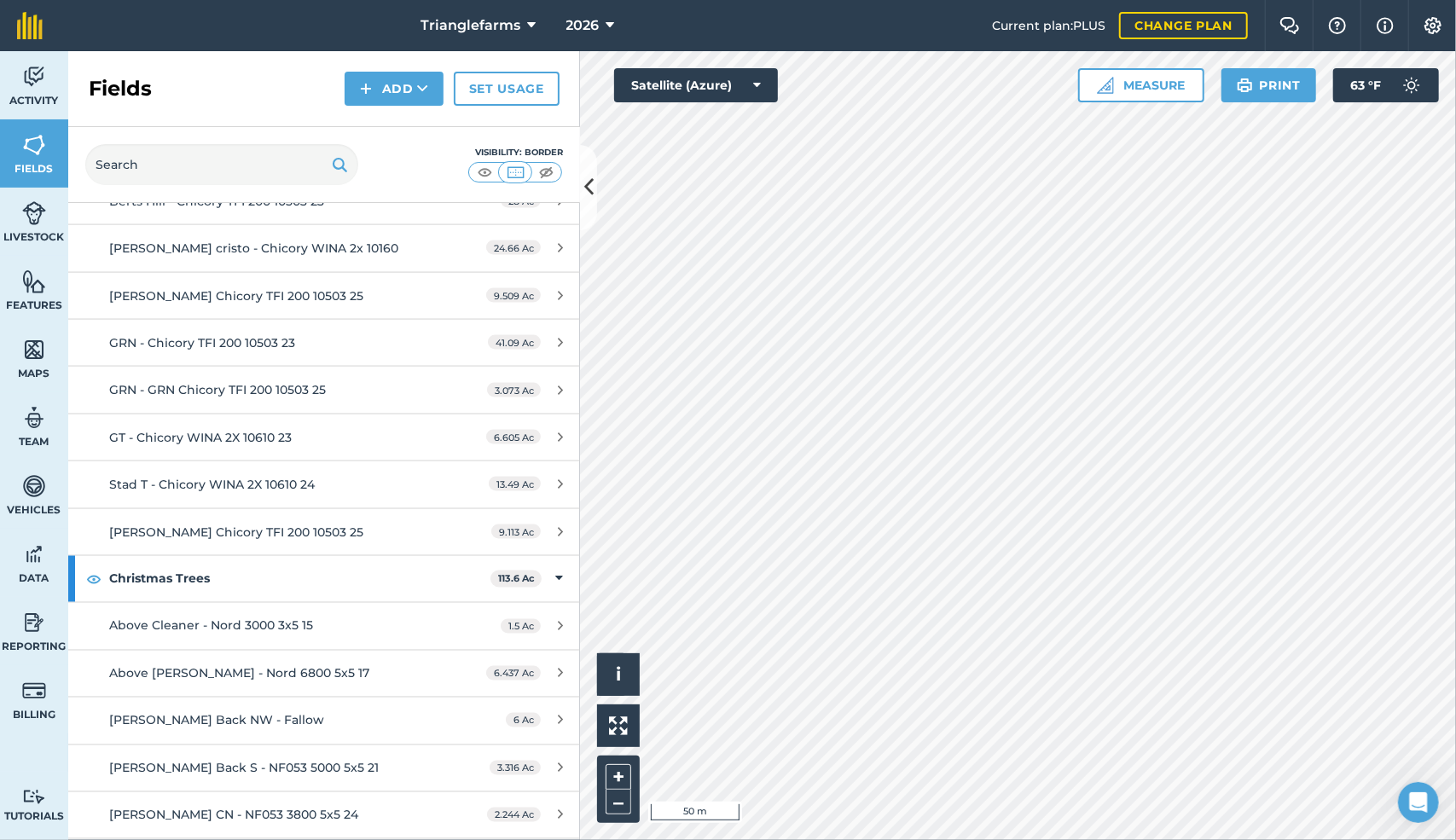
scroll to position [1816, 0]
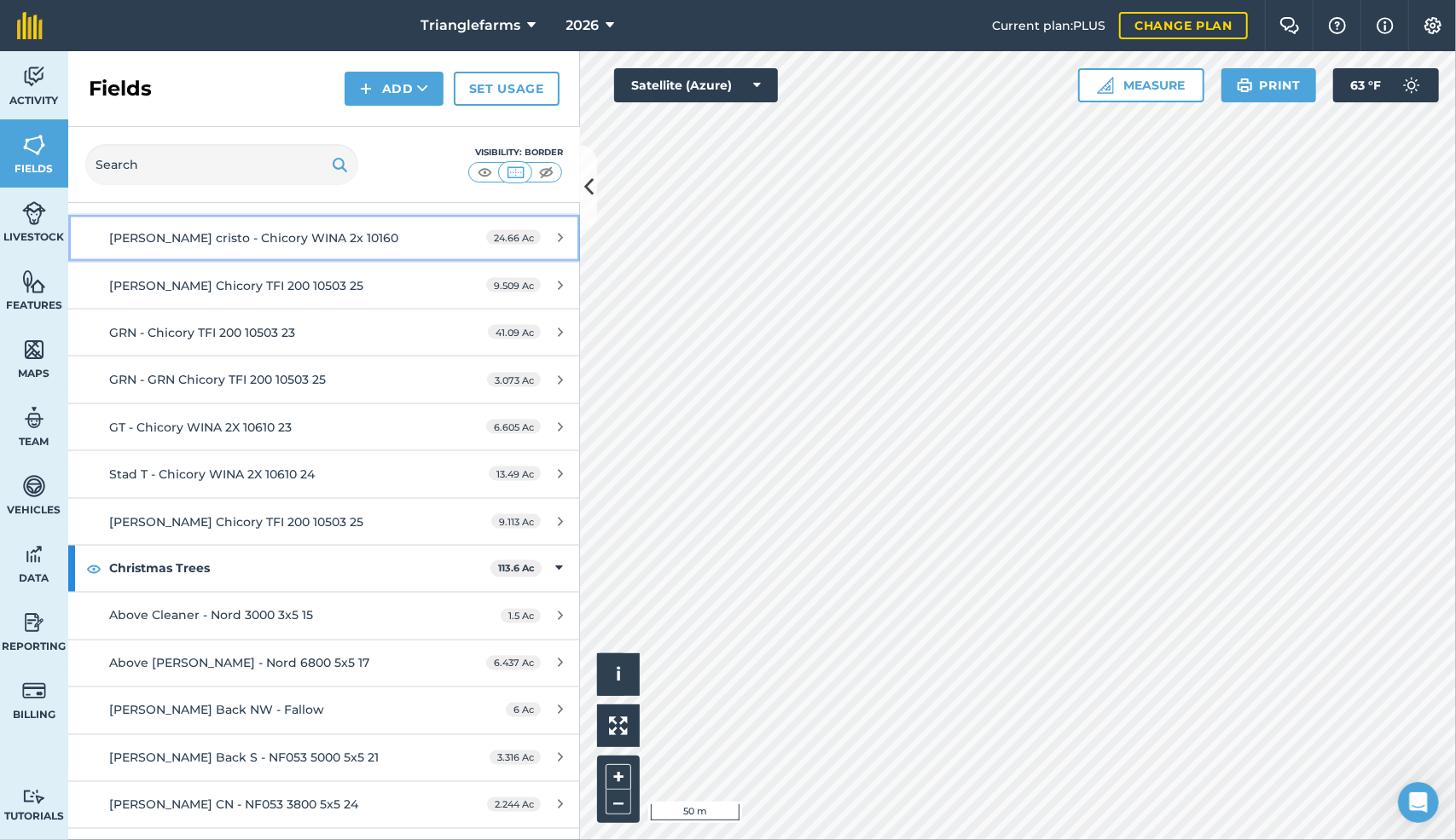
click at [275, 231] on span "Bucholz monte cristo - Chicory WINA 2x 10160" at bounding box center [254, 238] width 289 height 16
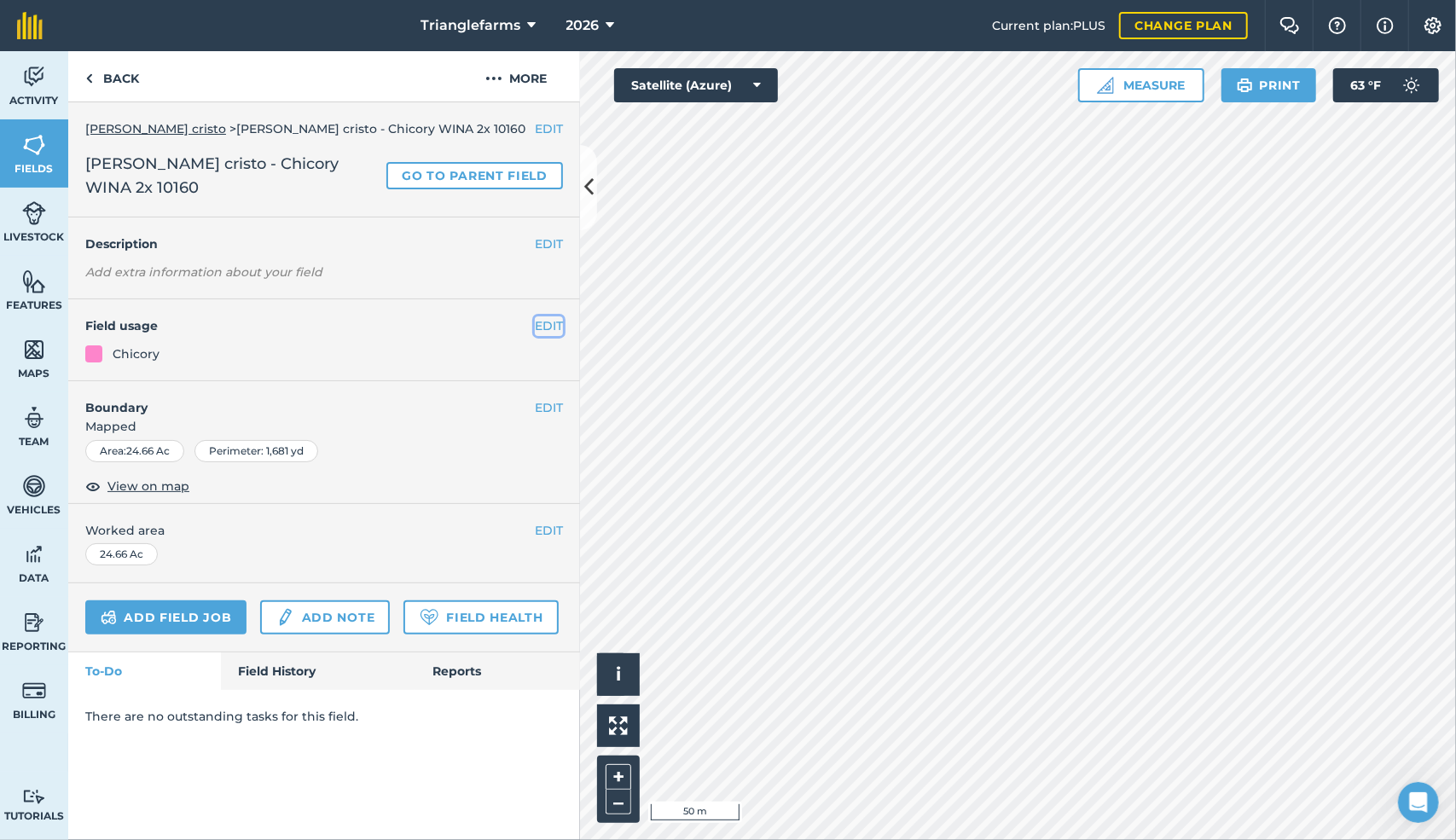
click at [555, 320] on button "EDIT" at bounding box center [549, 326] width 28 height 19
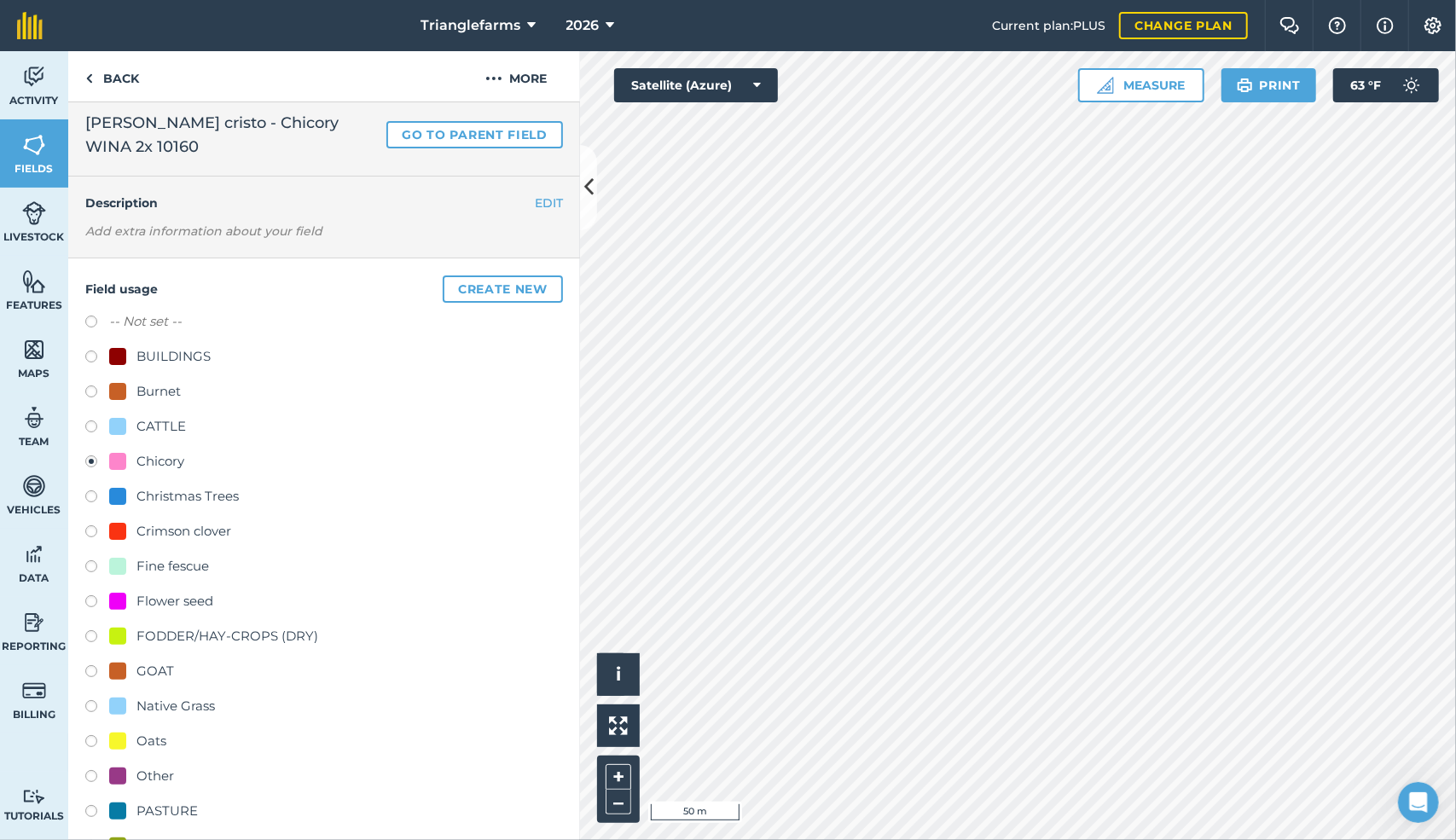
scroll to position [53, 0]
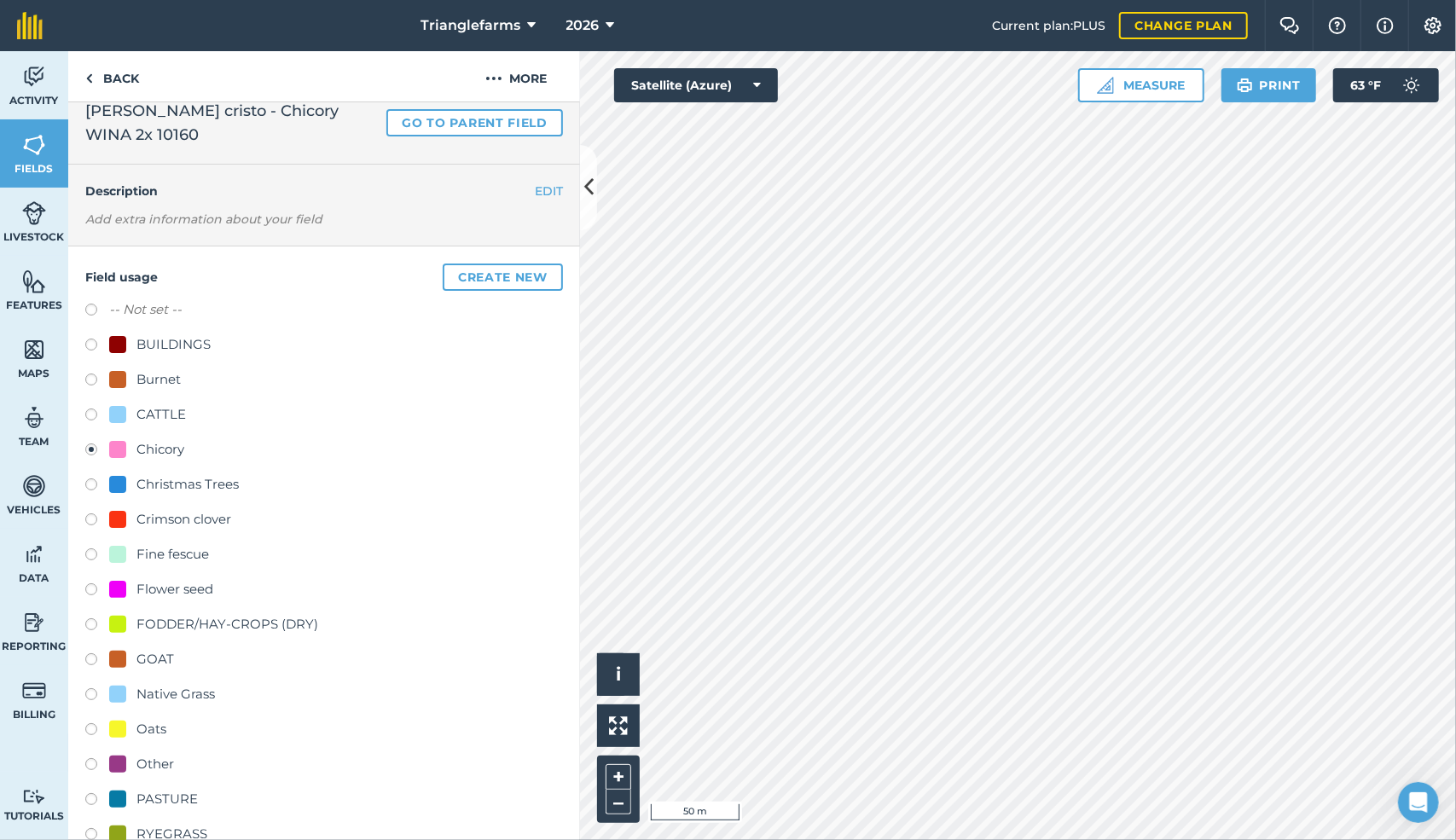
click at [92, 763] on label at bounding box center [97, 767] width 24 height 17
radio input "true"
radio input "false"
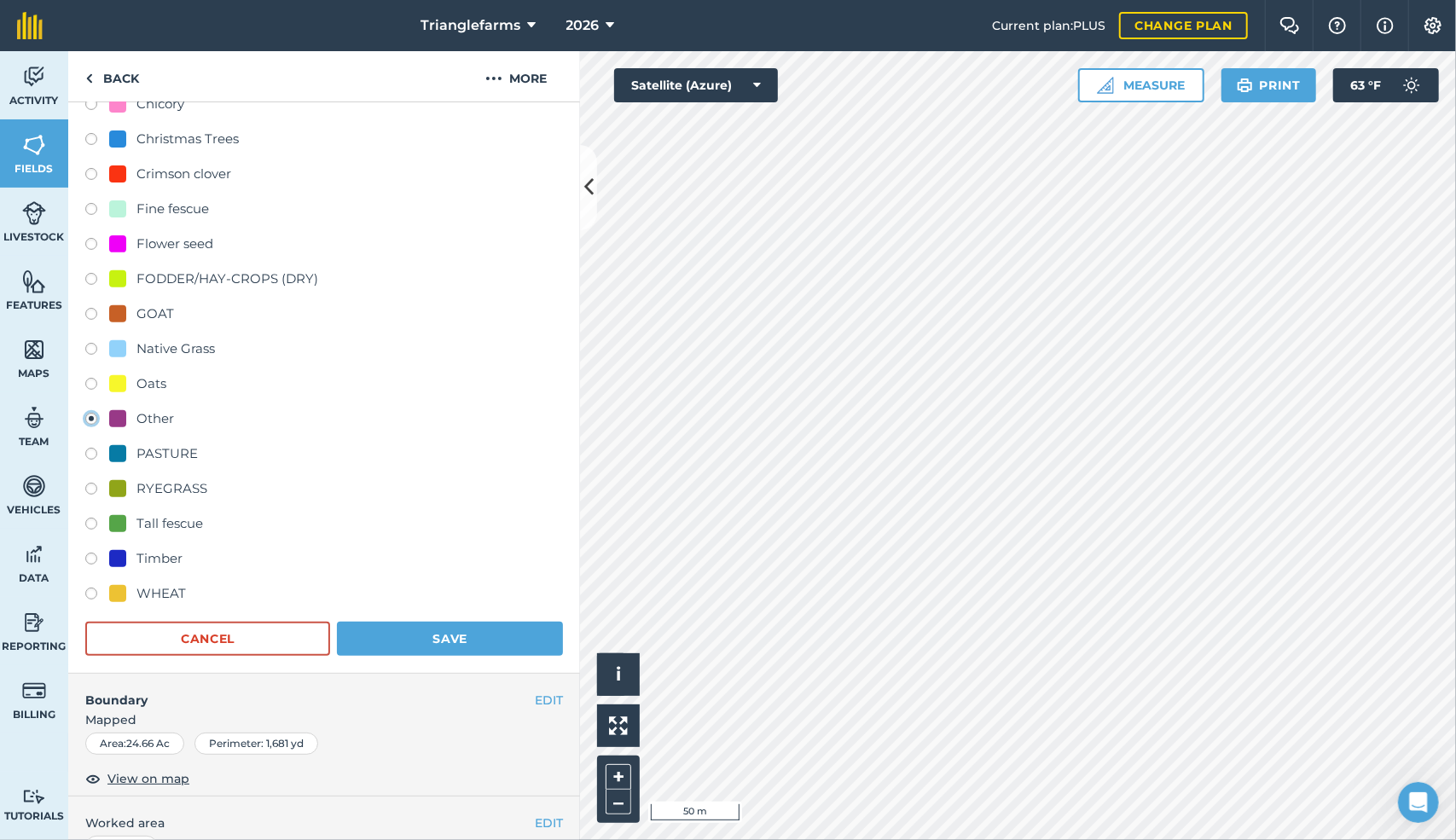
scroll to position [407, 0]
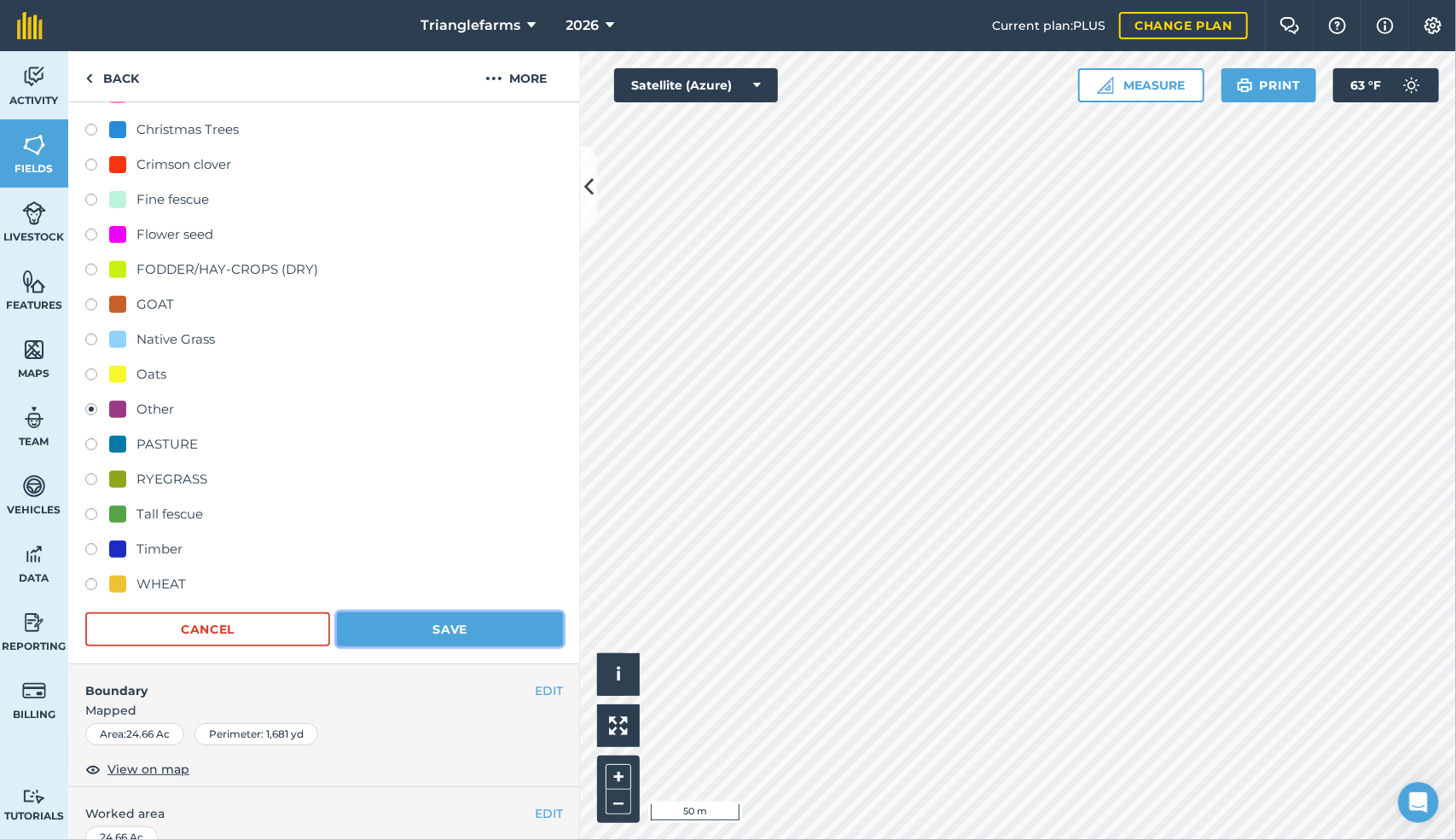
click at [444, 630] on button "Save" at bounding box center [450, 629] width 226 height 34
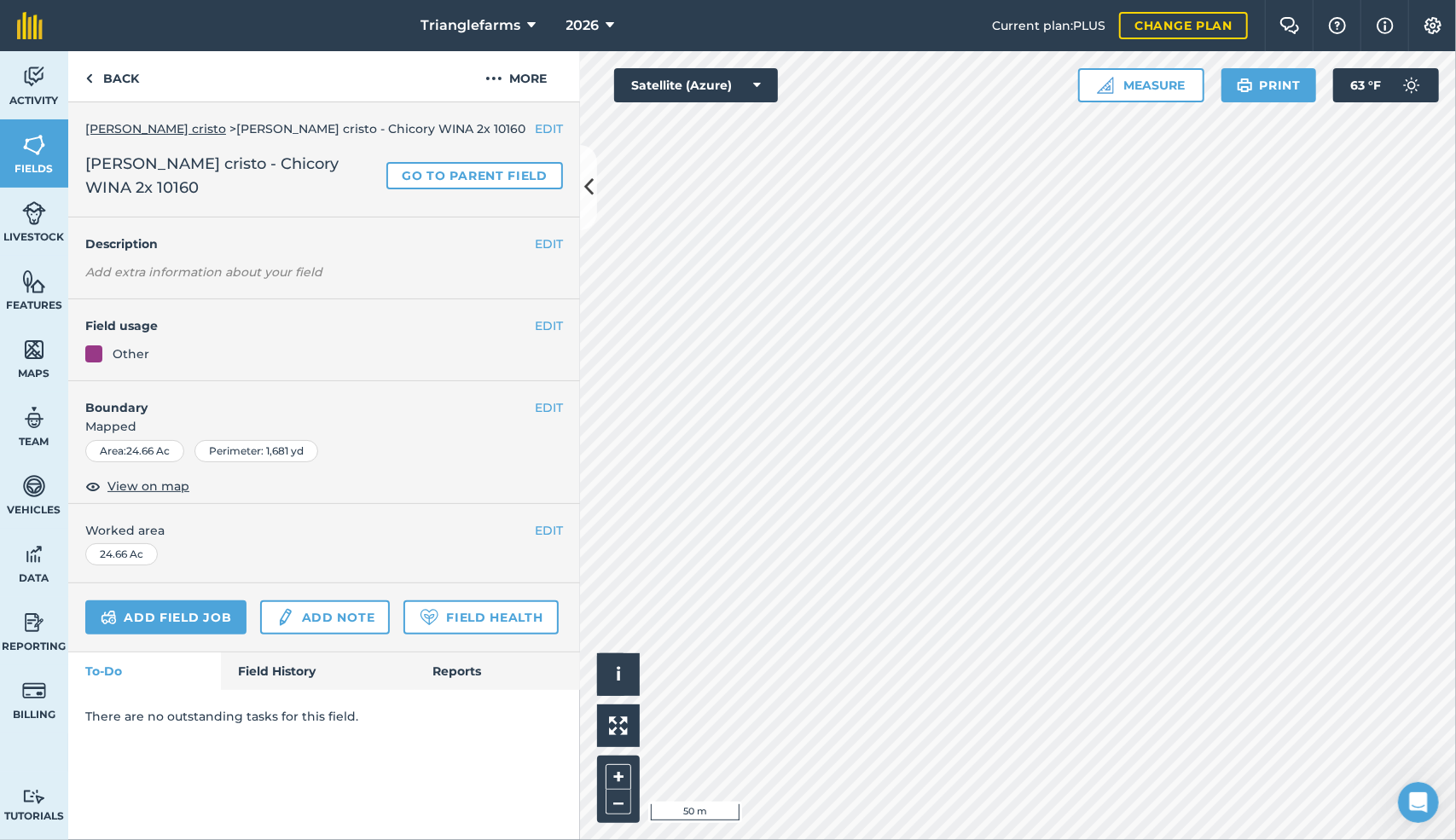
scroll to position [0, 0]
click at [95, 73] on link "Back" at bounding box center [112, 76] width 88 height 50
